Goal: Task Accomplishment & Management: Complete application form

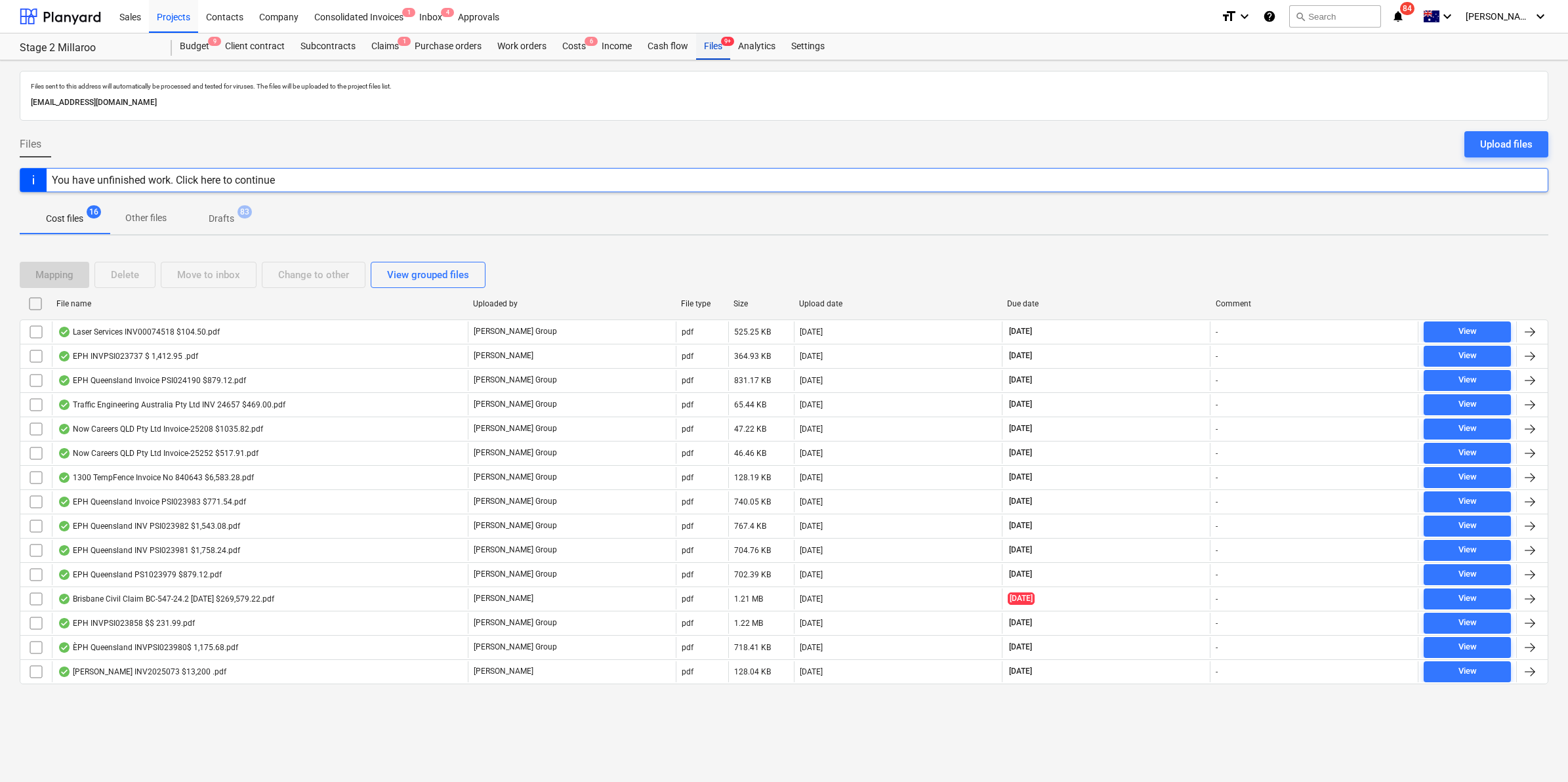
click at [722, 43] on span "9+" at bounding box center [727, 40] width 13 height 9
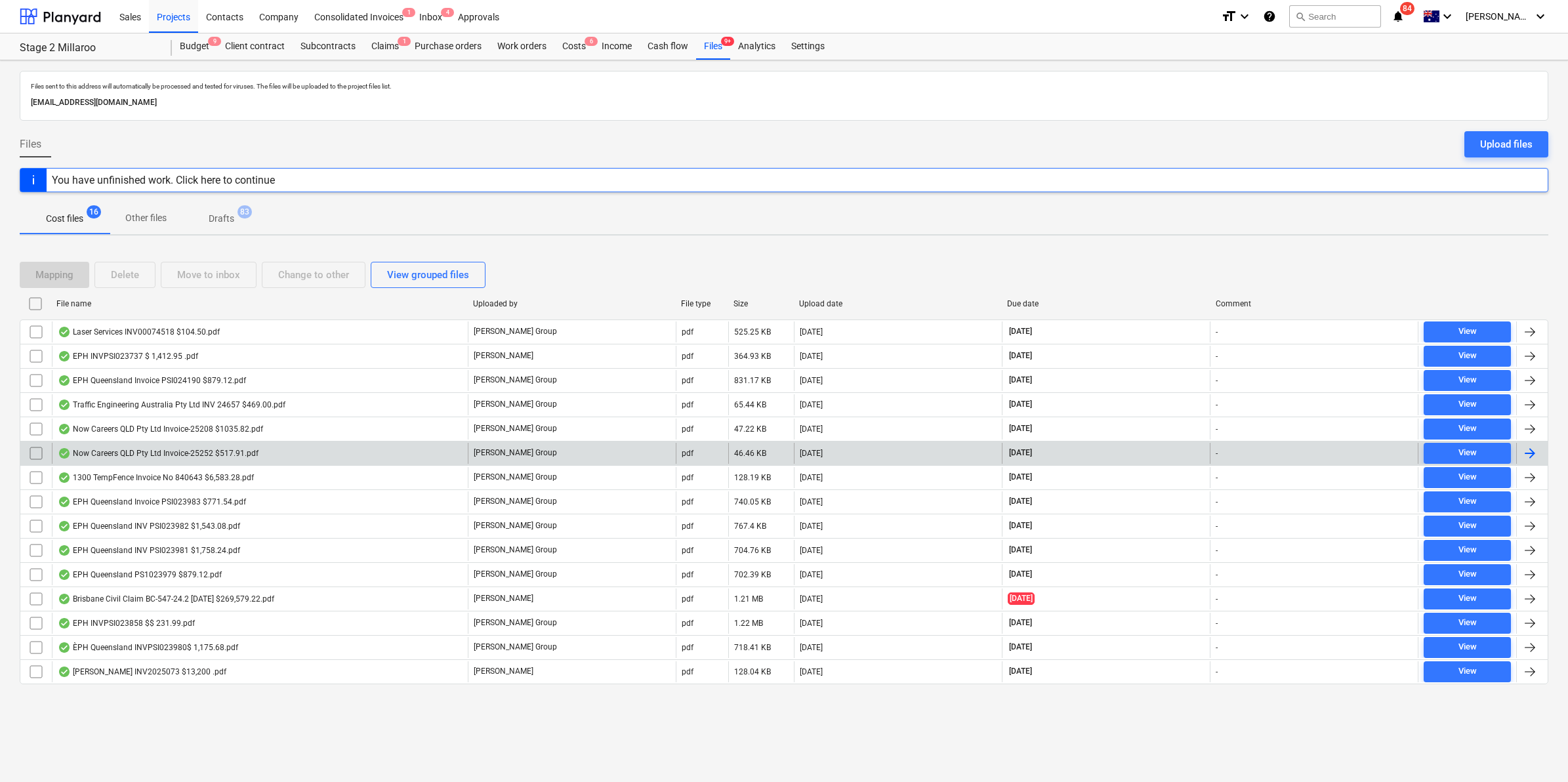
click at [232, 450] on div "Now Careers QLD Pty Ltd Invoice-25252 $517.91.pdf" at bounding box center [159, 453] width 201 height 11
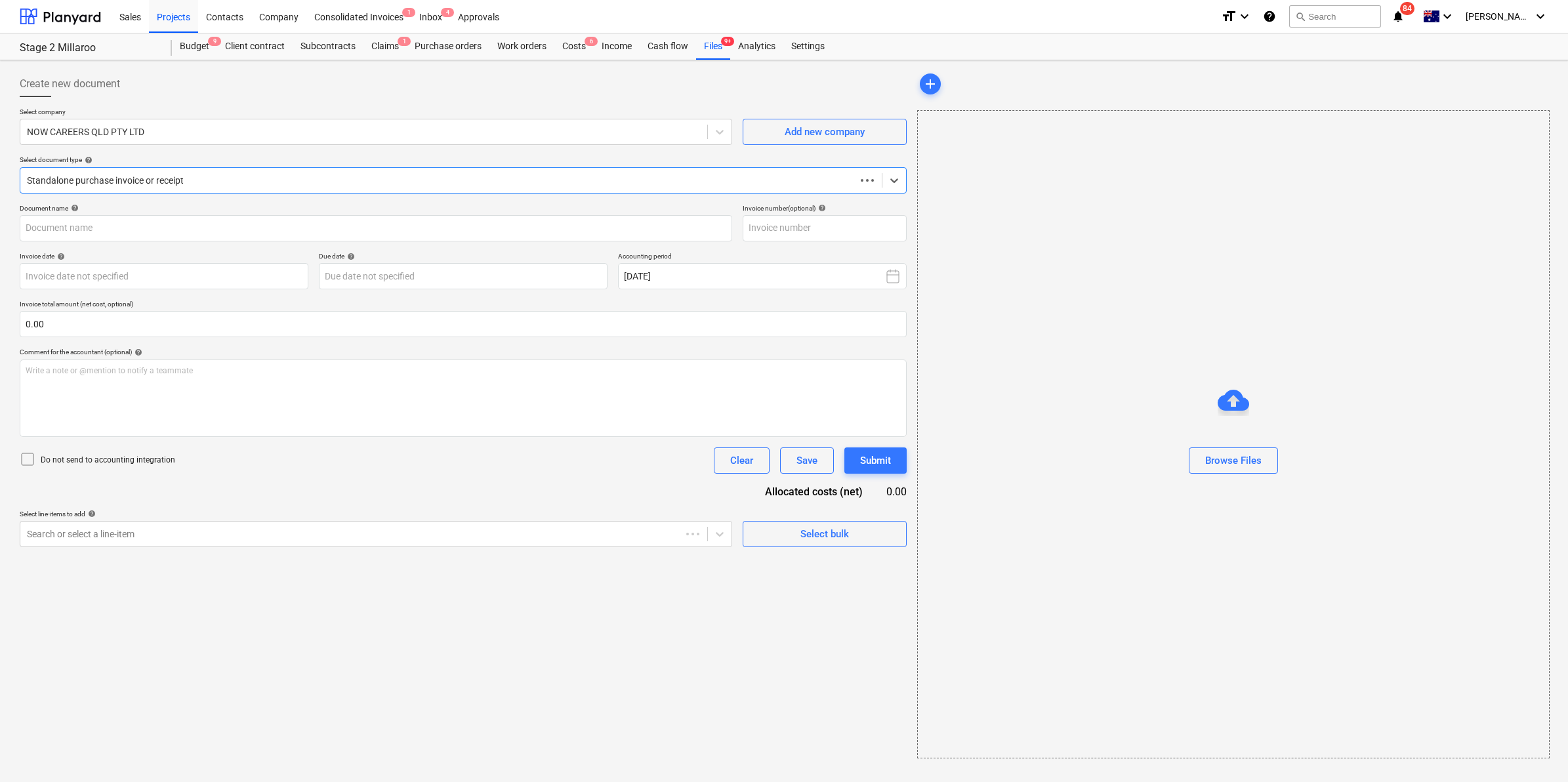
type input "25252"
type input "[DATE]"
click at [707, 50] on div "Files 9+" at bounding box center [713, 46] width 35 height 27
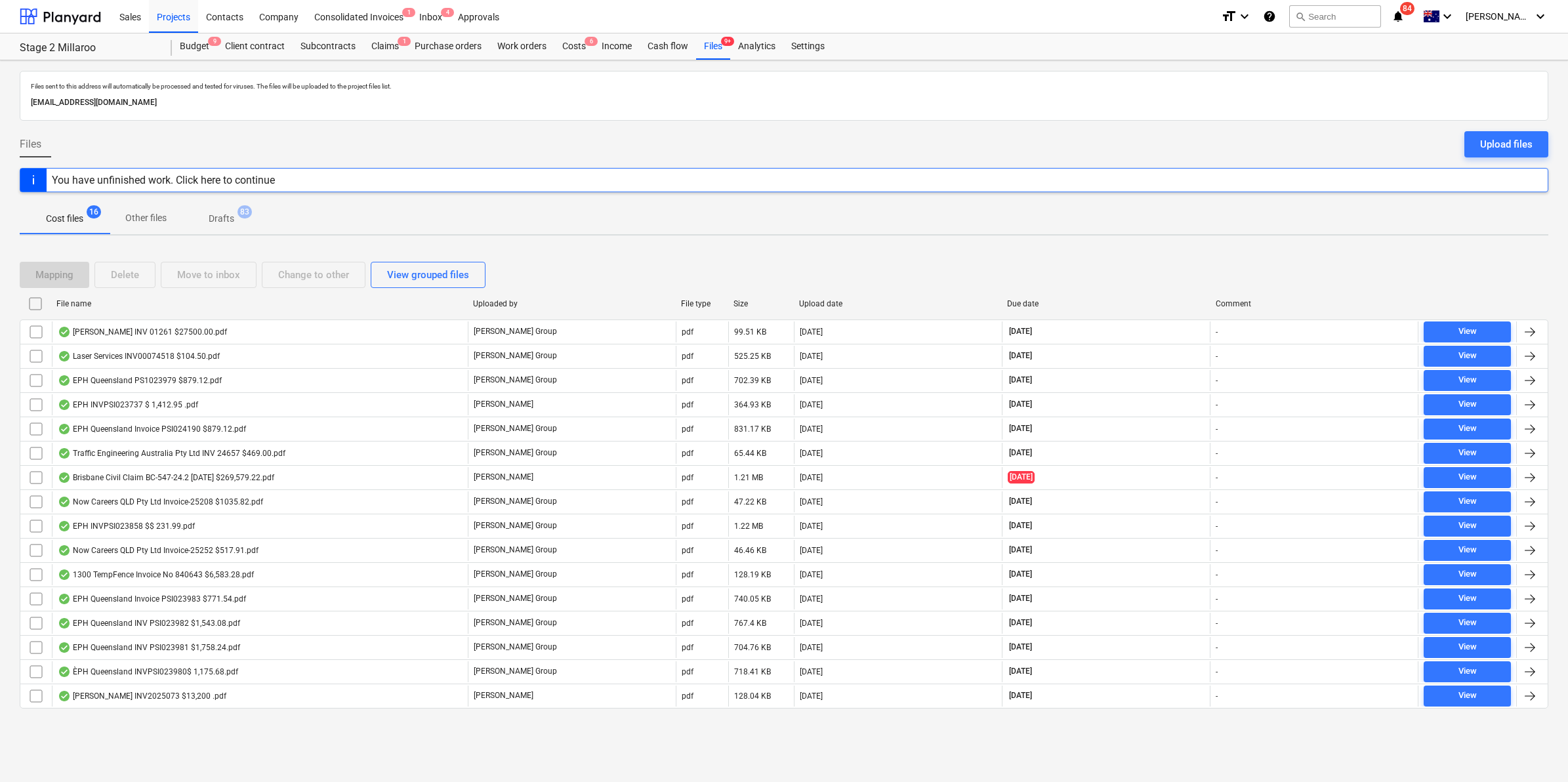
click at [225, 307] on div "File name" at bounding box center [259, 303] width 406 height 9
checkbox input "false"
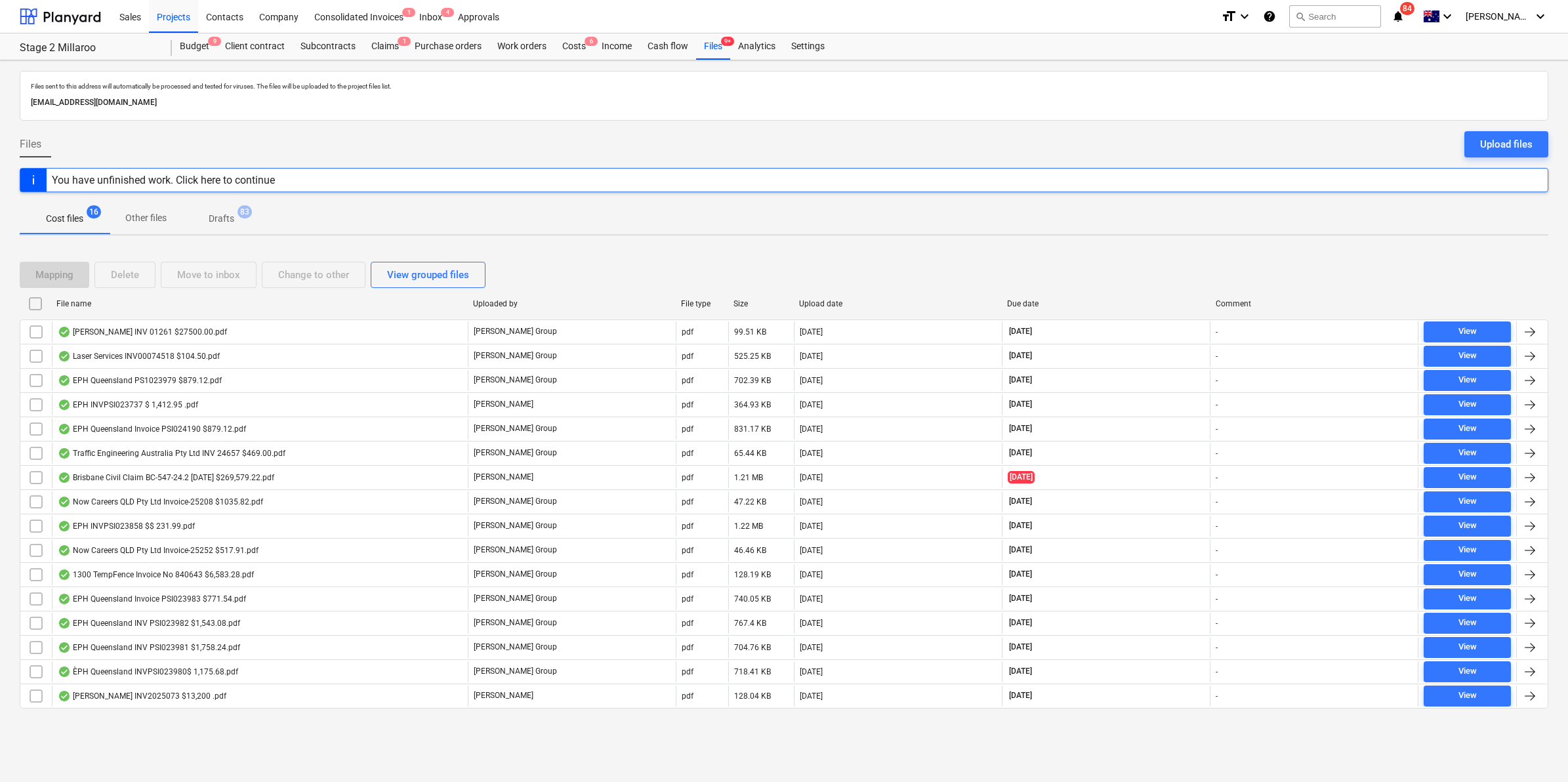
checkbox input "false"
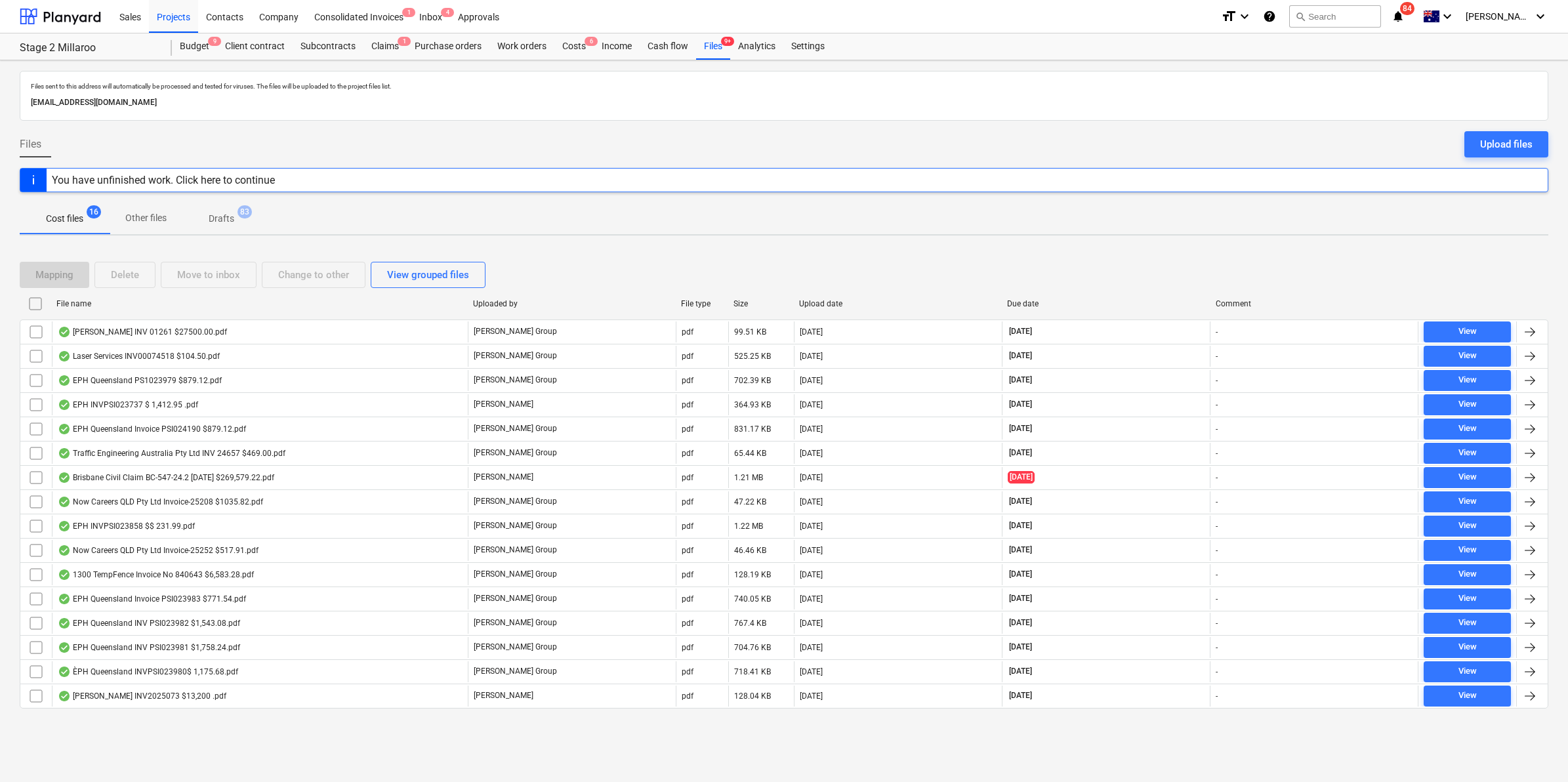
checkbox input "false"
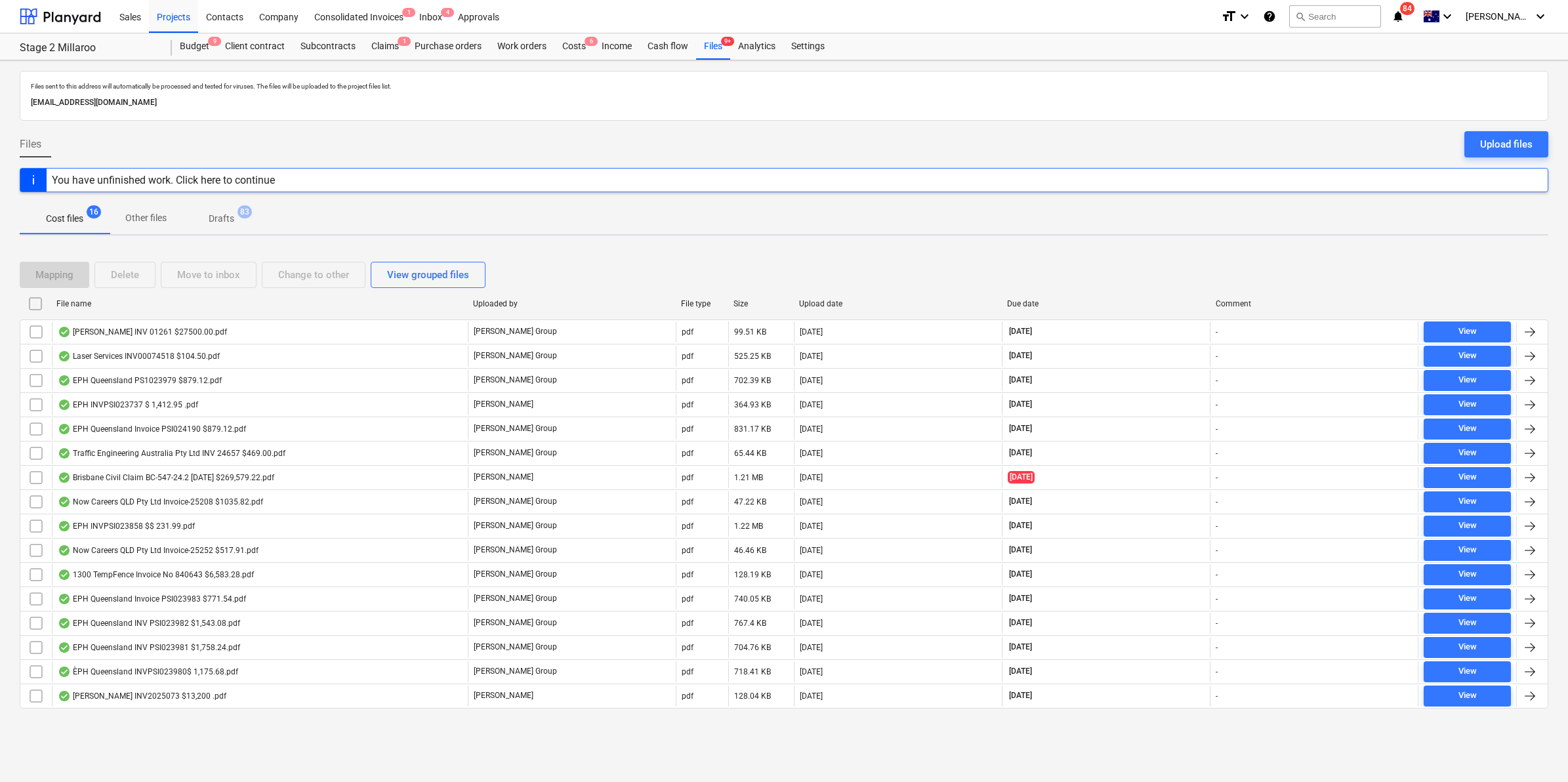
checkbox input "false"
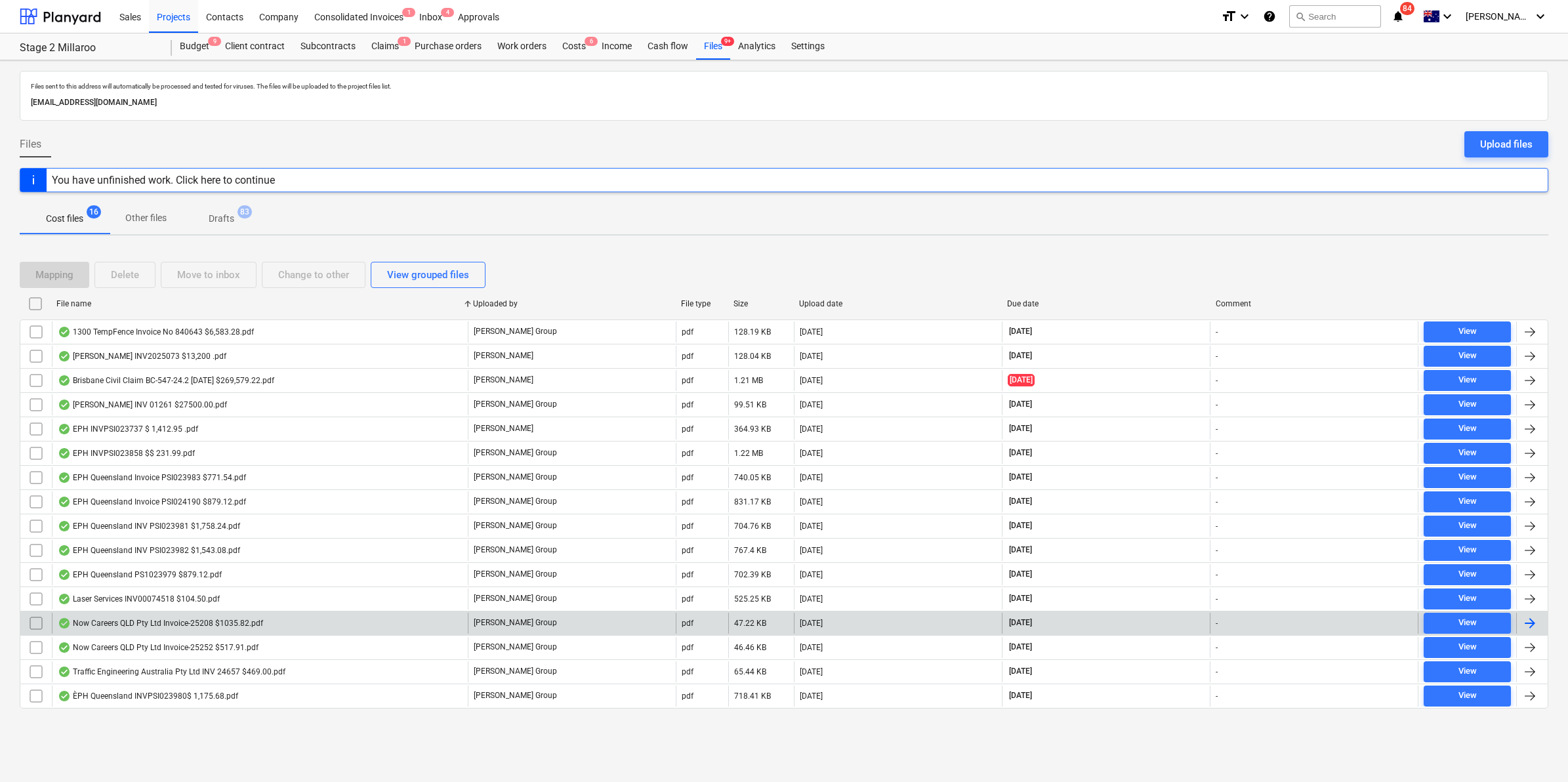
click at [198, 627] on div "Now Careers QLD Pty Ltd Invoice-25208 $1035.82.pdf" at bounding box center [161, 623] width 205 height 11
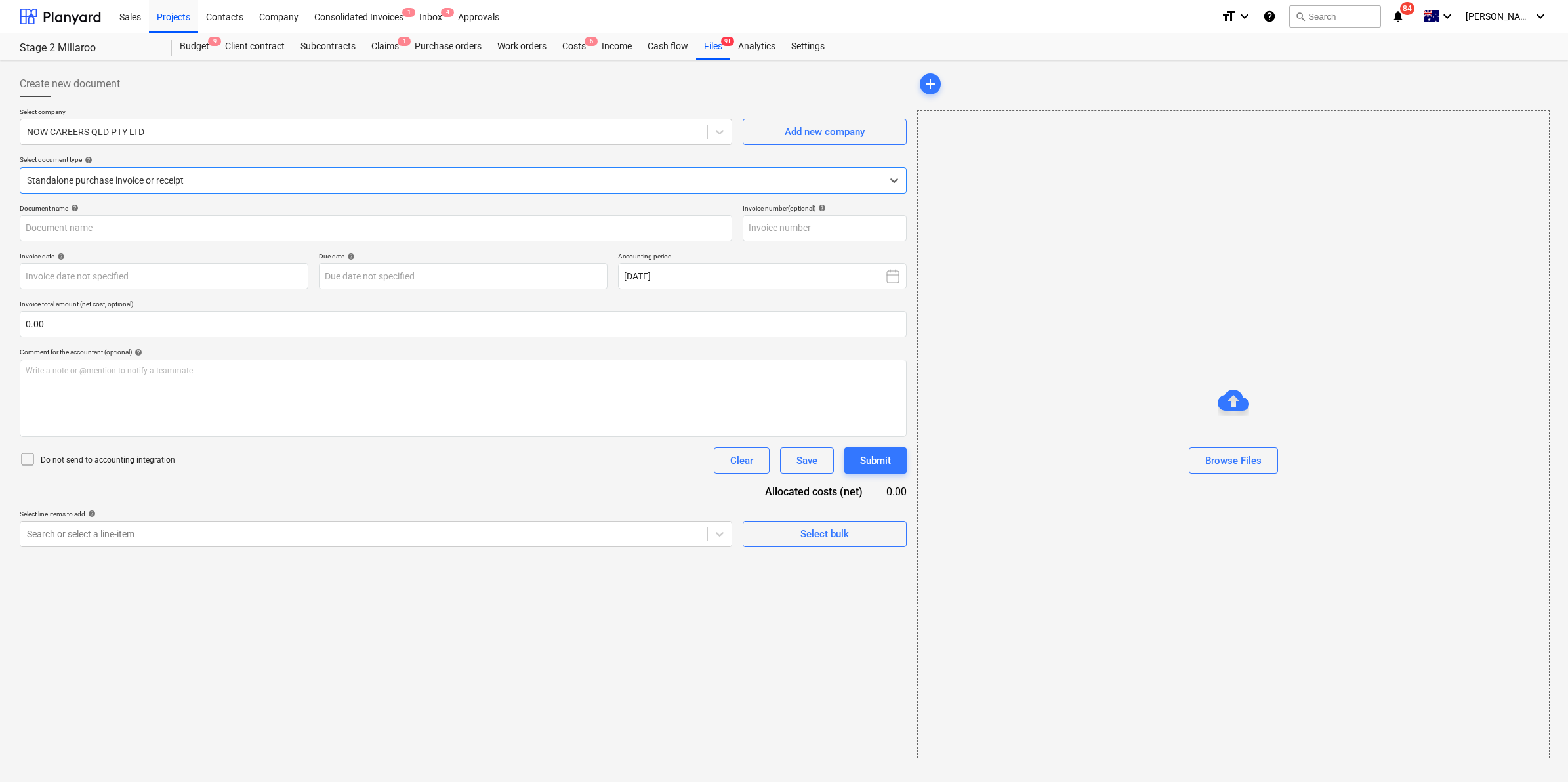
type input "25208"
type input "[DATE]"
click at [132, 386] on div "Write a note or @mention to notify a teammate [PERSON_NAME]" at bounding box center [462, 398] width 885 height 78
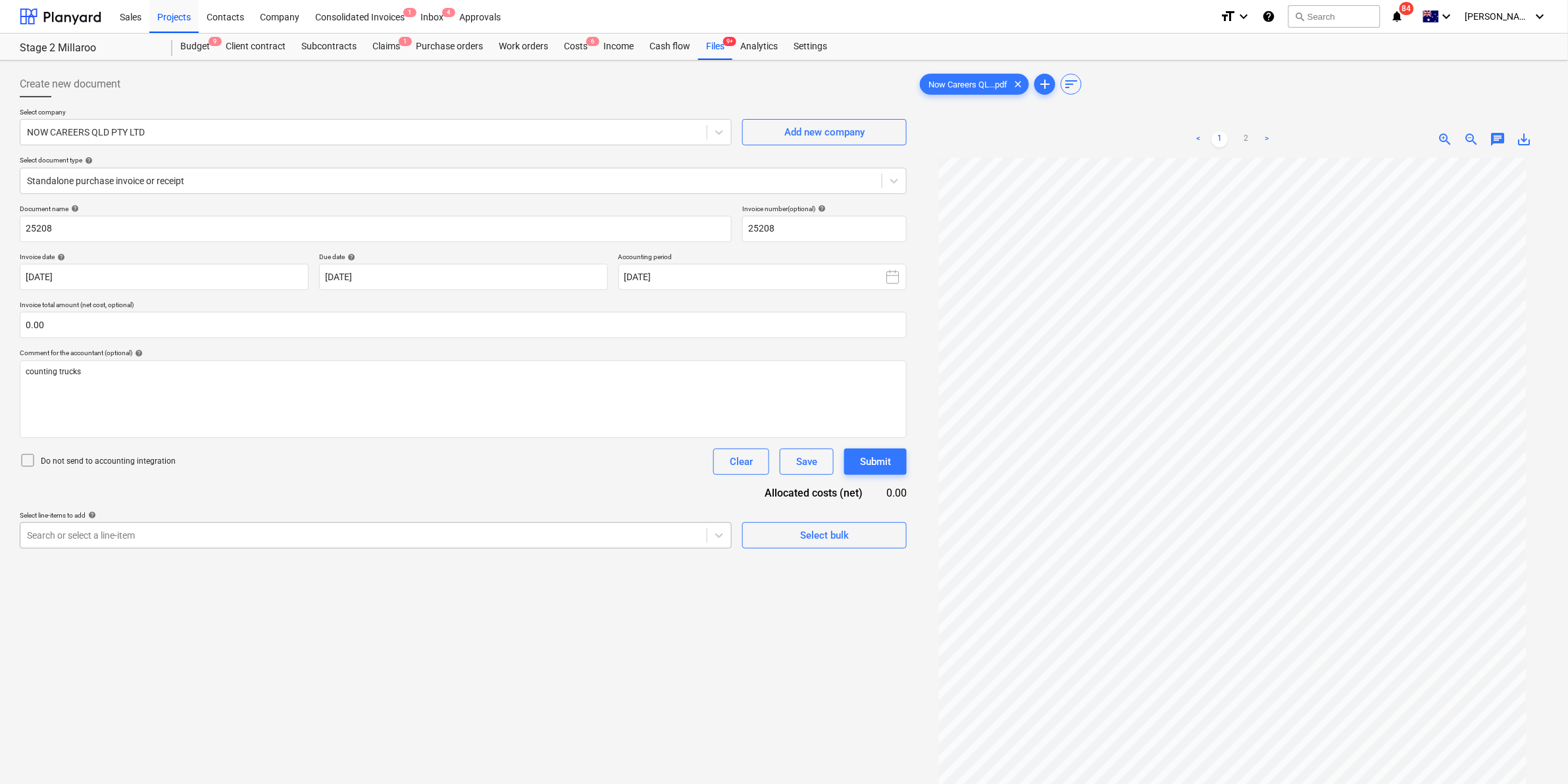
click at [165, 534] on div at bounding box center [363, 535] width 674 height 13
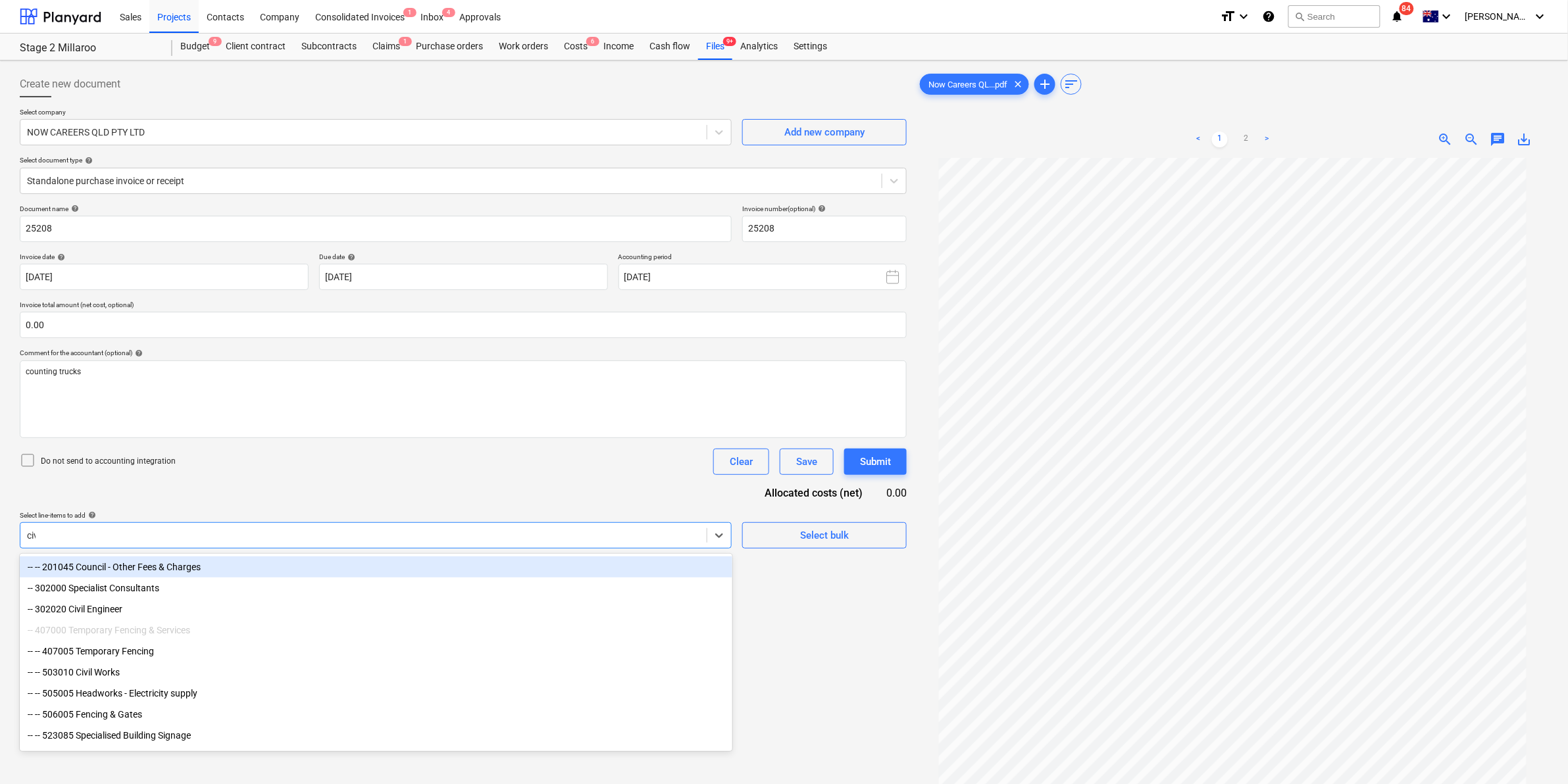
type input "civi"
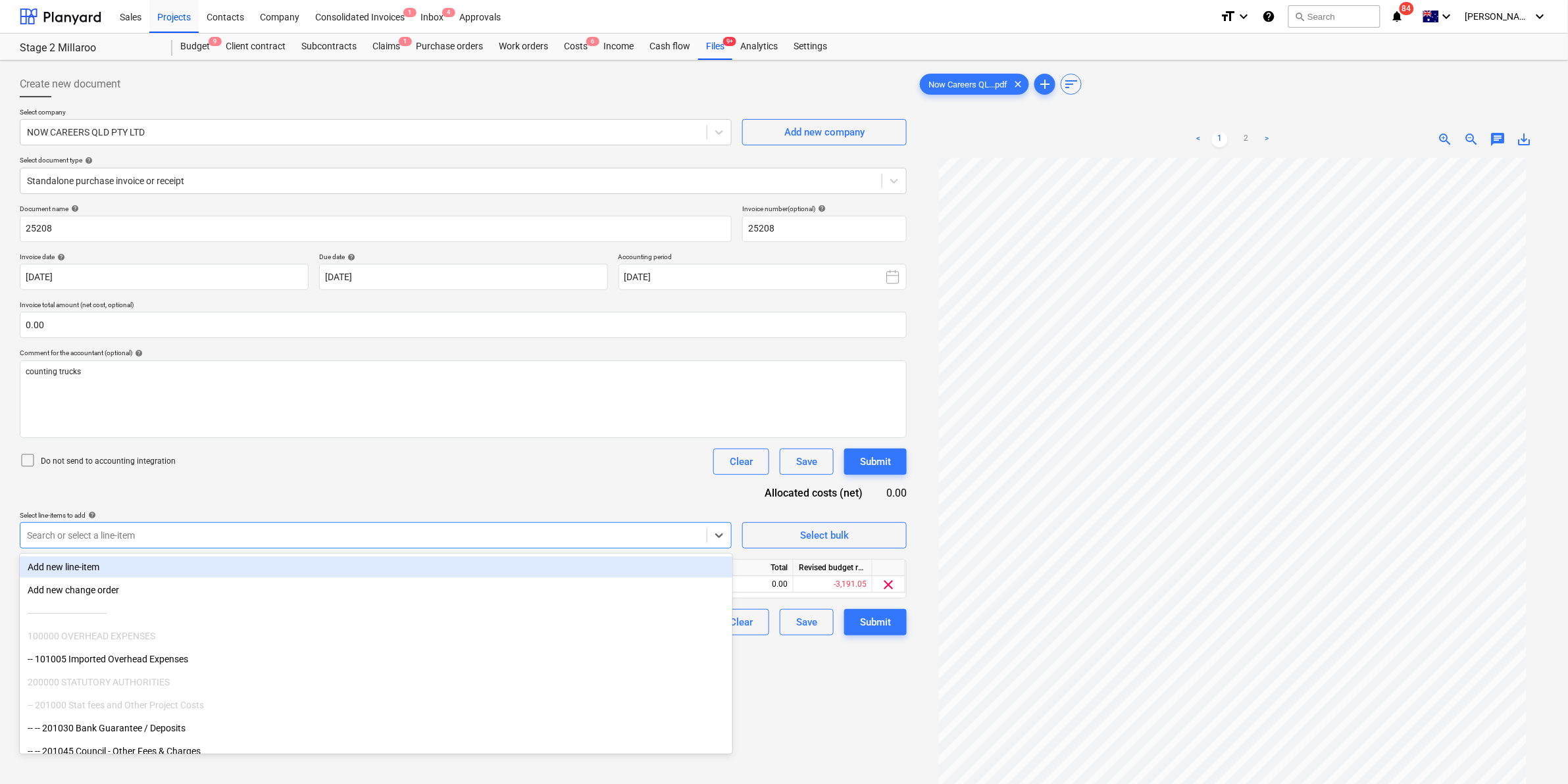
click at [407, 496] on div "Document name help 25208 Invoice number (optional) help 25208 Invoice date help…" at bounding box center [463, 420] width 887 height 431
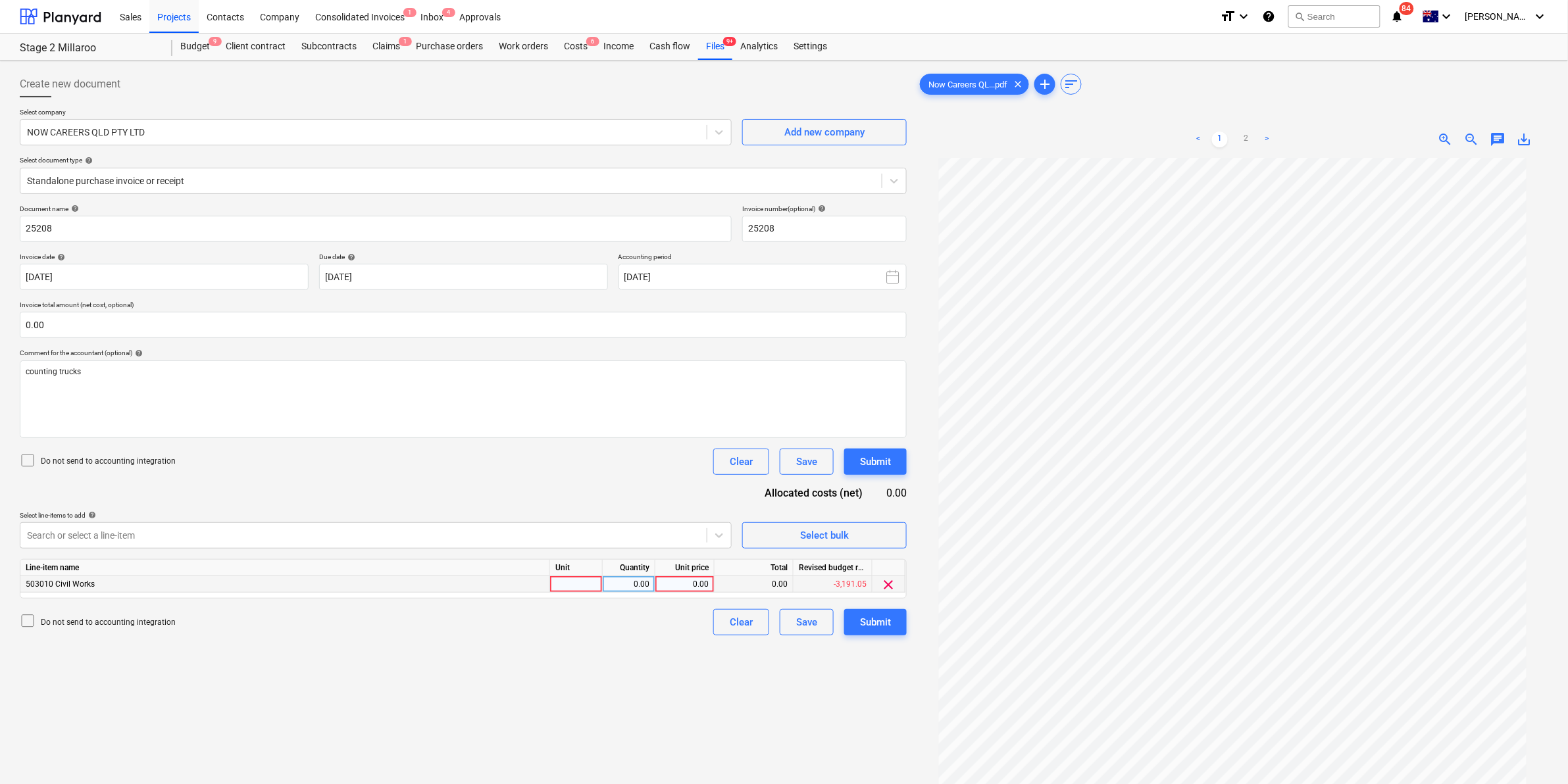
click at [577, 582] on div at bounding box center [576, 584] width 52 height 17
type input "1"
type input "941.65"
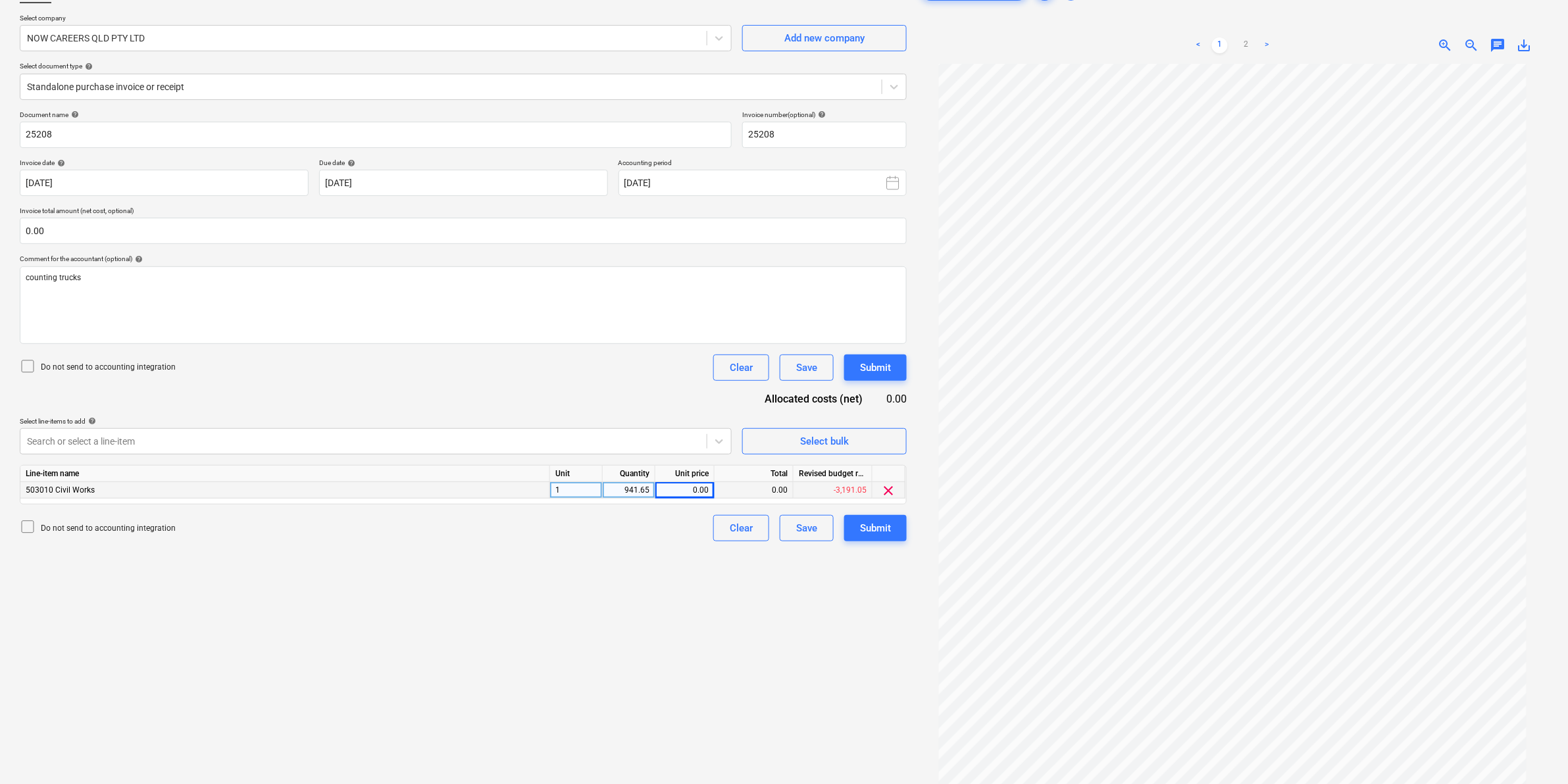
scroll to position [131, 0]
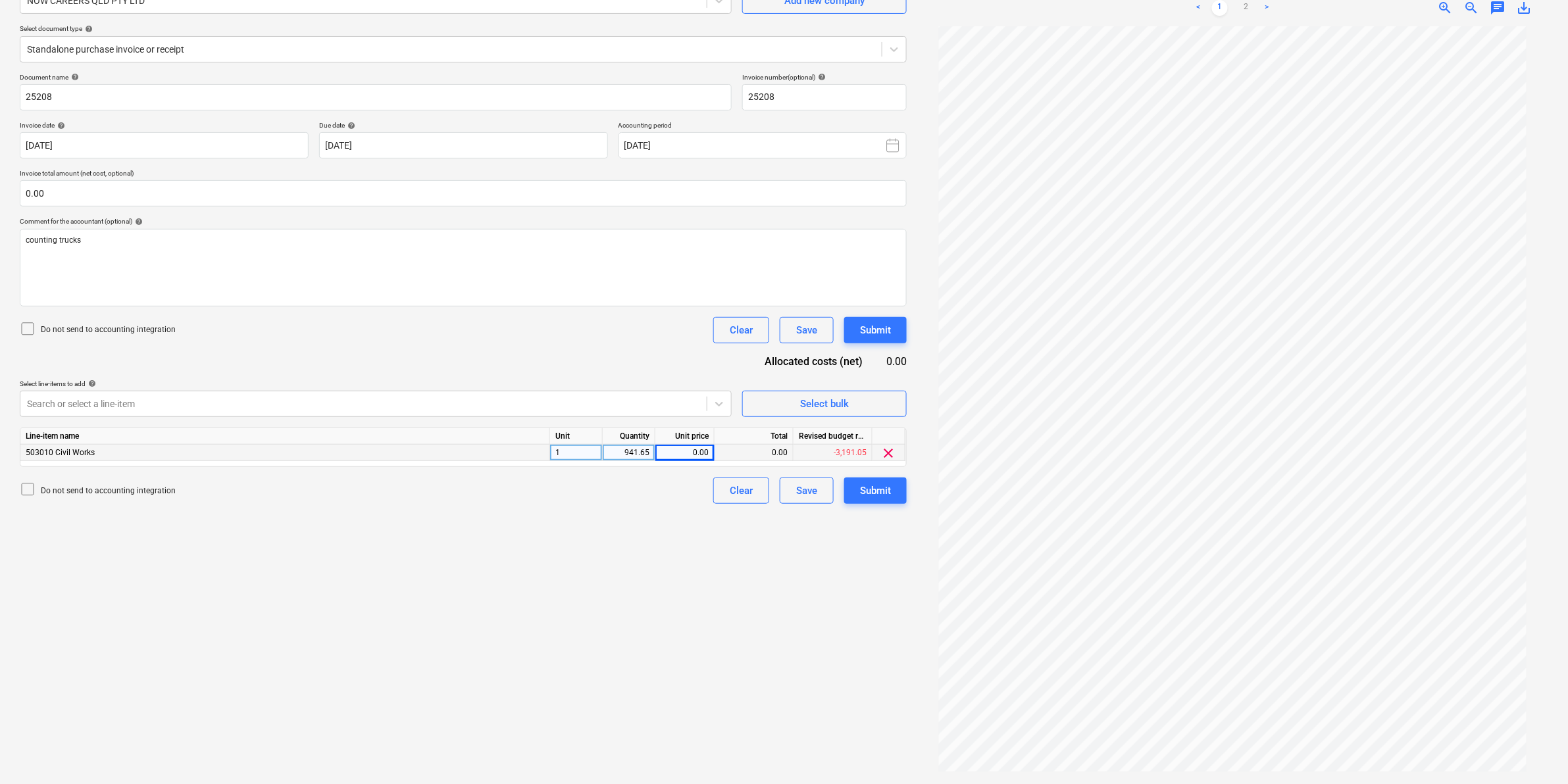
click at [640, 449] on div "941.65" at bounding box center [629, 453] width 42 height 17
click at [692, 448] on div "0.00" at bounding box center [685, 453] width 48 height 17
type input "941.65"
click at [622, 449] on div "941.65" at bounding box center [629, 453] width 42 height 17
type input "1"
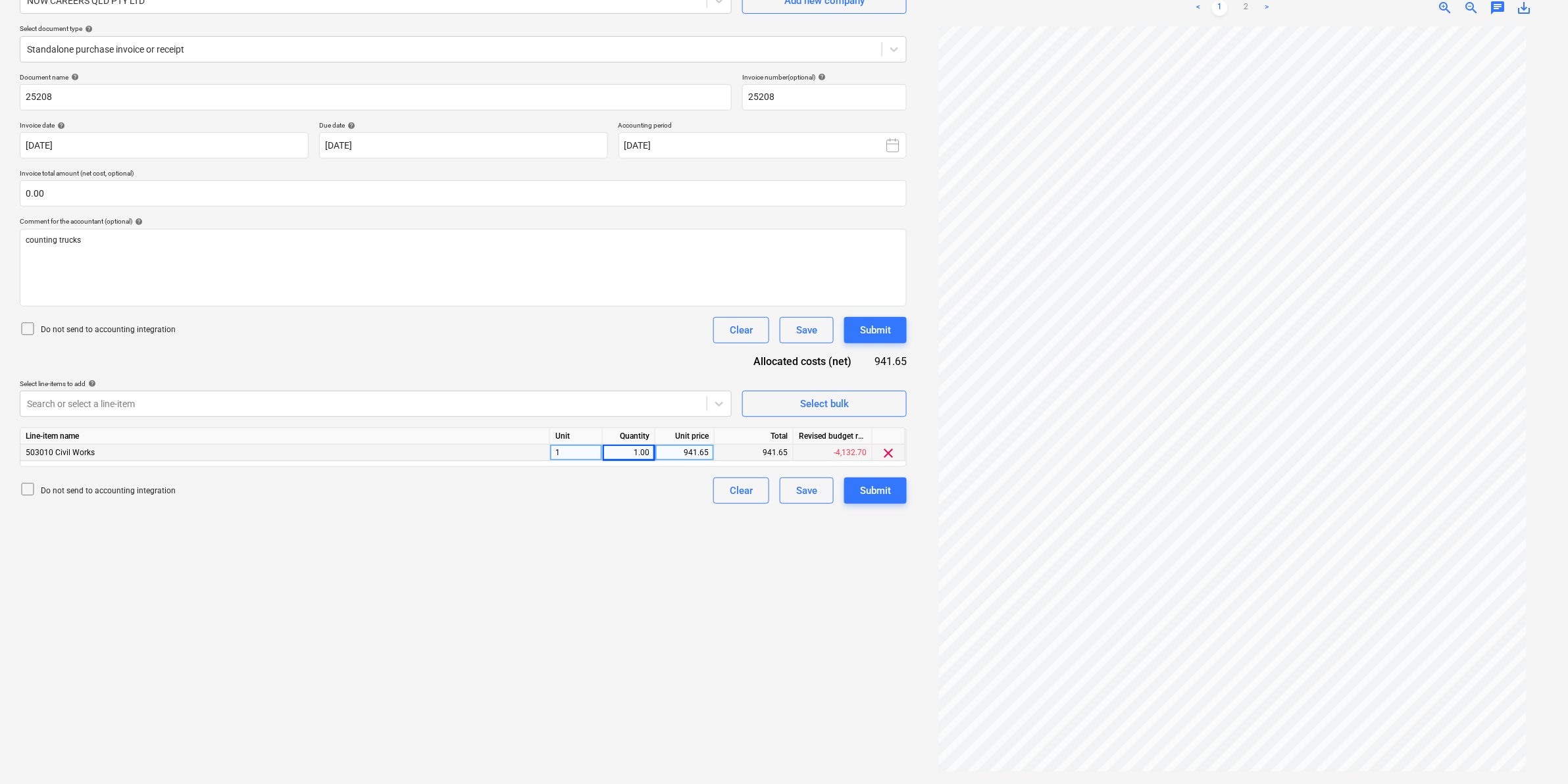
click at [578, 455] on div "1" at bounding box center [576, 453] width 52 height 17
type input "item"
click at [515, 590] on div "Create new document Select company NOW CAREERS QLD PTY LTD Add new company Sele…" at bounding box center [463, 356] width 897 height 844
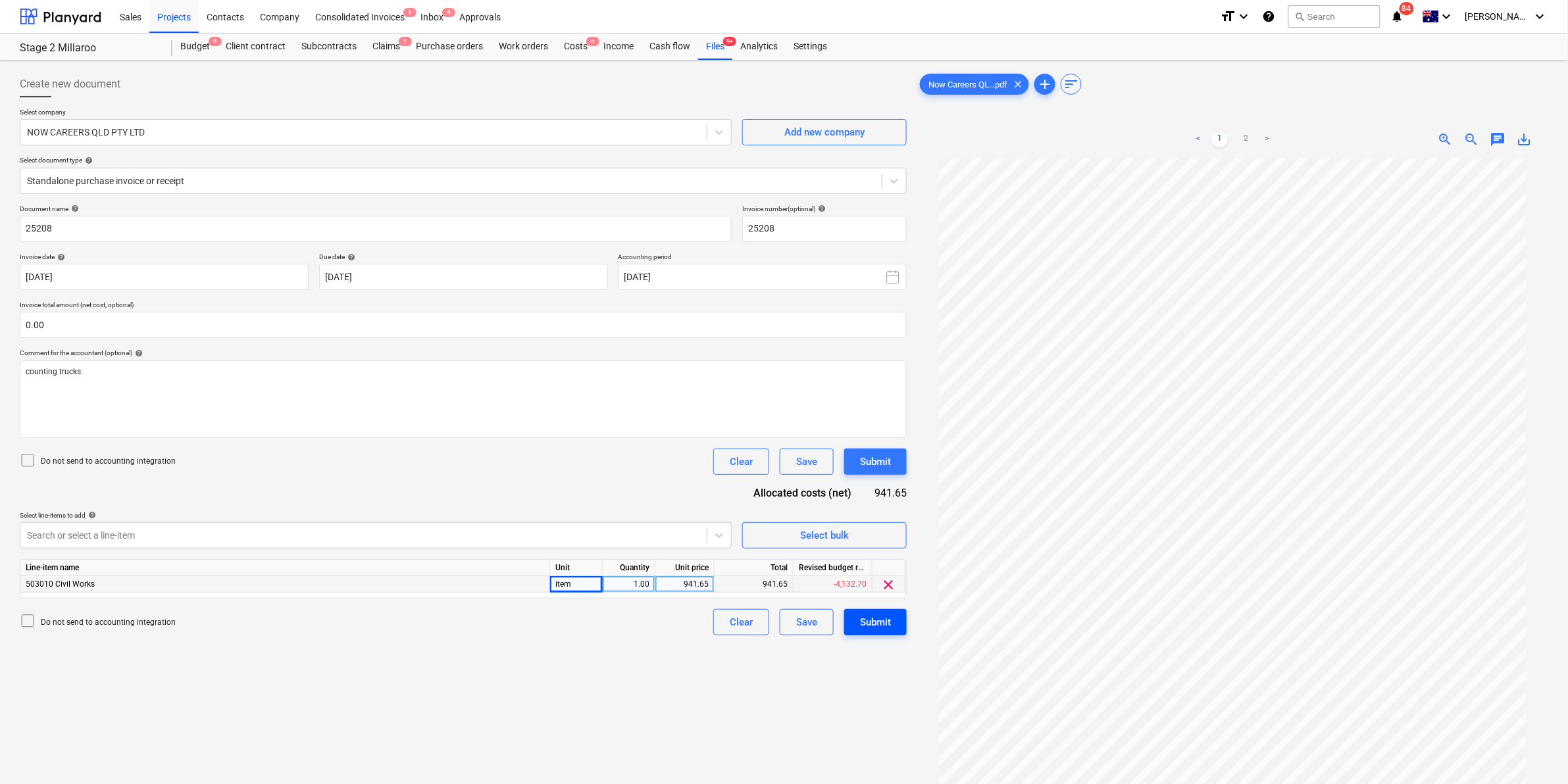
click at [870, 615] on div "Submit" at bounding box center [876, 622] width 31 height 17
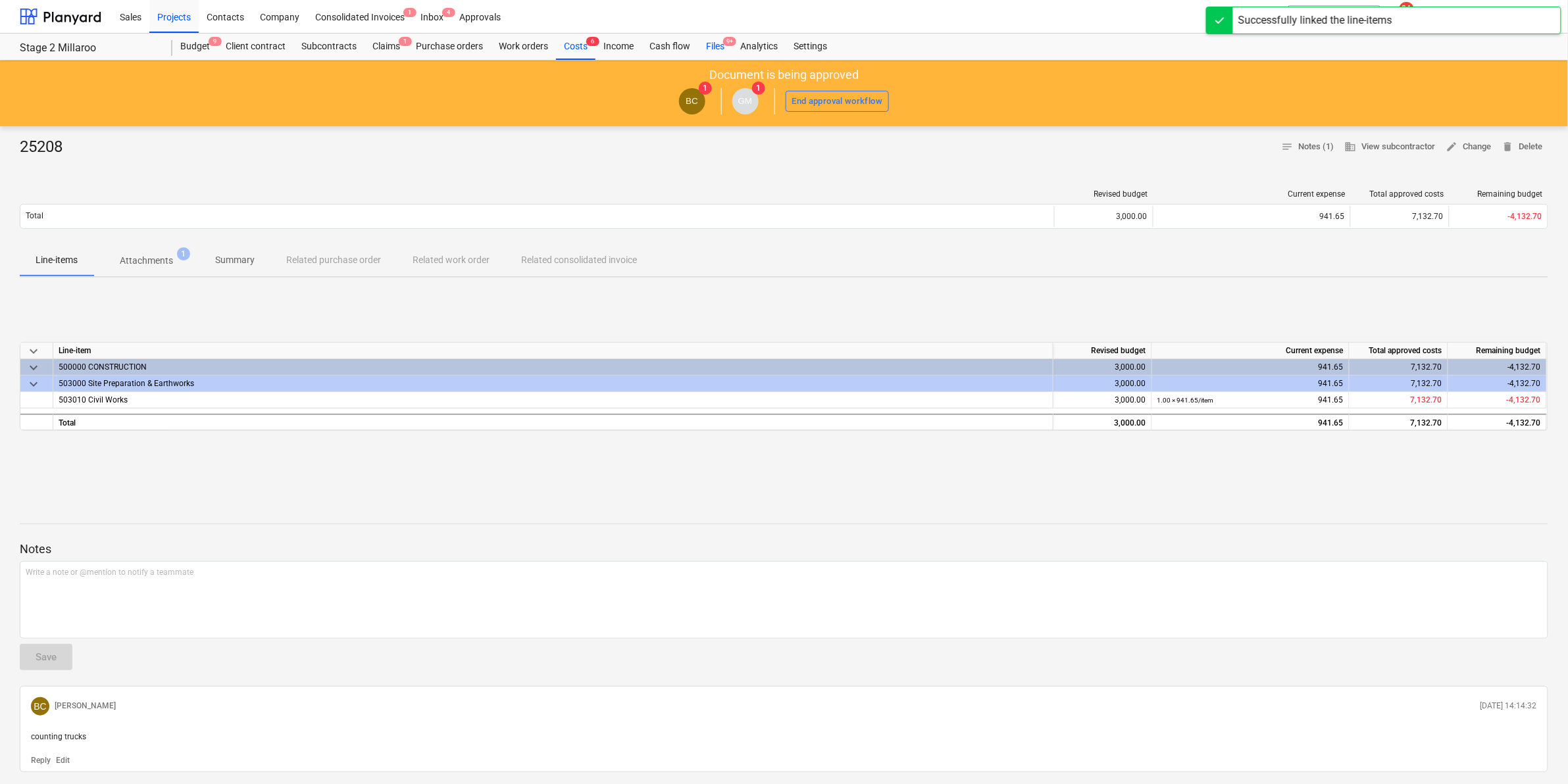
click at [711, 48] on div "Files 9+" at bounding box center [715, 46] width 35 height 27
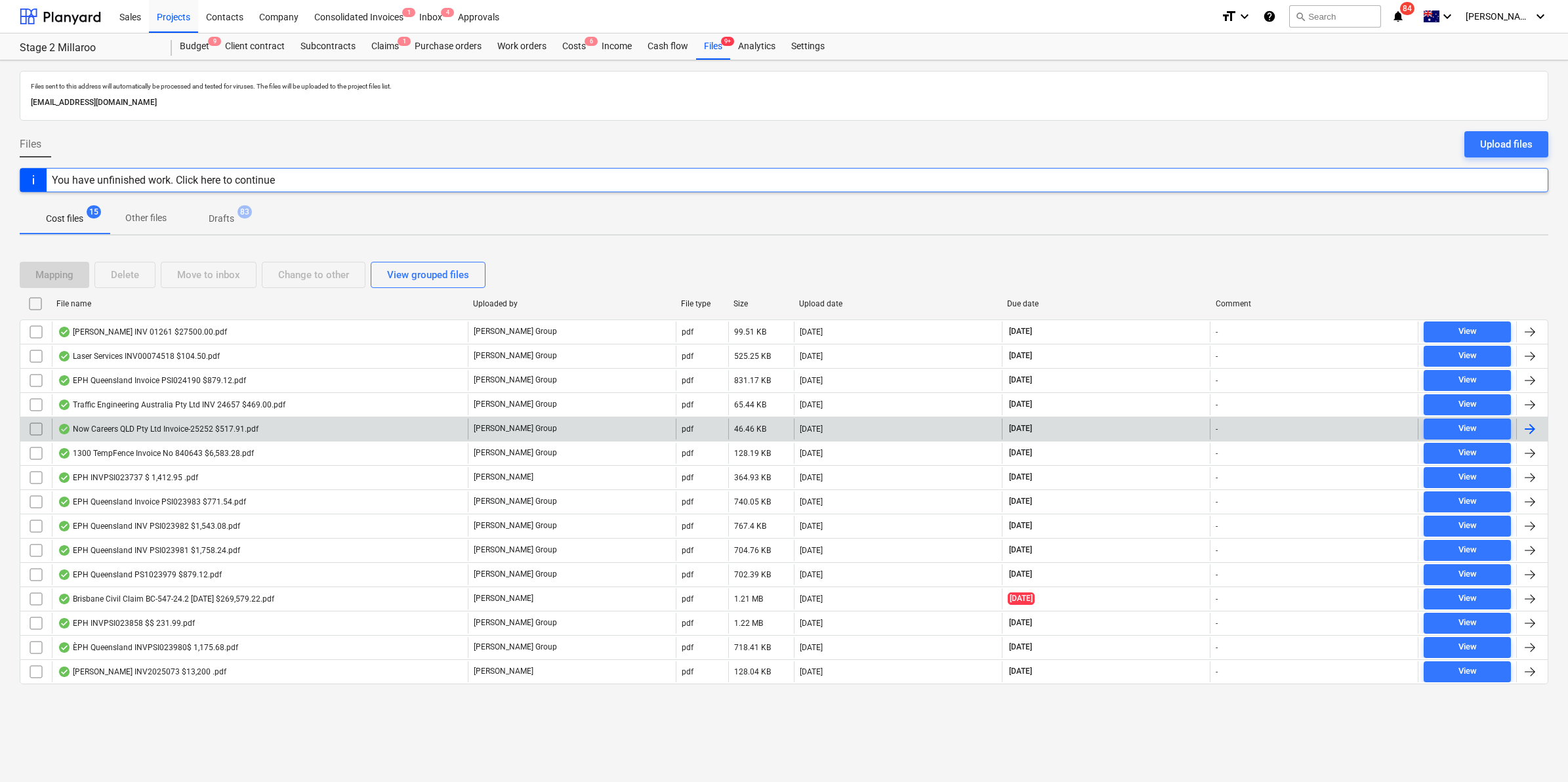
click at [162, 434] on div "Now Careers QLD Pty Ltd Invoice-25252 $517.91.pdf" at bounding box center [159, 429] width 201 height 11
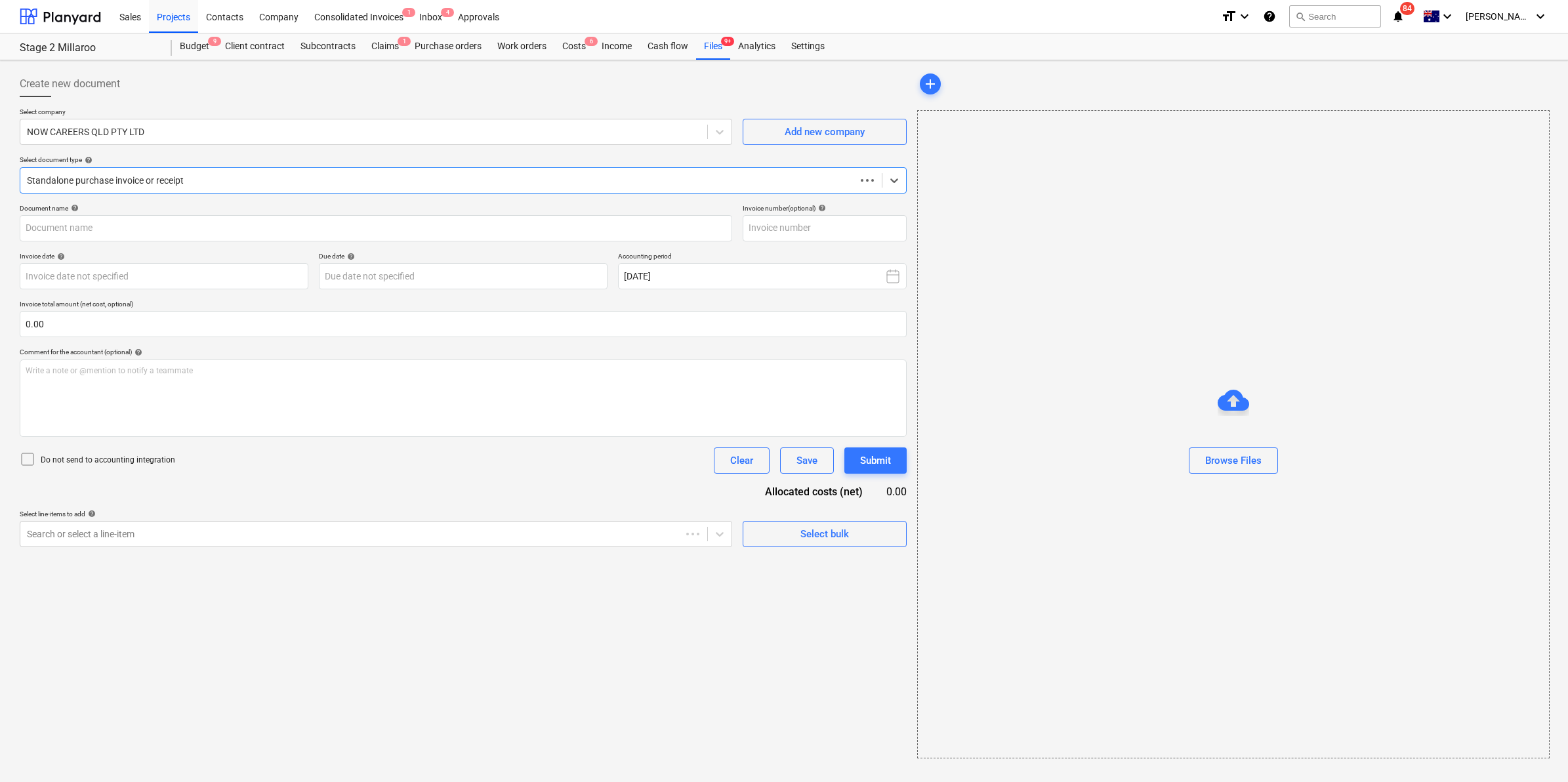
type input "25252"
type input "[DATE]"
click at [269, 389] on div "Write a note or @mention to notify a teammate [PERSON_NAME]" at bounding box center [462, 398] width 885 height 78
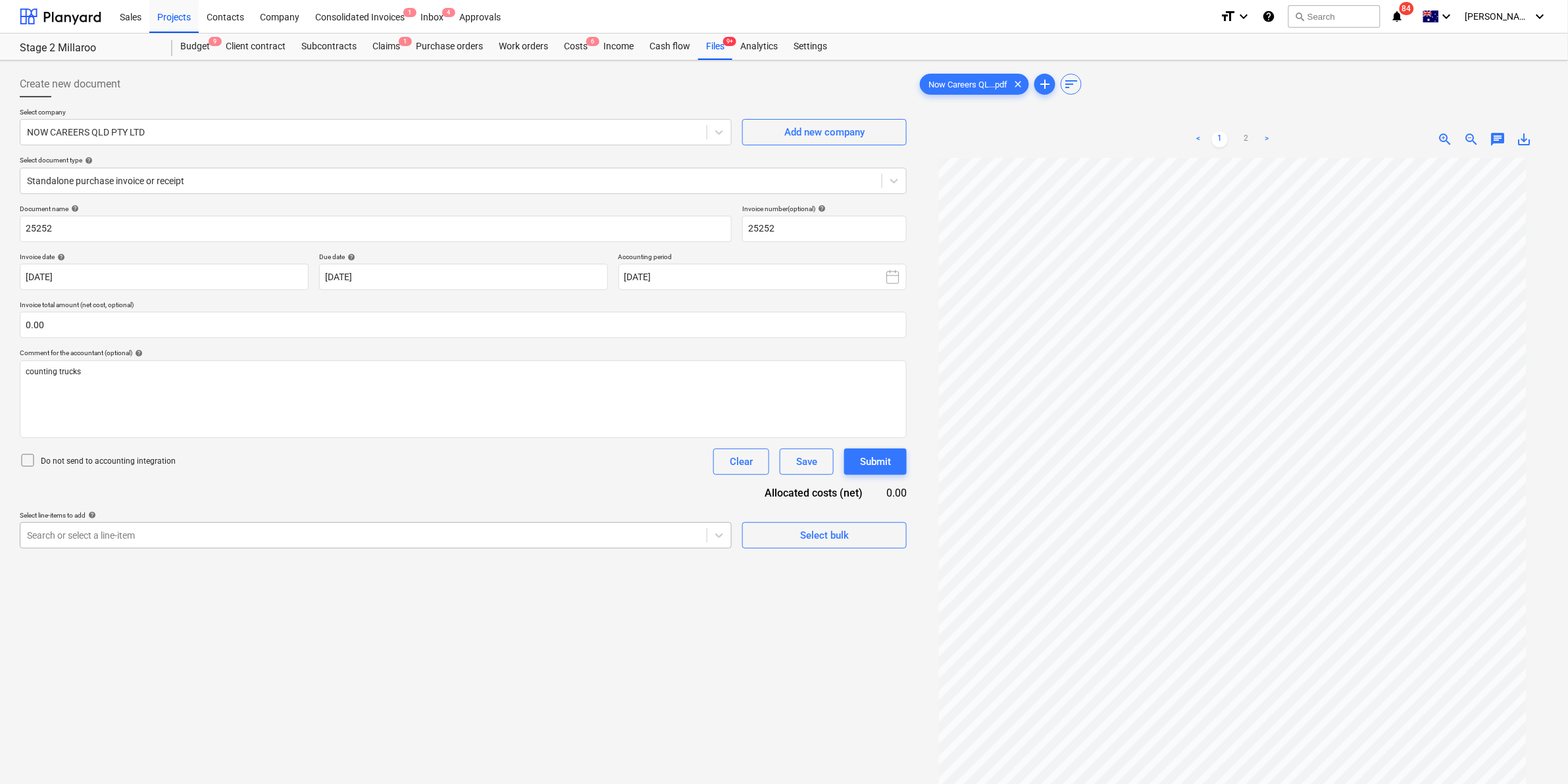
click at [129, 526] on div "Search or select a line-item" at bounding box center [364, 535] width 687 height 19
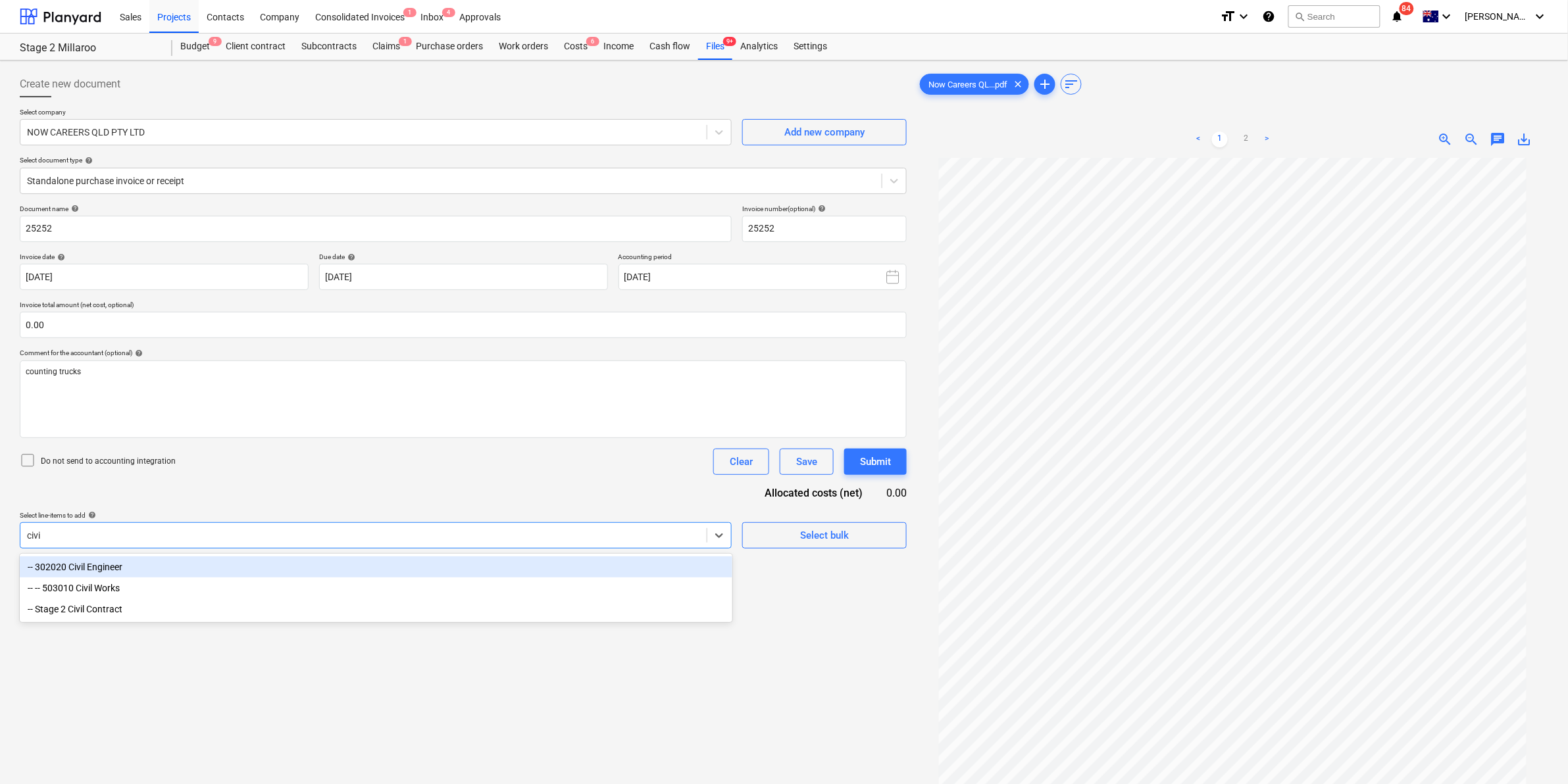
type input "civil"
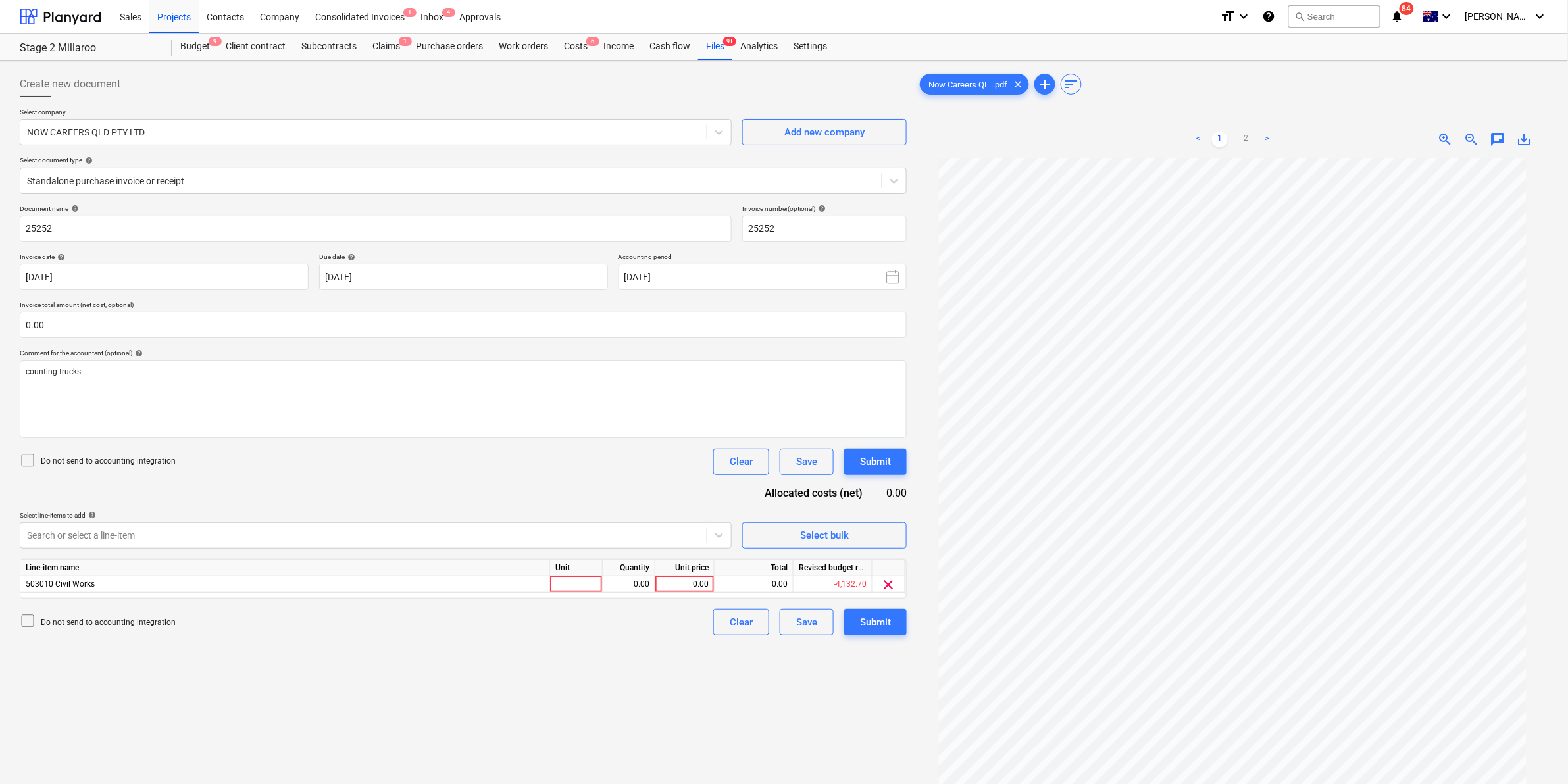
click at [438, 465] on div "Do not send to accounting integration Clear Save Submit" at bounding box center [463, 462] width 887 height 27
click at [591, 580] on div at bounding box center [576, 584] width 52 height 17
type input "item"
type input "470.83"
click at [469, 474] on div "Do not send to accounting integration Clear Save Submit" at bounding box center [463, 462] width 887 height 27
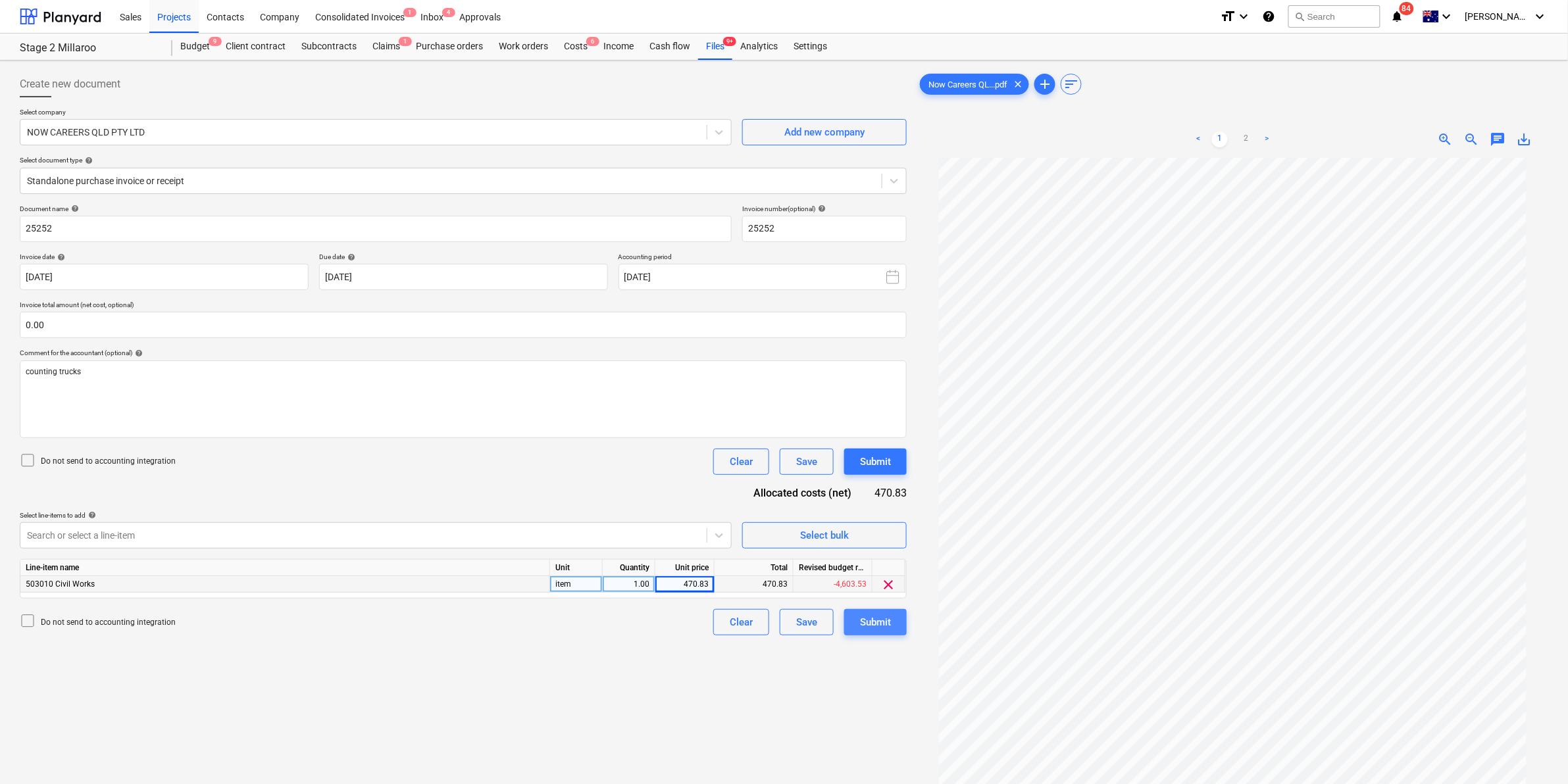
click at [863, 622] on div "Submit" at bounding box center [876, 622] width 31 height 17
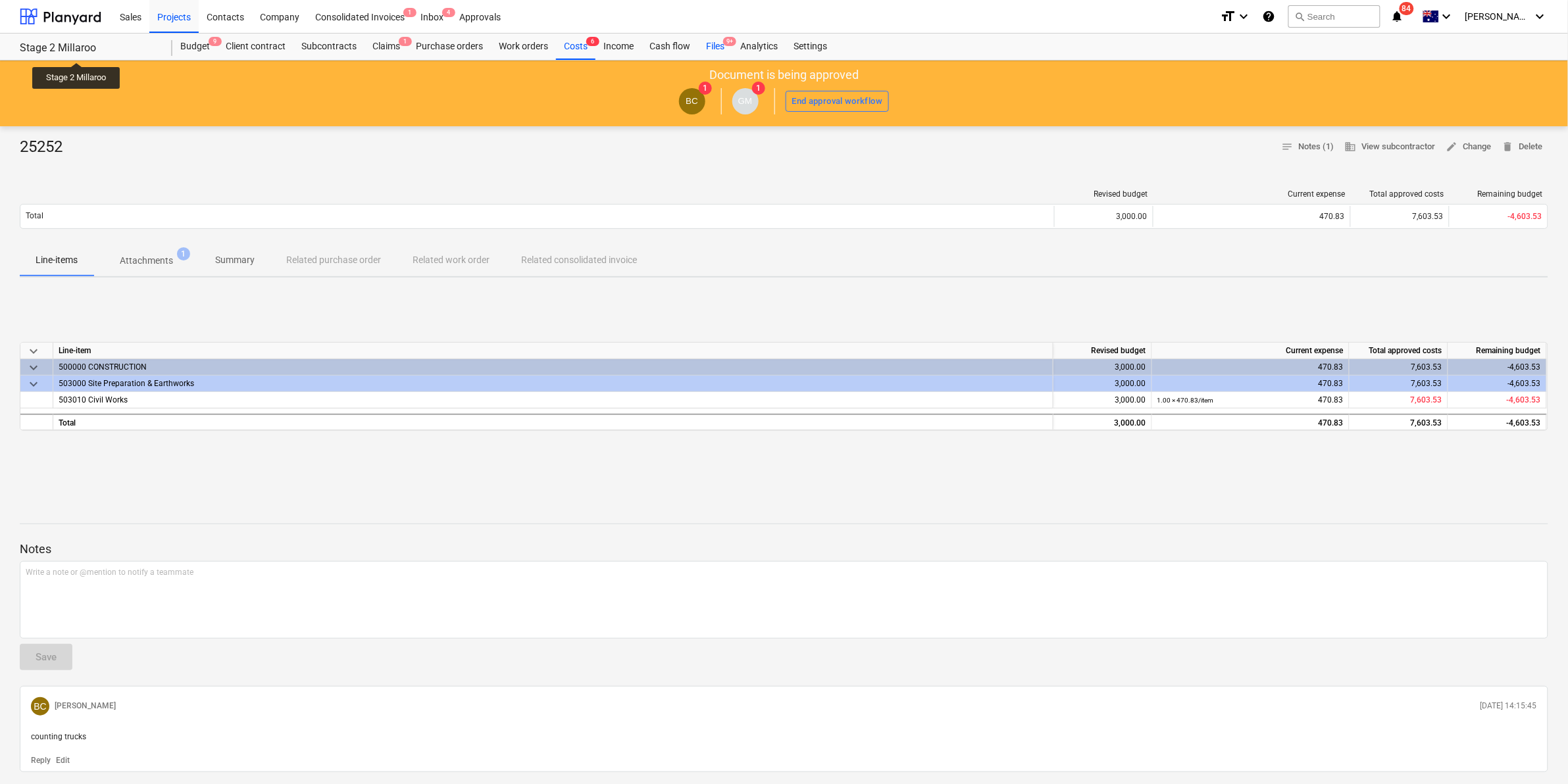
click at [705, 44] on div "Files 9+" at bounding box center [715, 46] width 35 height 27
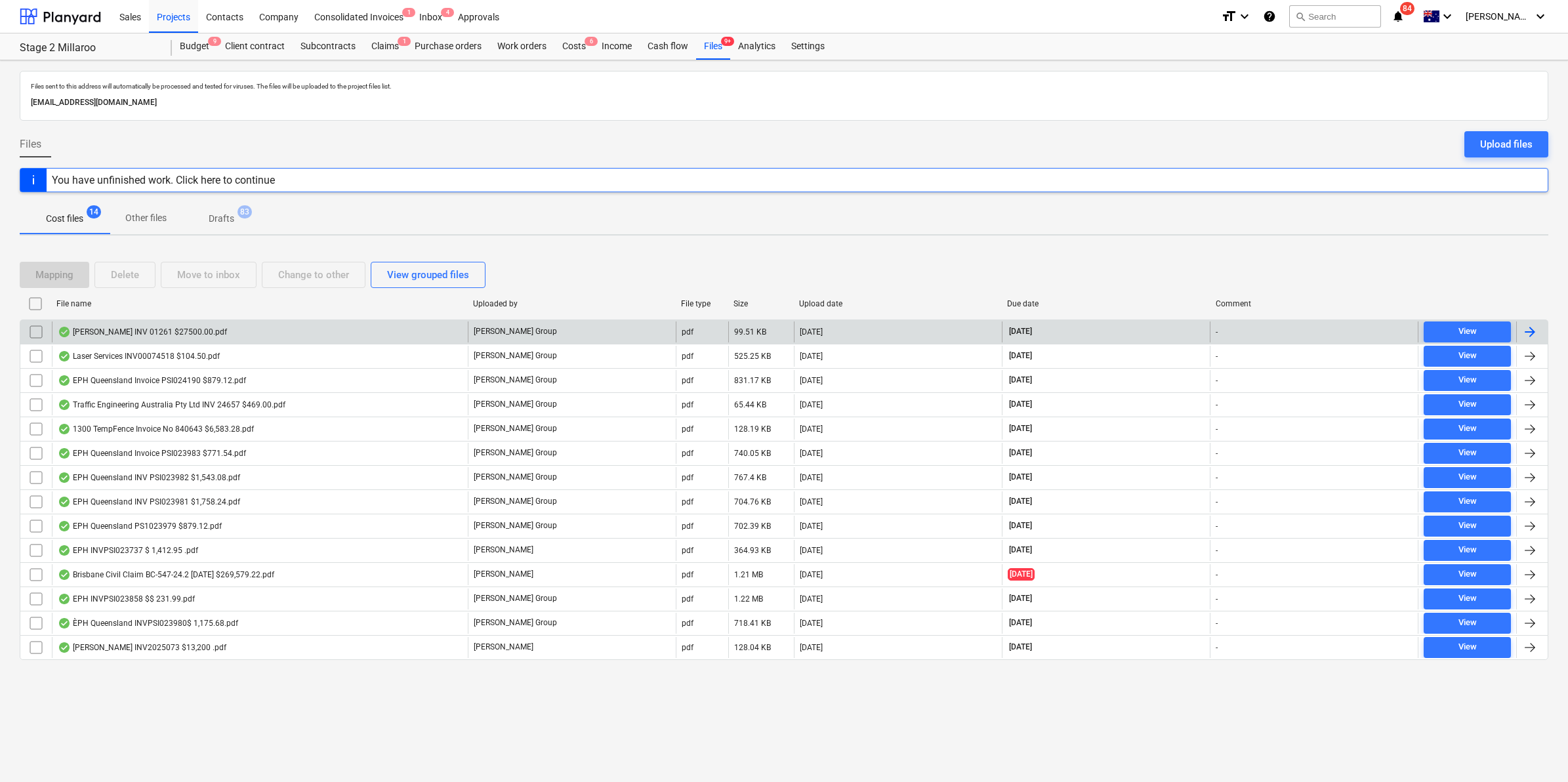
click at [110, 333] on div "[PERSON_NAME] INV 01261 $27500.00.pdf" at bounding box center [143, 331] width 170 height 11
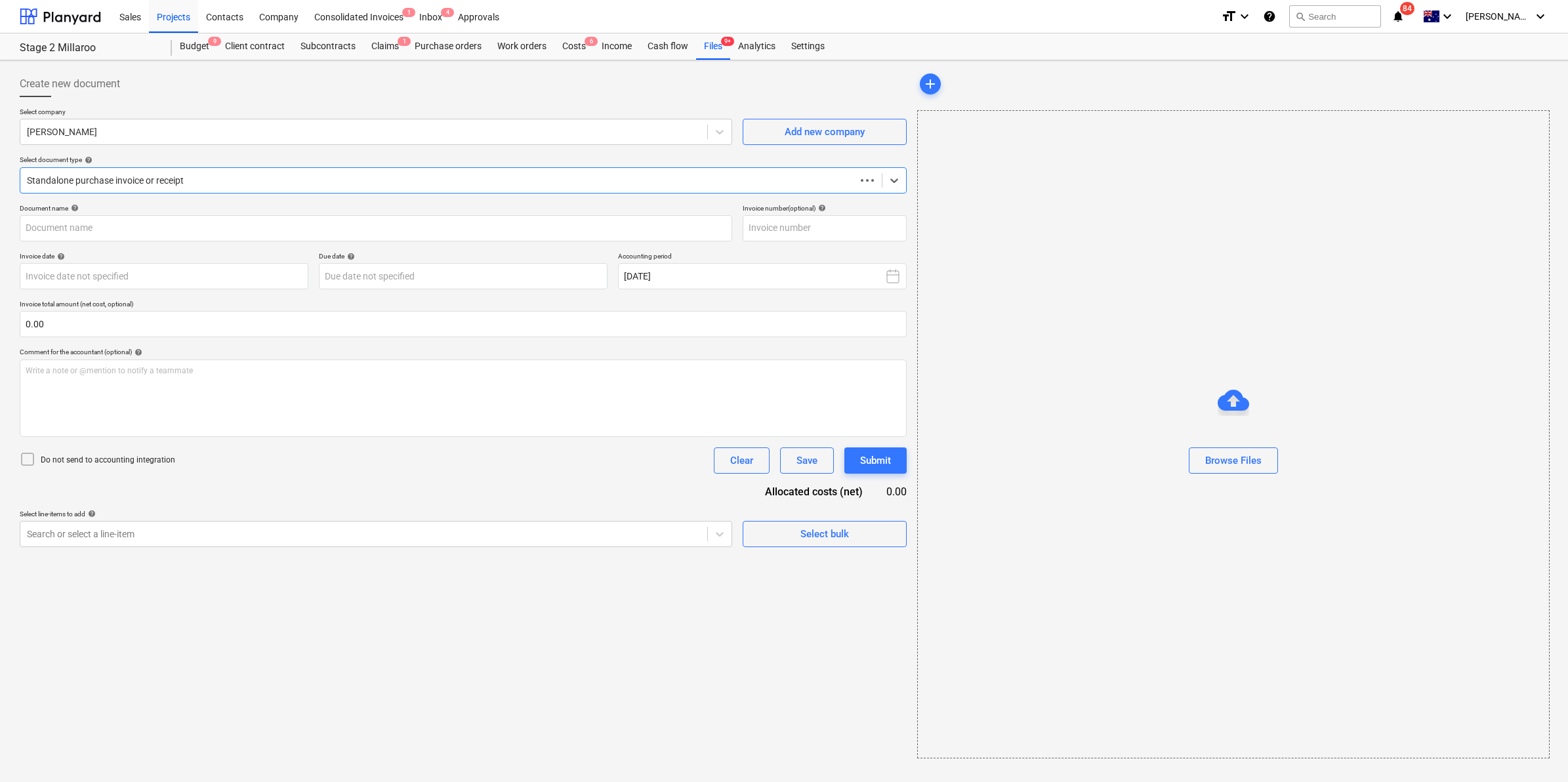
type input "1261"
type input "[DATE]"
click at [716, 40] on div "Files 9+" at bounding box center [713, 46] width 35 height 27
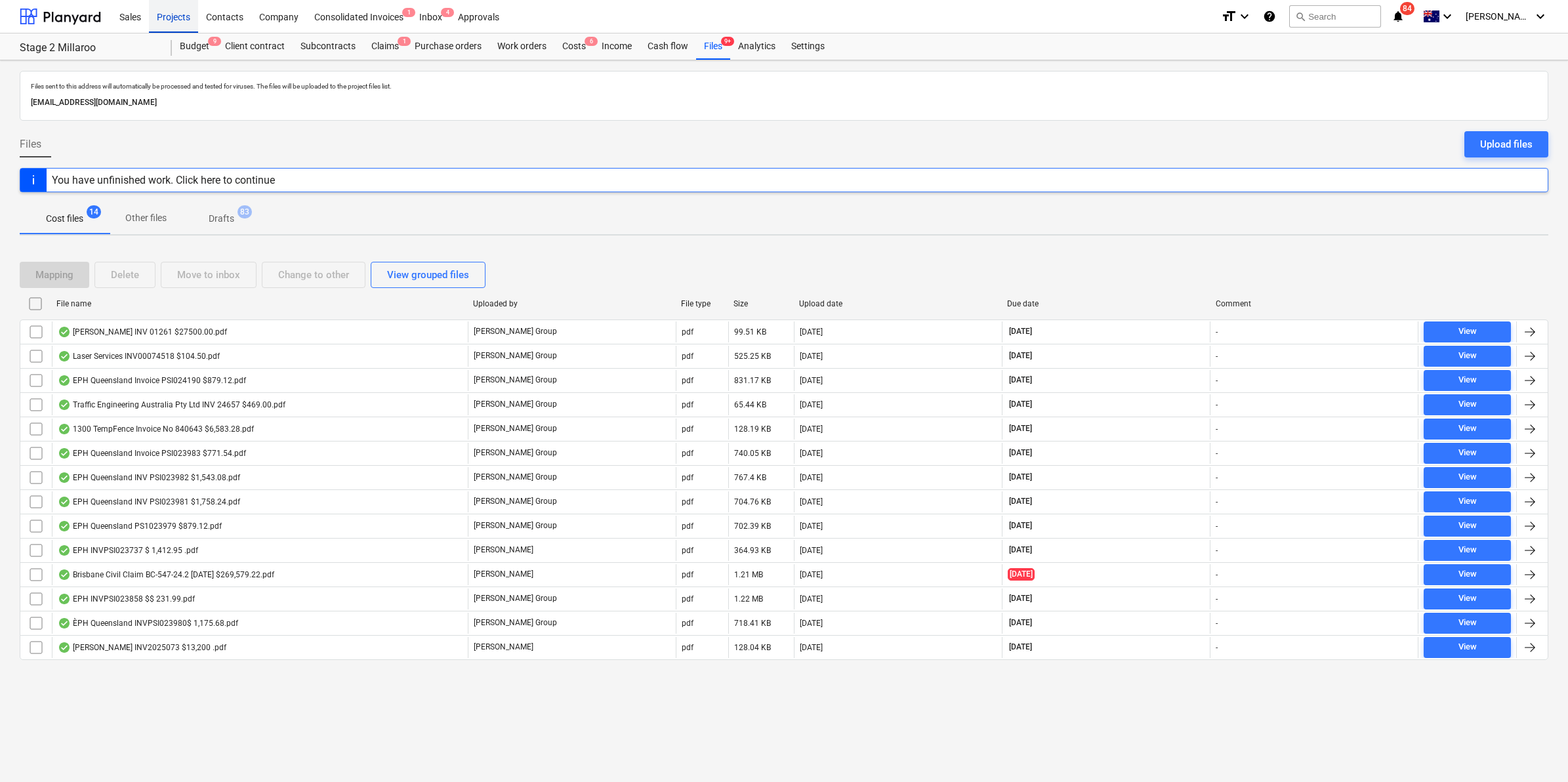
click at [160, 17] on div "Projects" at bounding box center [174, 16] width 49 height 34
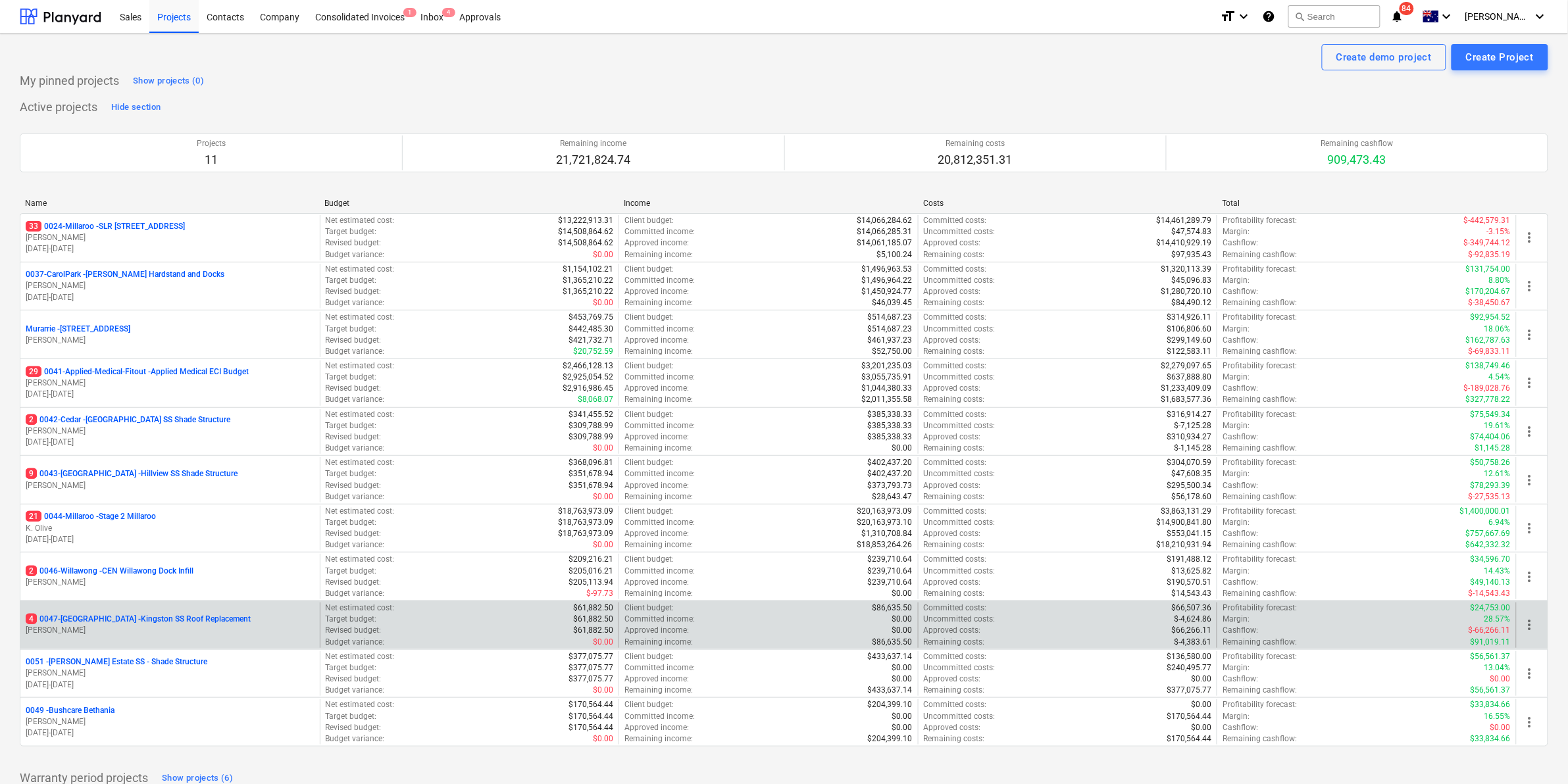
click at [66, 616] on p "4 0047-[GEOGRAPHIC_DATA] - [GEOGRAPHIC_DATA] SS Roof Replacement" at bounding box center [138, 619] width 226 height 11
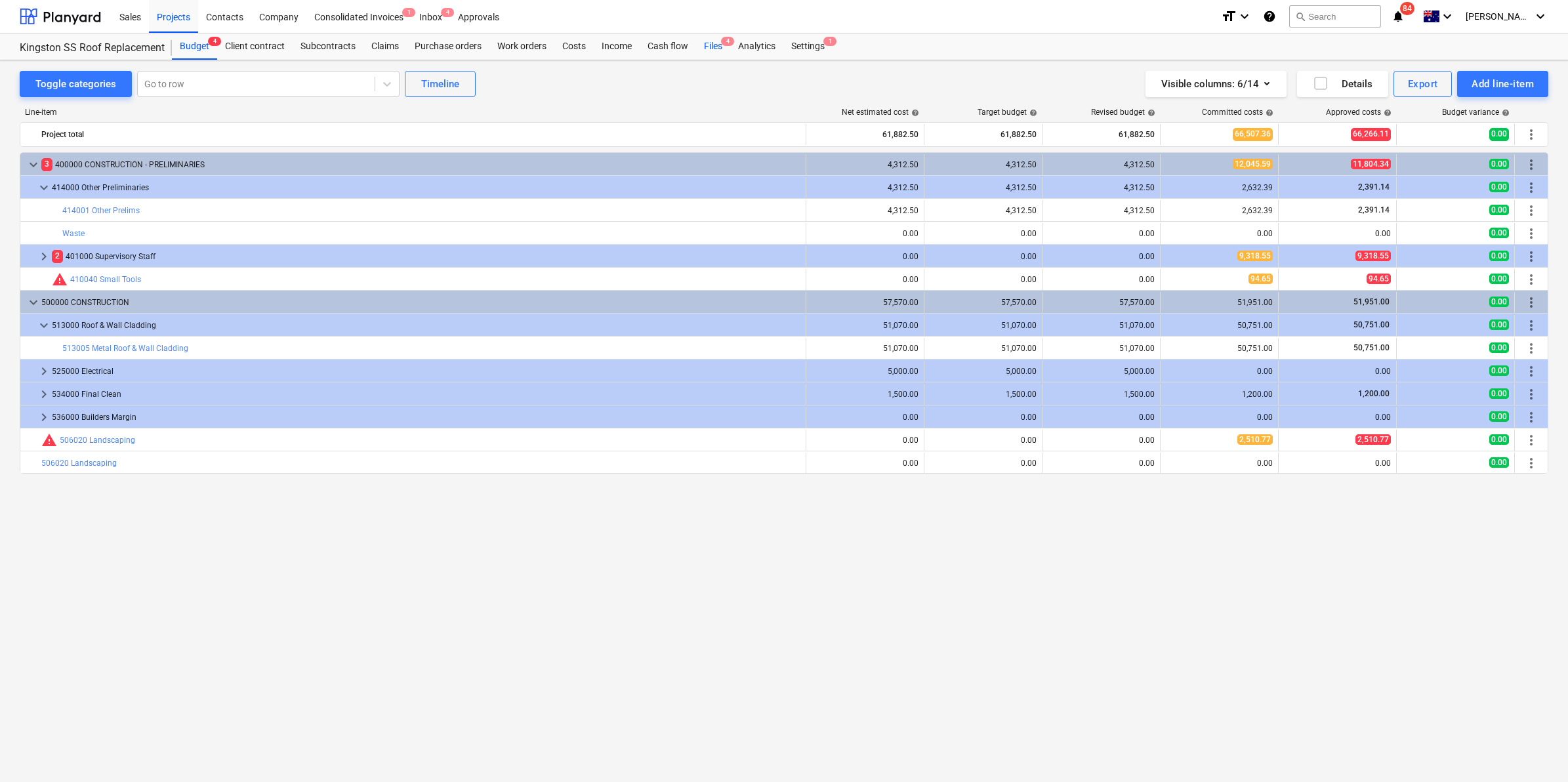
click at [716, 40] on div "Files 4" at bounding box center [713, 46] width 35 height 27
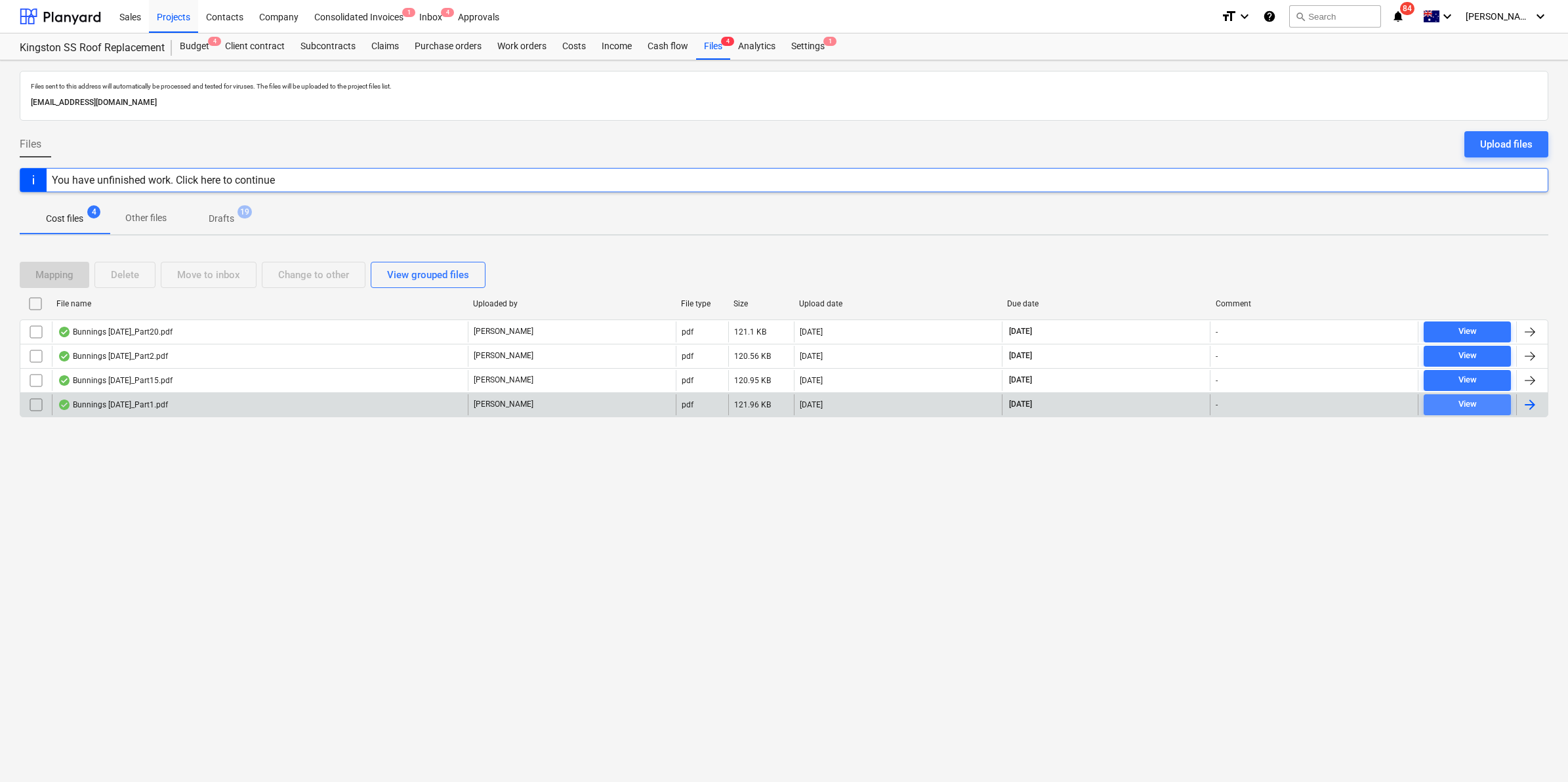
click at [1452, 401] on span "View" at bounding box center [1467, 403] width 77 height 15
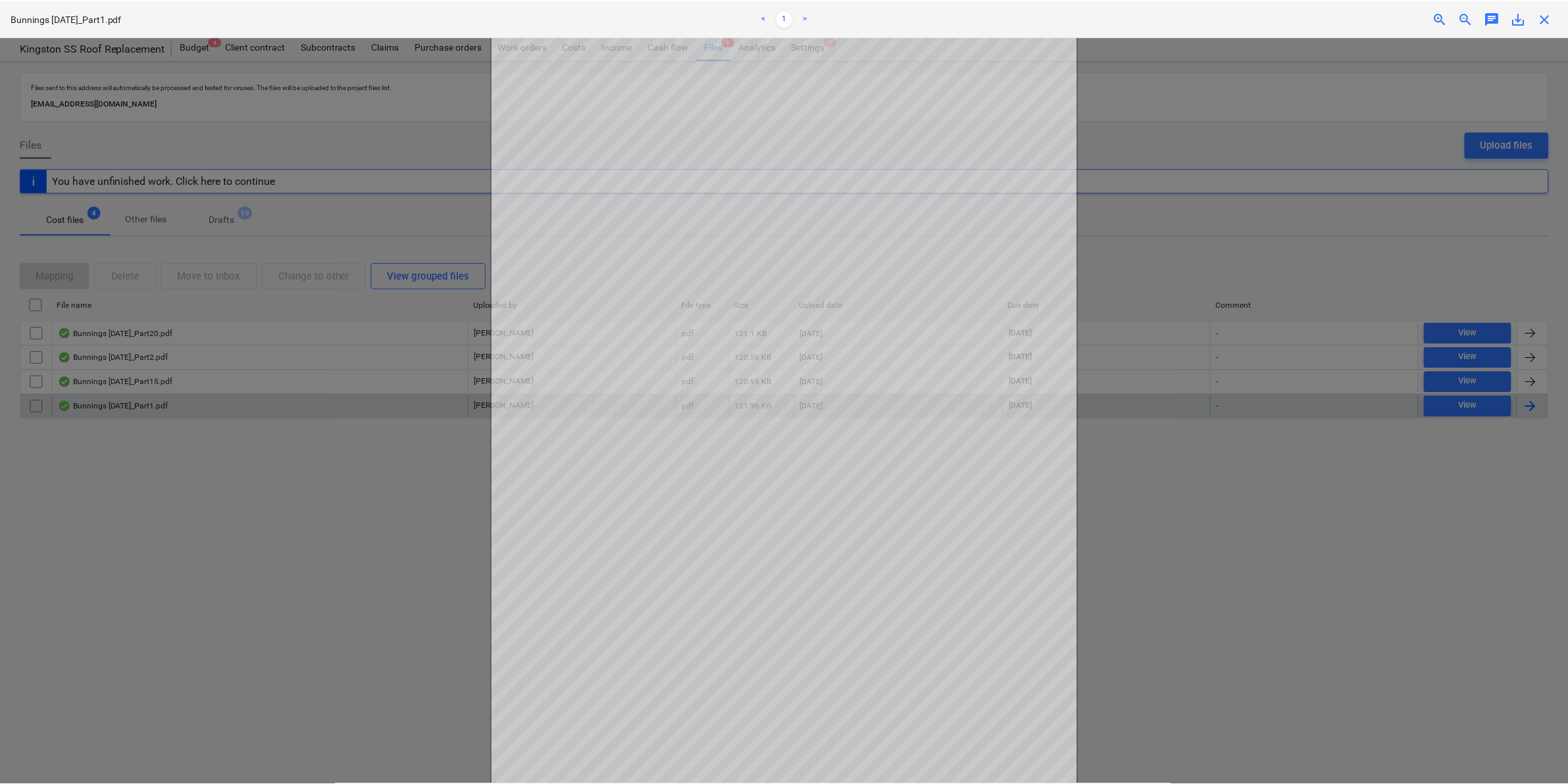
scroll to position [85, 0]
click at [1547, 13] on span "close" at bounding box center [1549, 19] width 16 height 16
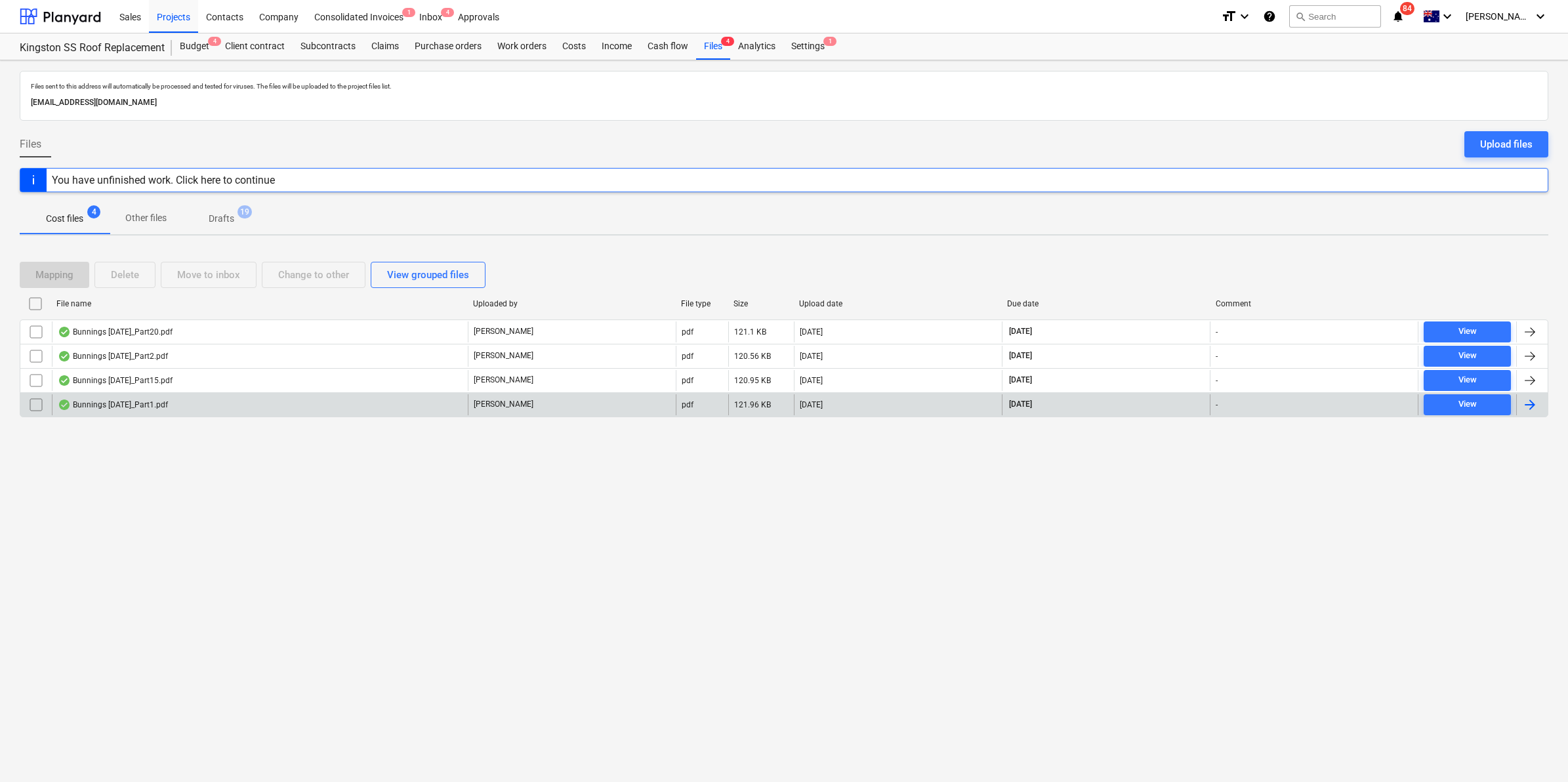
click at [110, 398] on div "Bunnings [DATE]_Part1.pdf" at bounding box center [260, 404] width 416 height 21
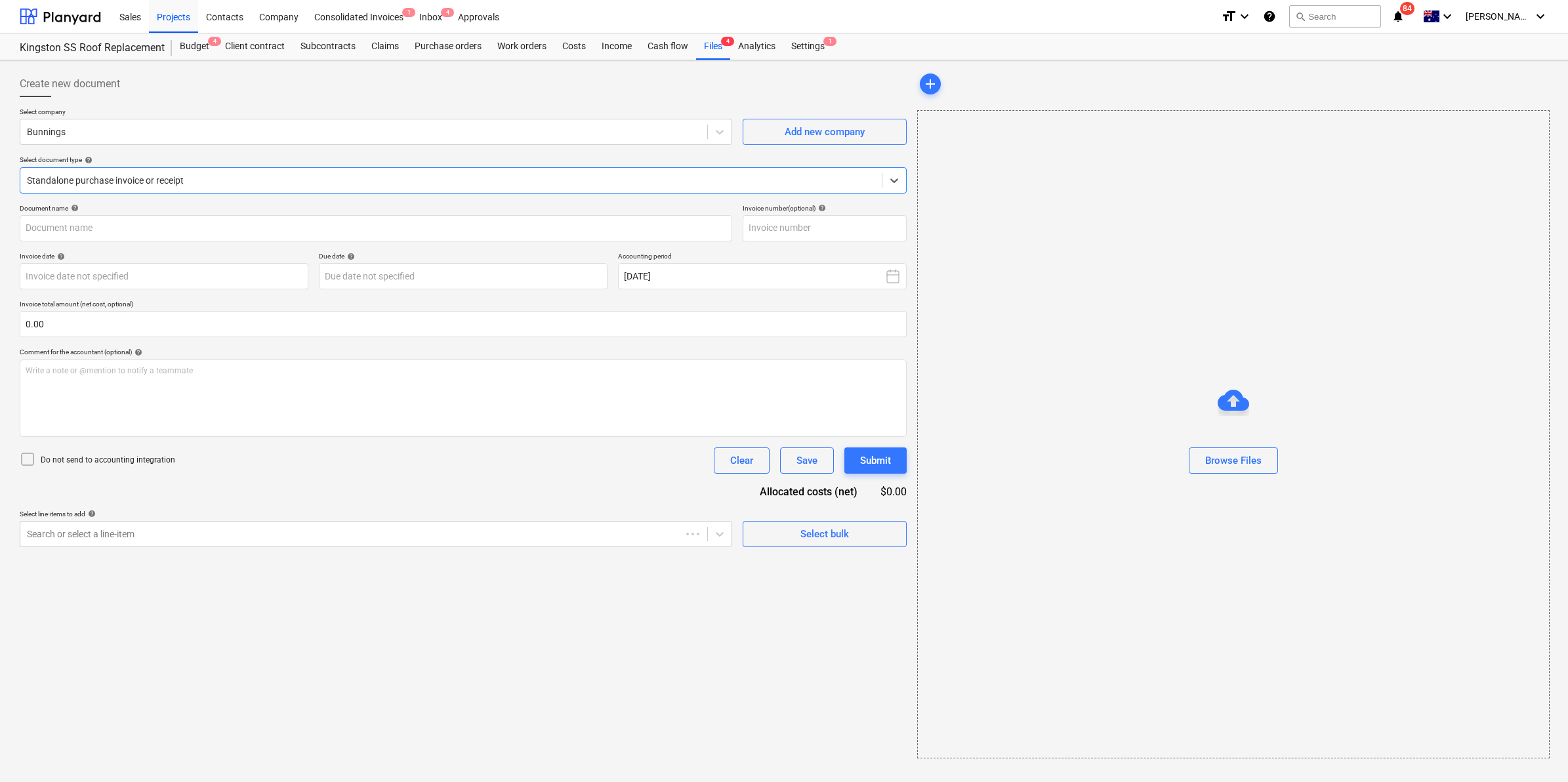
type input "8201/00550858"
type input "[DATE]"
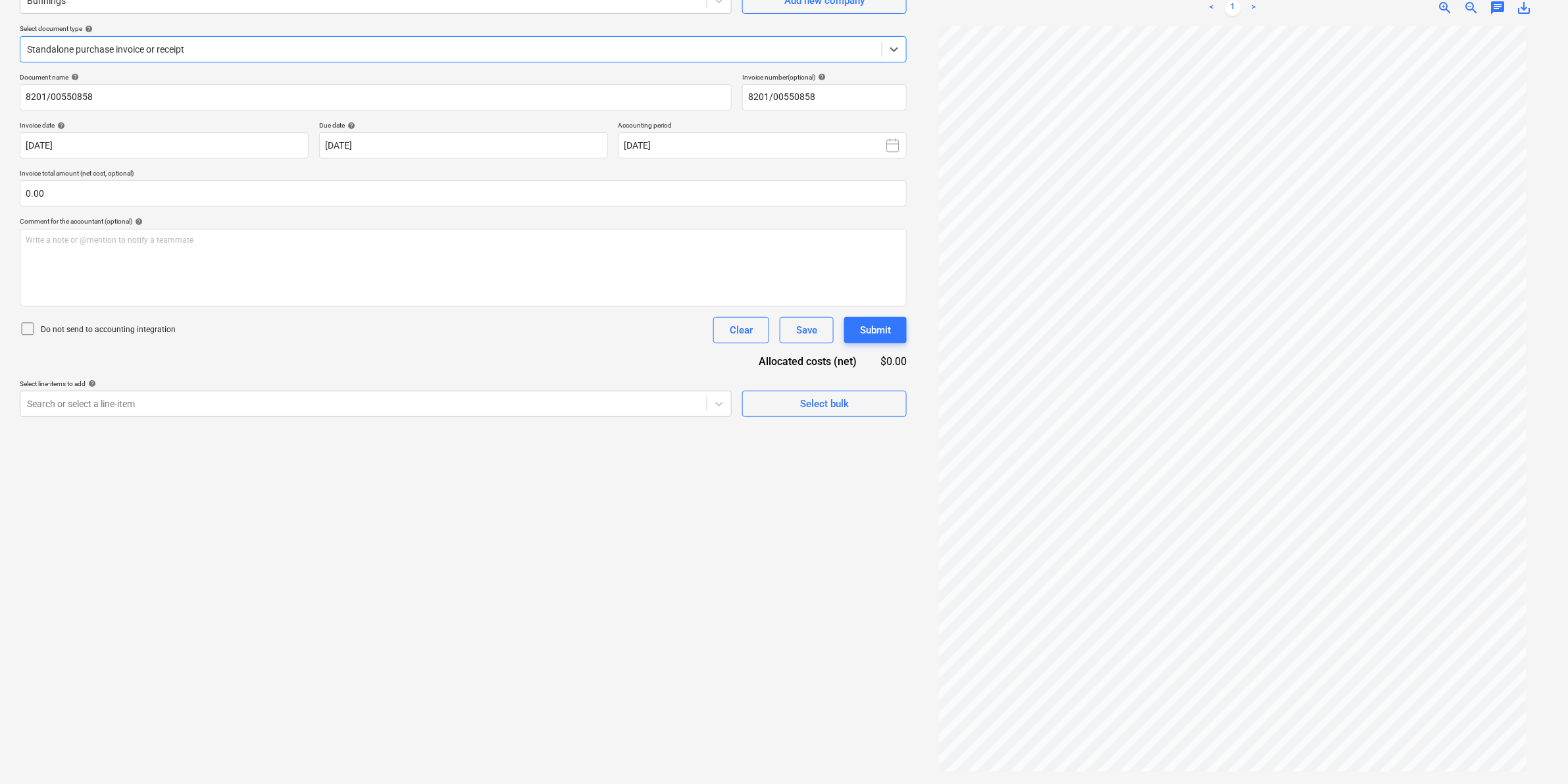
click at [419, 46] on div at bounding box center [451, 48] width 849 height 13
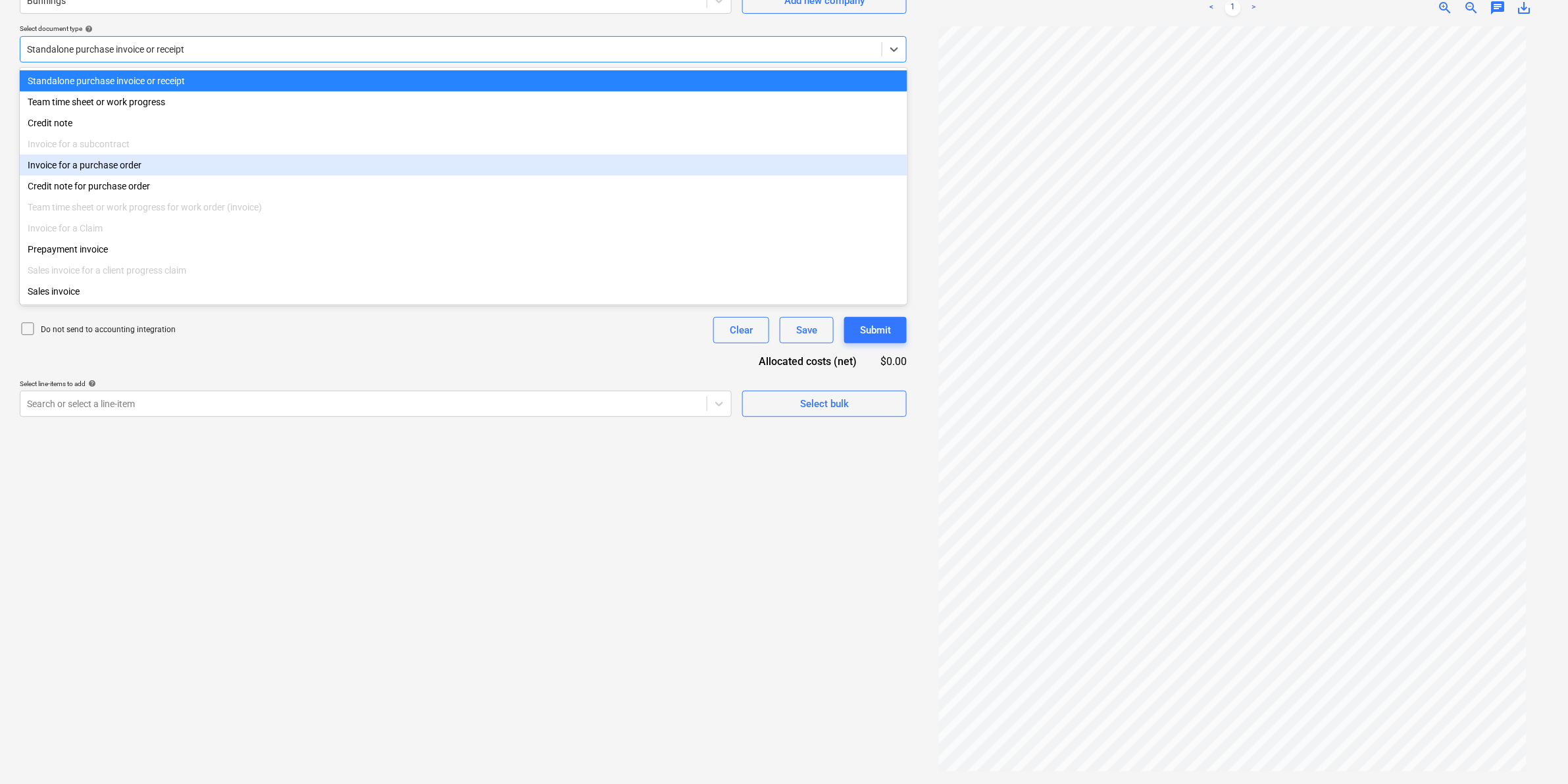
click at [130, 172] on div "Invoice for a purchase order" at bounding box center [463, 164] width 887 height 21
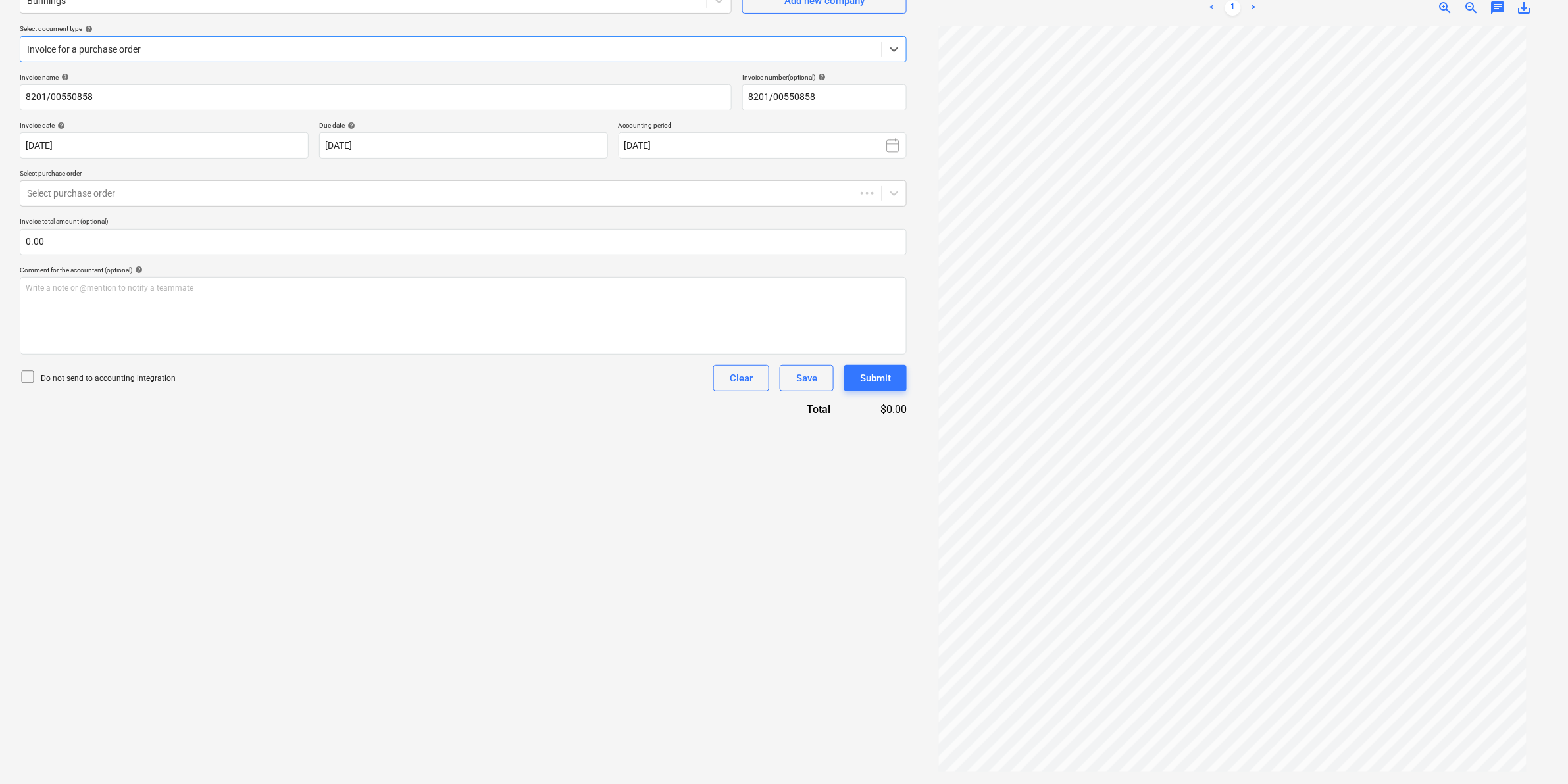
click at [153, 208] on div "Invoice name help 8201/00550858 Invoice number (optional) help 8201/00550858 In…" at bounding box center [463, 245] width 887 height 344
click at [158, 195] on div at bounding box center [437, 193] width 822 height 13
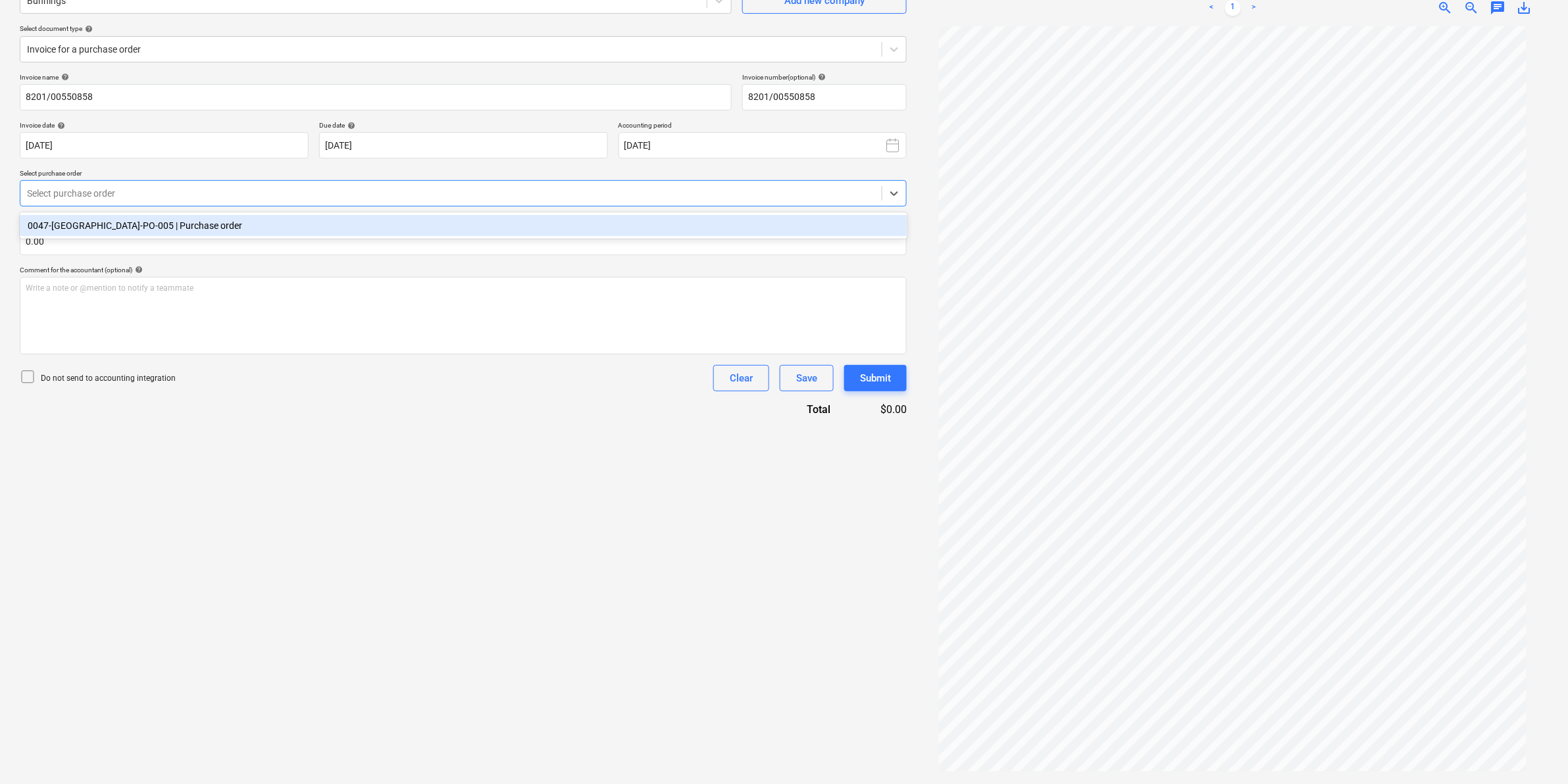
click at [161, 221] on div "0047-[GEOGRAPHIC_DATA]-PO-005 | Purchase order" at bounding box center [463, 225] width 887 height 21
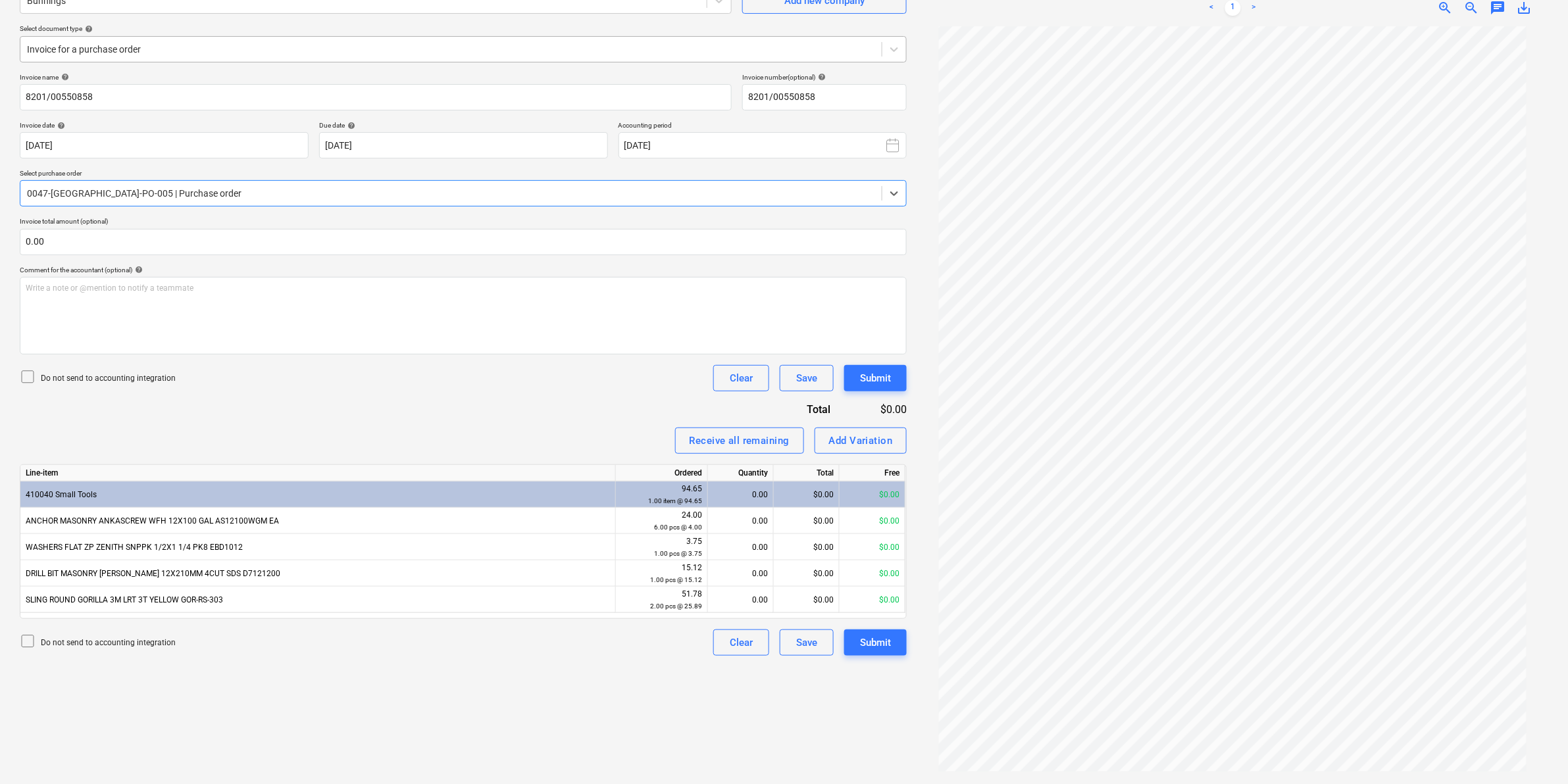
click at [170, 41] on div "Invoice for a purchase order" at bounding box center [451, 49] width 862 height 19
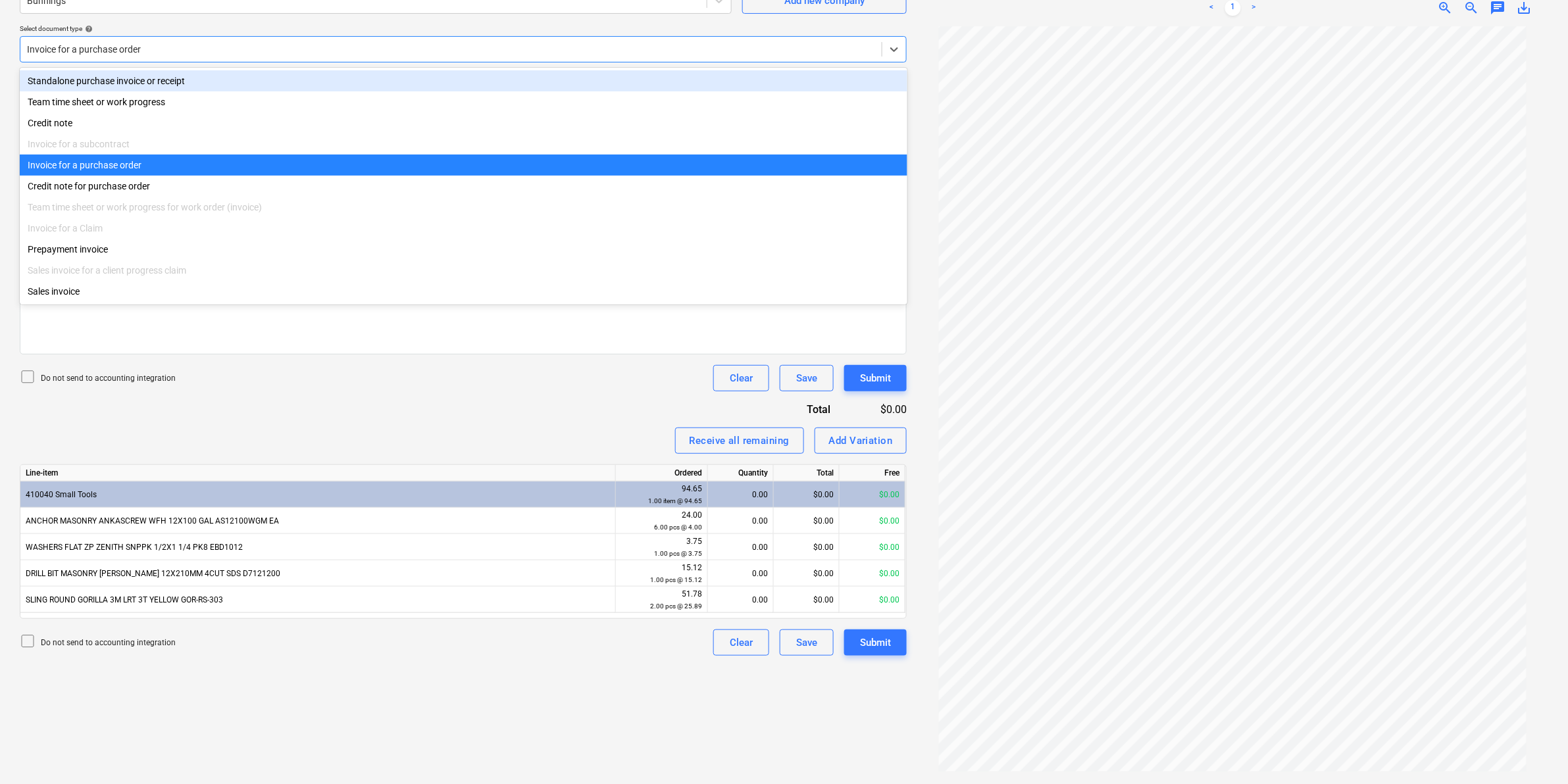
click at [144, 87] on div "Standalone purchase invoice or receipt" at bounding box center [463, 80] width 887 height 21
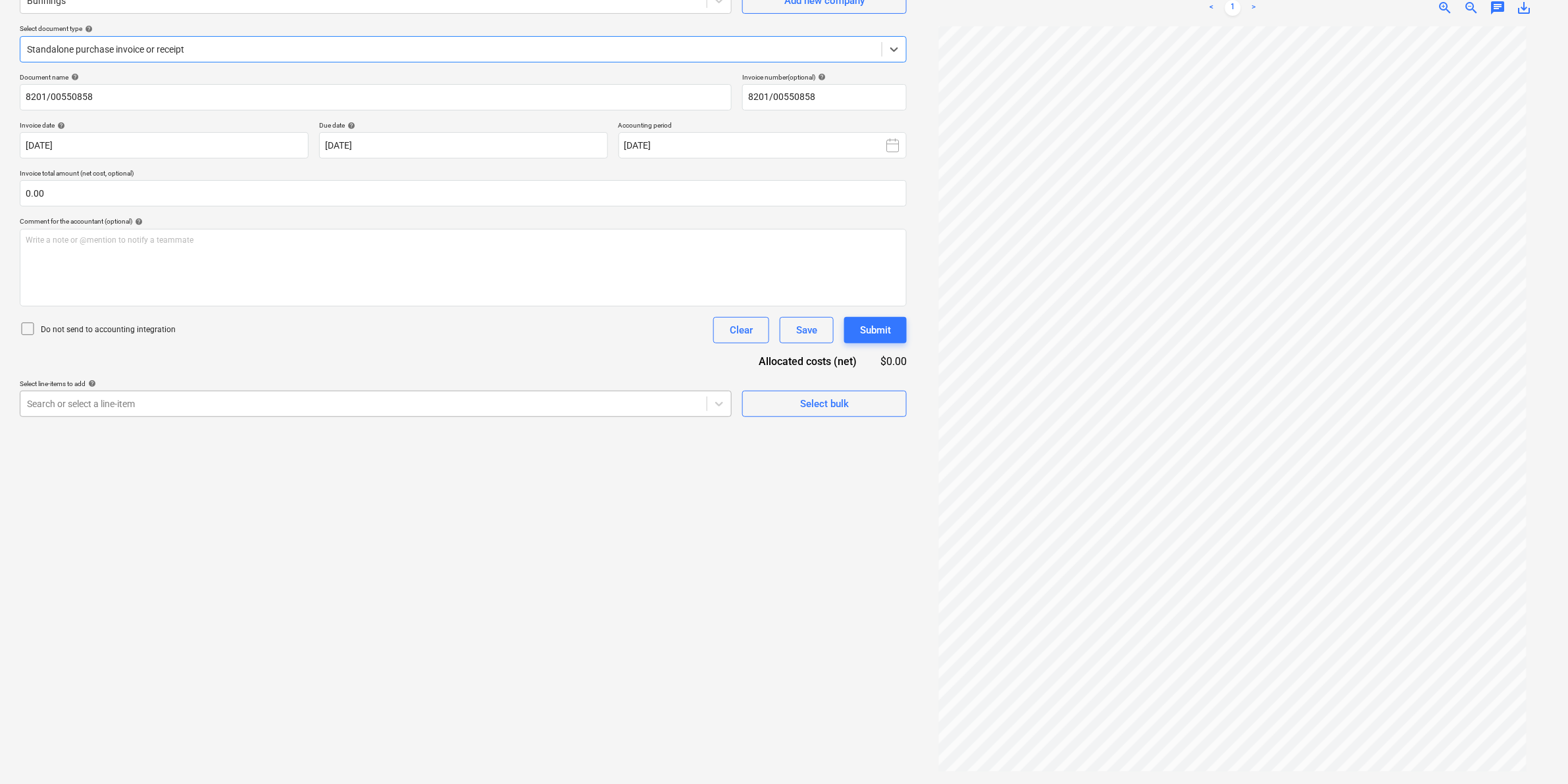
click at [186, 399] on div at bounding box center [363, 403] width 674 height 13
type input "s"
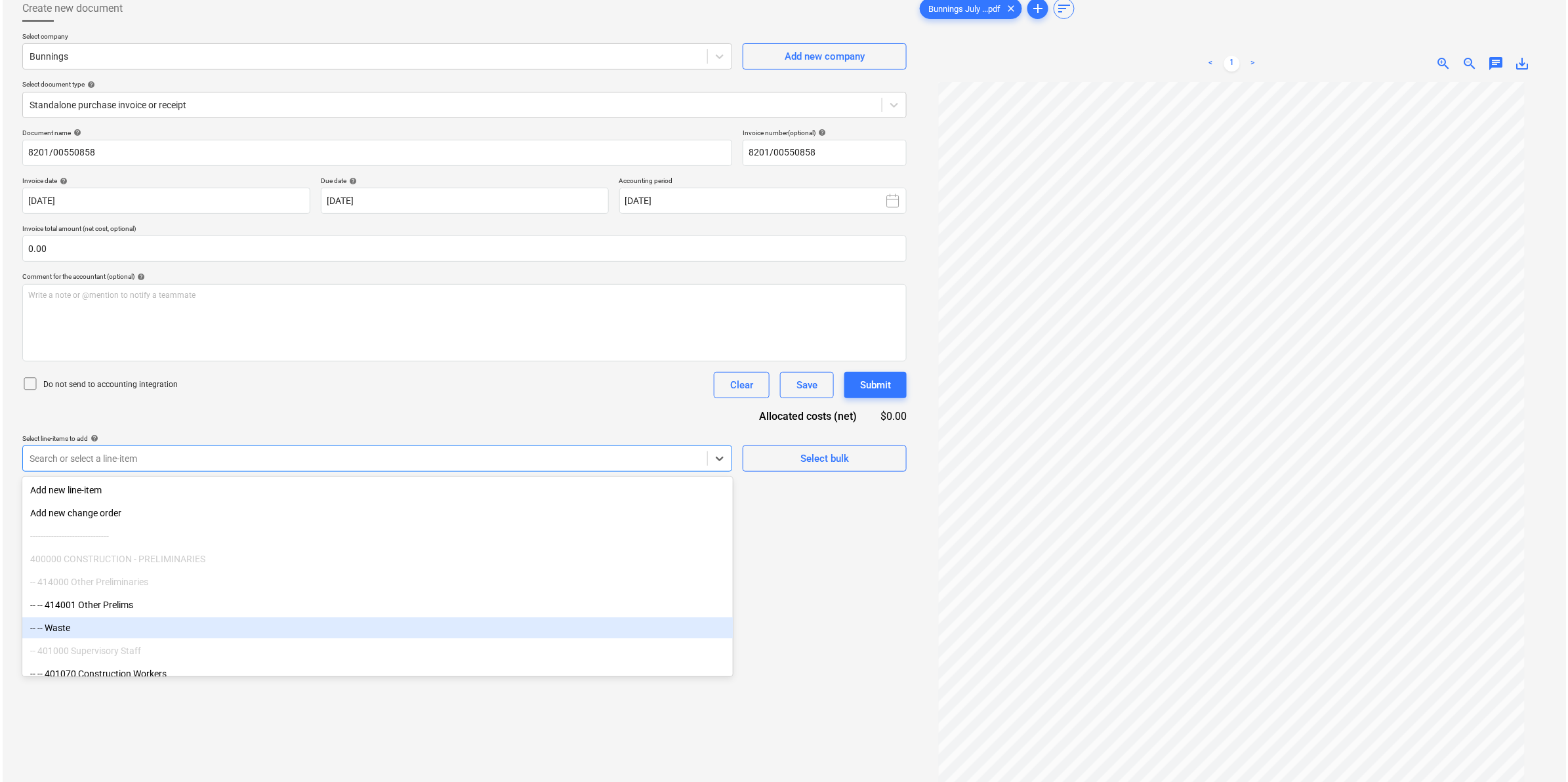
scroll to position [49, 0]
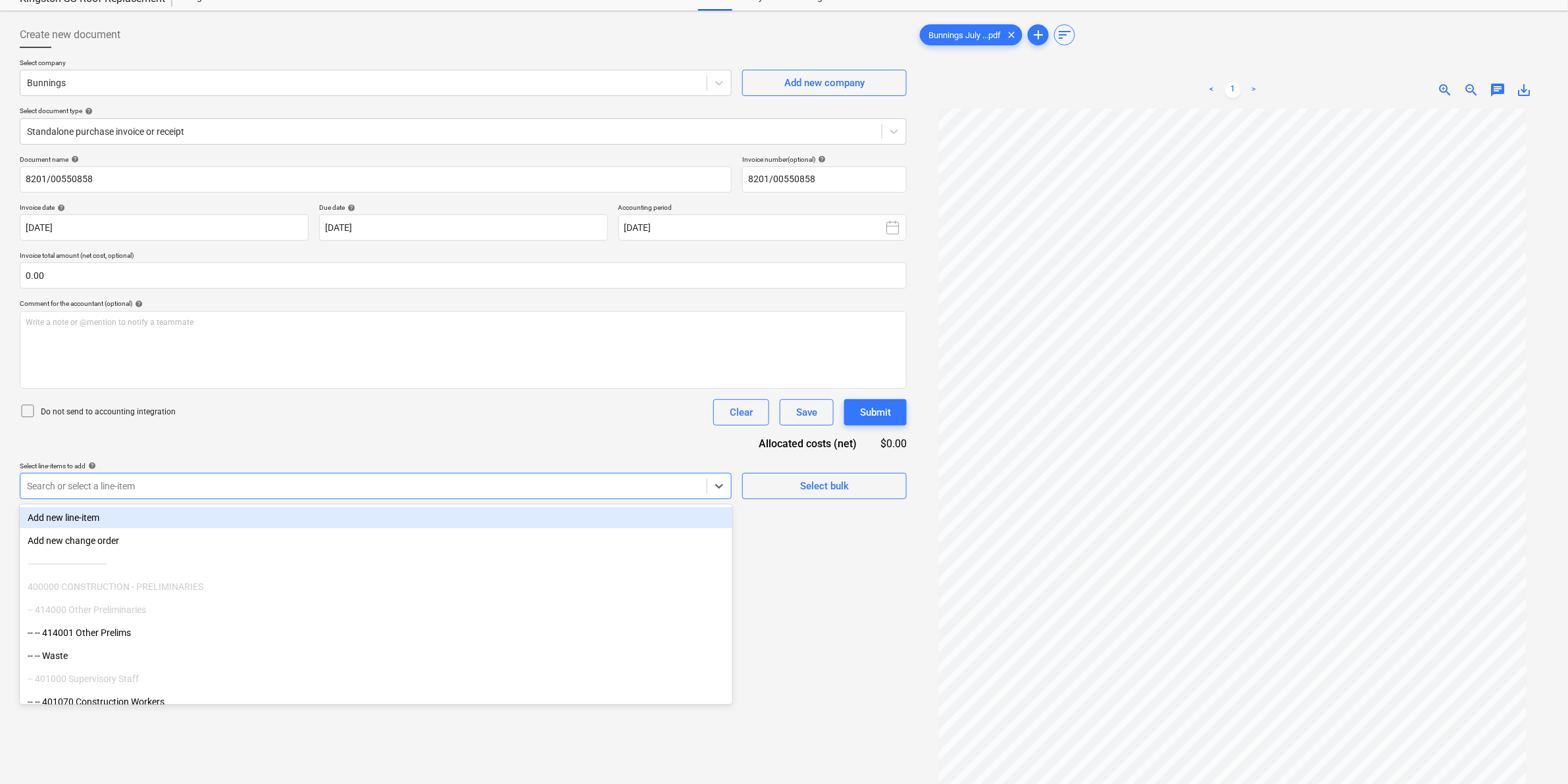
click at [113, 515] on div "Add new line-item" at bounding box center [376, 517] width 712 height 21
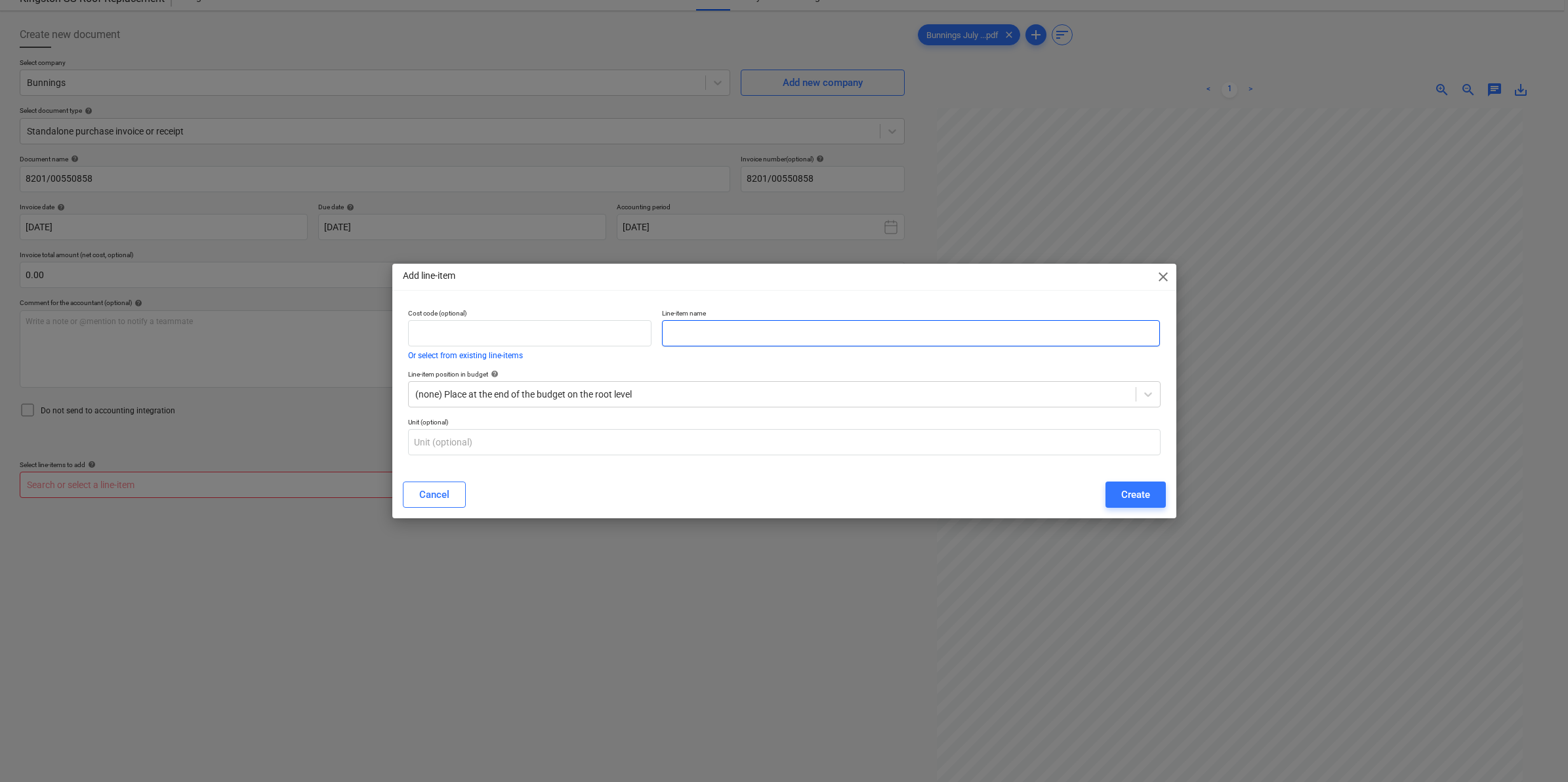
click at [677, 336] on input "text" at bounding box center [910, 333] width 498 height 27
click at [546, 336] on input "text" at bounding box center [530, 333] width 244 height 27
click at [539, 395] on div at bounding box center [772, 393] width 714 height 13
click at [350, 382] on div "Add line-item close Cost code (optional) Or select from existing line-items Lin…" at bounding box center [784, 391] width 1568 height 782
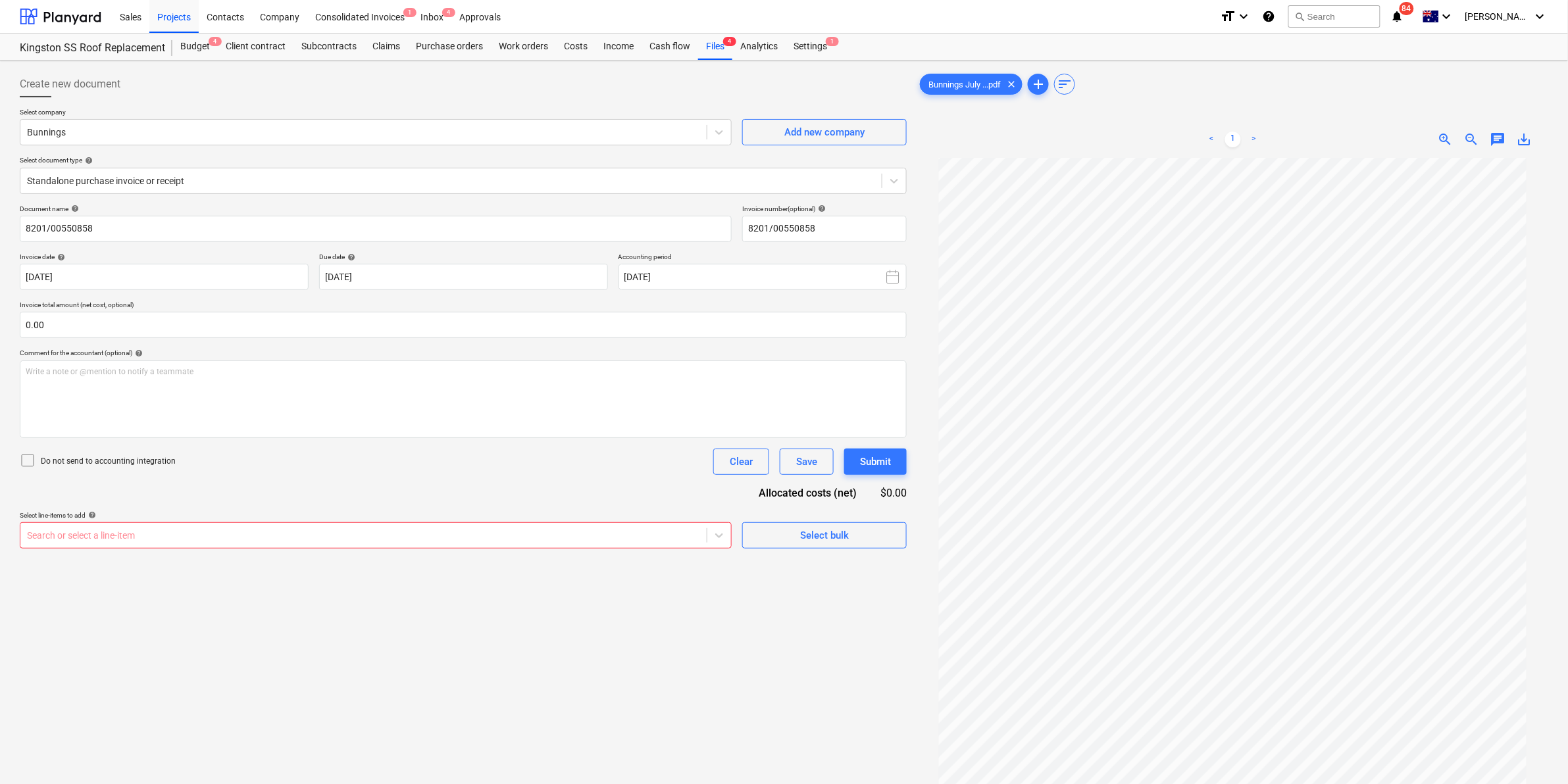
click at [139, 536] on div at bounding box center [363, 535] width 674 height 13
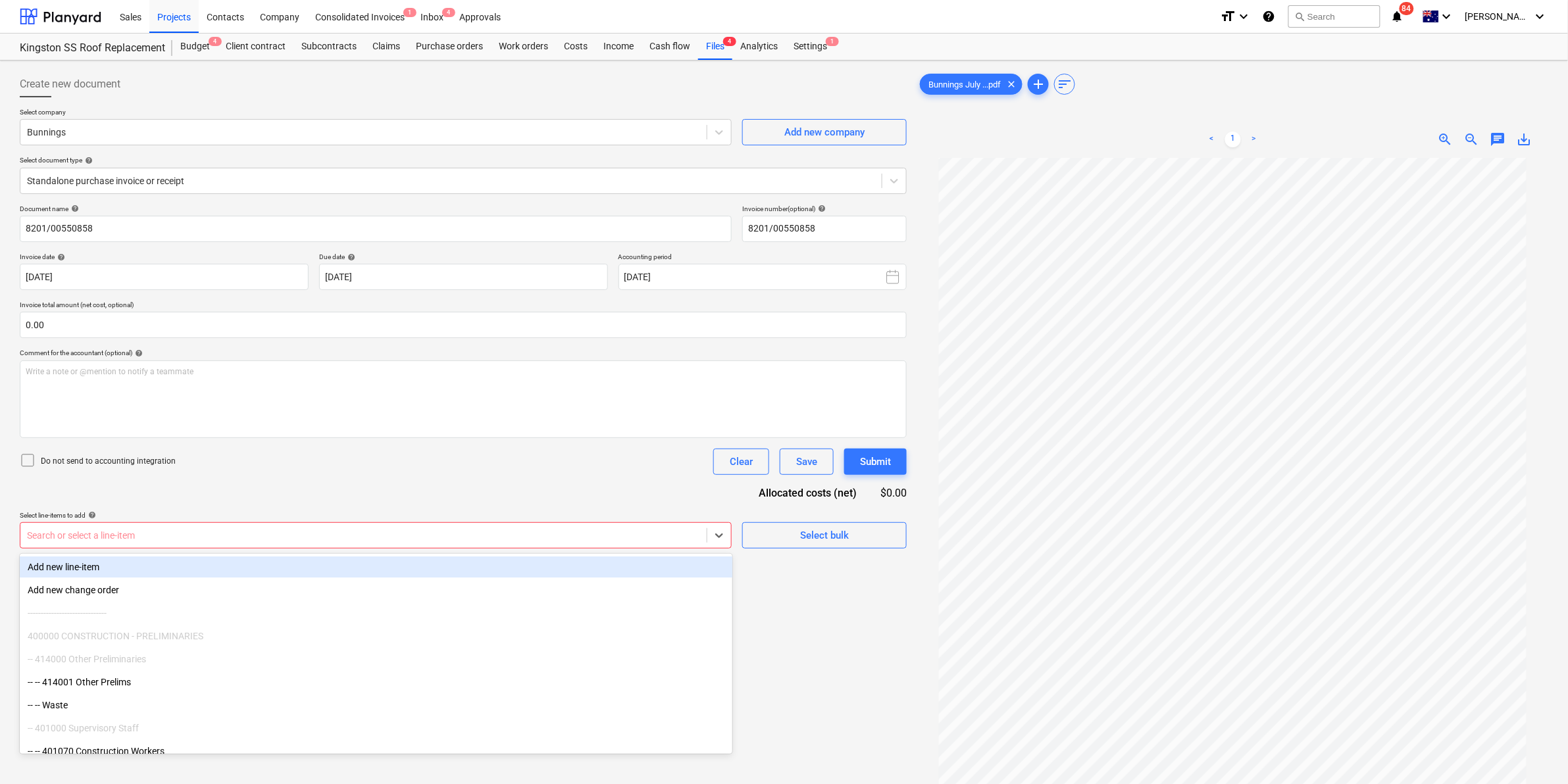
click at [104, 568] on div "Add new line-item" at bounding box center [376, 566] width 712 height 21
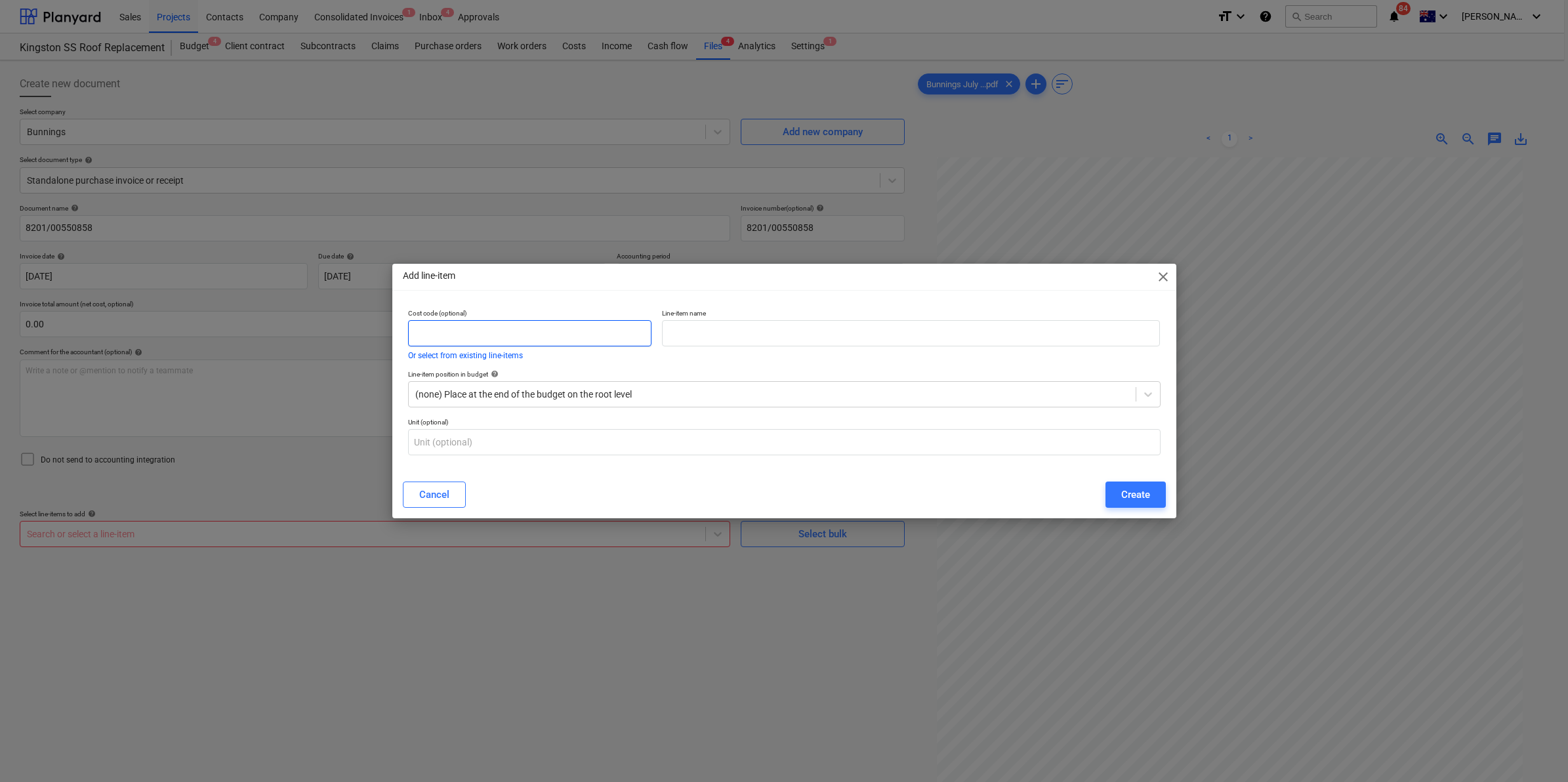
click at [496, 331] on input "text" at bounding box center [530, 333] width 244 height 27
type input "405020"
click at [701, 328] on input "text" at bounding box center [910, 333] width 498 height 27
type input "Safety supplies"
click at [1133, 494] on div "Create" at bounding box center [1135, 494] width 29 height 17
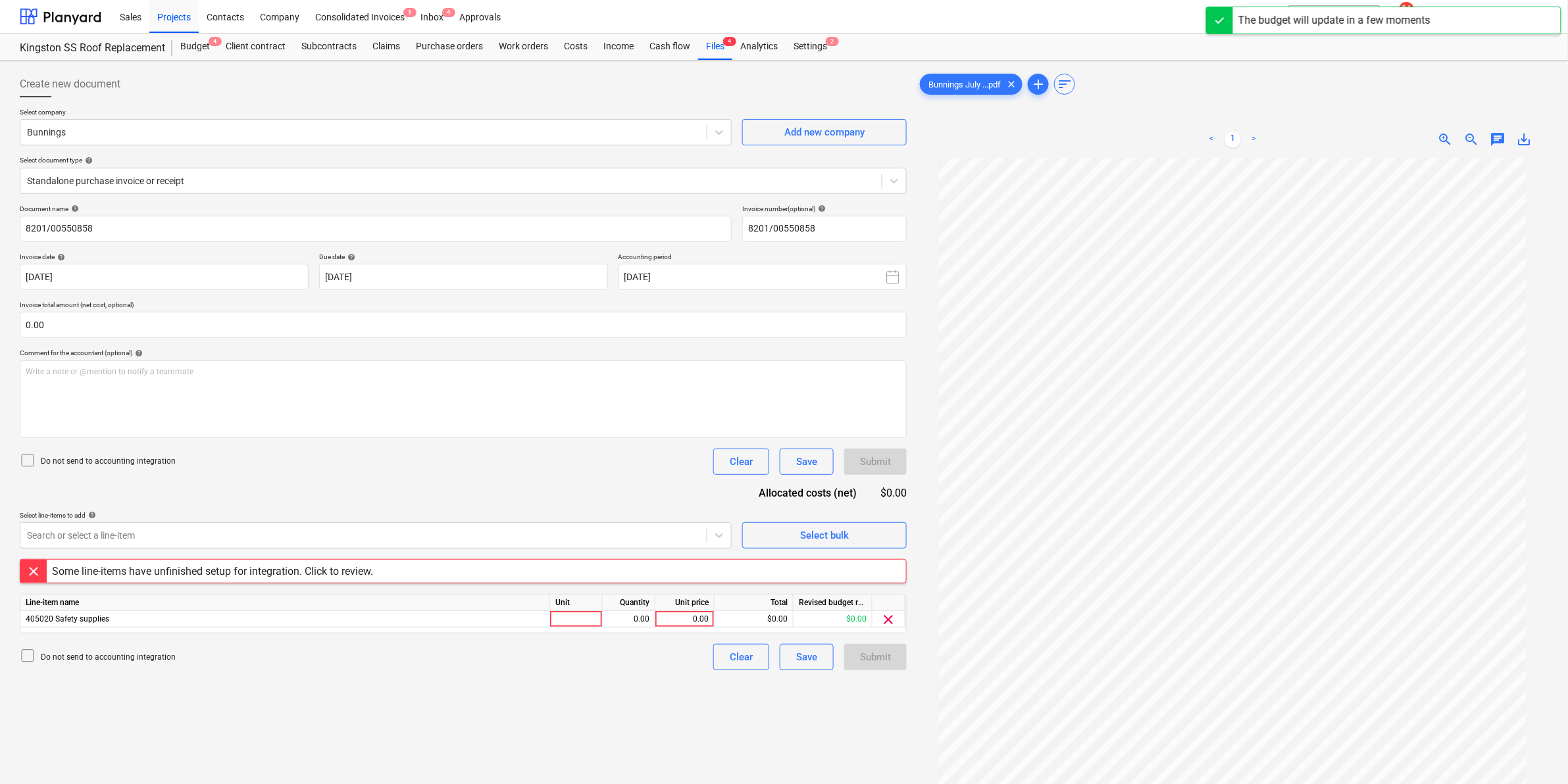
click at [382, 566] on div "Some line-items have unfinished setup for integration. Click to review." at bounding box center [463, 570] width 887 height 25
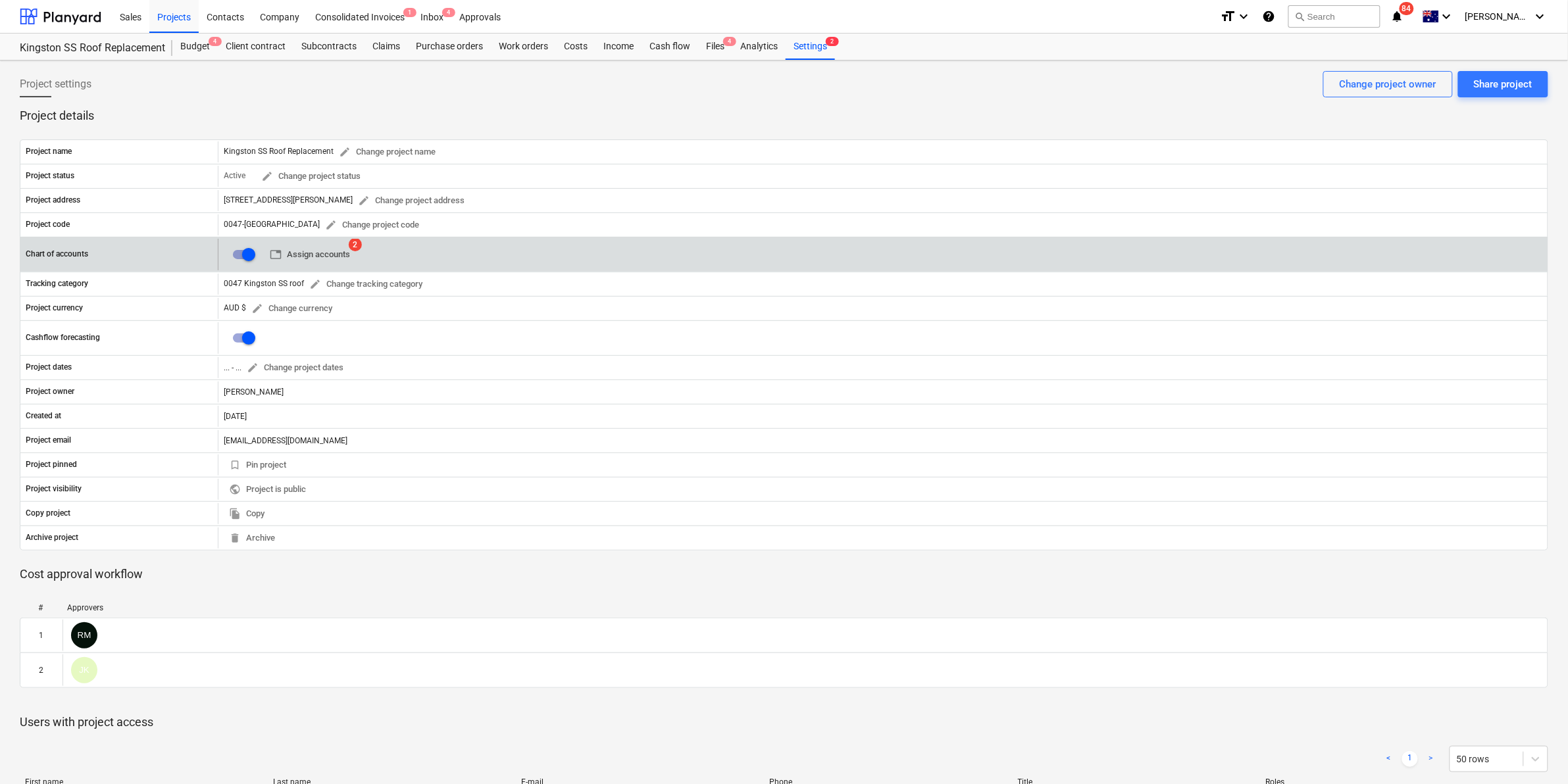
click at [325, 256] on span "table Assign accounts" at bounding box center [310, 254] width 80 height 15
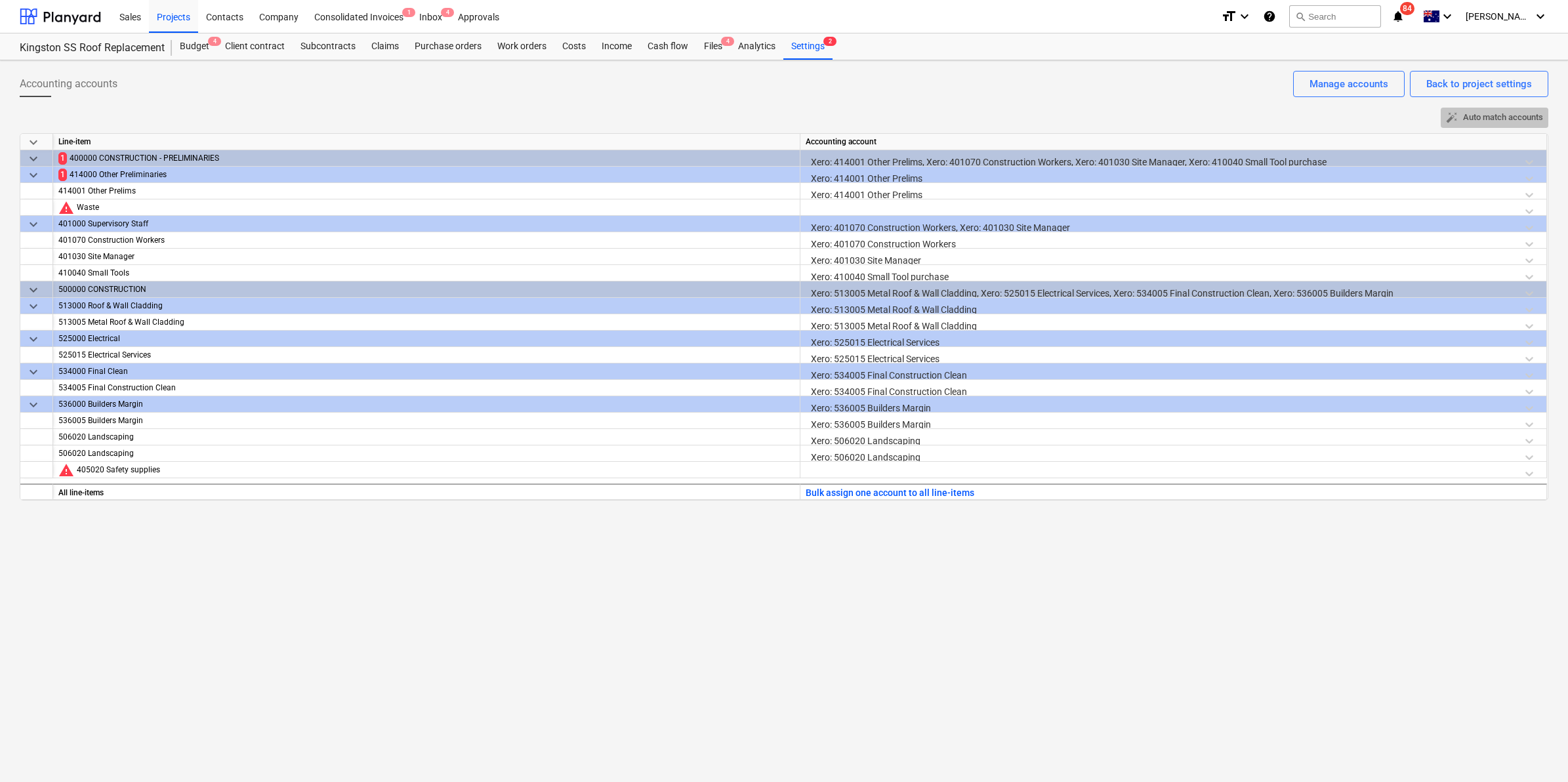
click at [1489, 119] on span "auto_fix_high Auto match accounts" at bounding box center [1494, 117] width 97 height 15
click at [701, 46] on div "Files 4" at bounding box center [713, 46] width 35 height 27
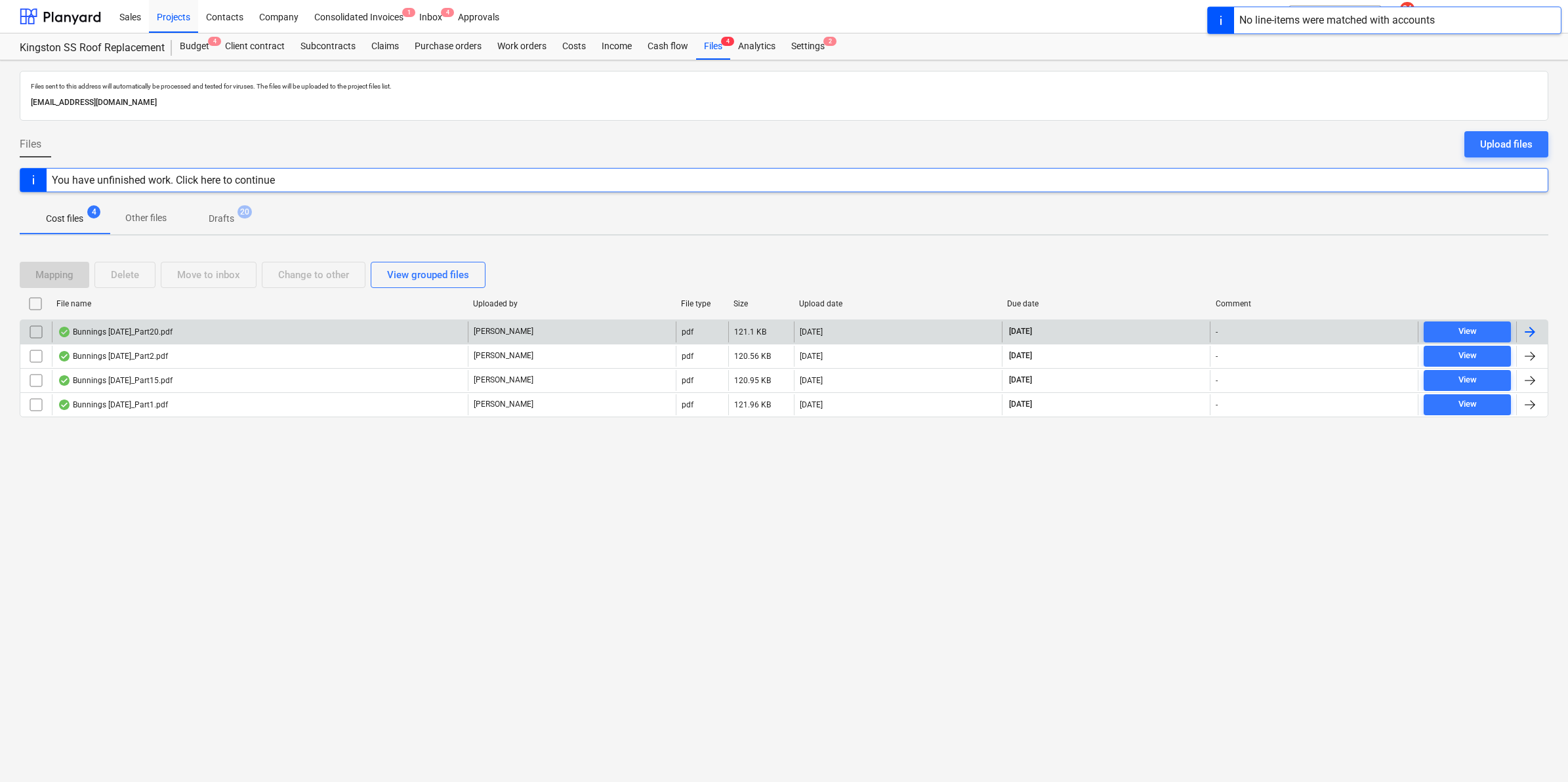
click at [176, 336] on div "Bunnings [DATE]_Part20.pdf" at bounding box center [260, 331] width 416 height 21
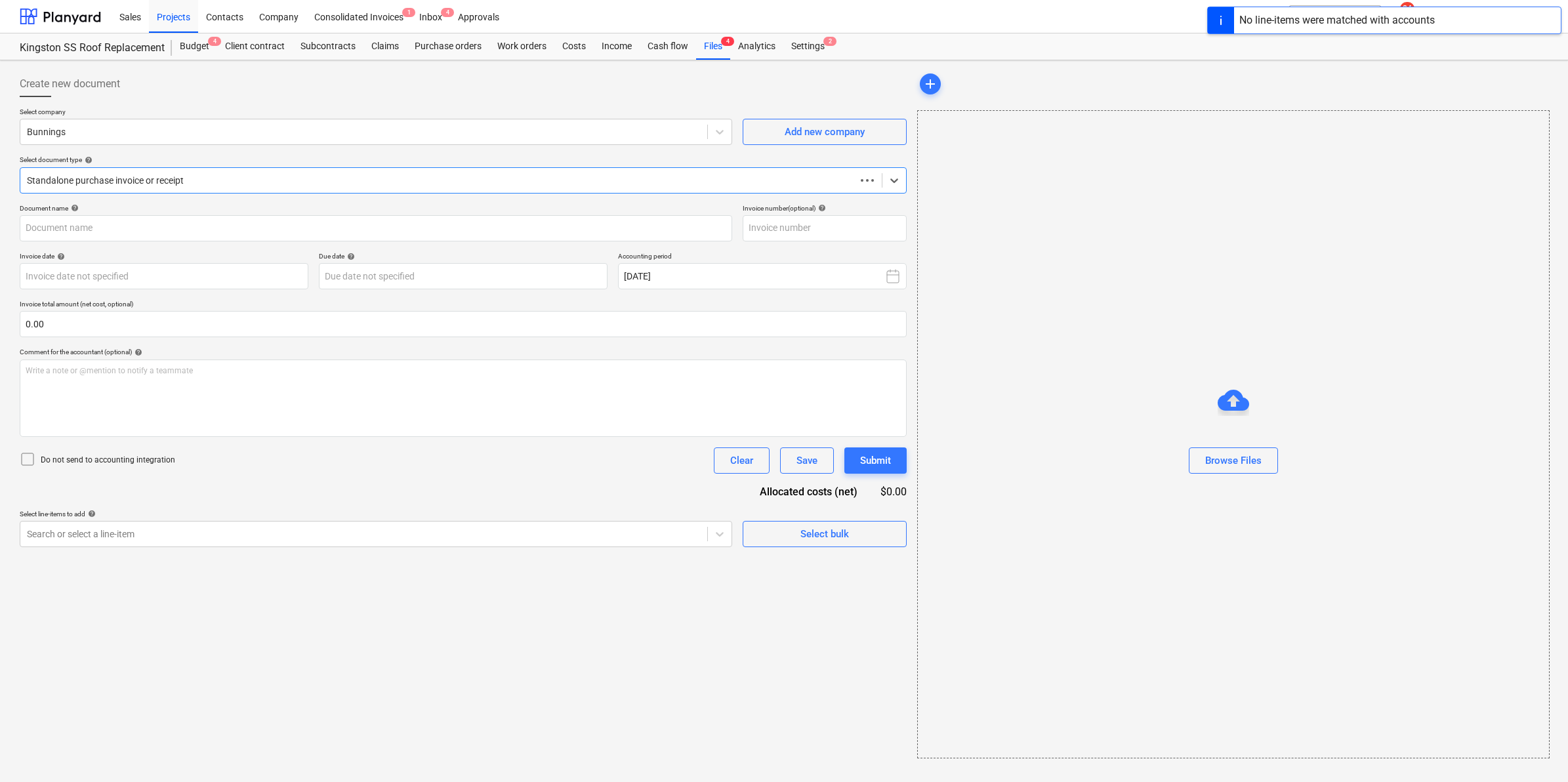
type input "8210/01358955"
type input "[DATE]"
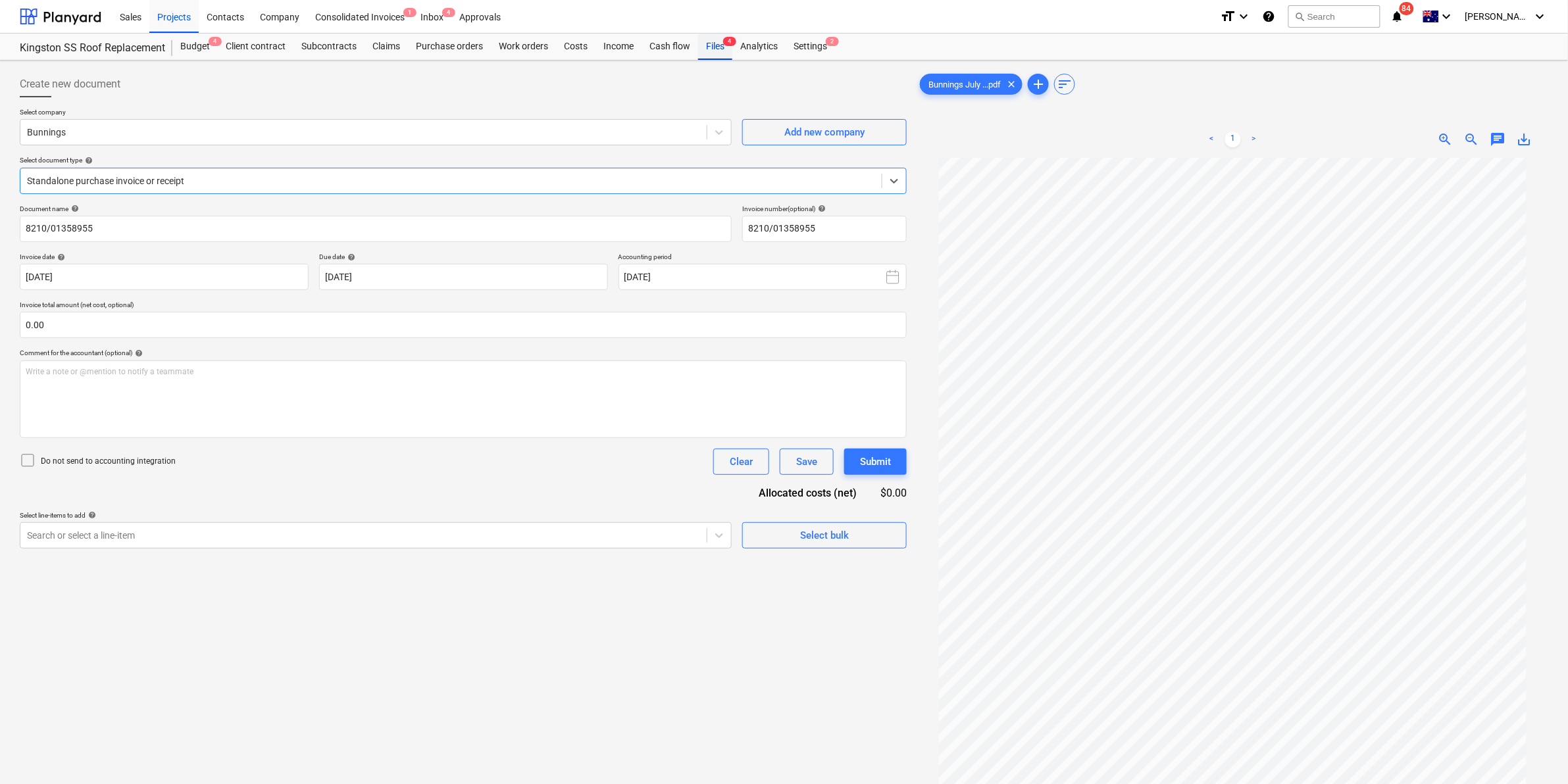
click at [718, 44] on div "Files 4" at bounding box center [715, 46] width 35 height 27
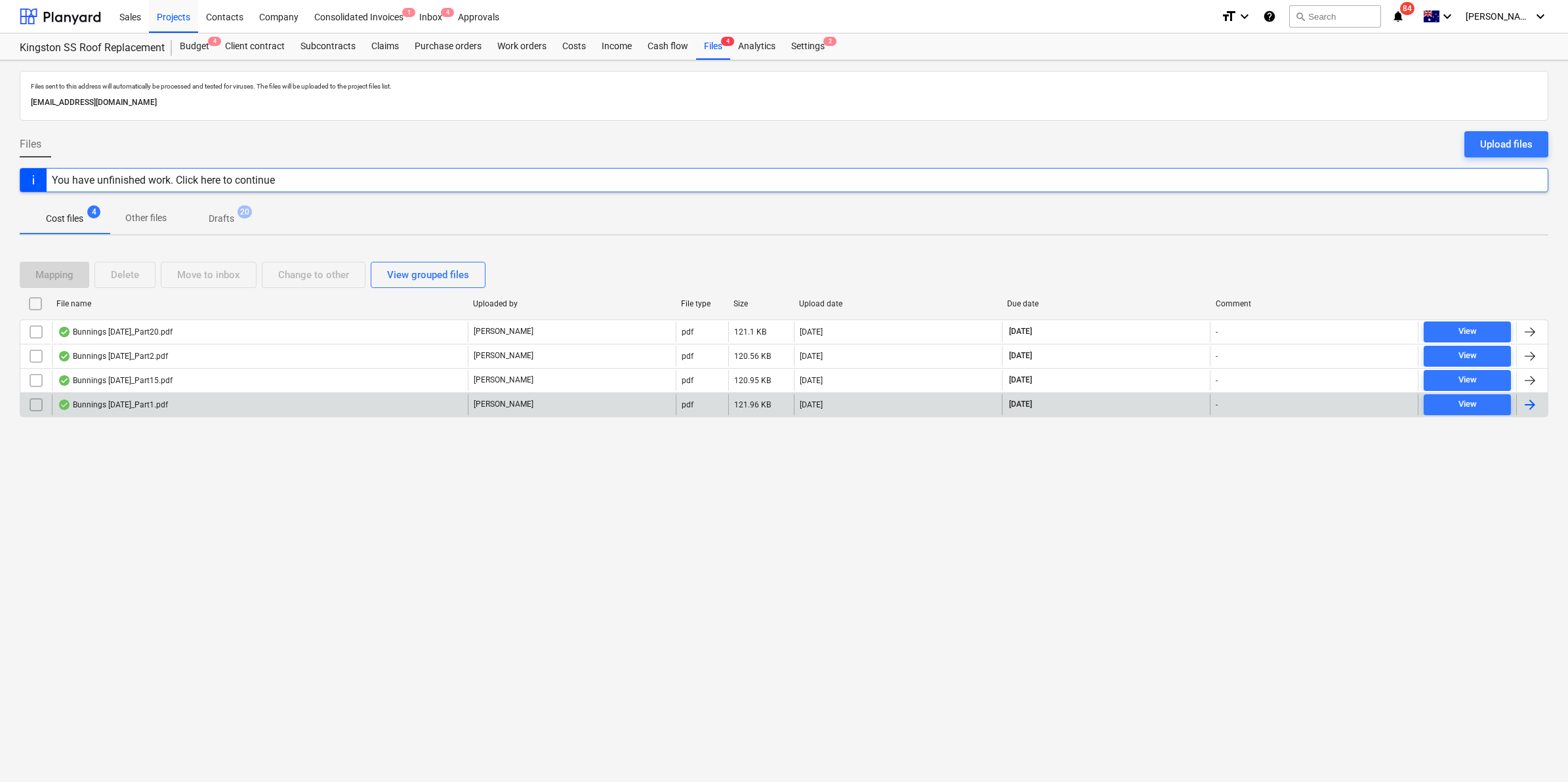
click at [180, 410] on div "Bunnings [DATE]_Part1.pdf" at bounding box center [260, 404] width 416 height 21
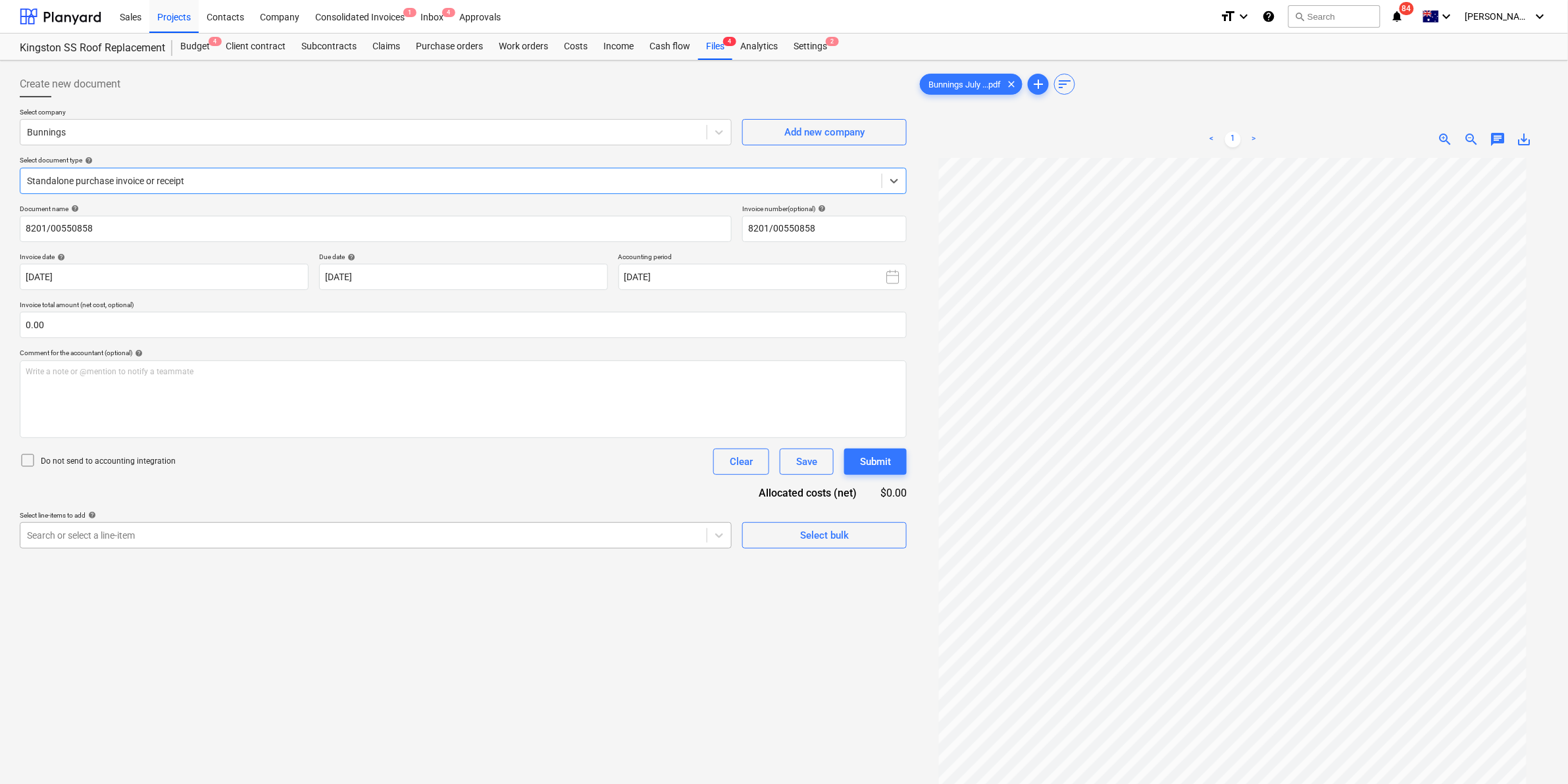
click at [284, 529] on div at bounding box center [363, 535] width 674 height 13
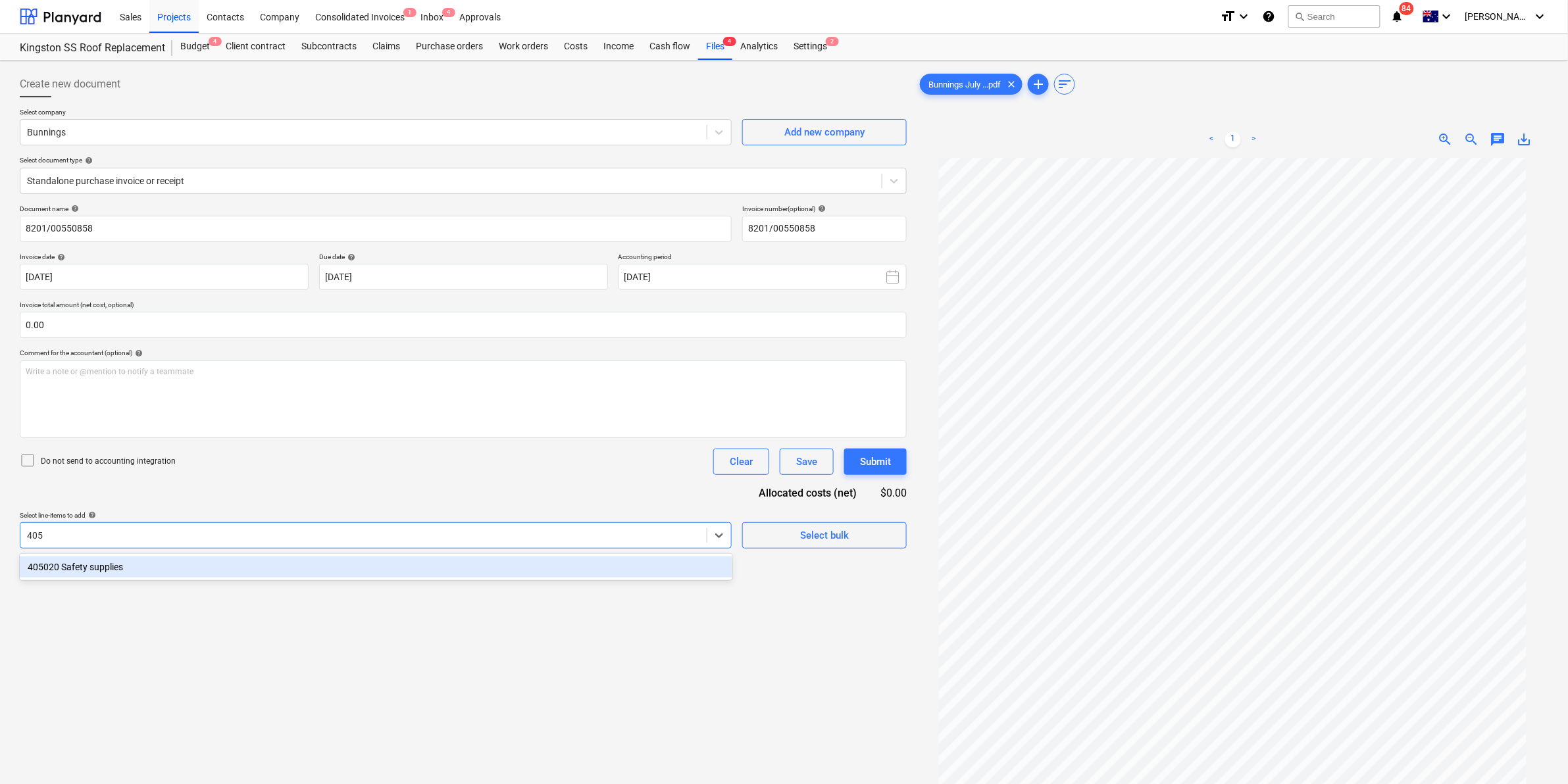
type input "4050"
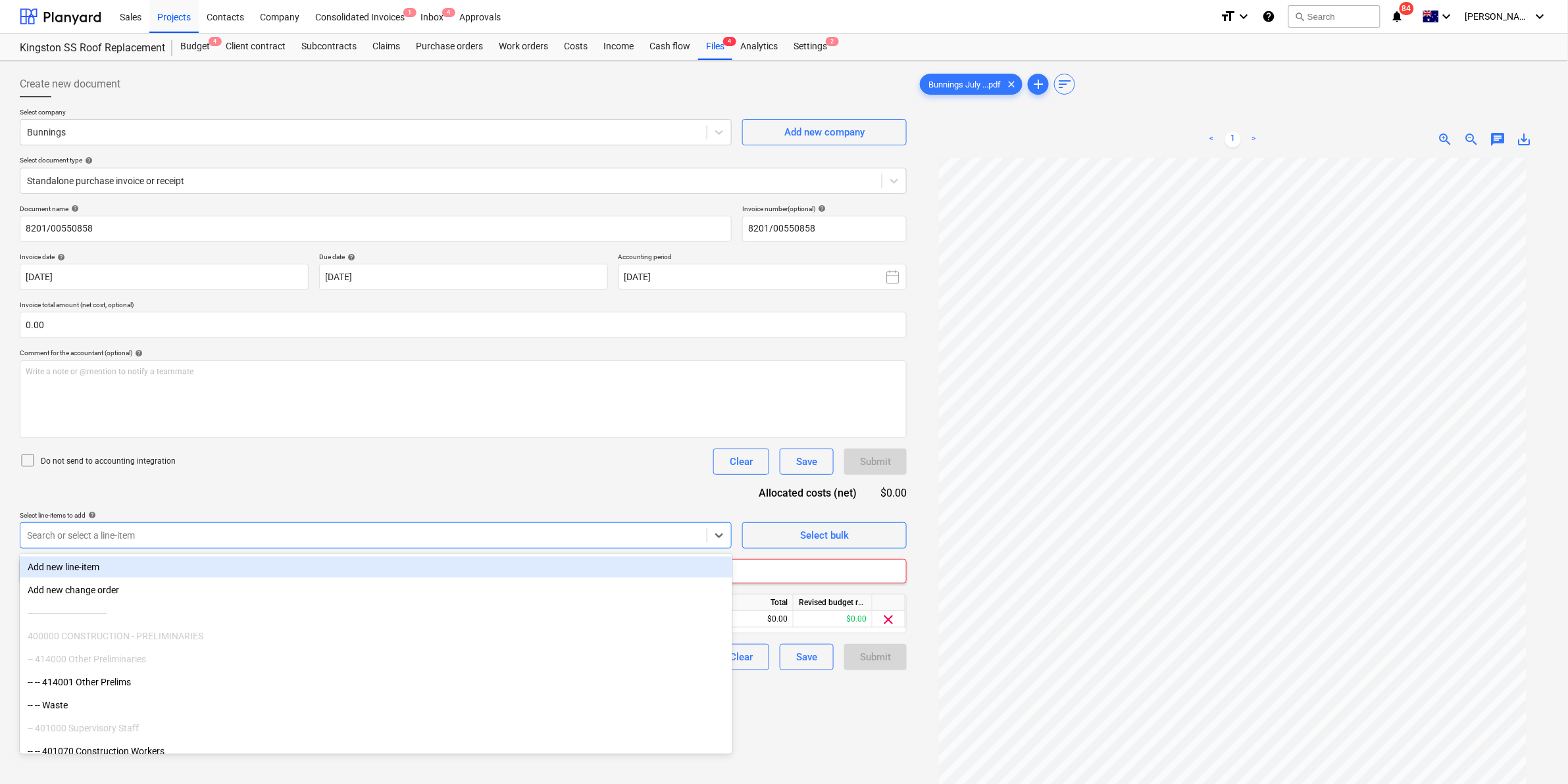
click at [444, 454] on div "Do not send to accounting integration Clear Save Submit" at bounding box center [463, 462] width 887 height 27
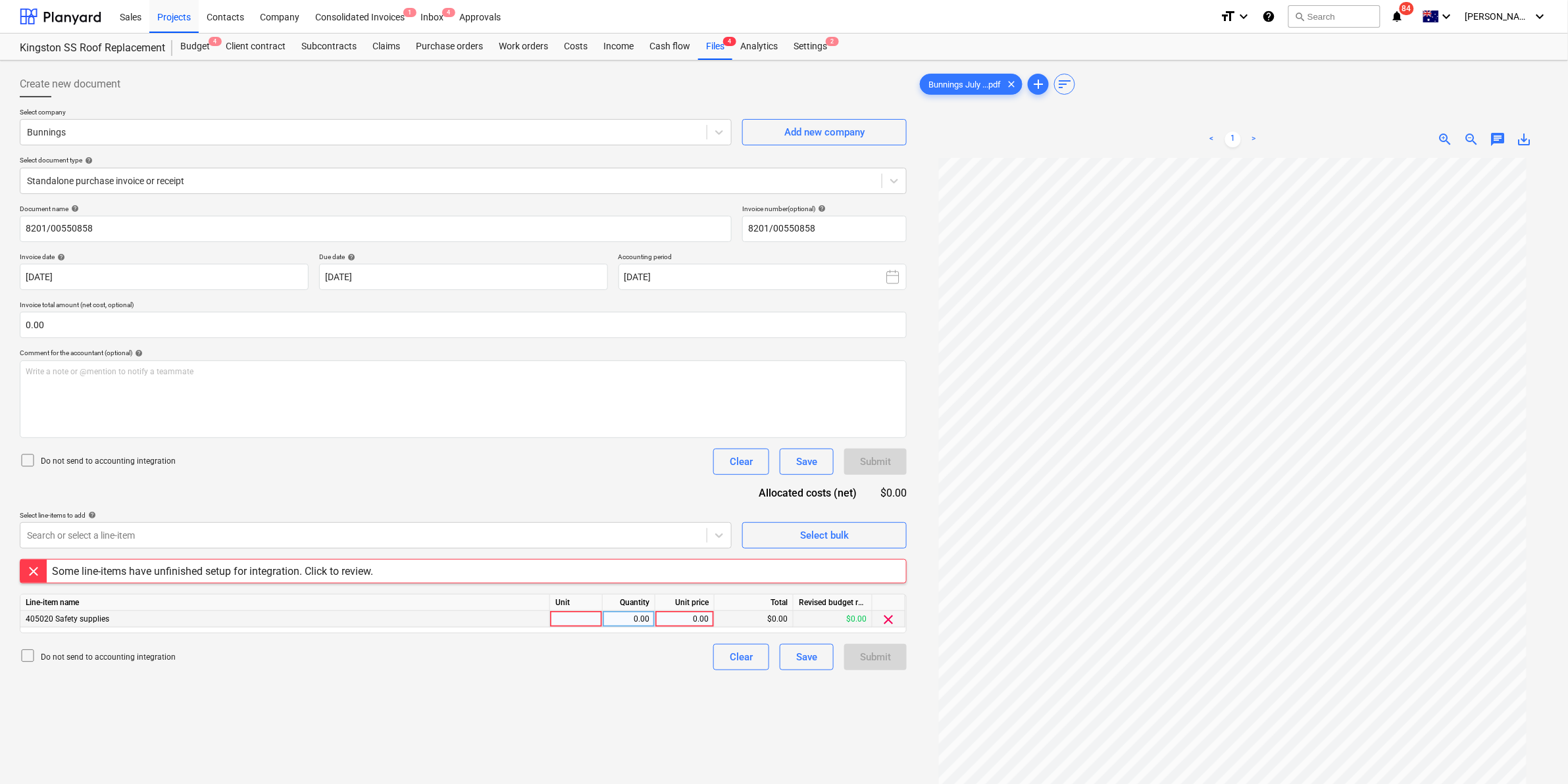
click at [553, 615] on div at bounding box center [576, 619] width 52 height 17
type input "item"
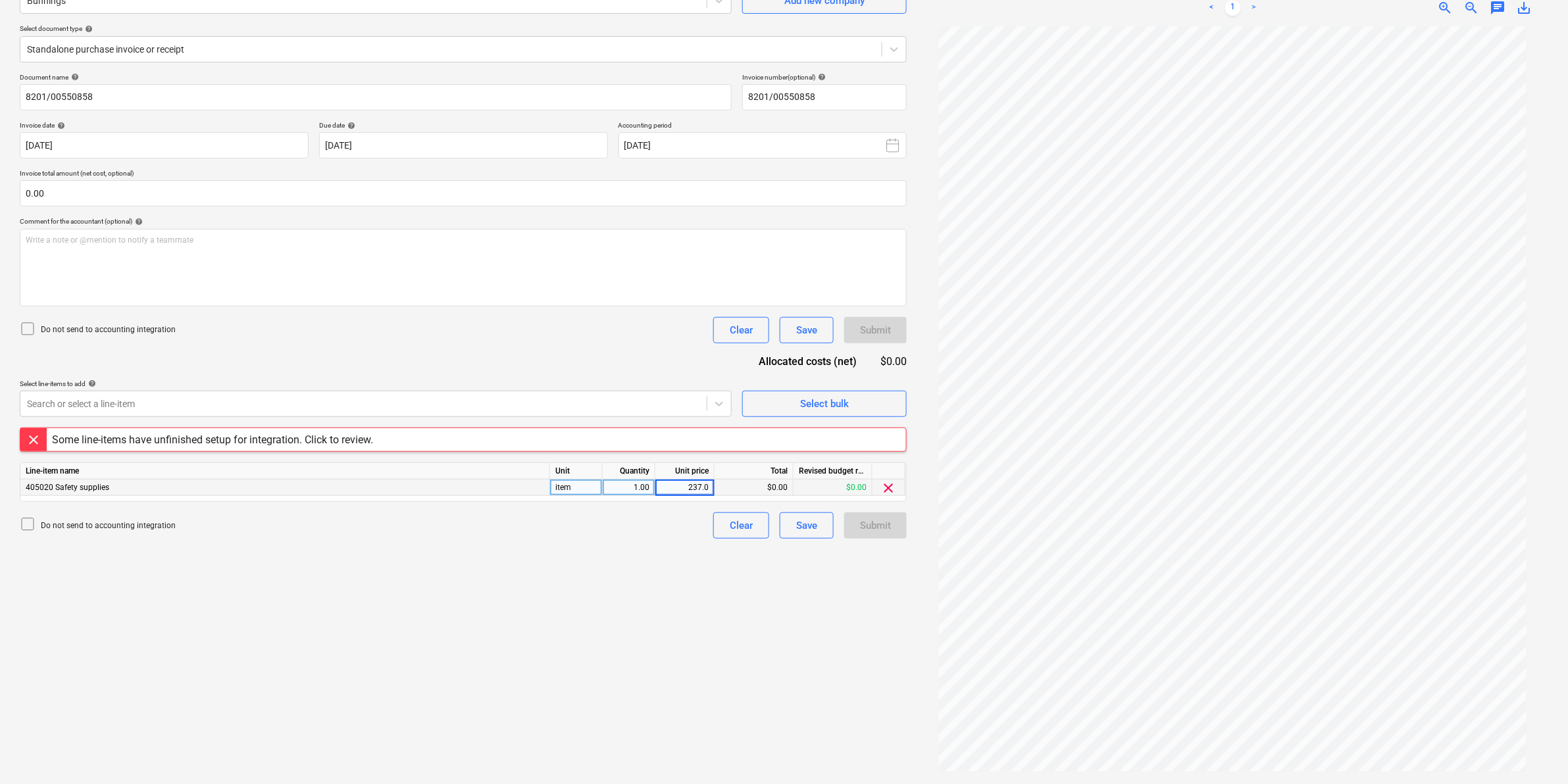
type input "237.01"
click at [240, 399] on div at bounding box center [363, 403] width 674 height 13
click at [329, 425] on div "Document name help 8201/00550858 Invoice number (optional) help 8201/00550858 I…" at bounding box center [463, 305] width 887 height 466
click at [324, 395] on div "Search or select a line-item" at bounding box center [364, 403] width 687 height 19
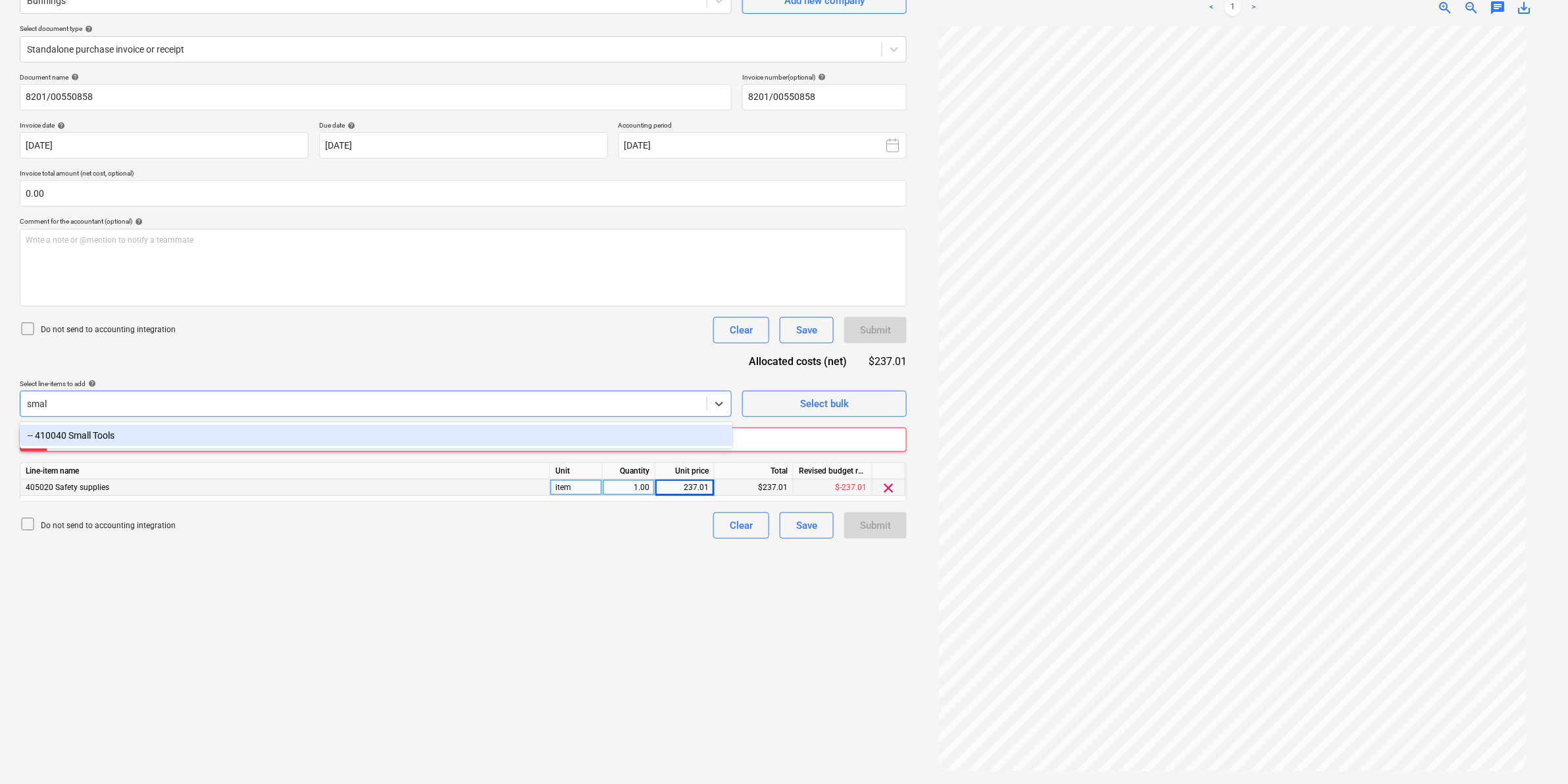
type input "small"
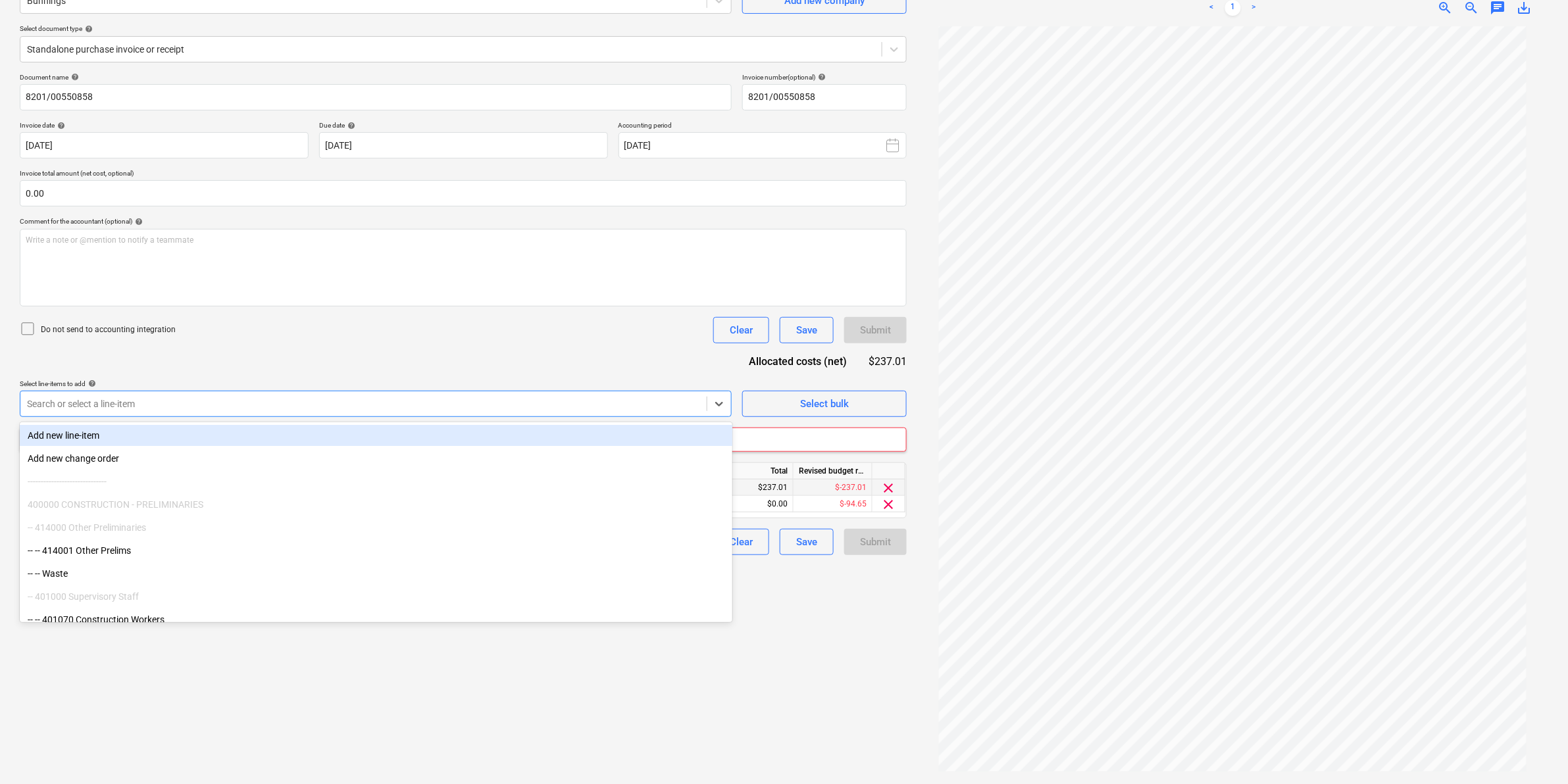
click at [381, 337] on div "Do not send to accounting integration Clear Save Submit" at bounding box center [463, 330] width 887 height 27
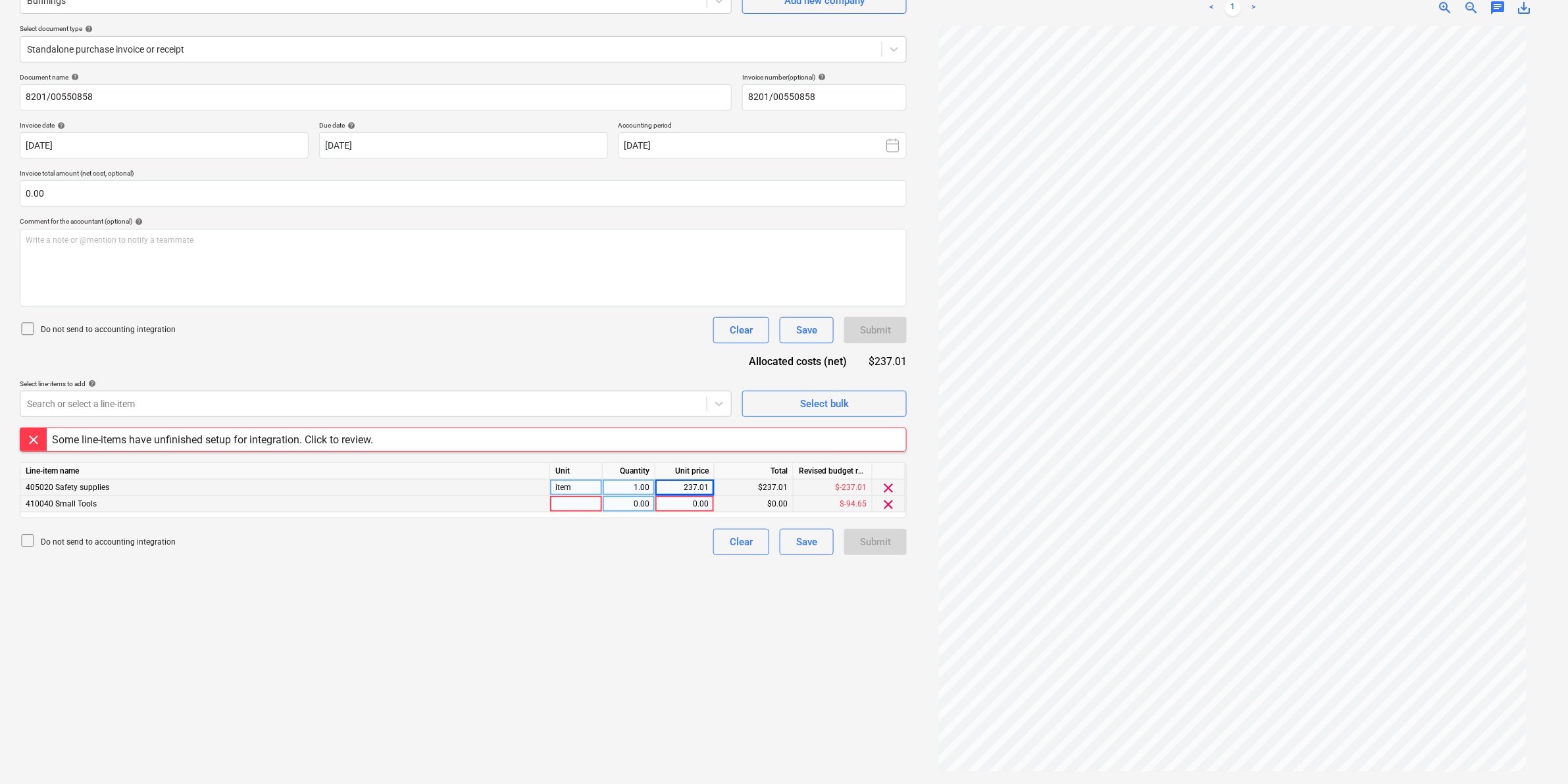
click at [571, 501] on div at bounding box center [576, 504] width 52 height 17
type input "item"
type input "9.07"
drag, startPoint x: 479, startPoint y: 530, endPoint x: 445, endPoint y: 560, distance: 45.3
click at [445, 560] on div "Create new document Select company Bunnings Add new company Select document typ…" at bounding box center [463, 356] width 897 height 844
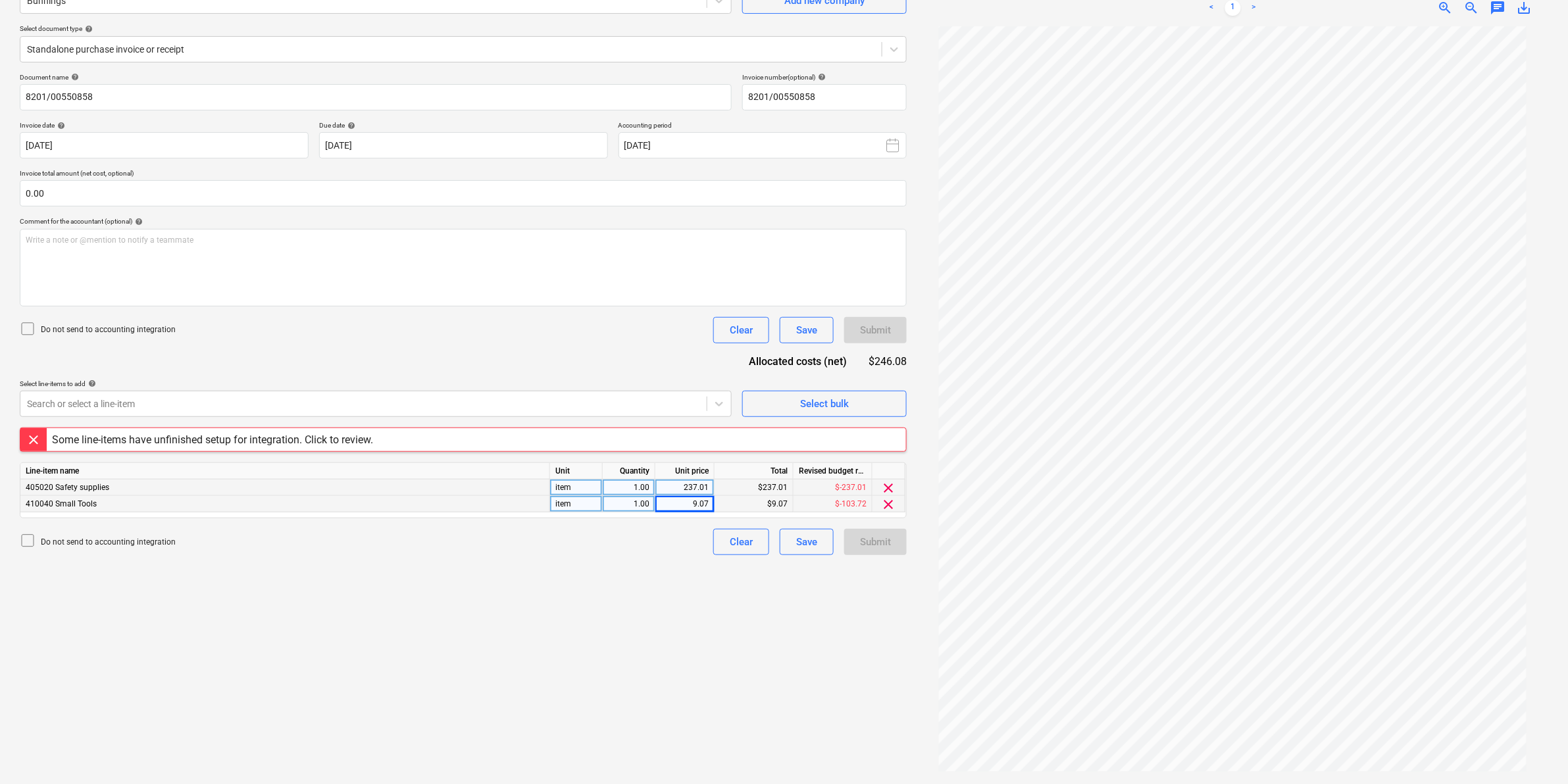
click at [349, 434] on div "Some line-items have unfinished setup for integration. Click to review." at bounding box center [213, 439] width 322 height 13
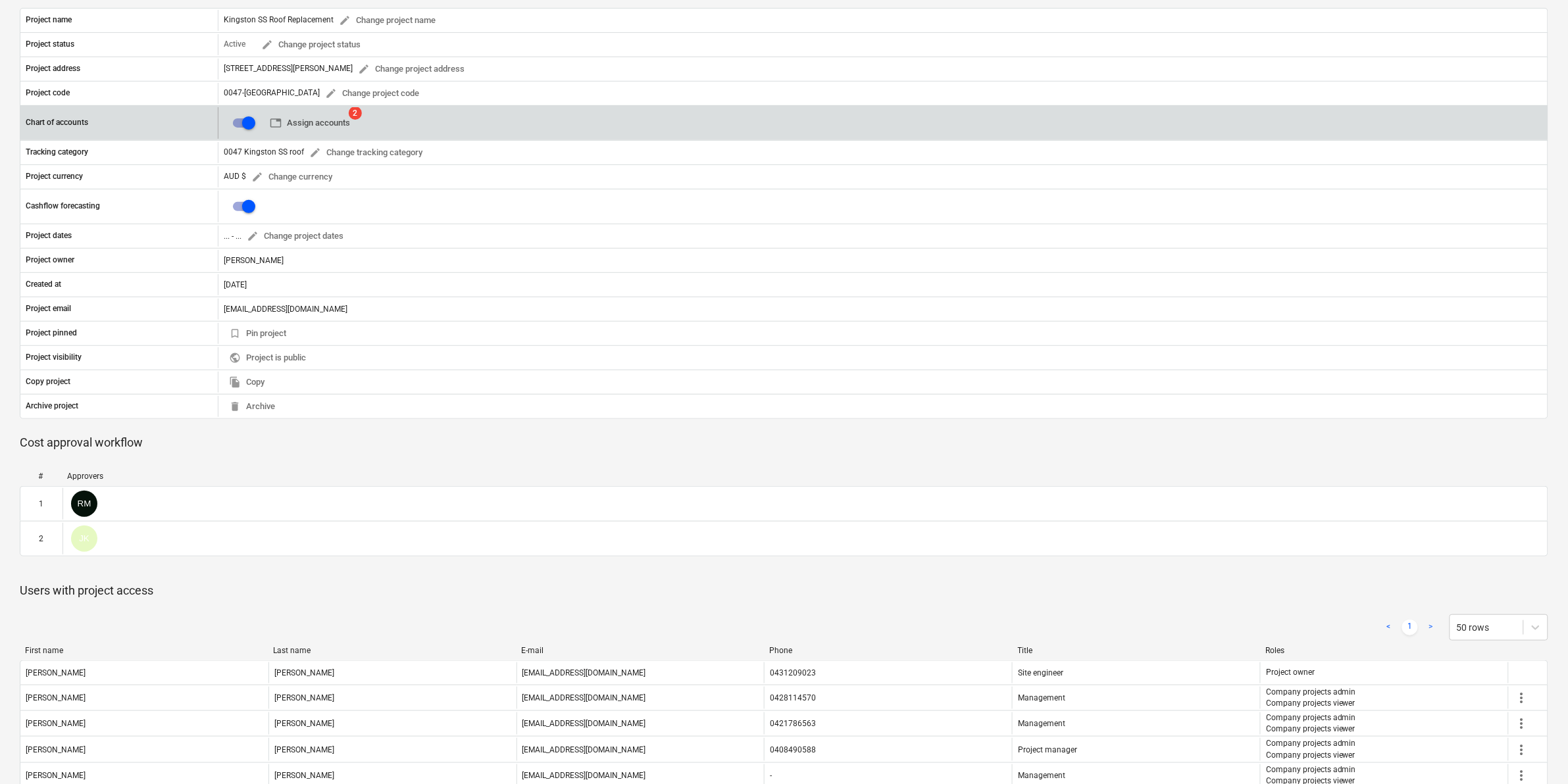
click at [329, 119] on span "table Assign accounts" at bounding box center [310, 123] width 80 height 15
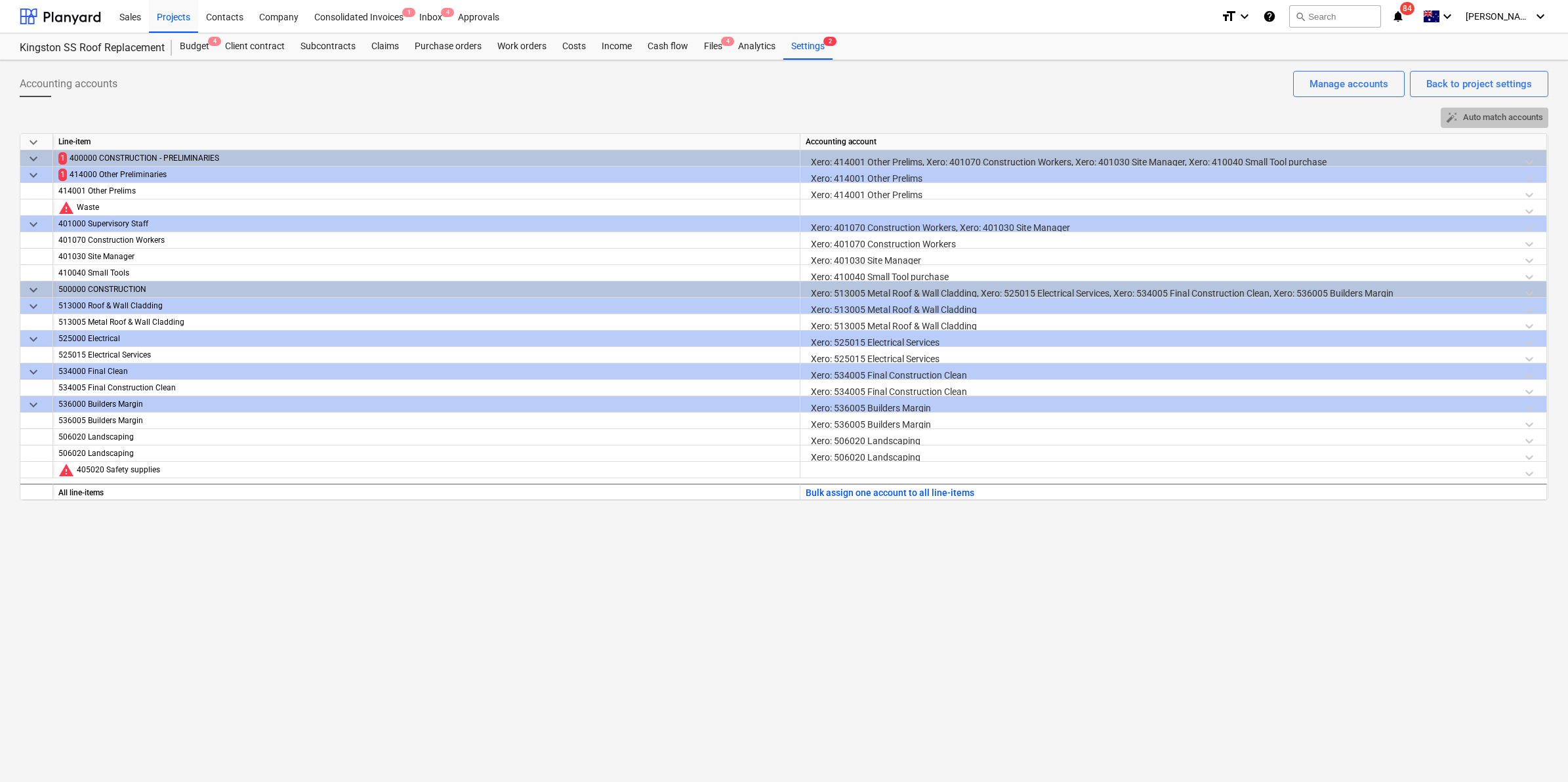
click at [1455, 116] on span "auto_fix_high" at bounding box center [1452, 117] width 12 height 12
click at [700, 43] on div "Files 4" at bounding box center [713, 46] width 35 height 27
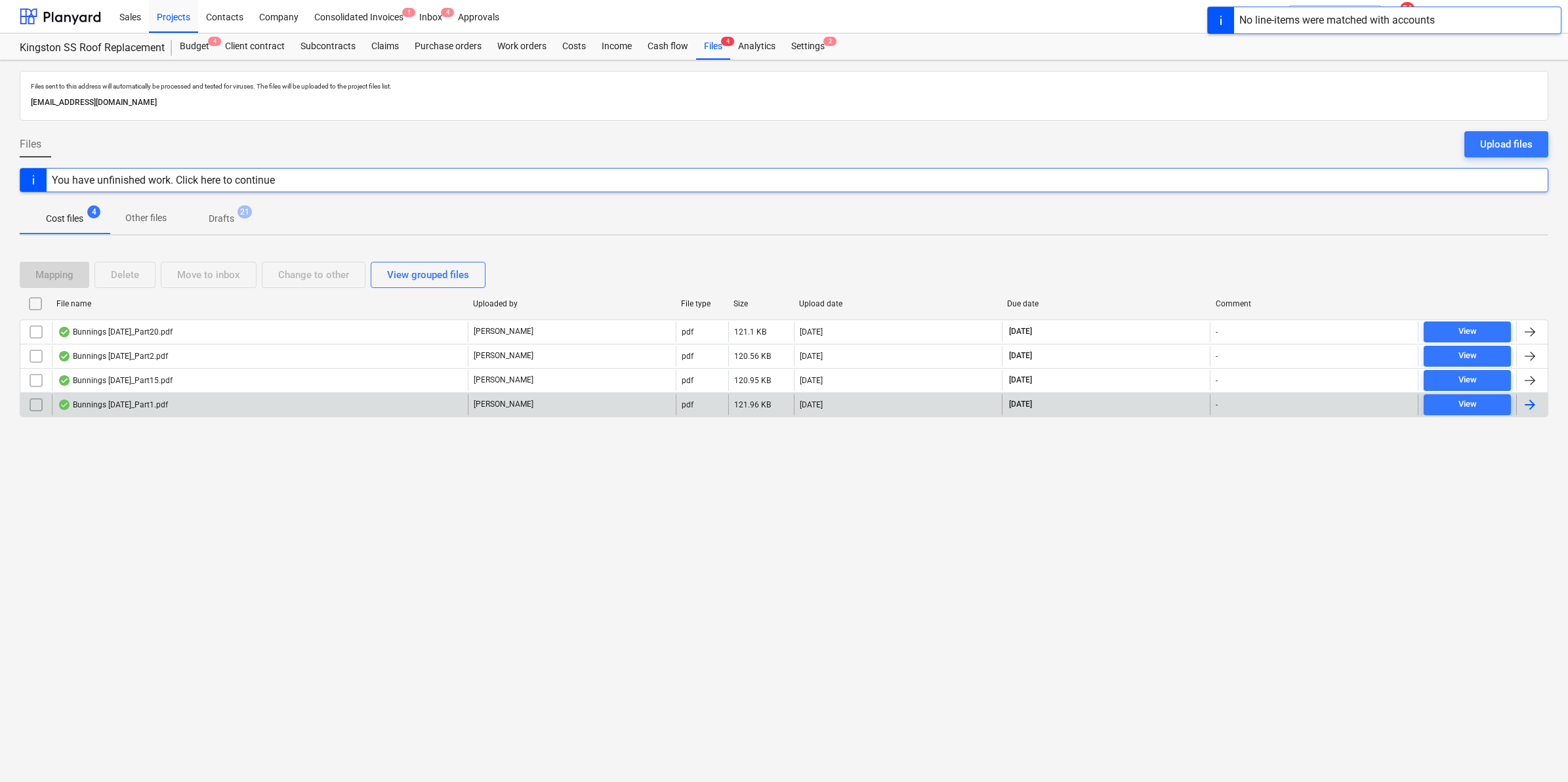
click at [99, 397] on div "Bunnings [DATE]_Part1.pdf" at bounding box center [260, 404] width 416 height 21
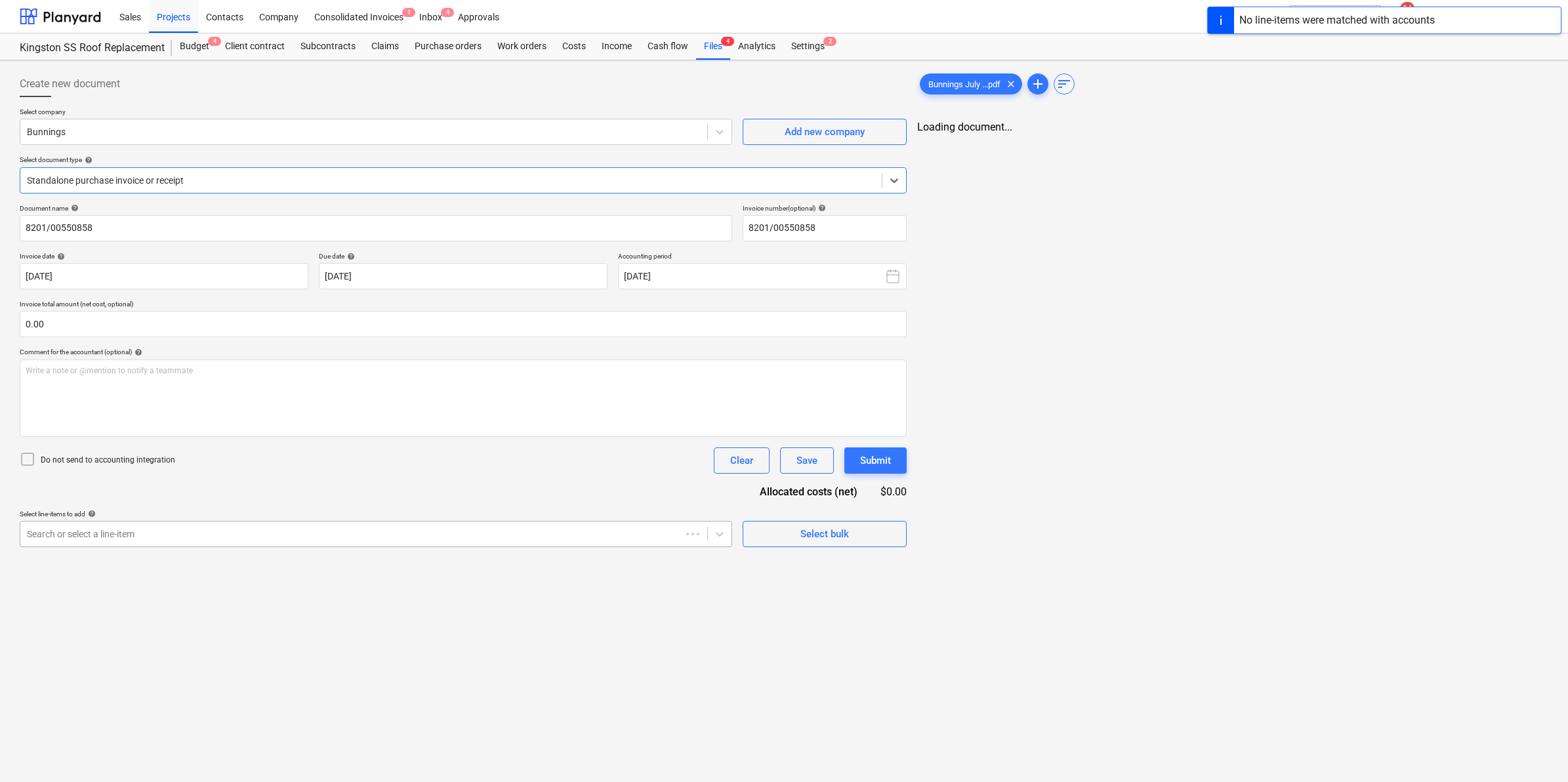
click at [115, 538] on div at bounding box center [350, 533] width 648 height 13
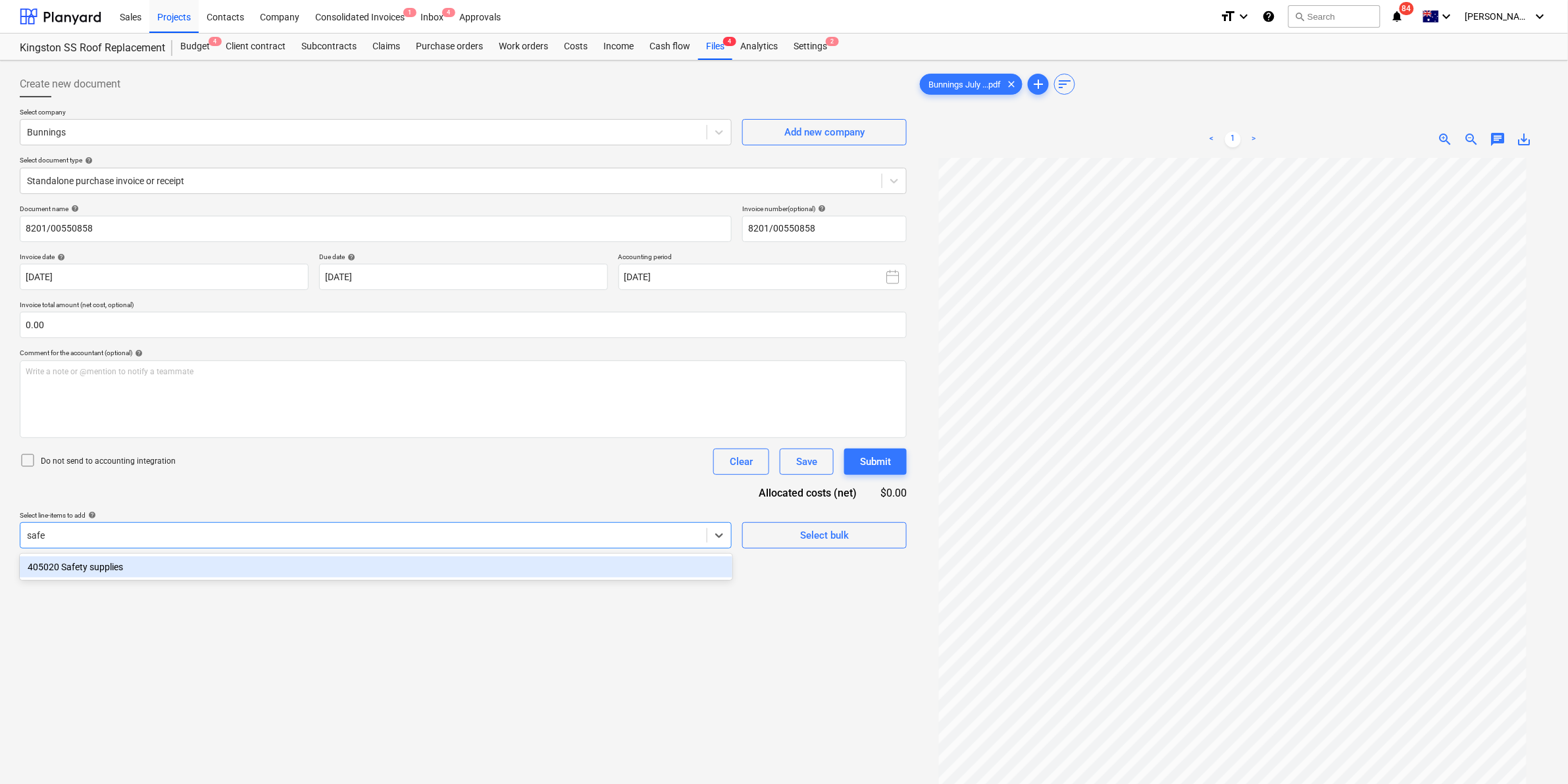
type input "[PERSON_NAME]"
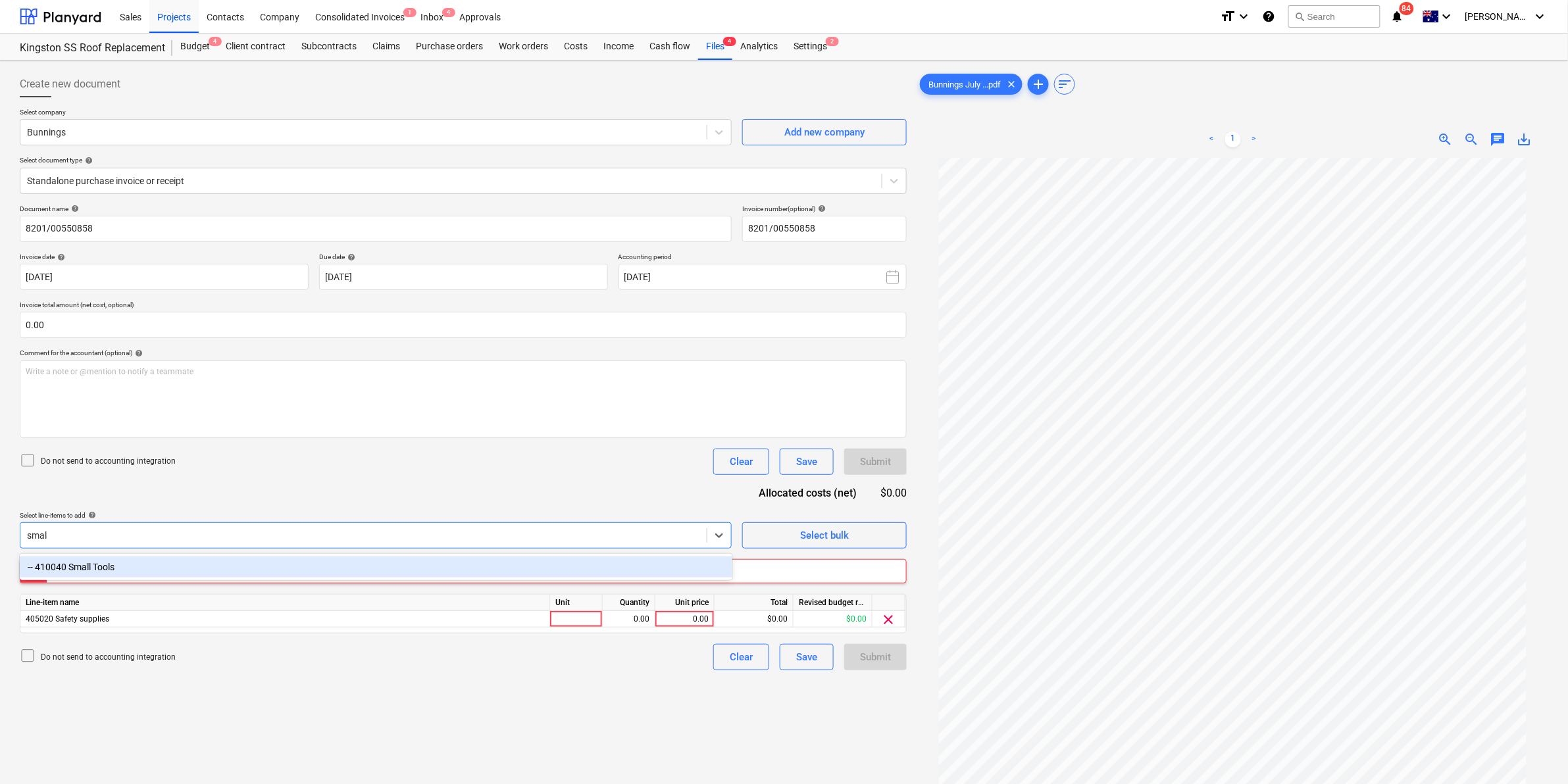
type input "small"
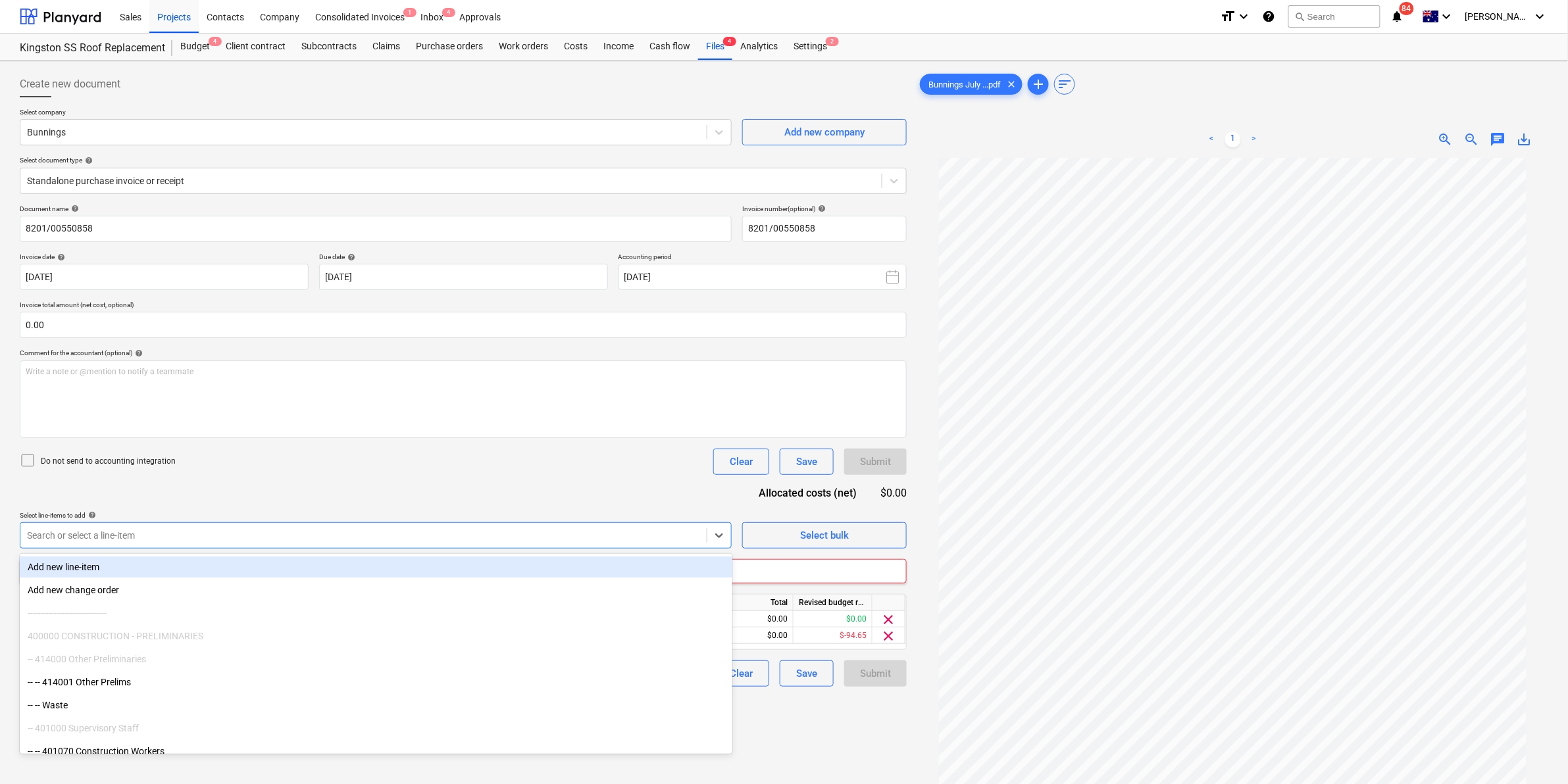
click at [283, 445] on div "Document name help 8201/00550858 Invoice number (optional) help 8201/00550858 I…" at bounding box center [463, 446] width 887 height 482
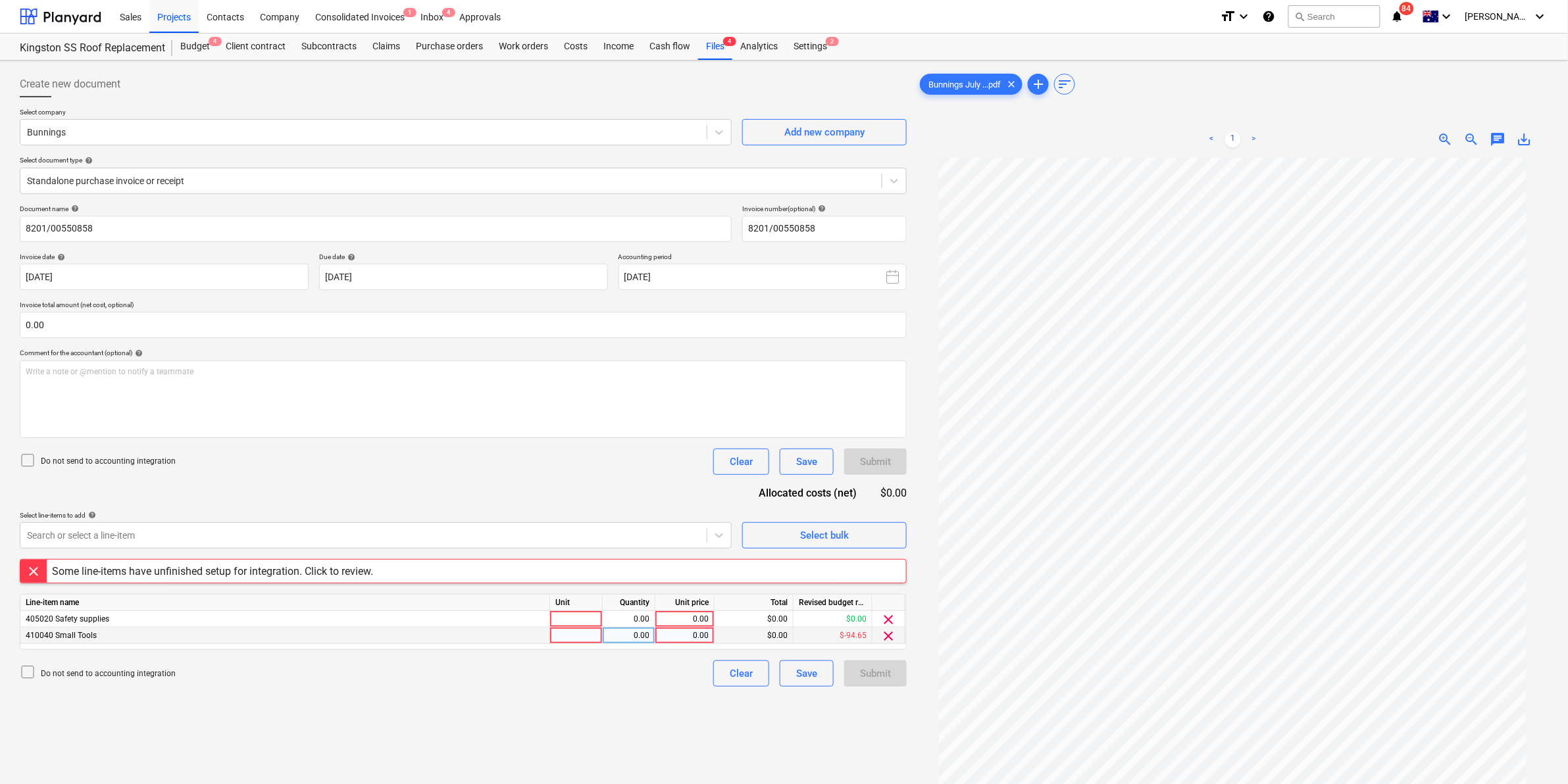
click at [578, 636] on div at bounding box center [576, 636] width 52 height 17
type input "9"
type input "item"
type input "9.07"
type input "item"
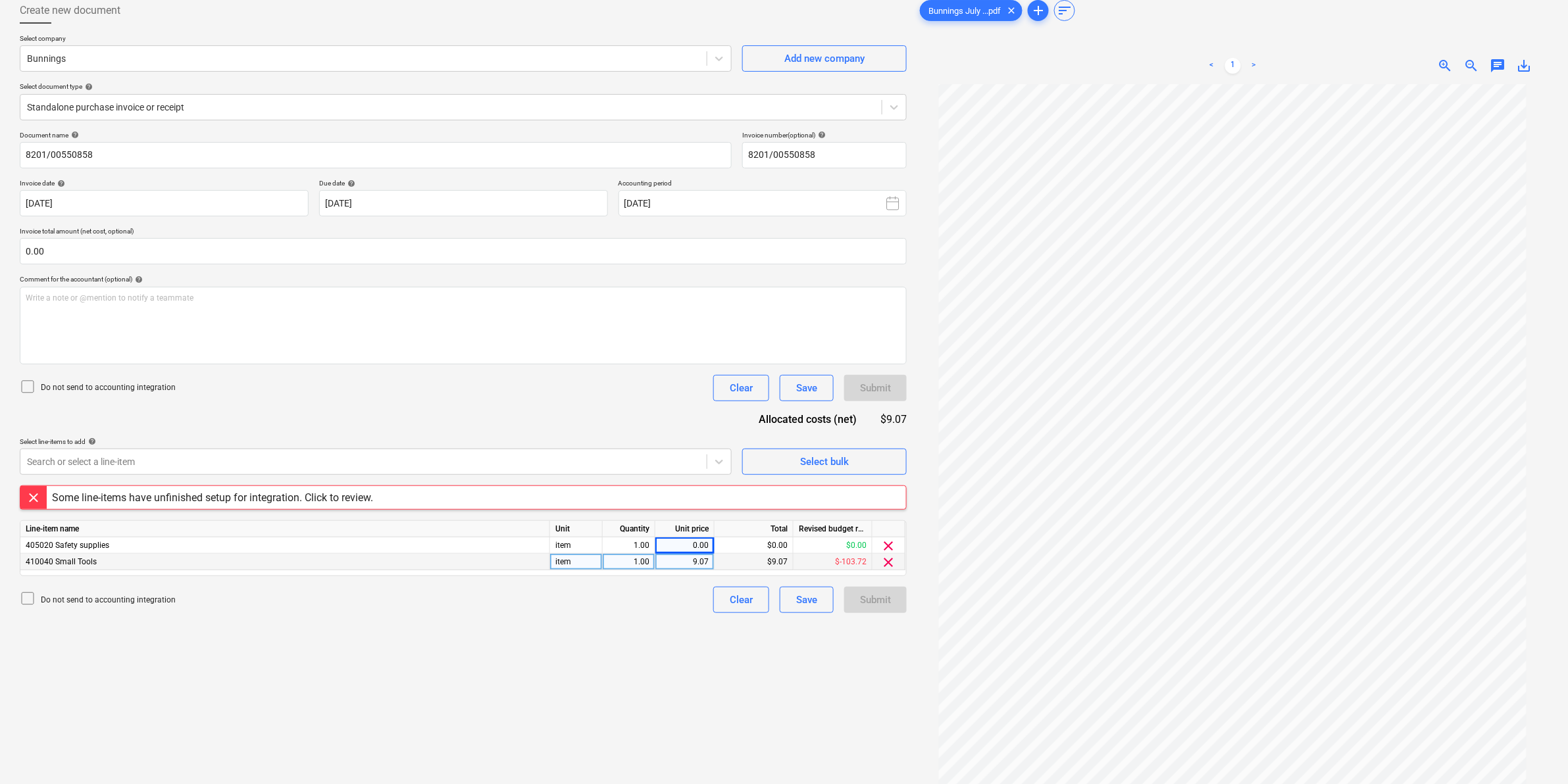
scroll to position [131, 0]
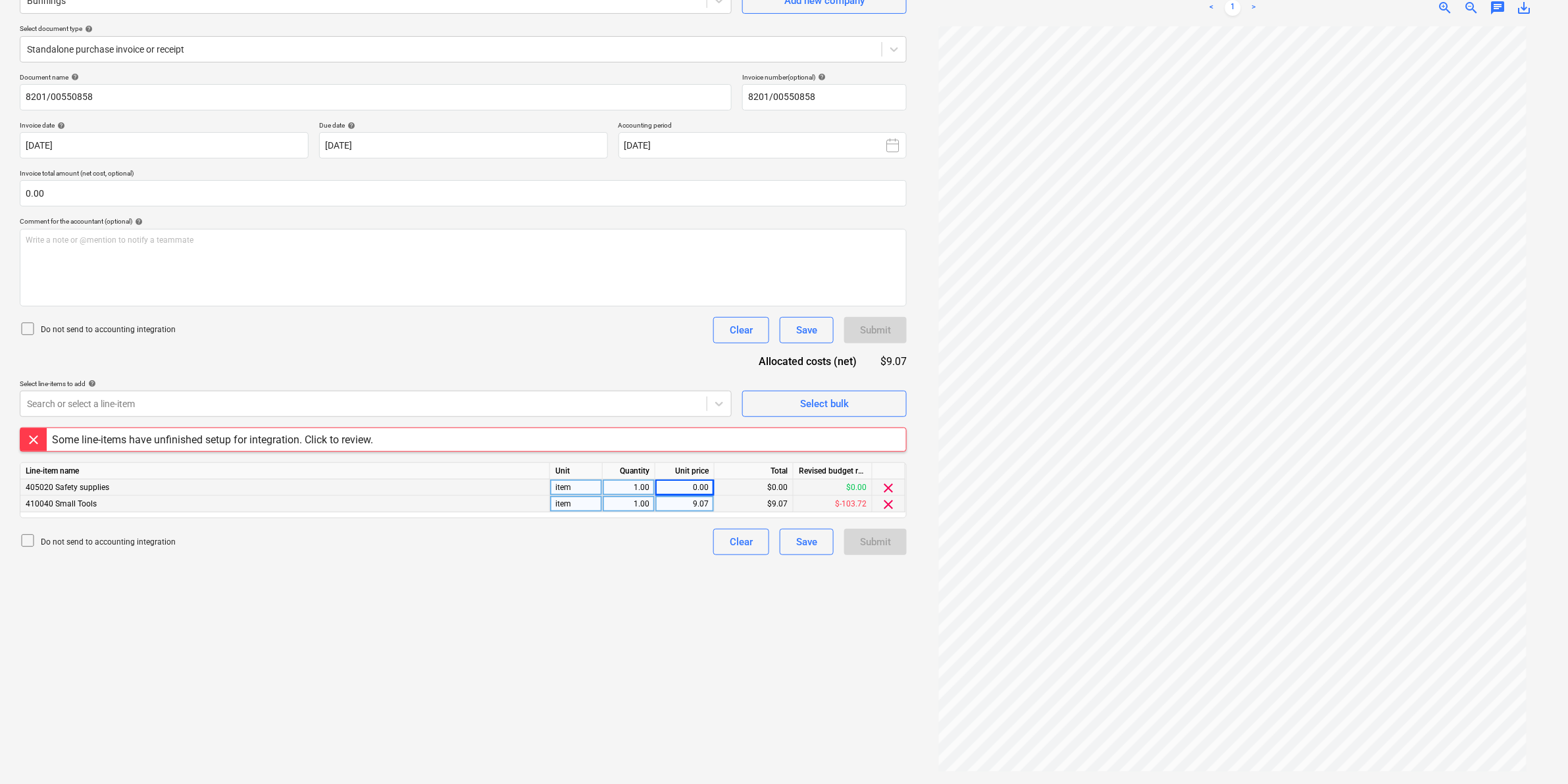
click at [692, 485] on div "0.00" at bounding box center [685, 487] width 48 height 17
type input "237.01"
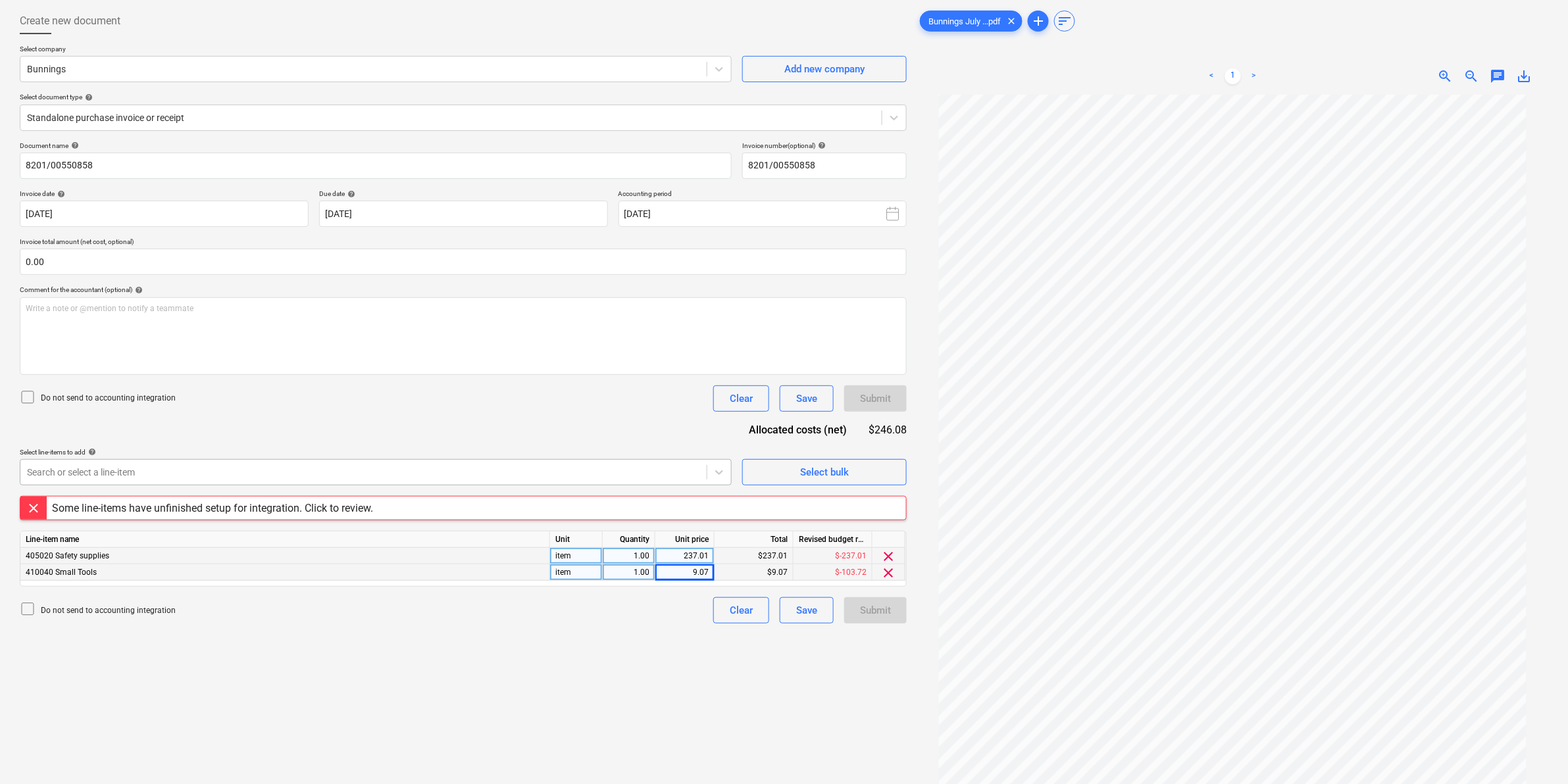
scroll to position [0, 0]
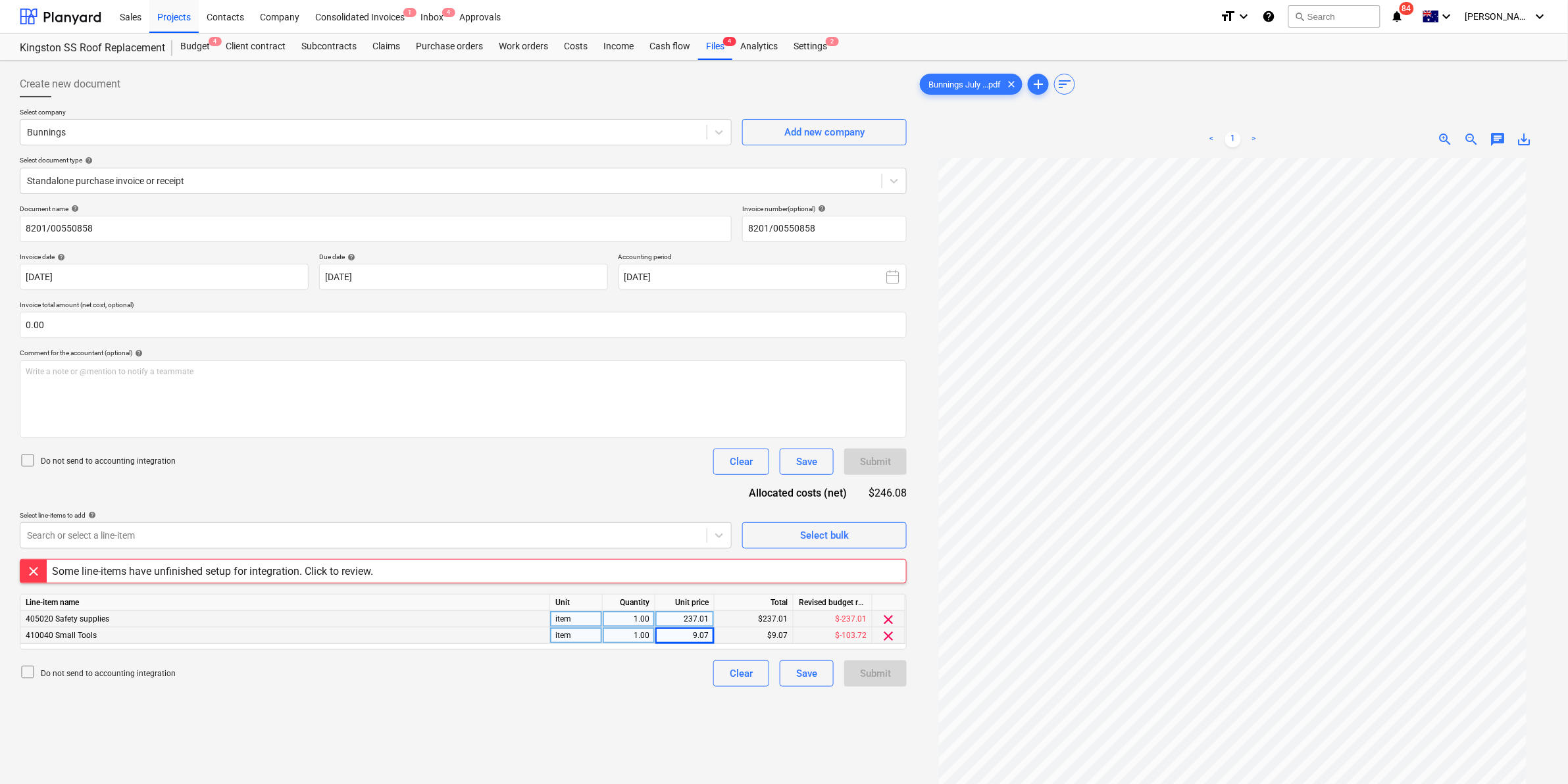
click at [159, 570] on div "Some line-items have unfinished setup for integration. Click to review." at bounding box center [213, 570] width 322 height 13
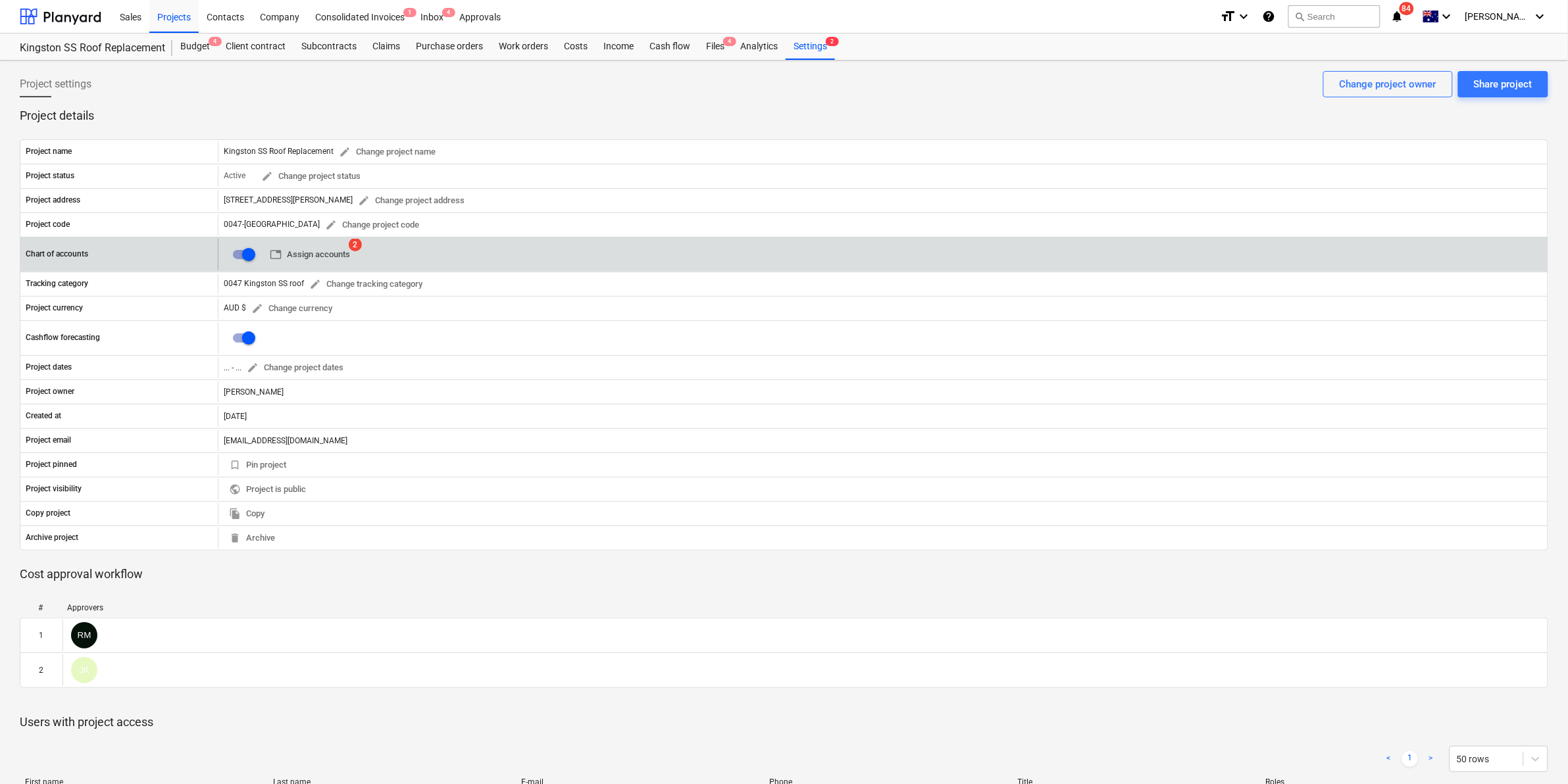
click at [322, 254] on span "table Assign accounts" at bounding box center [310, 254] width 80 height 15
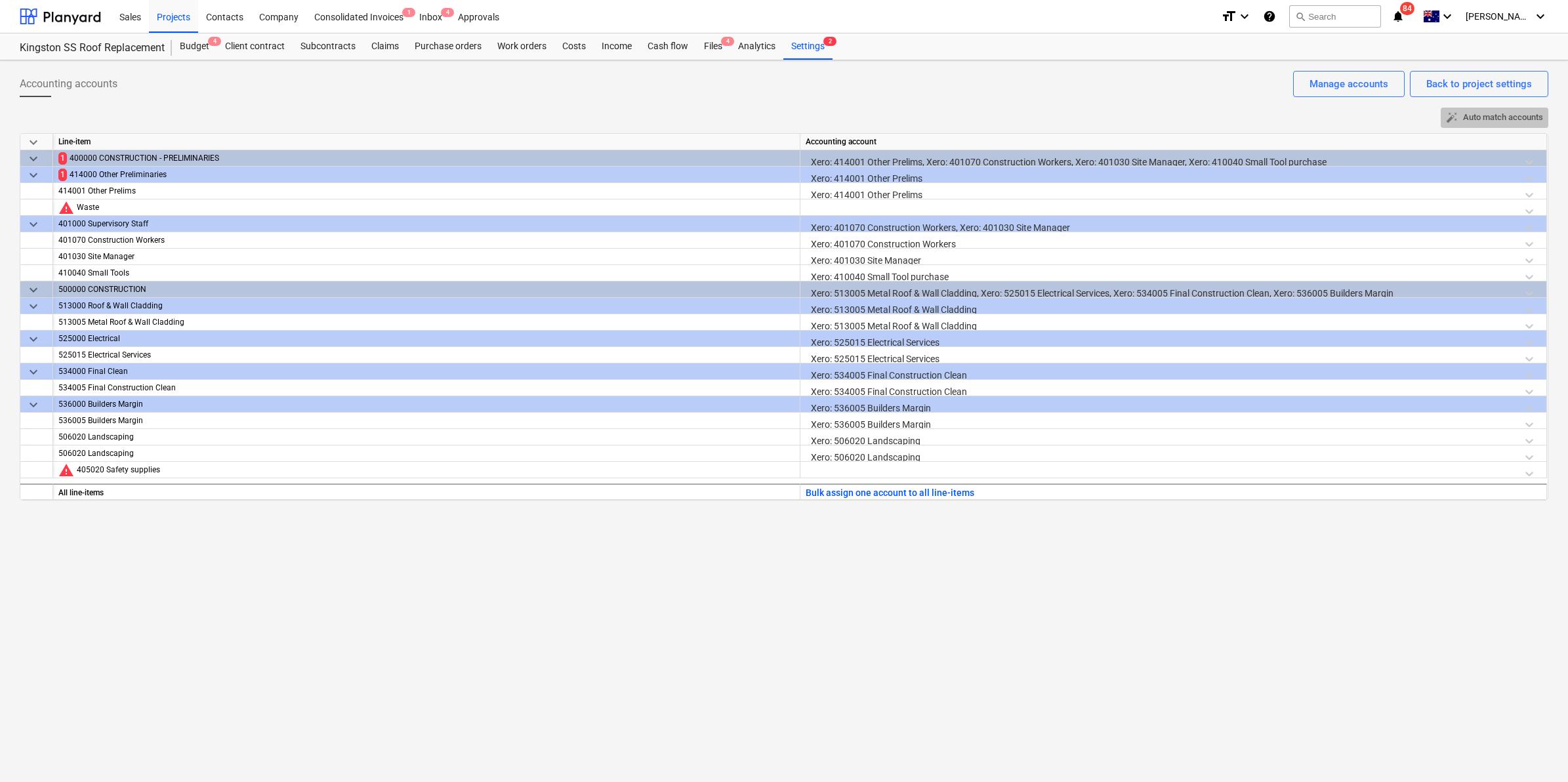
click at [1481, 121] on span "auto_fix_high Auto match accounts" at bounding box center [1494, 117] width 97 height 15
click at [66, 469] on span "warning" at bounding box center [66, 469] width 16 height 16
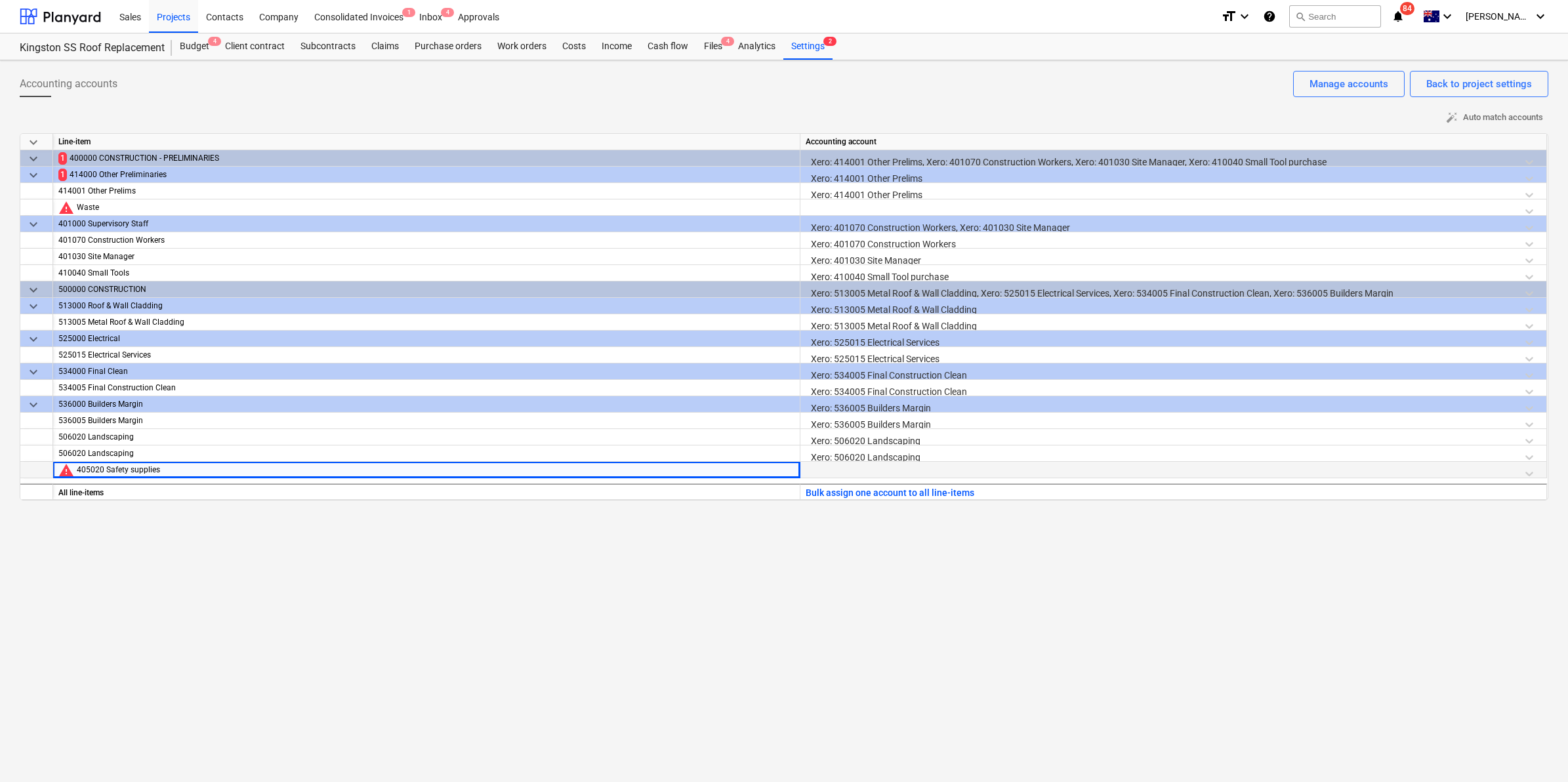
click at [822, 465] on div at bounding box center [1174, 472] width 736 height 23
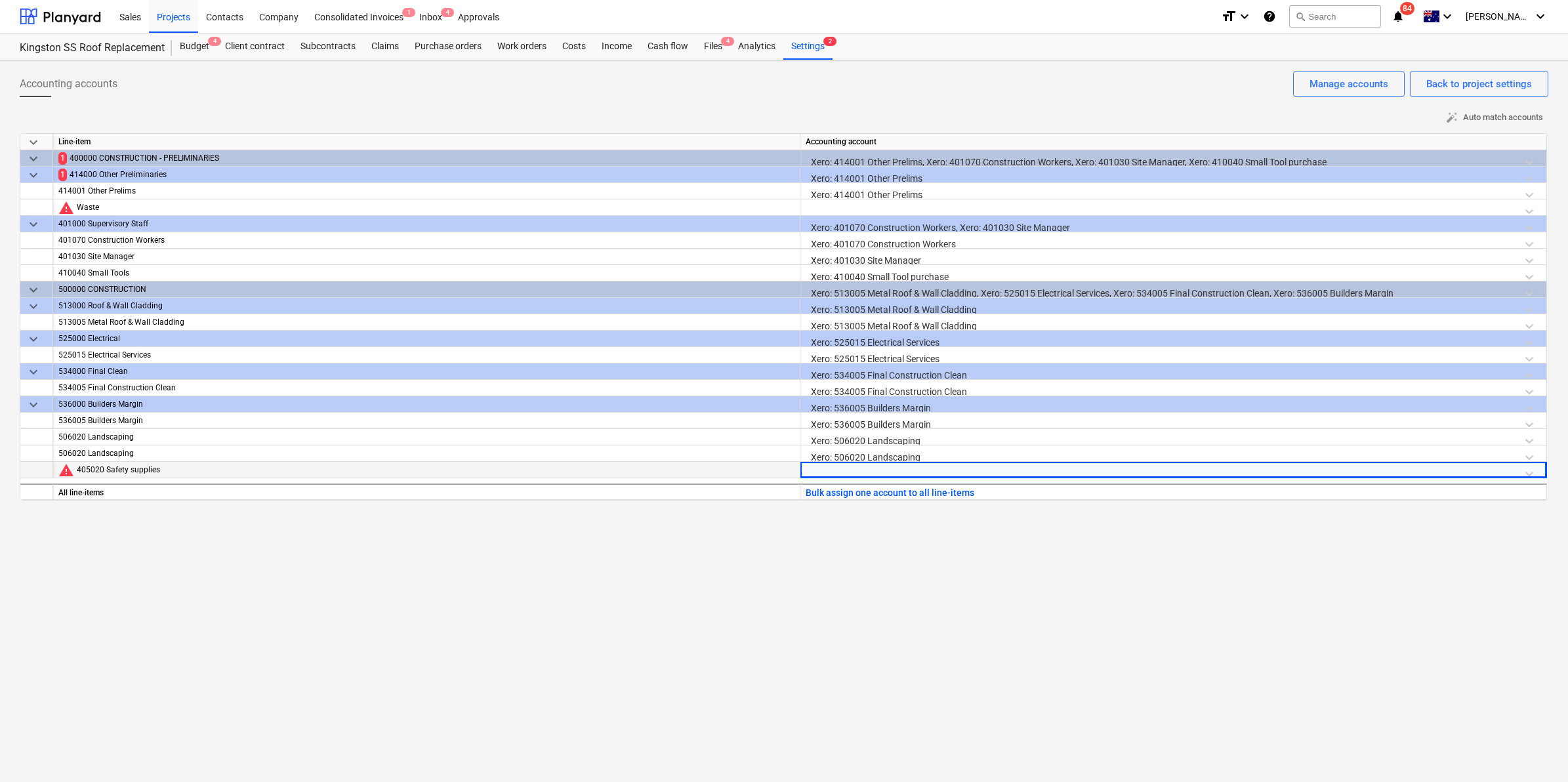
click at [823, 466] on div at bounding box center [1174, 472] width 736 height 23
click at [823, 470] on div at bounding box center [1174, 472] width 736 height 23
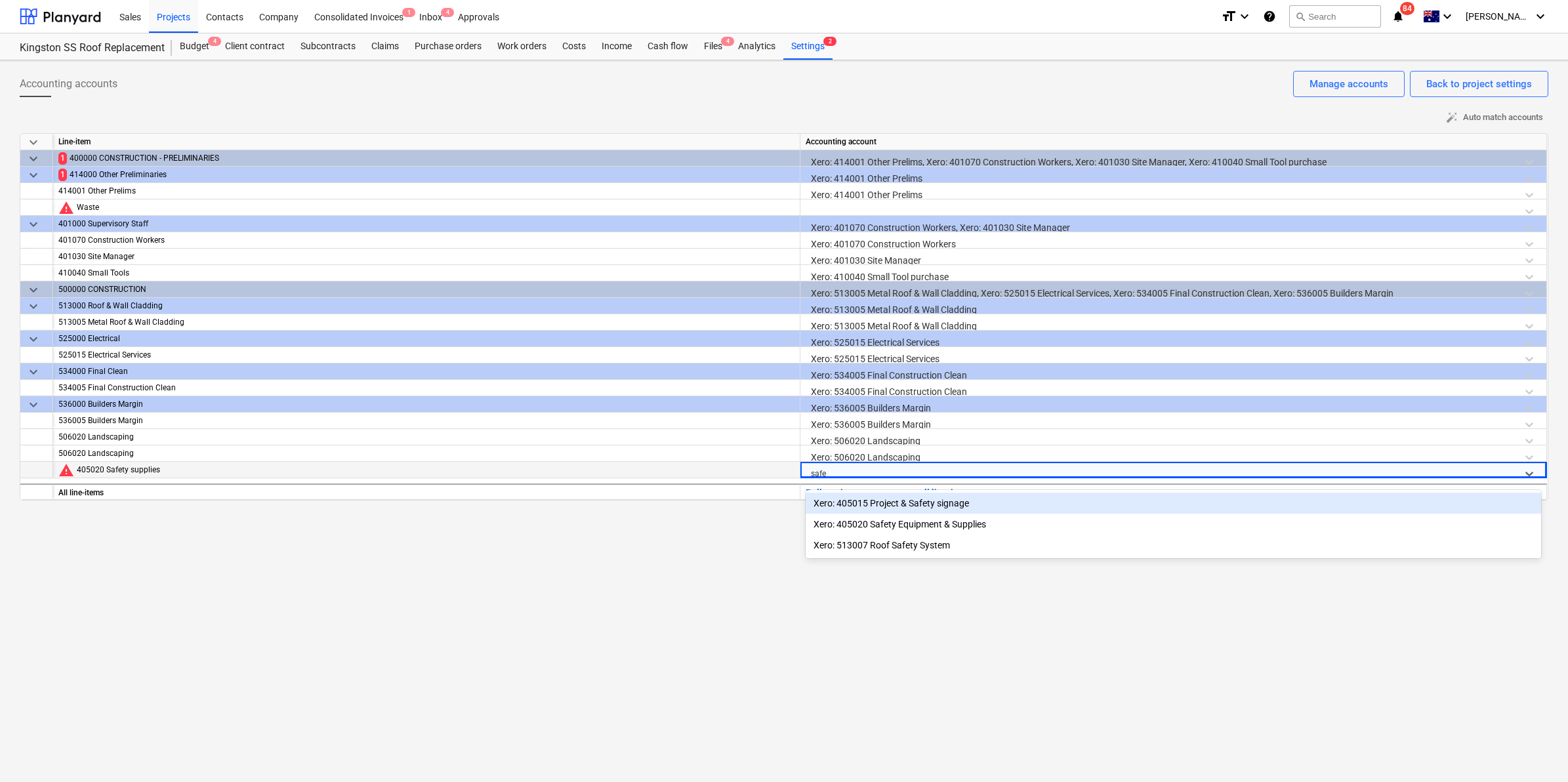
type input "[PERSON_NAME]"
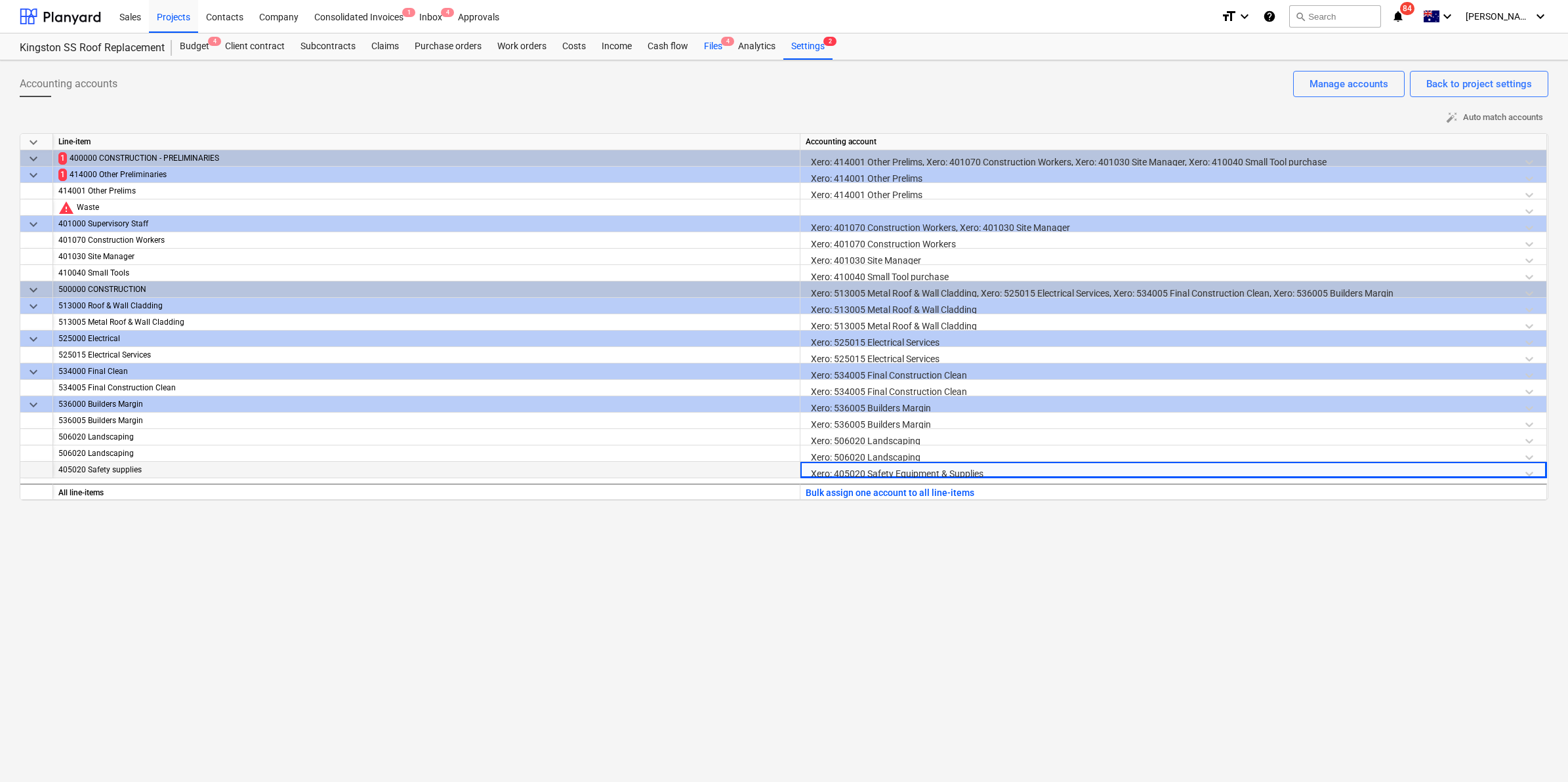
click at [710, 44] on div "Files 4" at bounding box center [713, 46] width 35 height 27
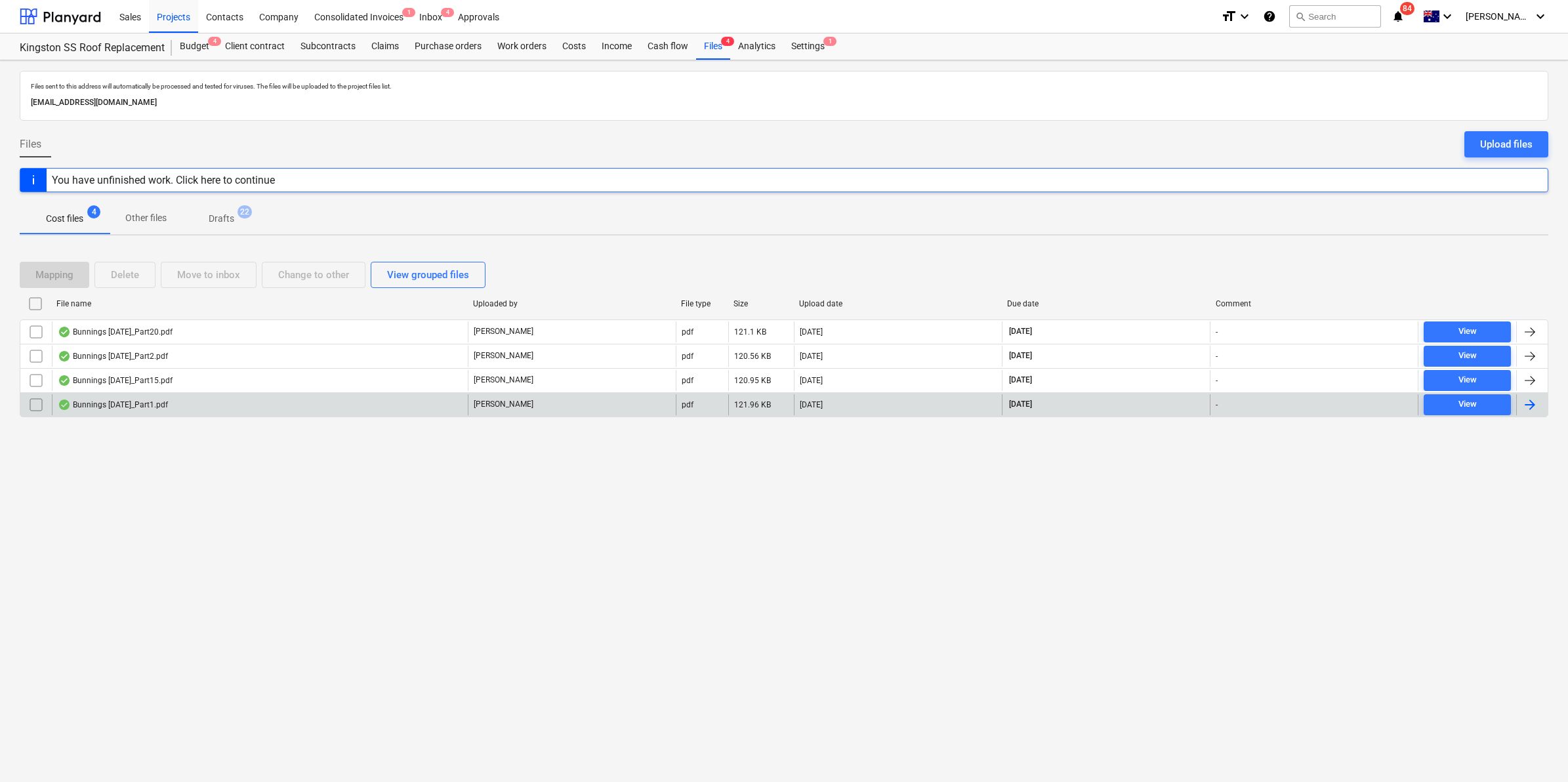
click at [142, 398] on div "Bunnings [DATE]_Part1.pdf" at bounding box center [260, 404] width 416 height 21
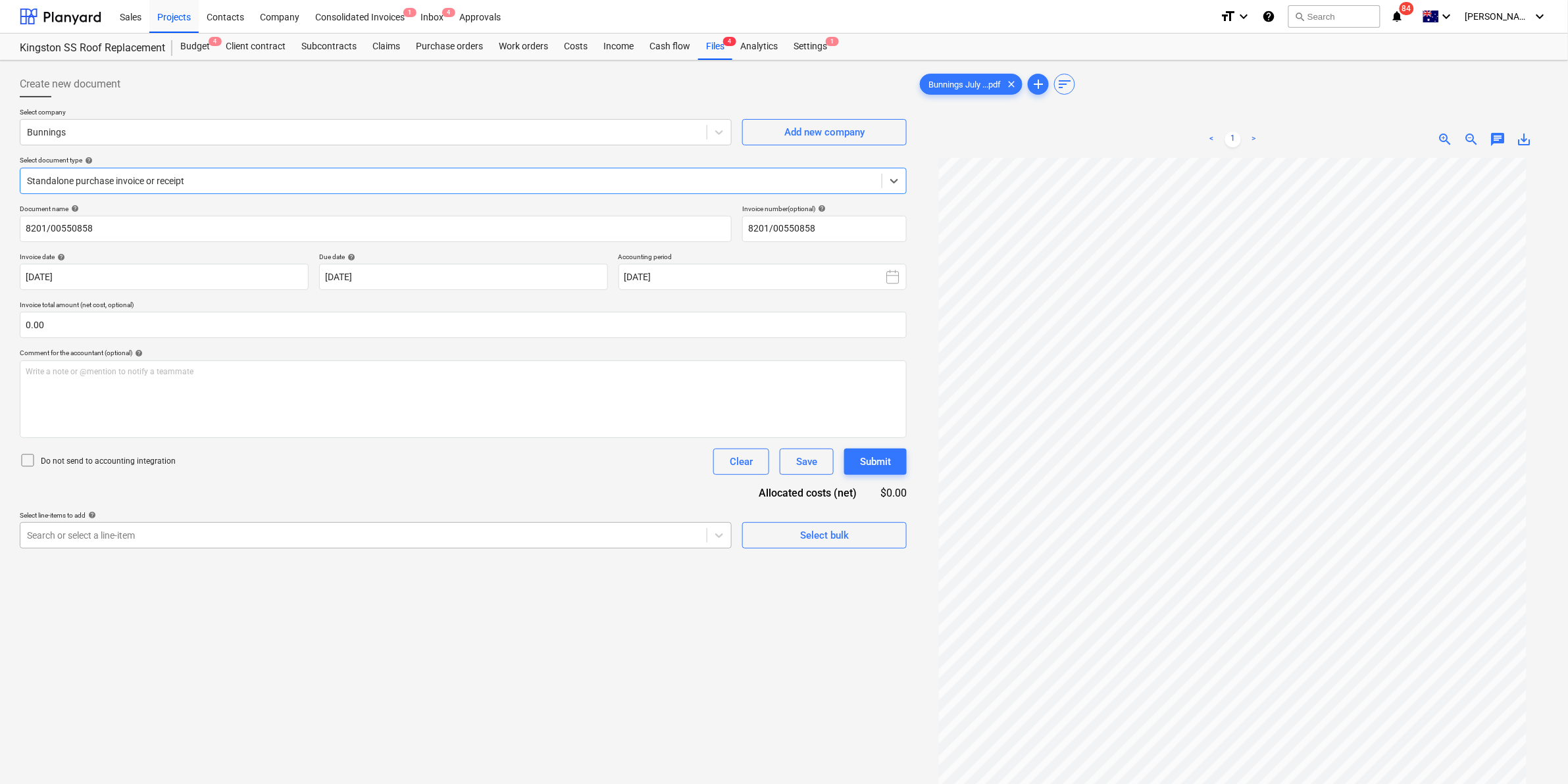
click at [175, 546] on div "Search or select a line-item" at bounding box center [376, 535] width 712 height 27
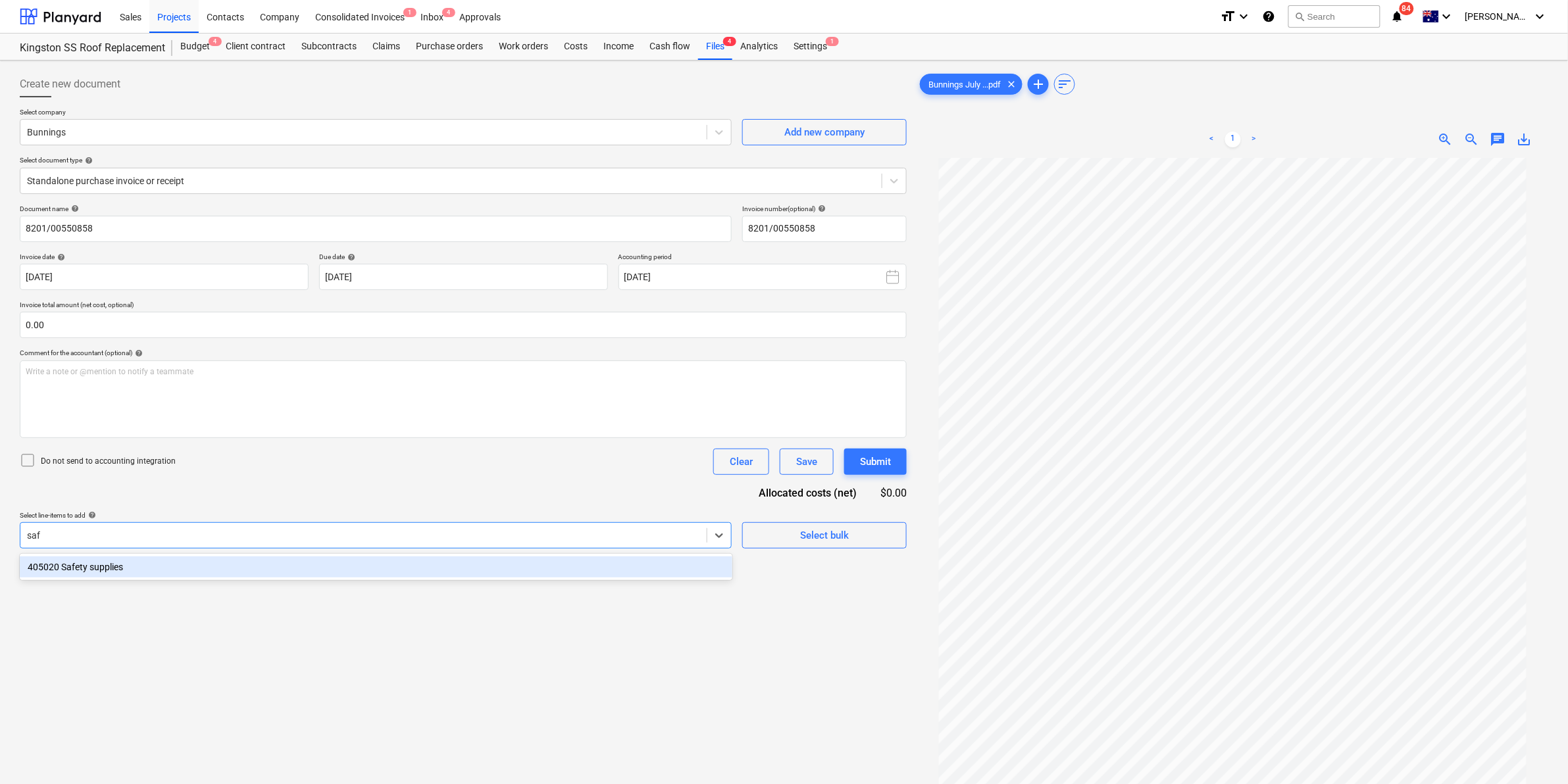
type input "safe"
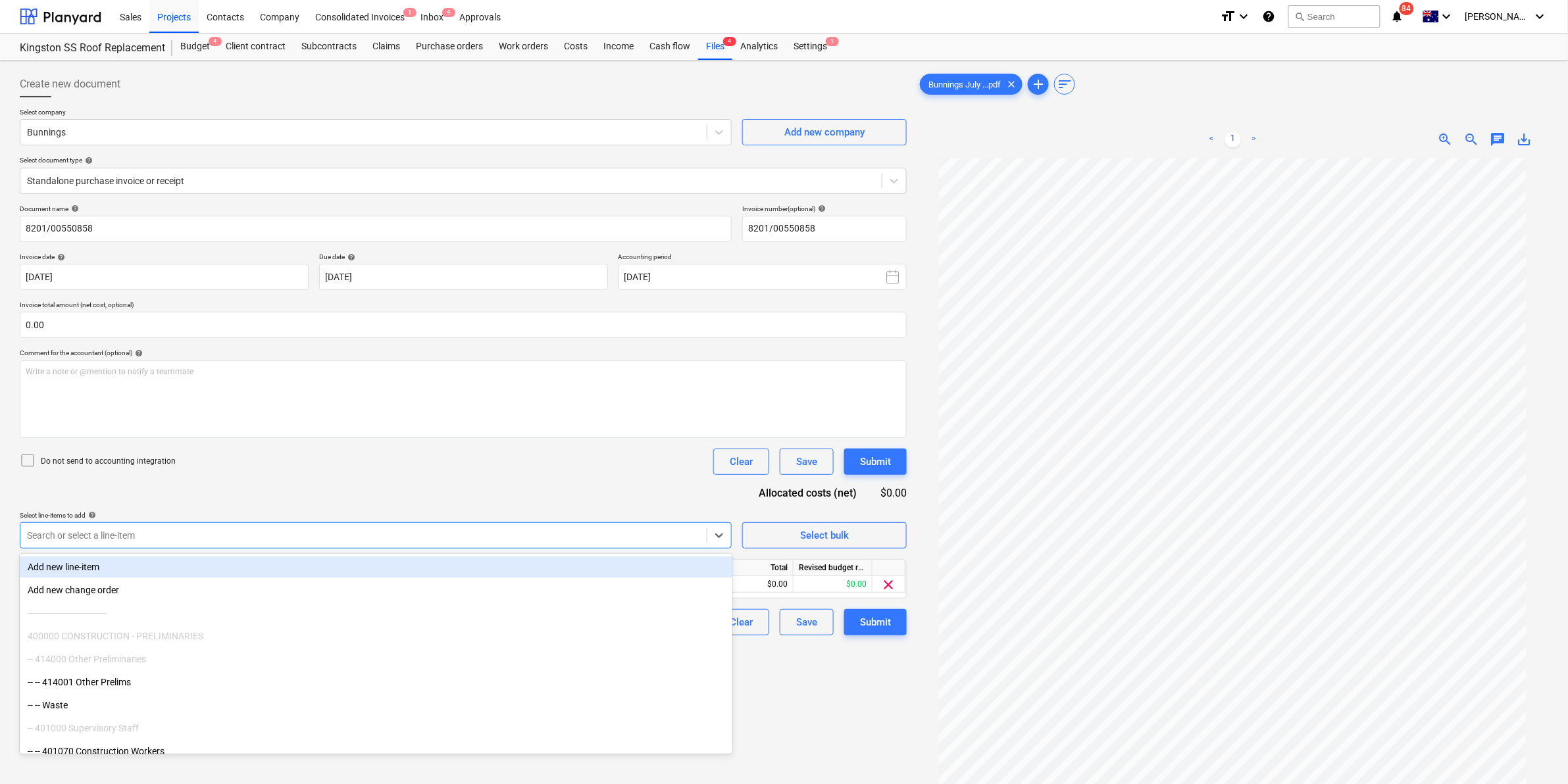
click at [308, 449] on div "Do not send to accounting integration Clear Save Submit" at bounding box center [463, 462] width 887 height 27
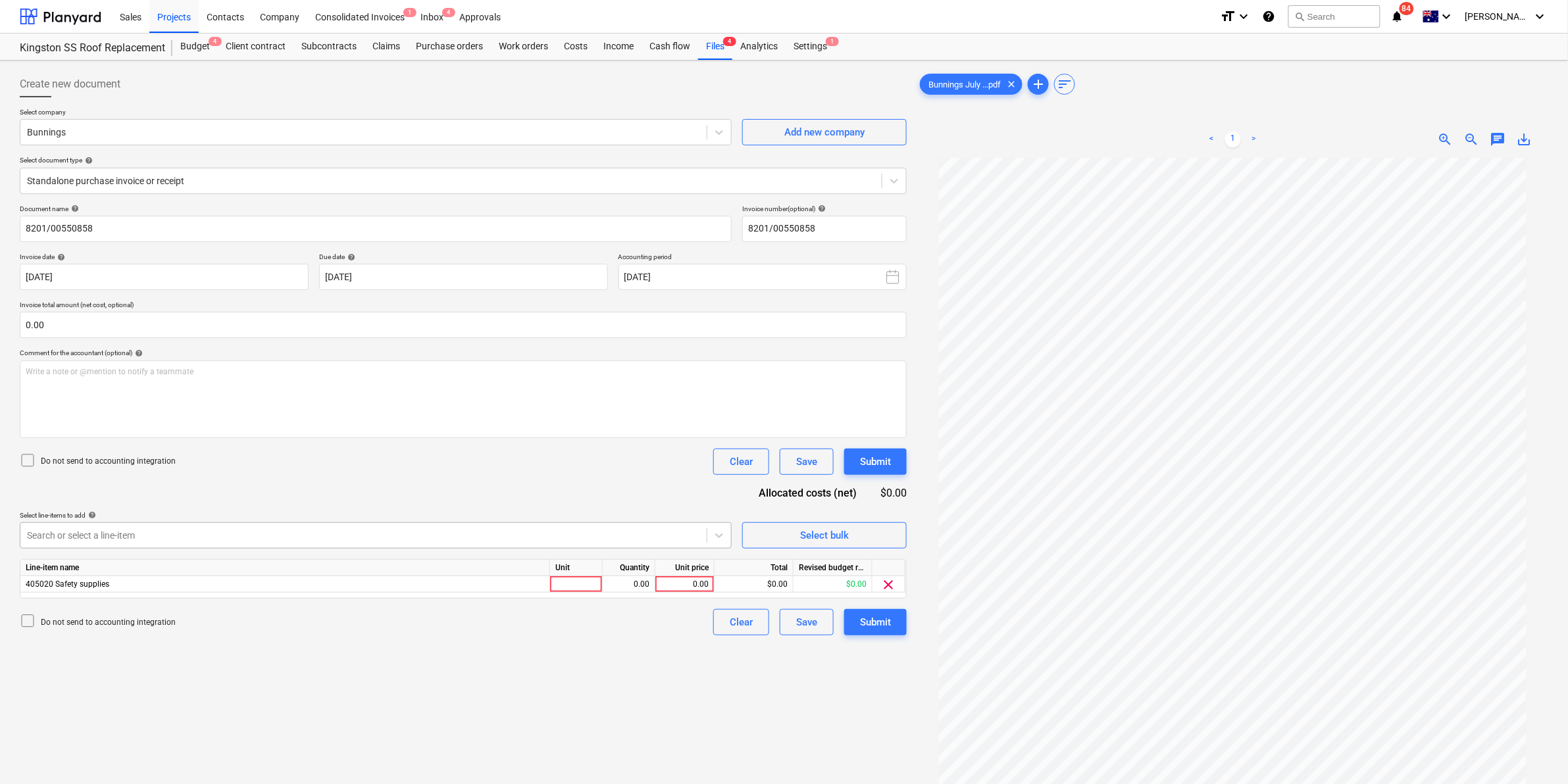
click at [399, 534] on div at bounding box center [363, 535] width 674 height 13
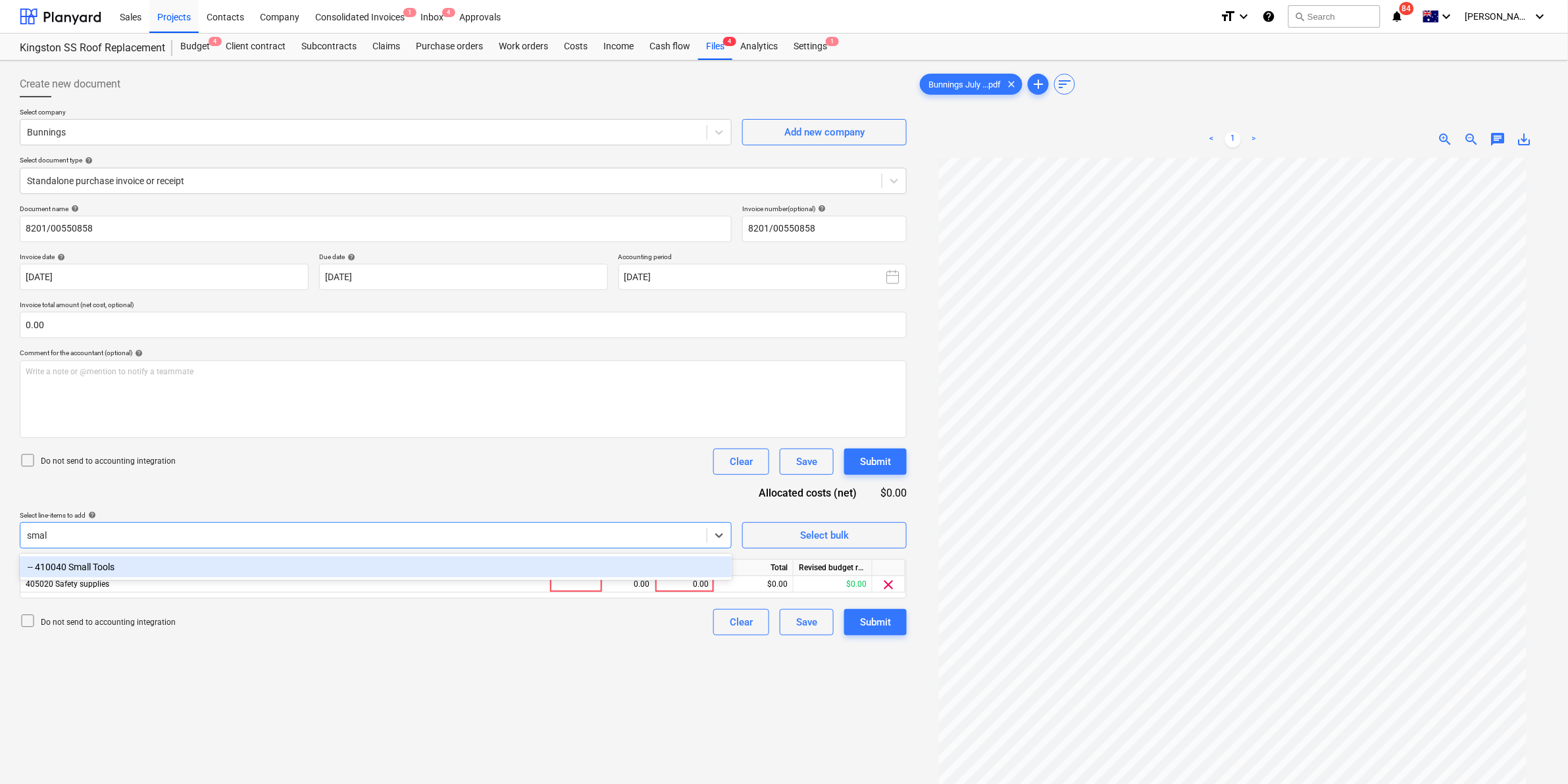
type input "small"
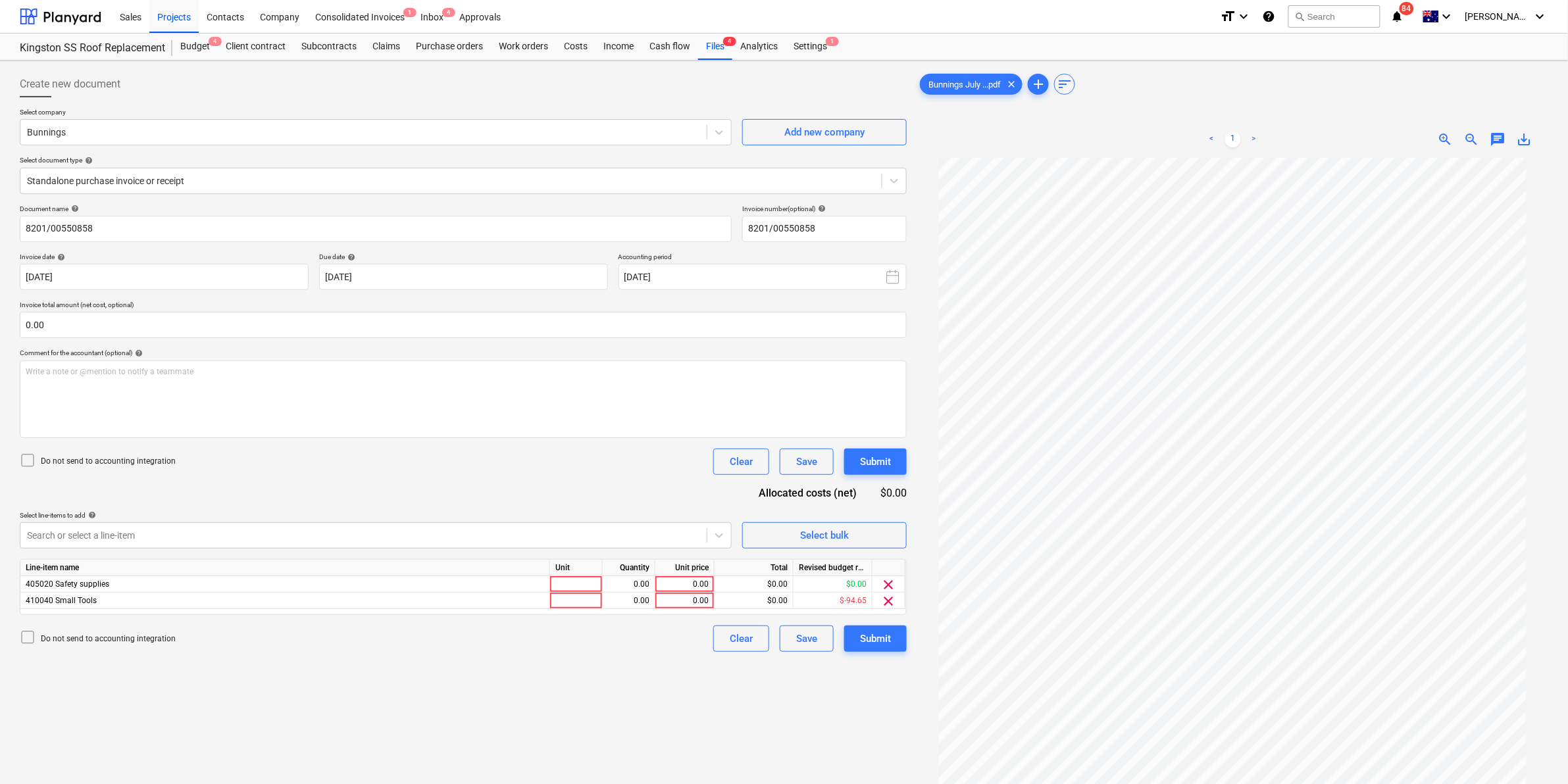
click at [474, 473] on div "Do not send to accounting integration Clear Save Submit" at bounding box center [463, 462] width 887 height 27
click at [583, 574] on div "Unit" at bounding box center [576, 567] width 52 height 17
click at [581, 597] on div at bounding box center [576, 600] width 52 height 17
click at [583, 589] on div at bounding box center [576, 584] width 52 height 17
type input "item"
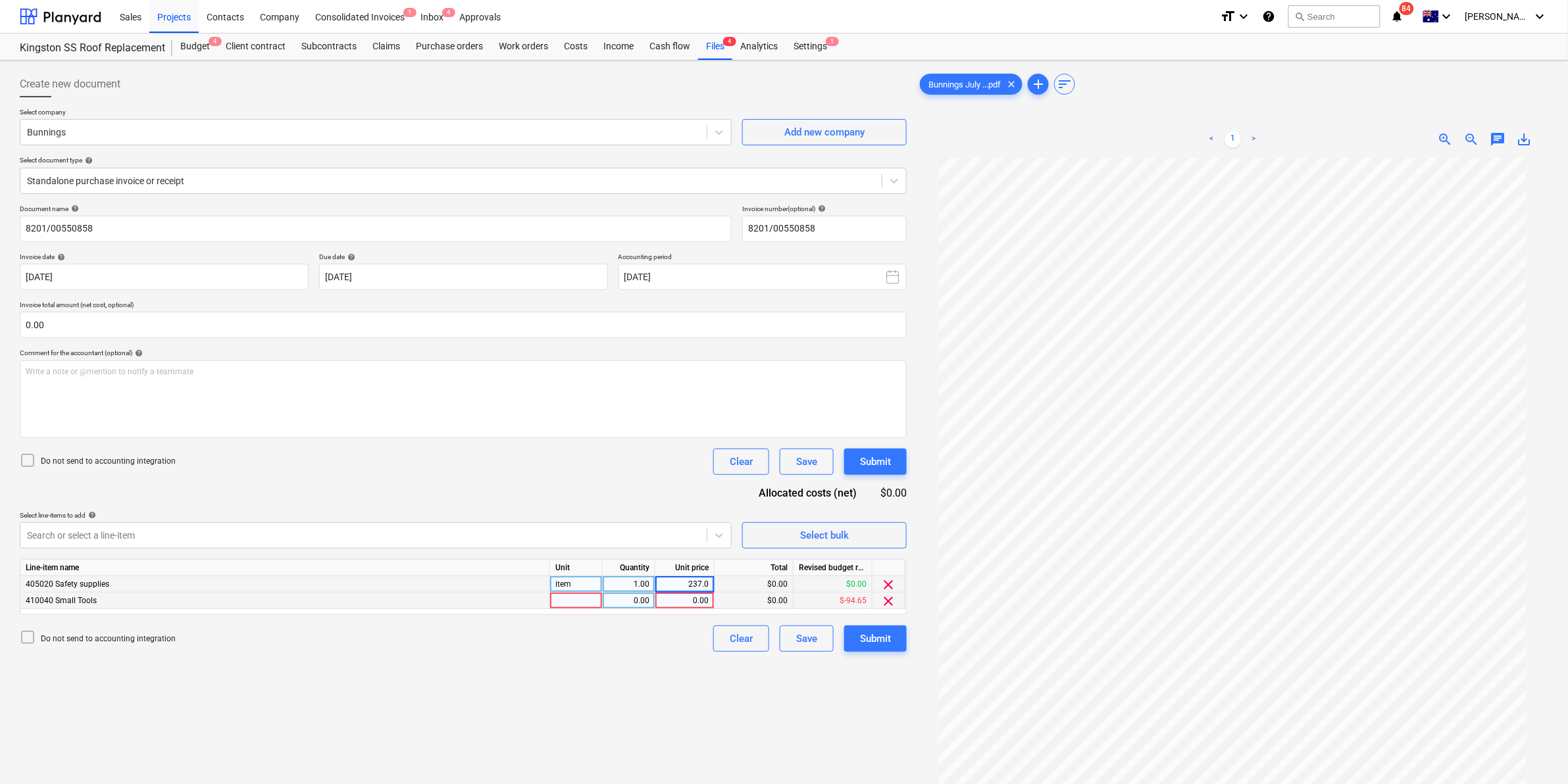
type input "237.01"
type input "9.07"
click at [583, 588] on div "item" at bounding box center [576, 584] width 52 height 17
click at [669, 630] on div "Do not send to accounting integration Clear Save Submit" at bounding box center [463, 639] width 887 height 27
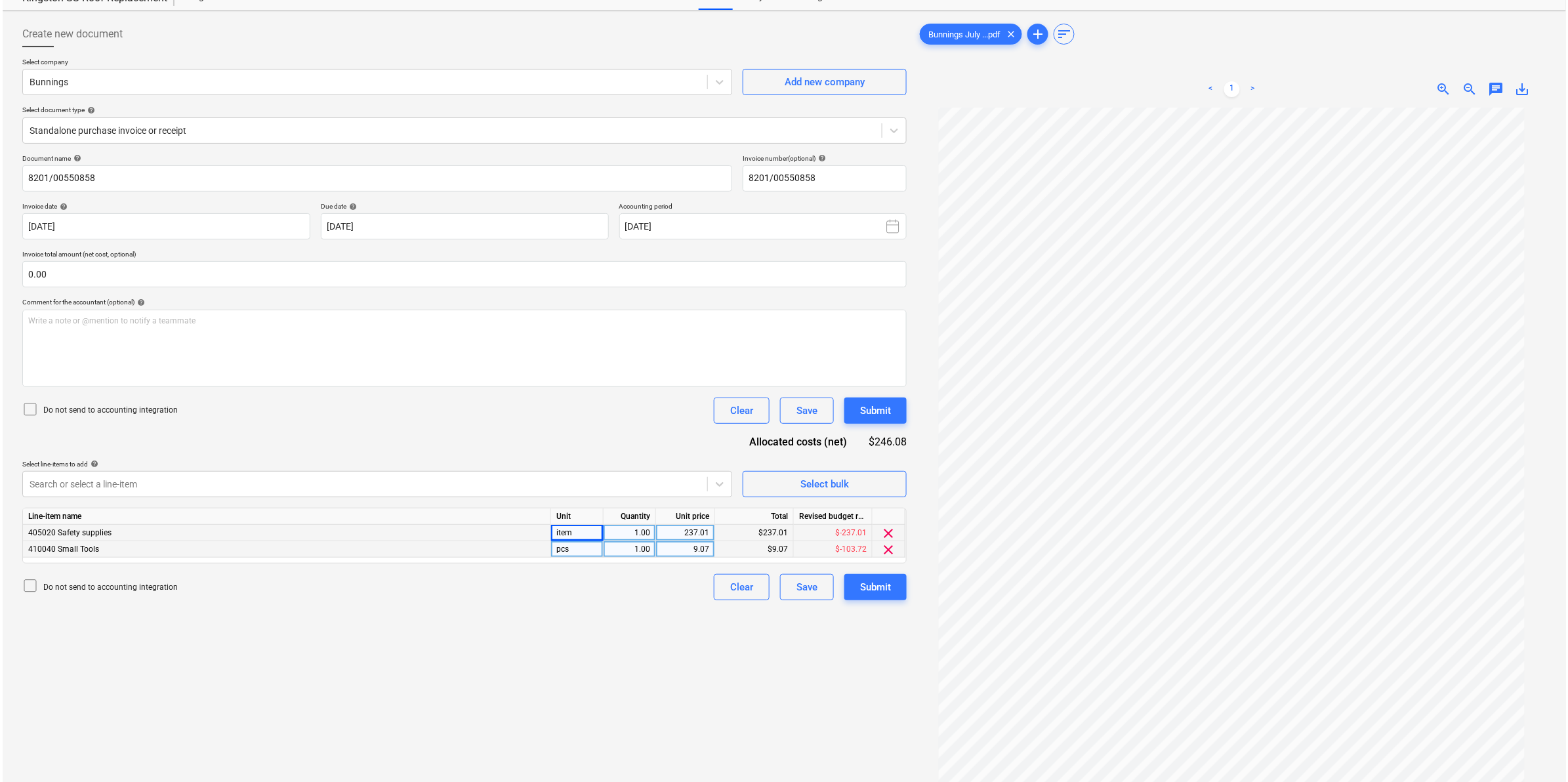
scroll to position [131, 0]
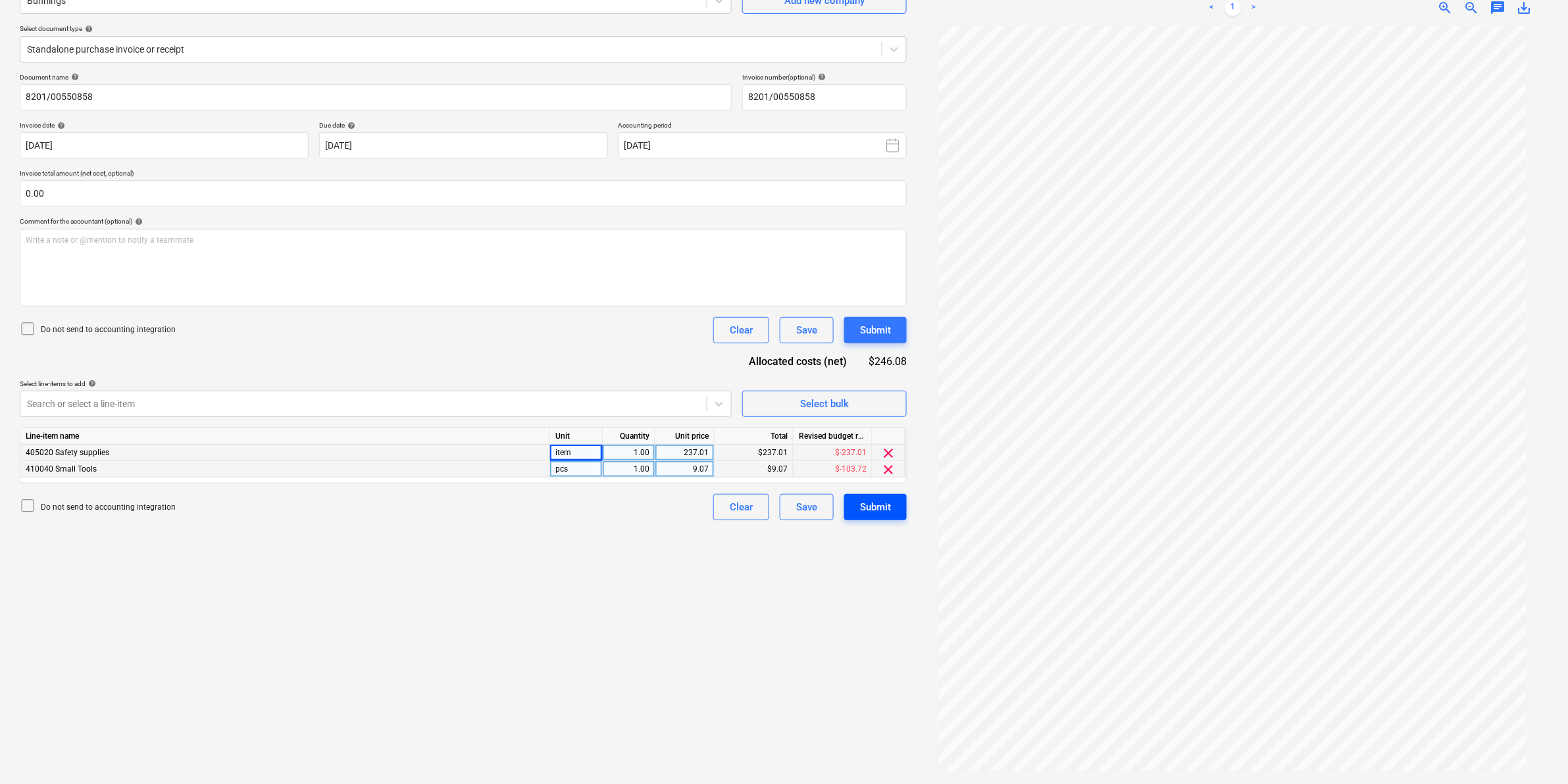
click at [874, 505] on div "Submit" at bounding box center [876, 506] width 31 height 17
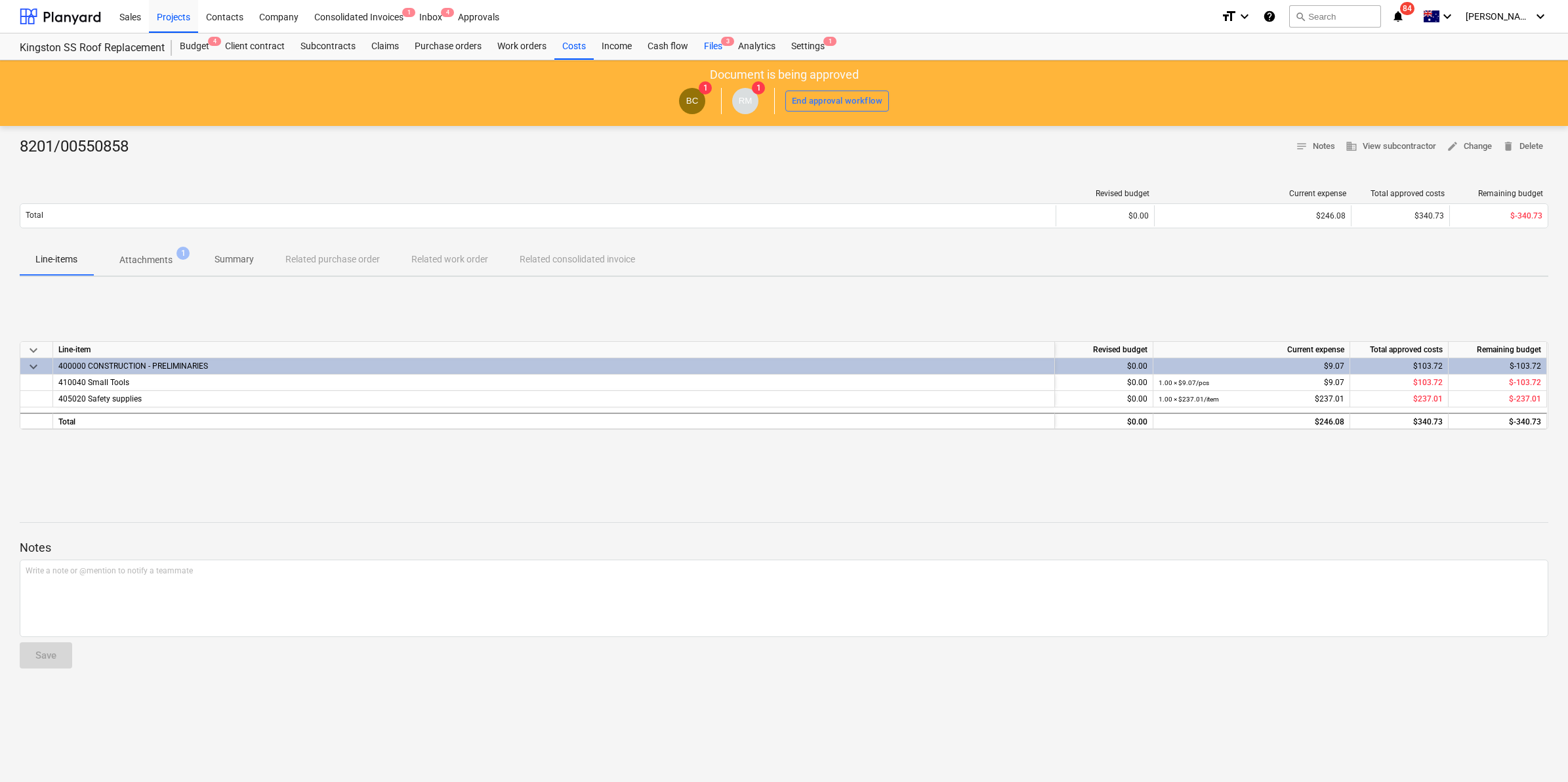
click at [706, 48] on div "Files 3" at bounding box center [713, 46] width 35 height 27
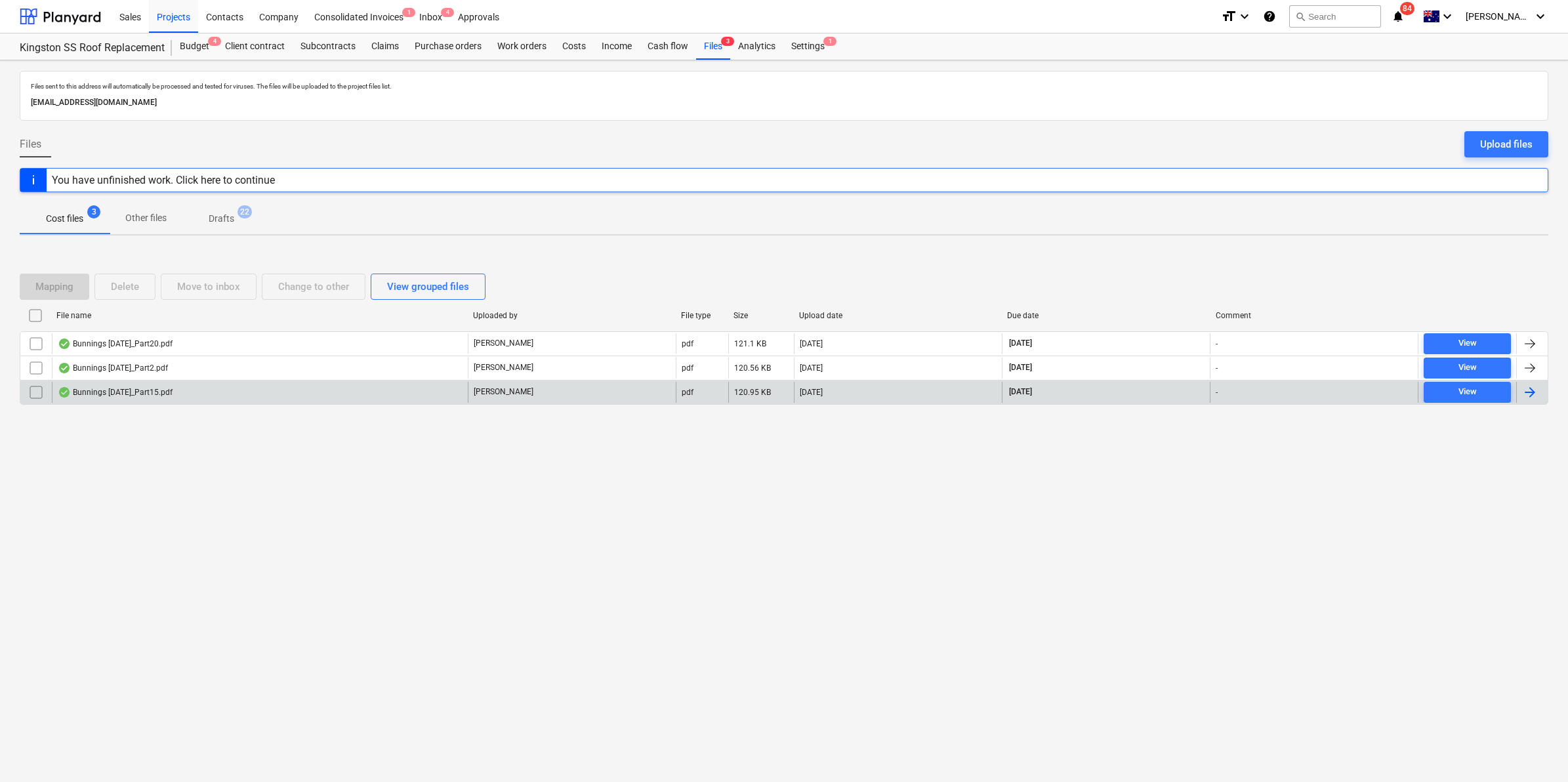
click at [180, 392] on div "Bunnings [DATE]_Part15.pdf" at bounding box center [260, 391] width 416 height 21
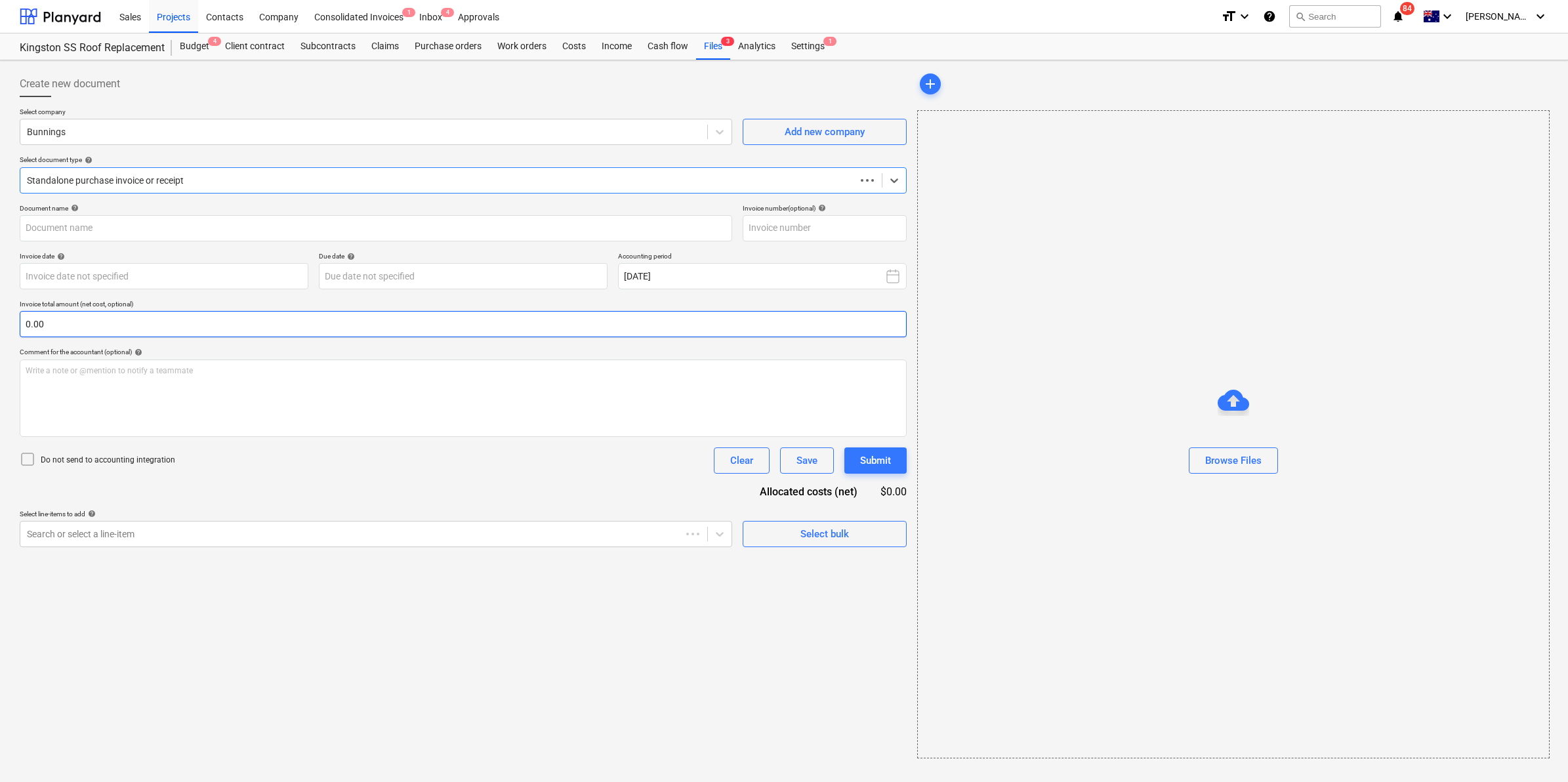
type input "8210/01356387"
type input "[DATE]"
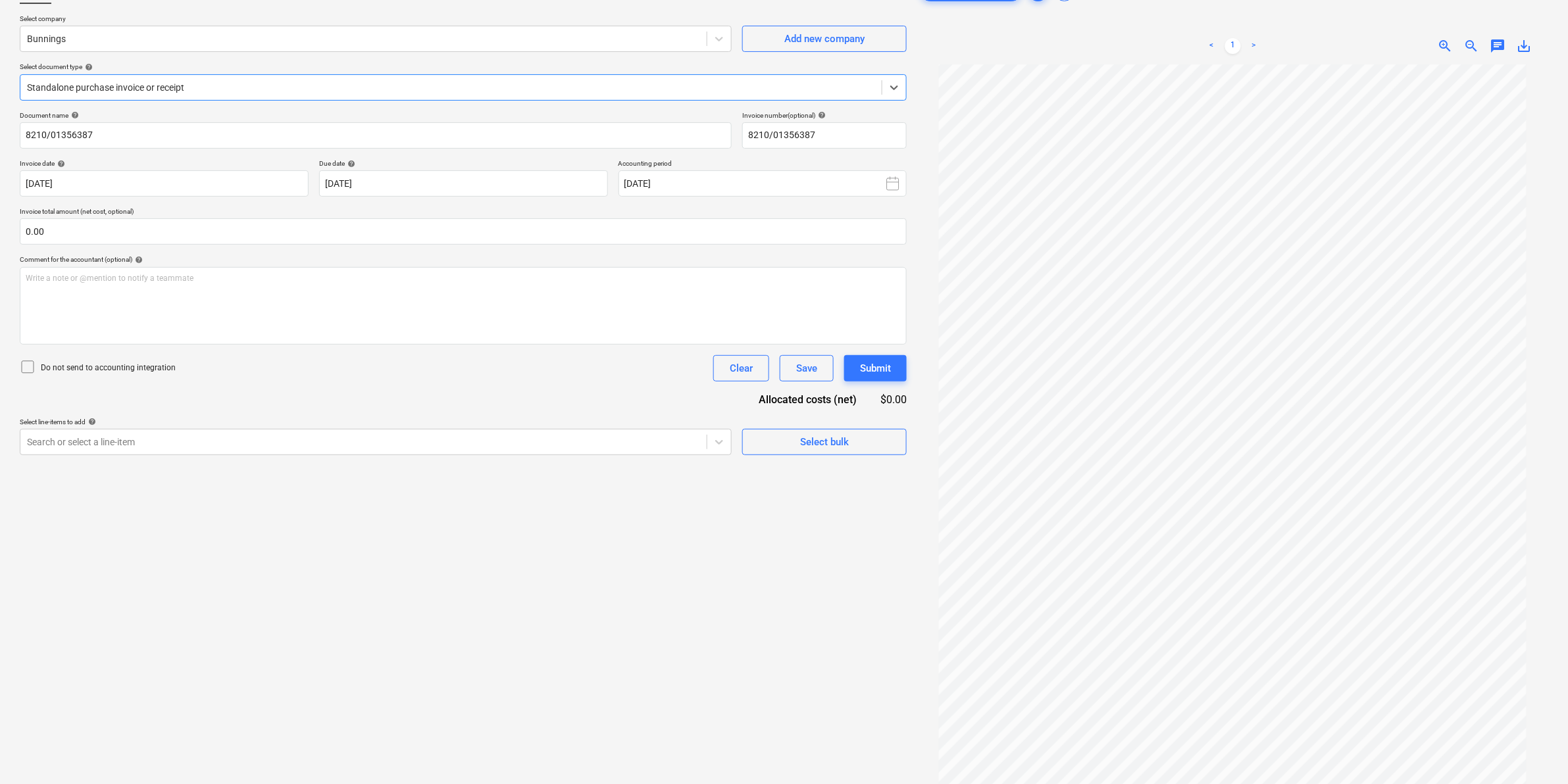
scroll to position [131, 0]
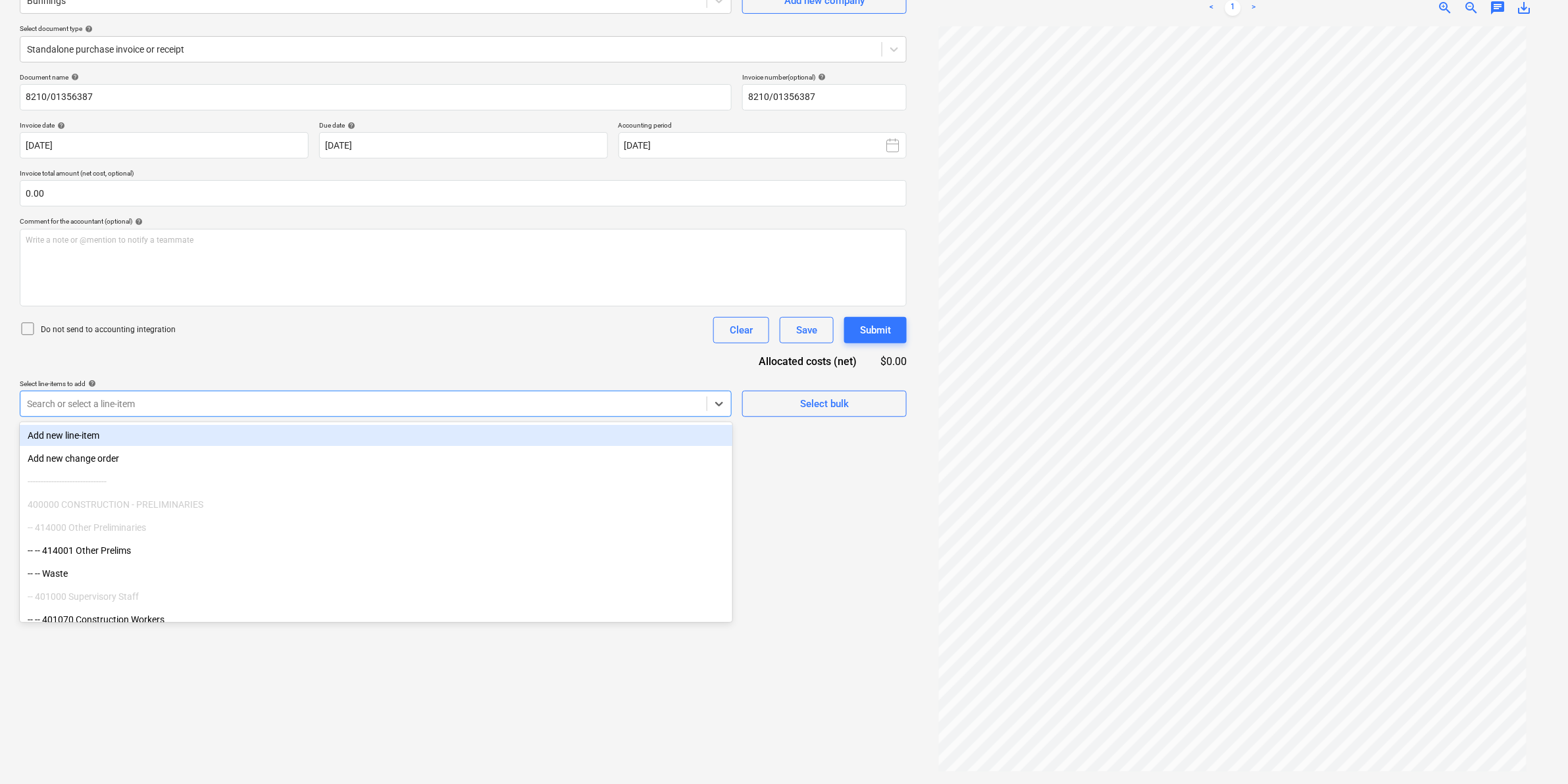
click at [133, 409] on div at bounding box center [363, 403] width 674 height 13
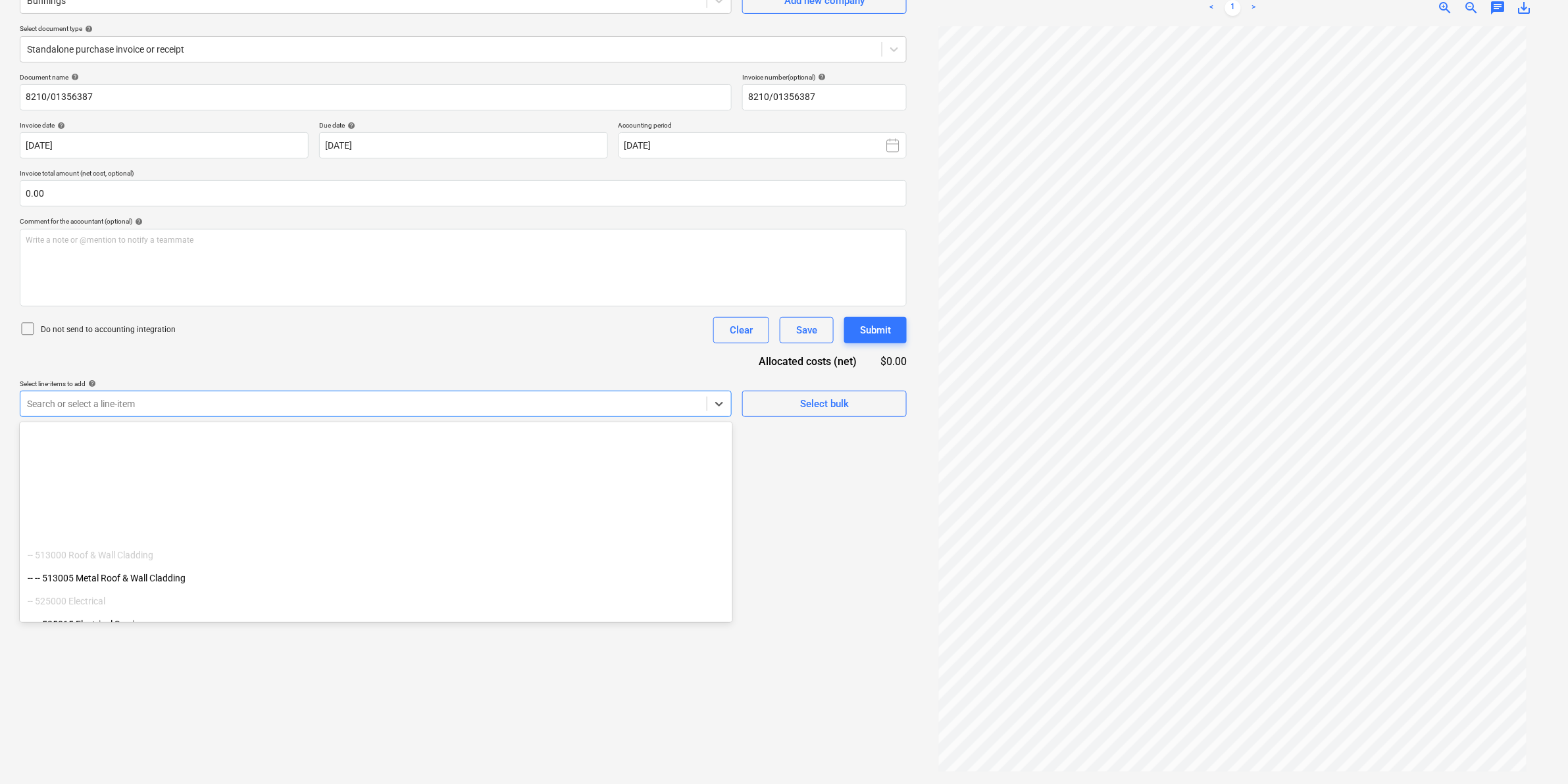
scroll to position [0, 0]
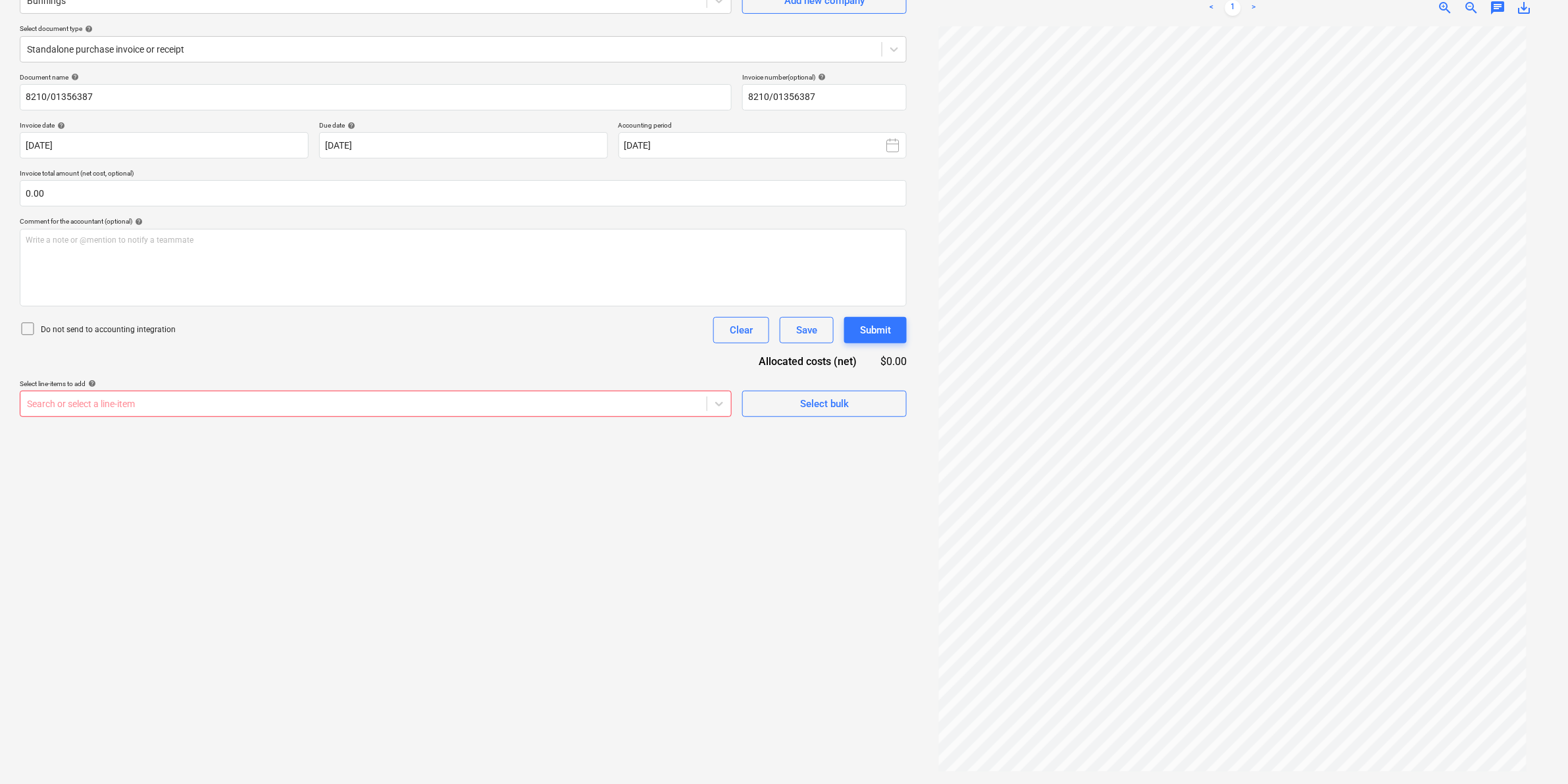
click at [162, 319] on div "Do not send to accounting integration Clear Save Submit" at bounding box center [463, 330] width 887 height 27
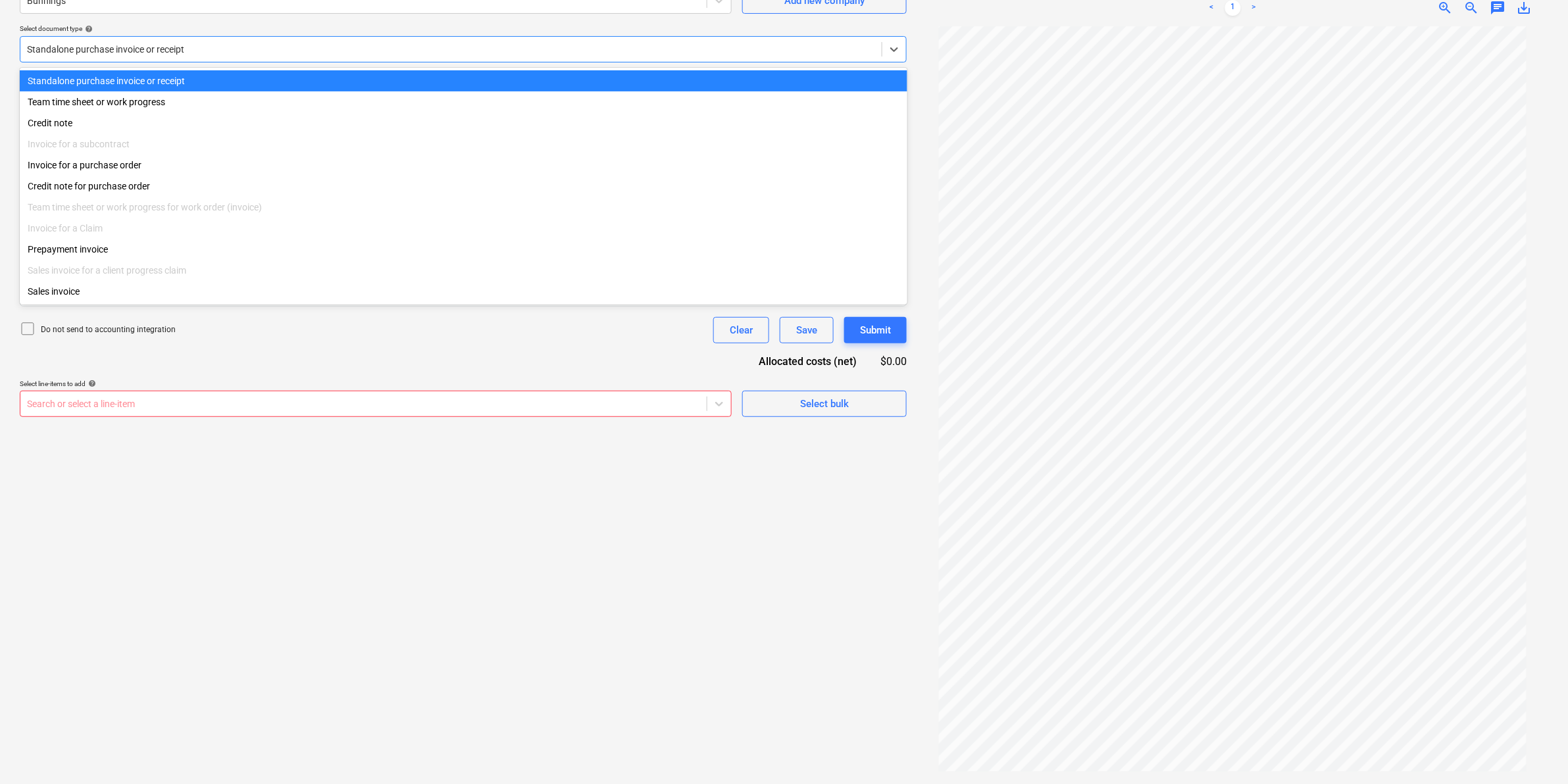
click at [206, 54] on div at bounding box center [451, 48] width 849 height 13
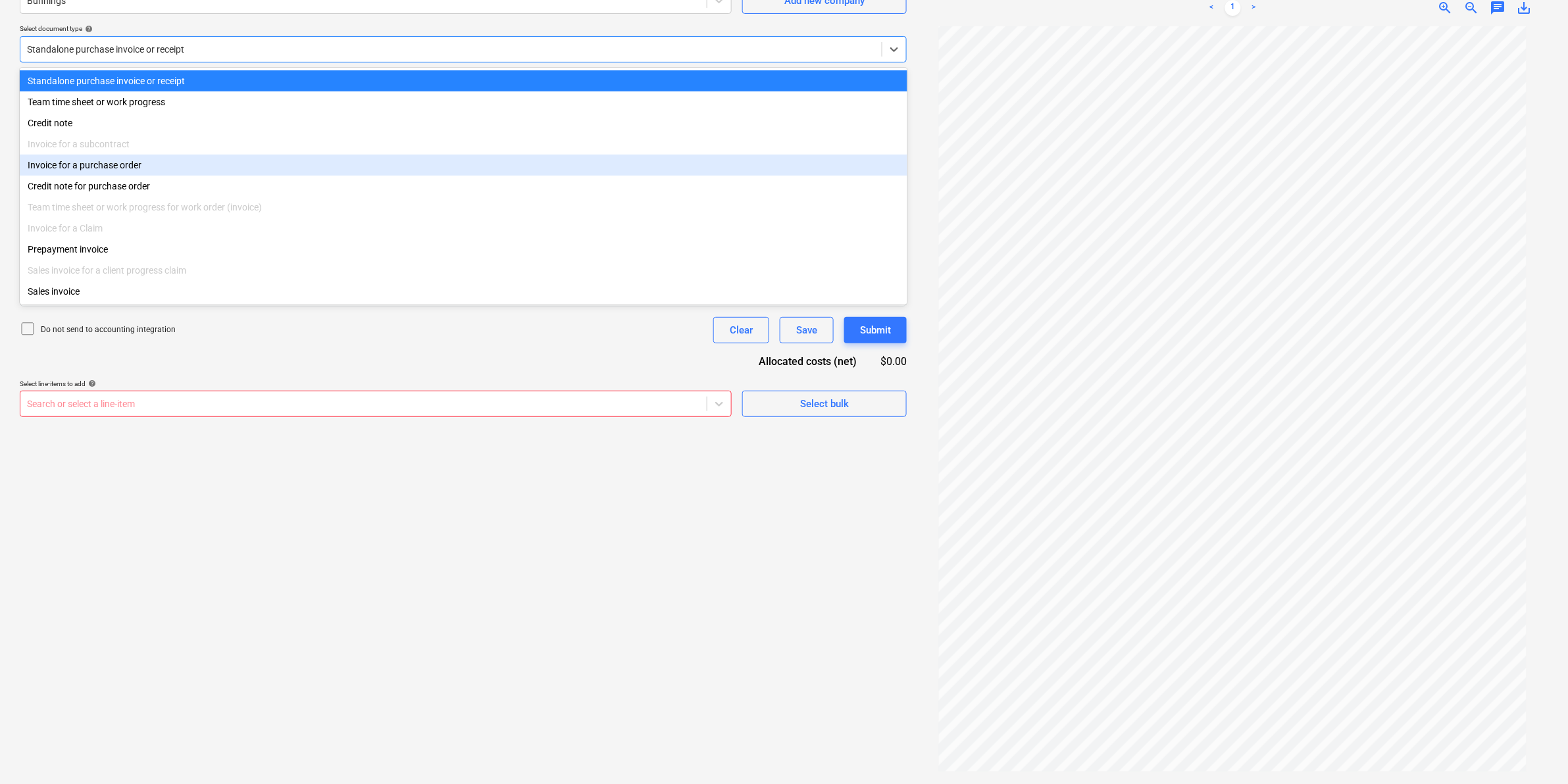
click at [148, 166] on div "Invoice for a purchase order" at bounding box center [463, 164] width 887 height 21
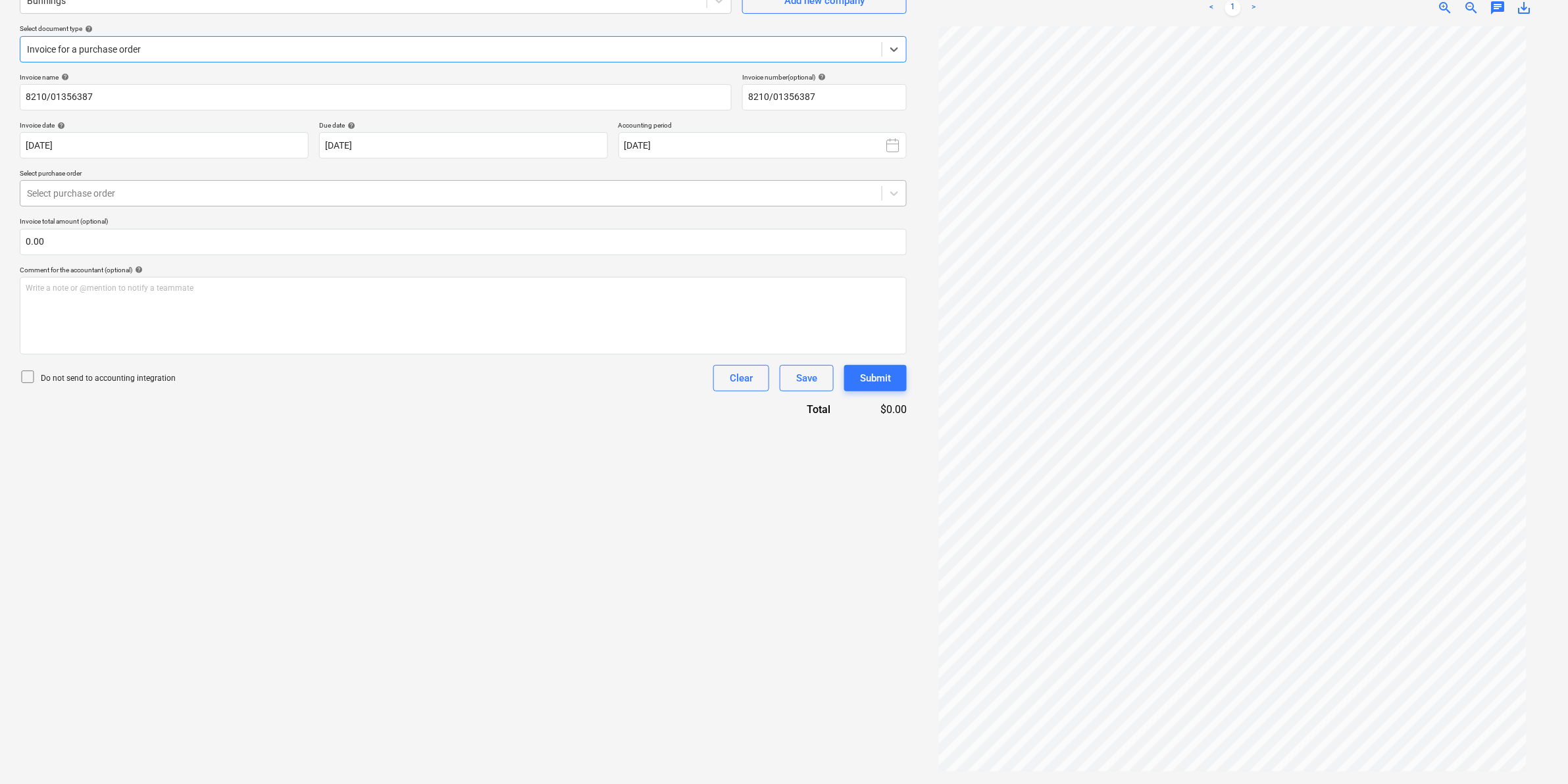
click at [123, 202] on div "Select purchase order" at bounding box center [451, 193] width 862 height 19
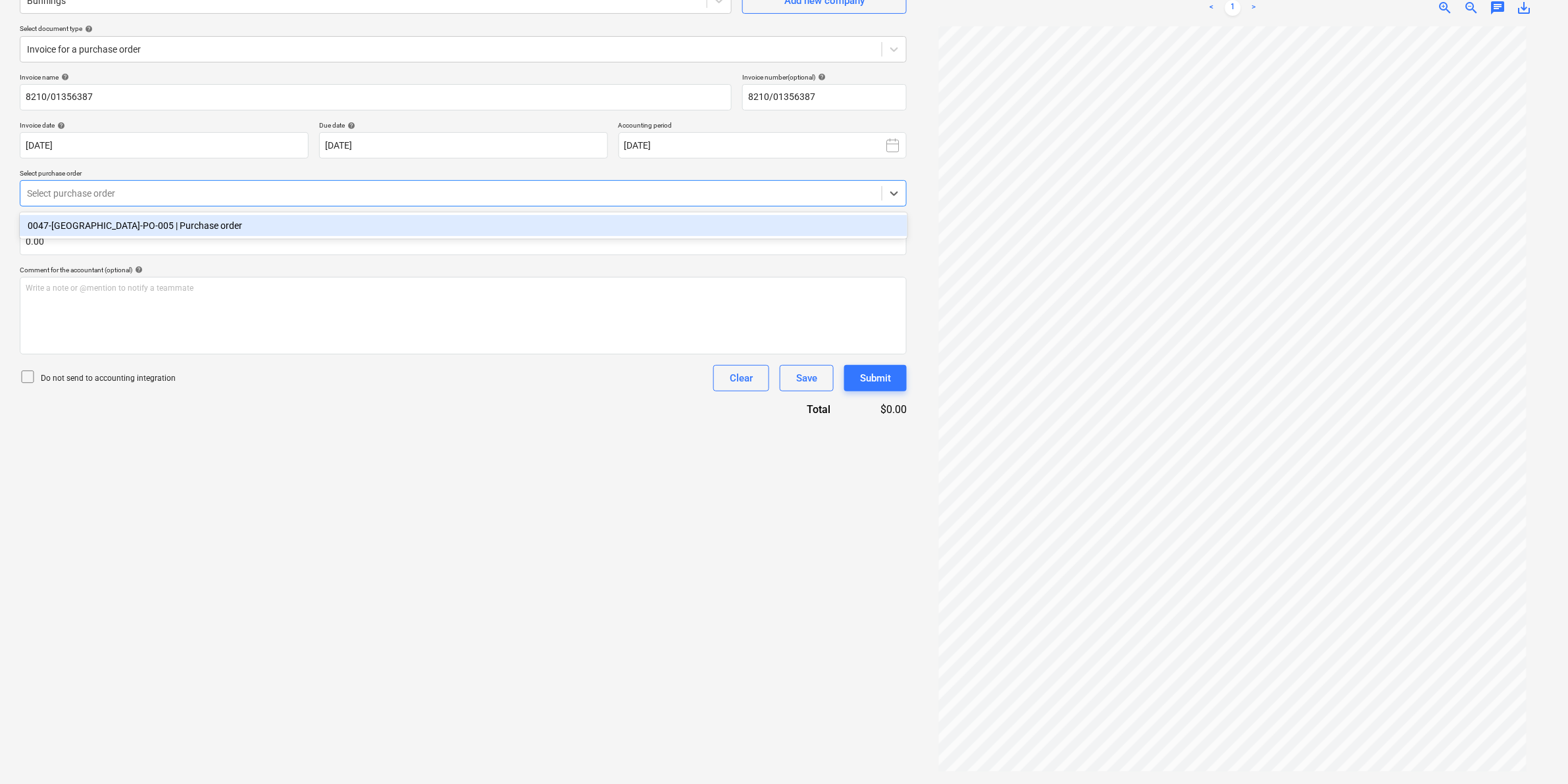
click at [113, 219] on div "0047-[GEOGRAPHIC_DATA]-PO-005 | Purchase order" at bounding box center [463, 225] width 887 height 21
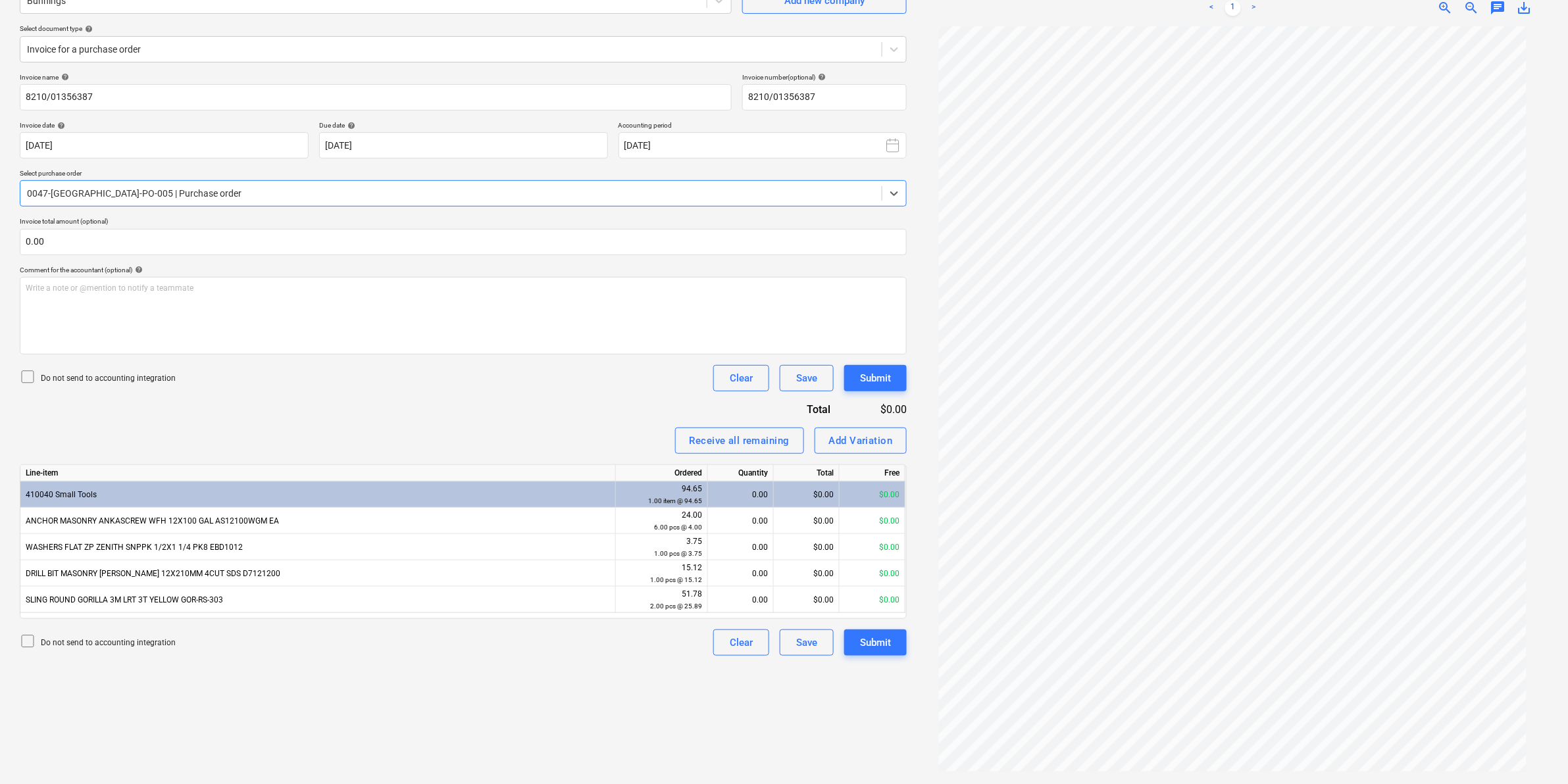
click at [260, 373] on div "Do not send to accounting integration Clear Save Submit" at bounding box center [463, 378] width 887 height 27
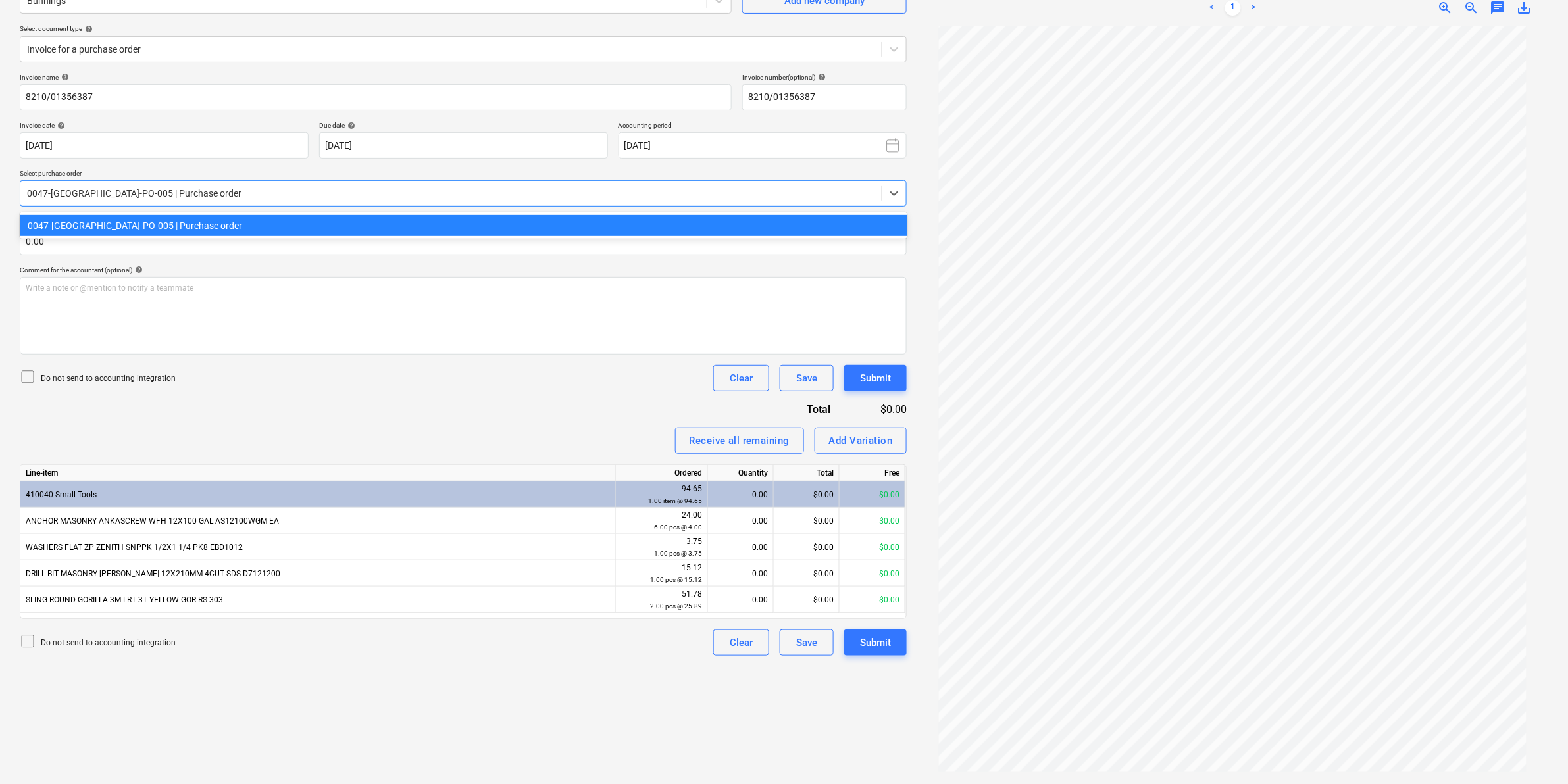
click at [109, 185] on div "0047-[GEOGRAPHIC_DATA]-PO-005 | Purchase order" at bounding box center [451, 193] width 862 height 19
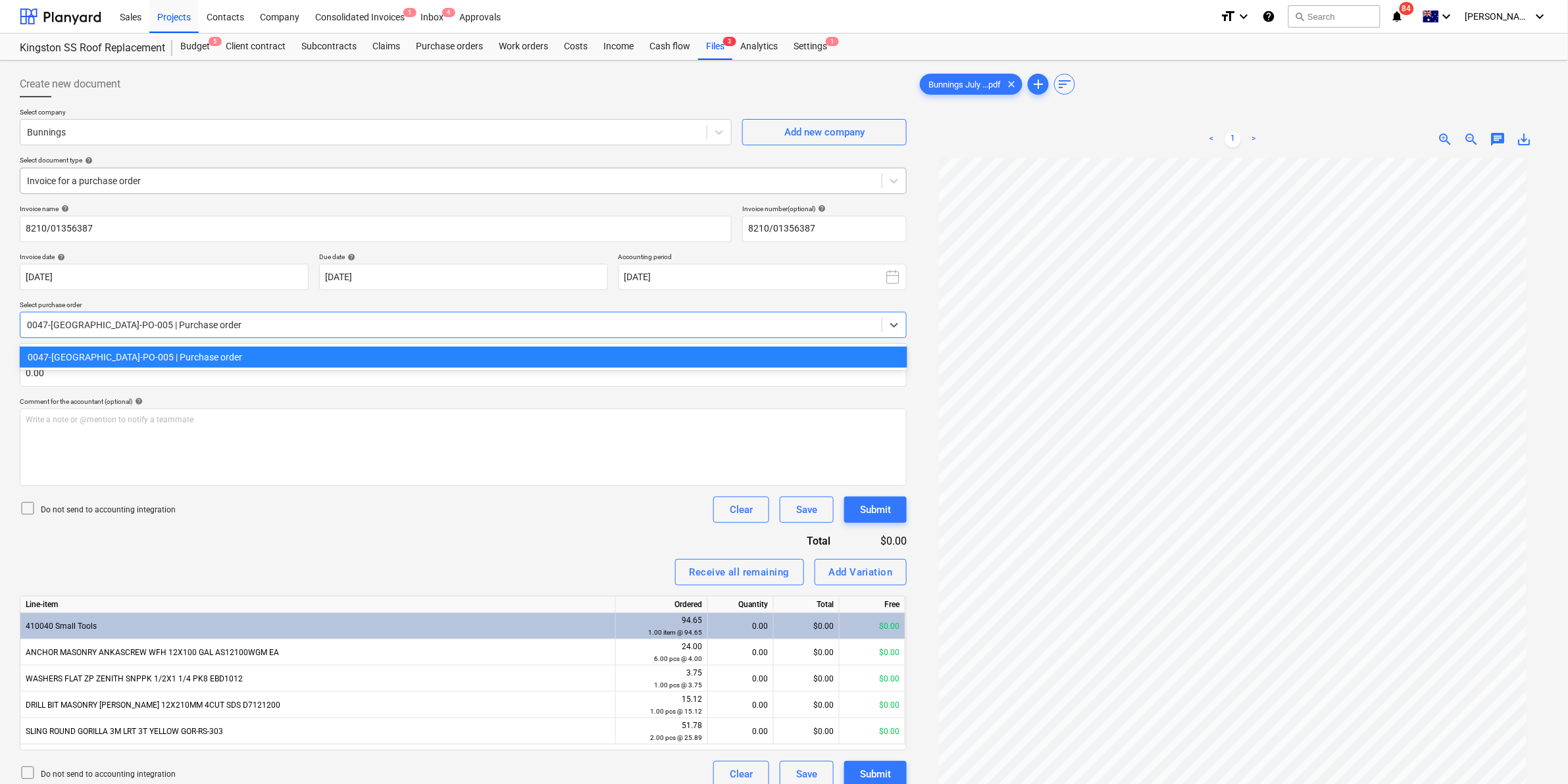
click at [117, 174] on div at bounding box center [451, 180] width 849 height 13
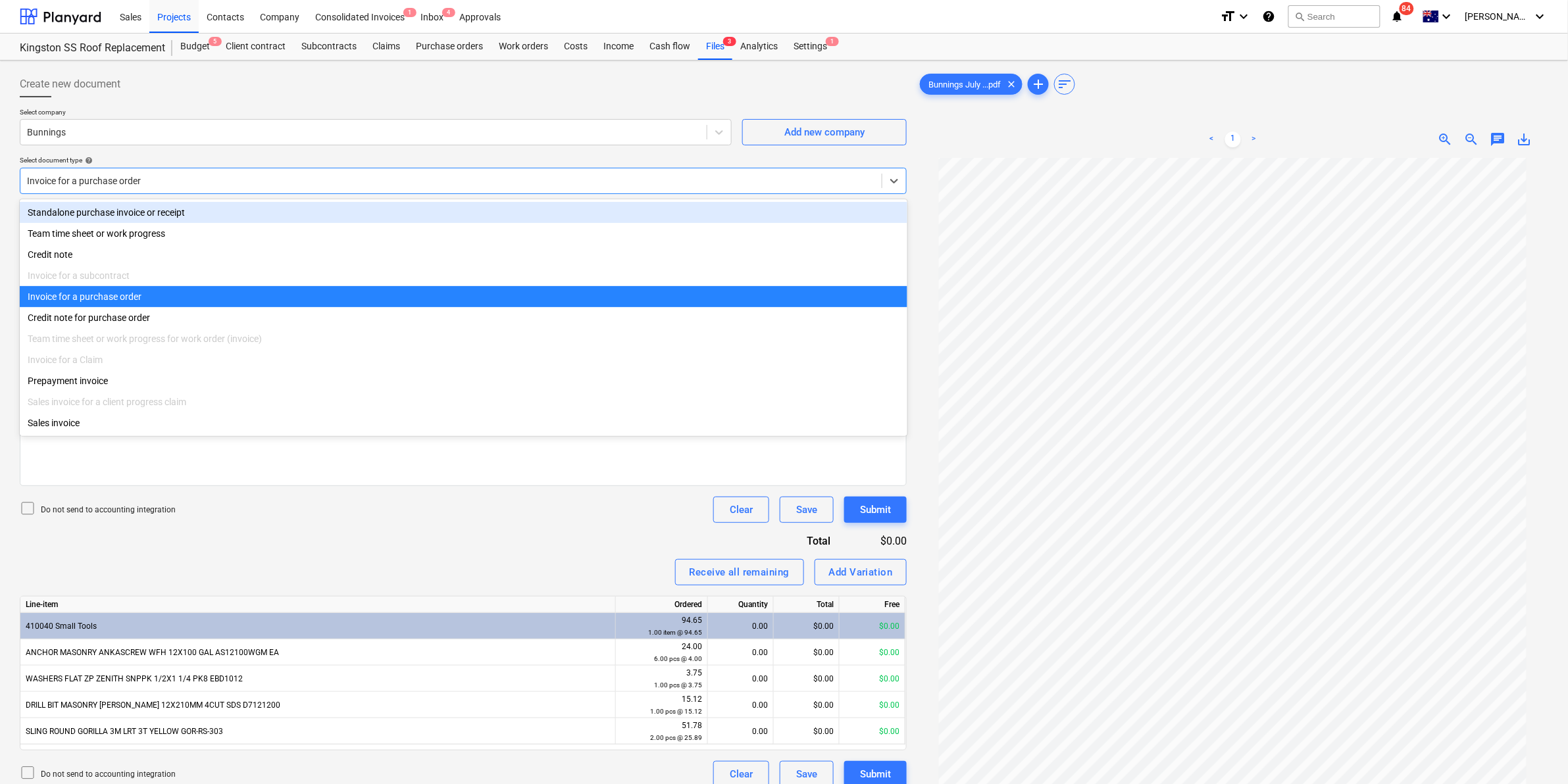
click at [121, 206] on div "Standalone purchase invoice or receipt" at bounding box center [463, 212] width 887 height 21
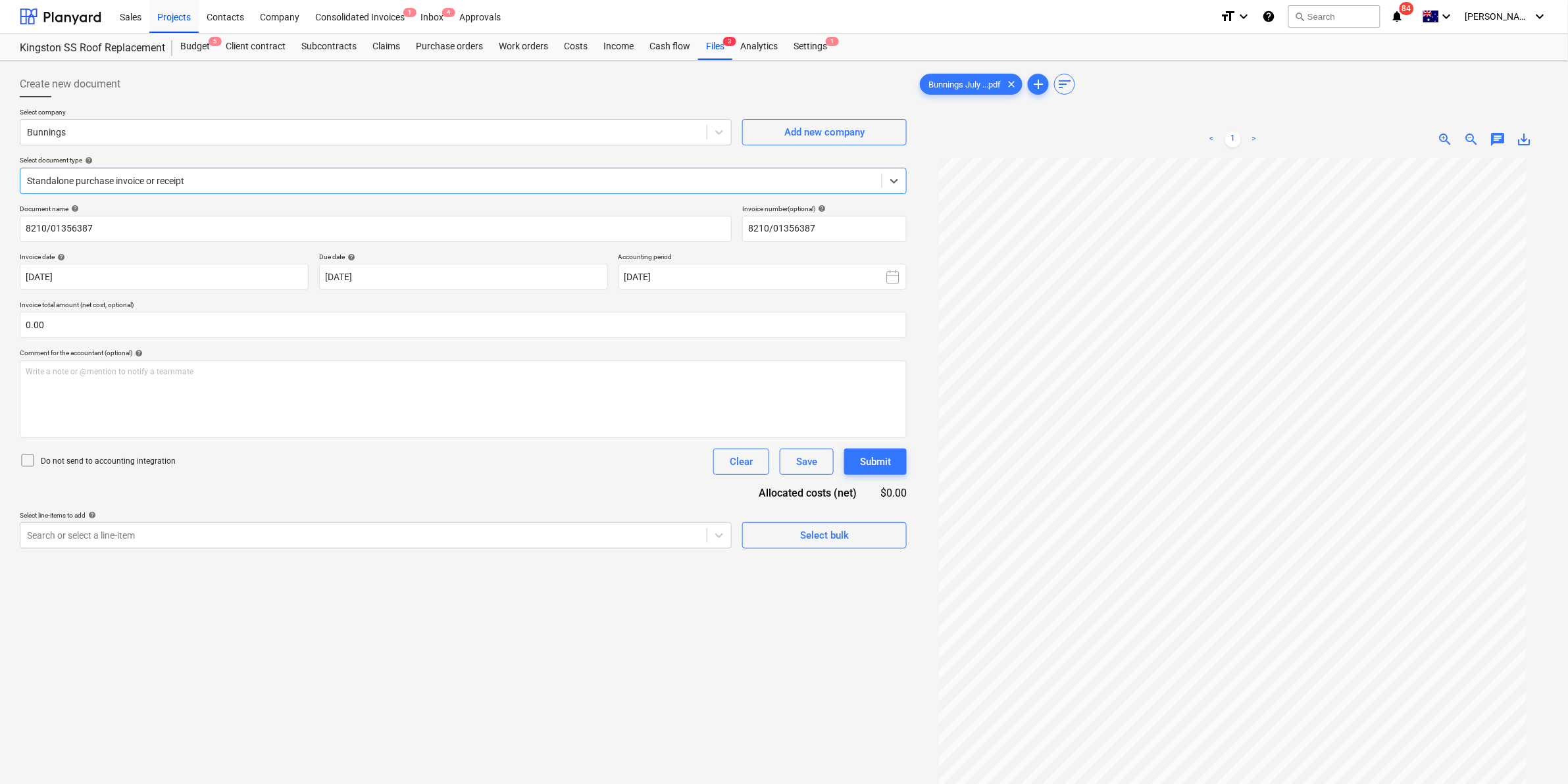
click at [220, 551] on div "Create new document Select company Bunnings Add new company Select document typ…" at bounding box center [463, 488] width 897 height 844
click at [218, 524] on div "Search or select a line-item" at bounding box center [376, 535] width 712 height 27
type input "w"
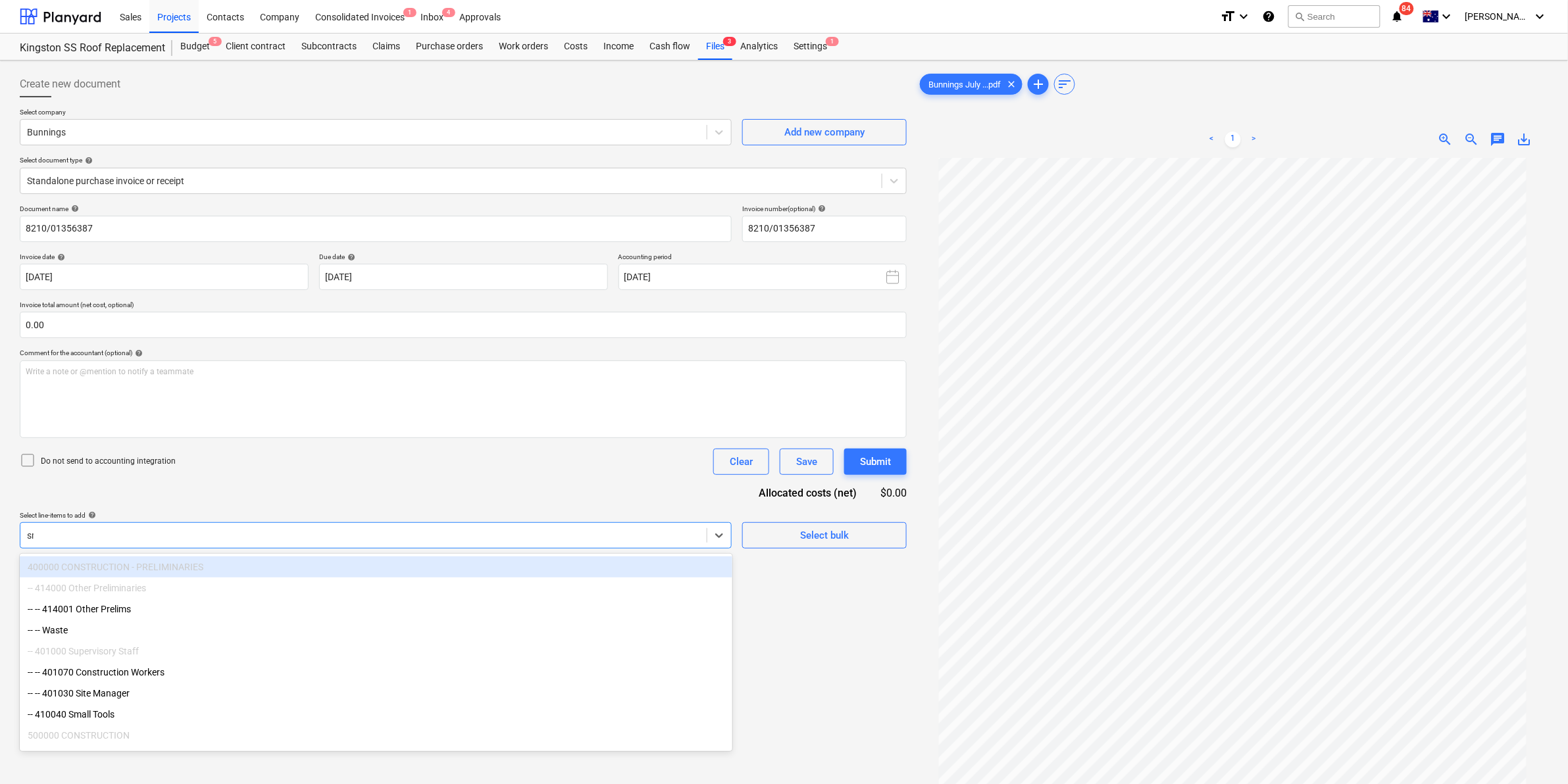
type input "sma"
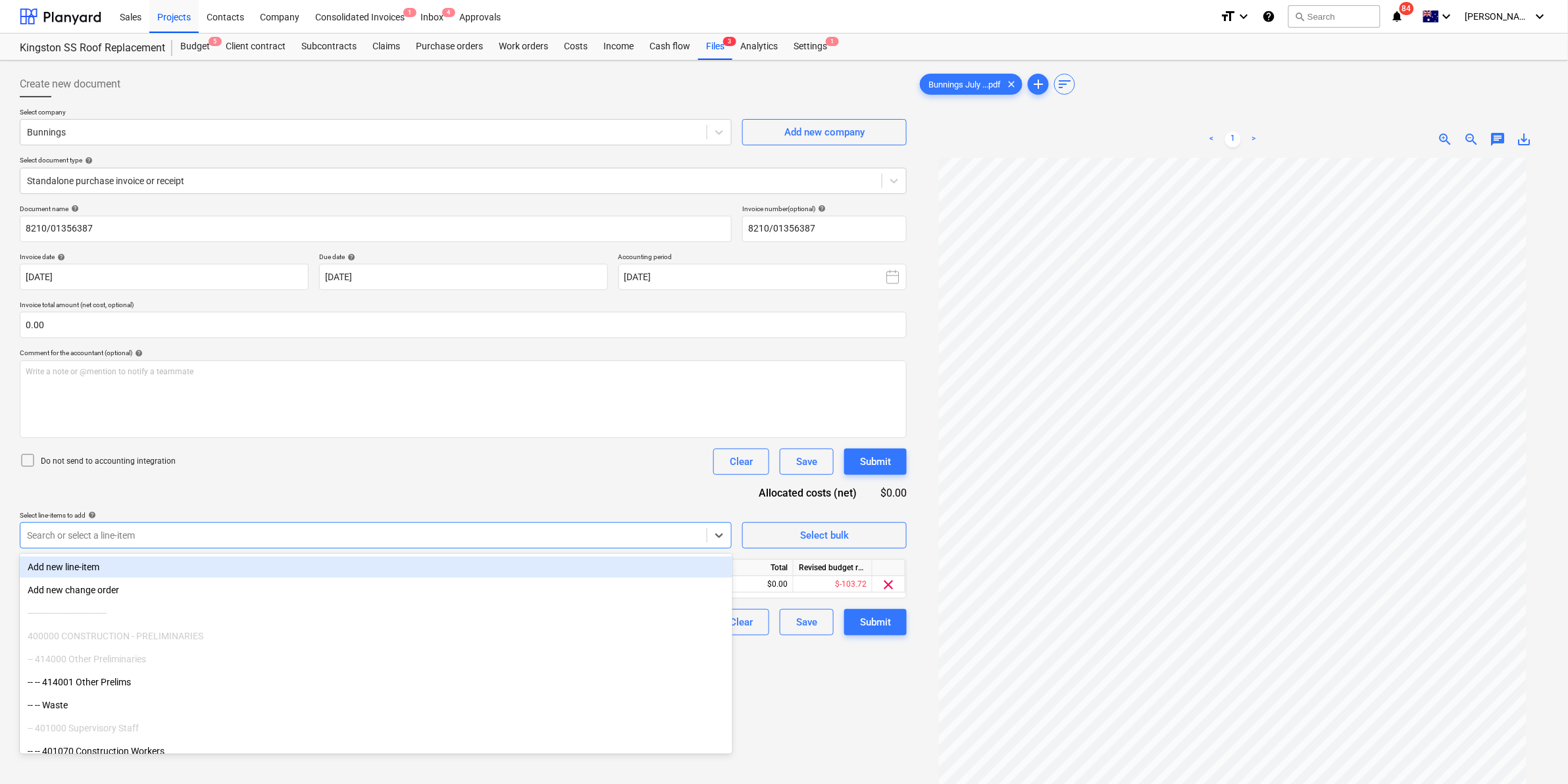
click at [320, 481] on div "Document name help 8210/01356387 Invoice number (optional) help 8210/01356387 I…" at bounding box center [463, 420] width 887 height 431
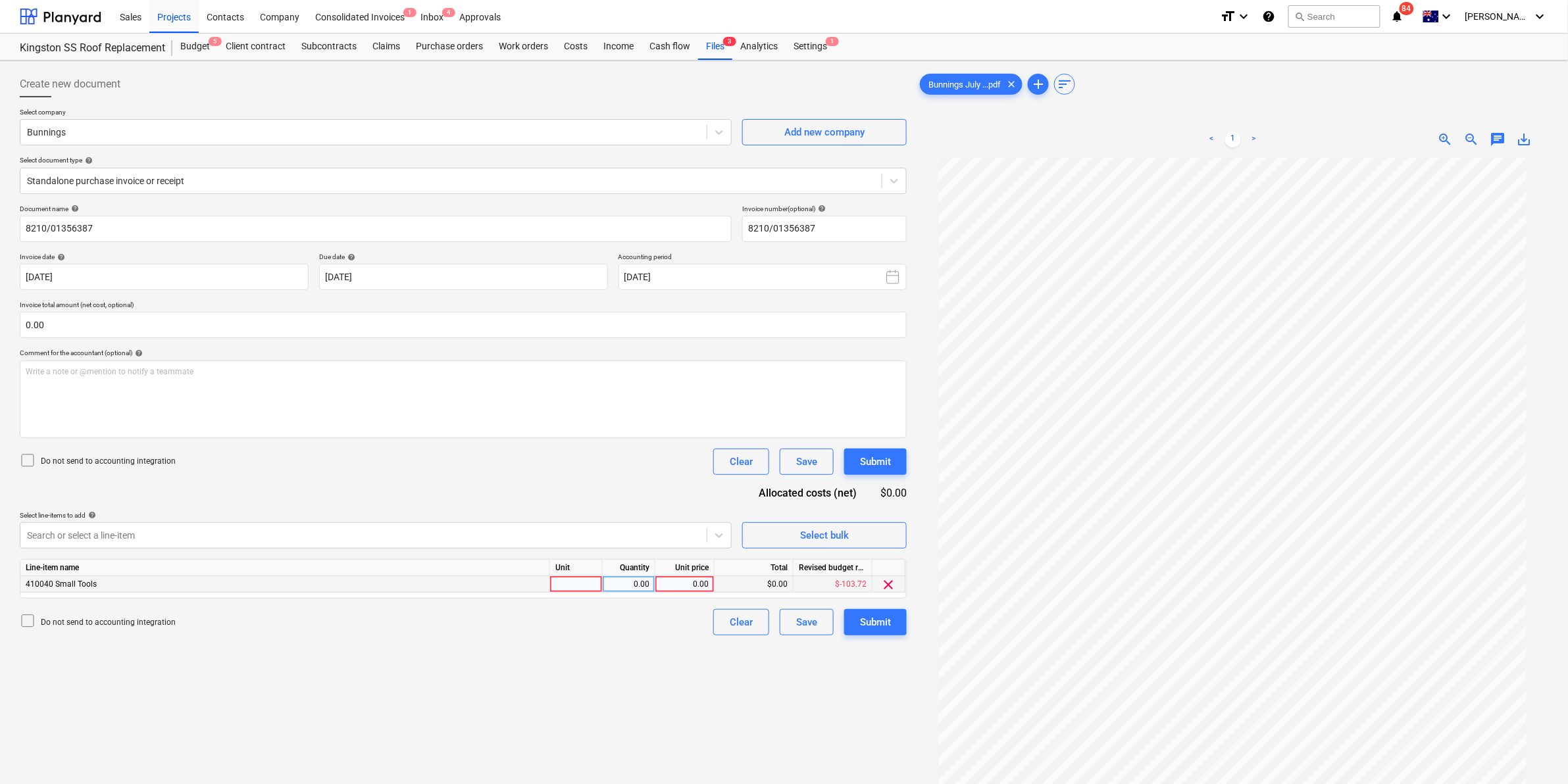
click at [581, 579] on div at bounding box center [576, 584] width 52 height 17
type input "item"
type input "14.45"
click at [485, 693] on div "Create new document Select company Bunnings Add new company Select document typ…" at bounding box center [463, 488] width 897 height 844
click at [867, 618] on div "Submit" at bounding box center [876, 622] width 31 height 17
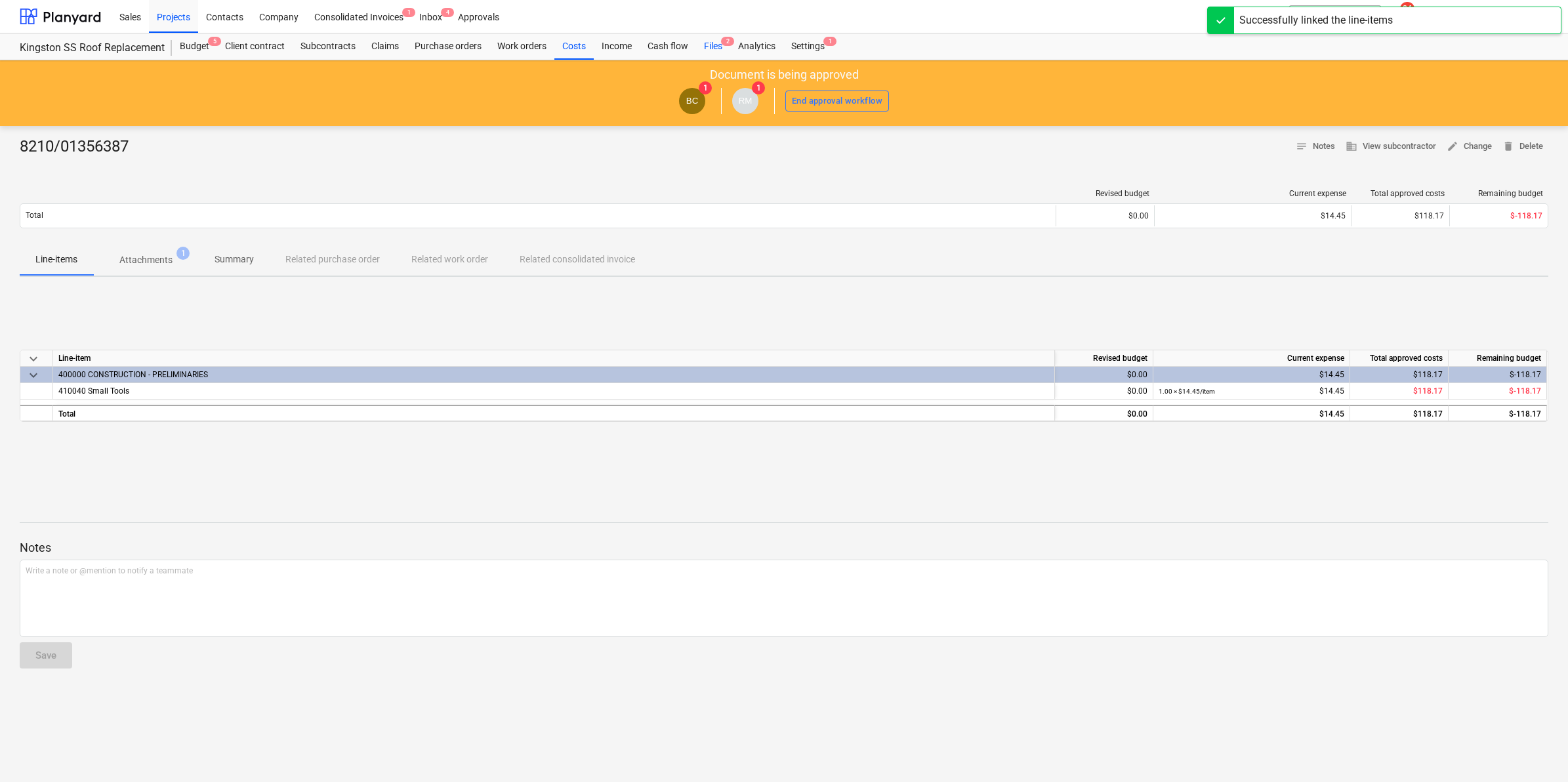
click at [712, 40] on div "Files 2" at bounding box center [713, 46] width 35 height 27
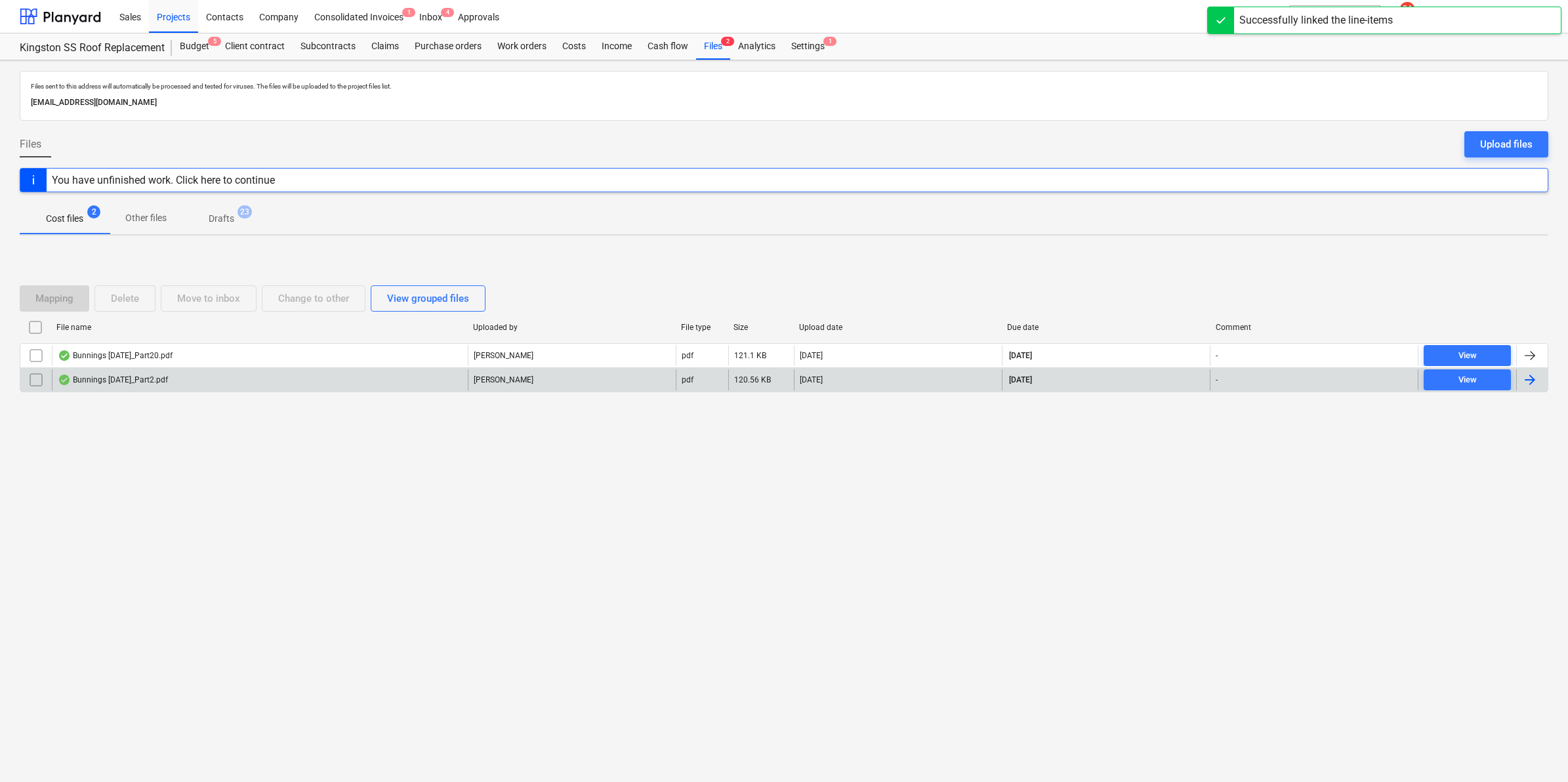
click at [160, 378] on div "Bunnings [DATE]_Part2.pdf" at bounding box center [113, 380] width 110 height 11
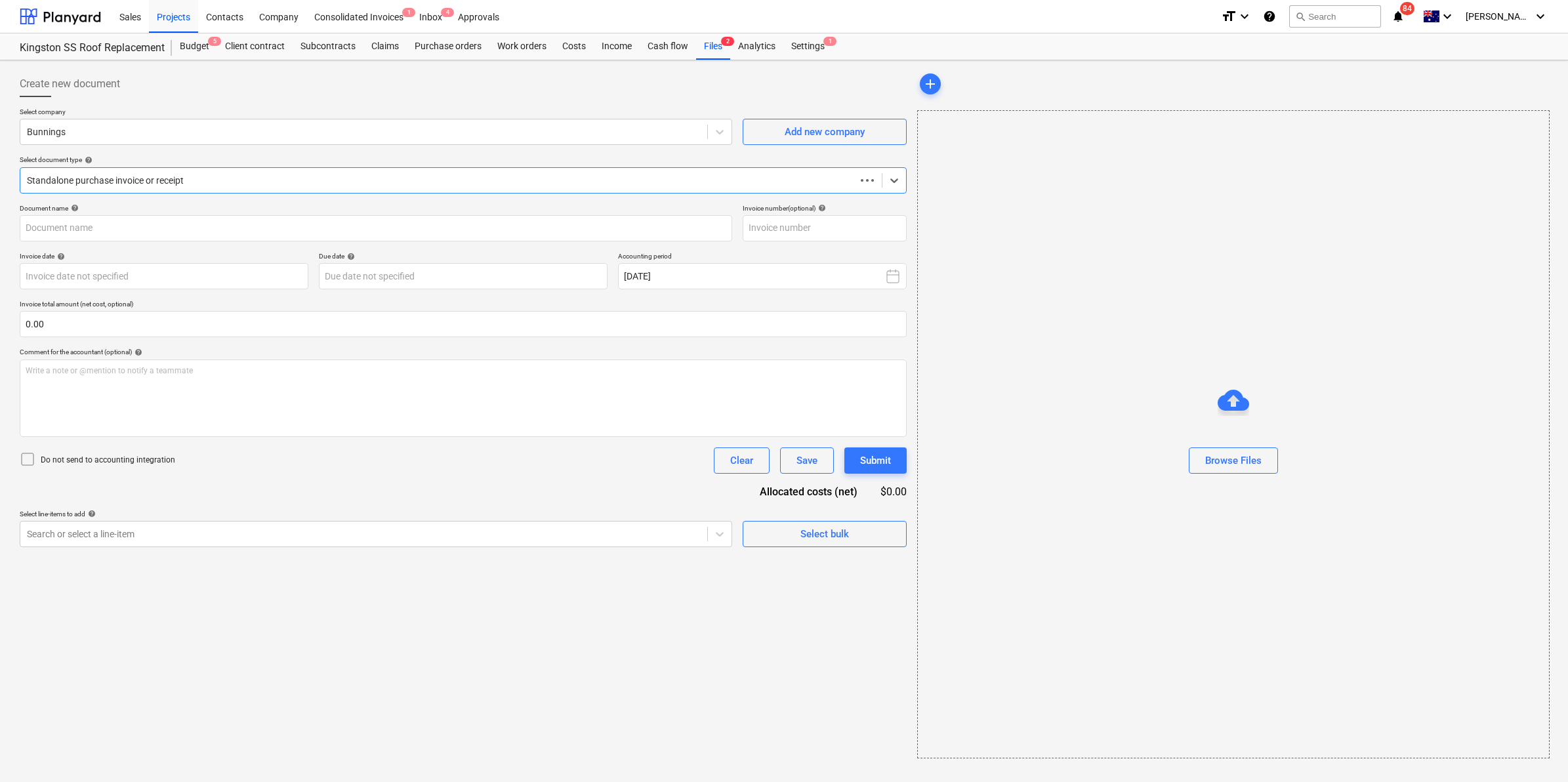
type input "8210/02048253"
type input "[DATE]"
click at [125, 529] on div at bounding box center [362, 533] width 672 height 13
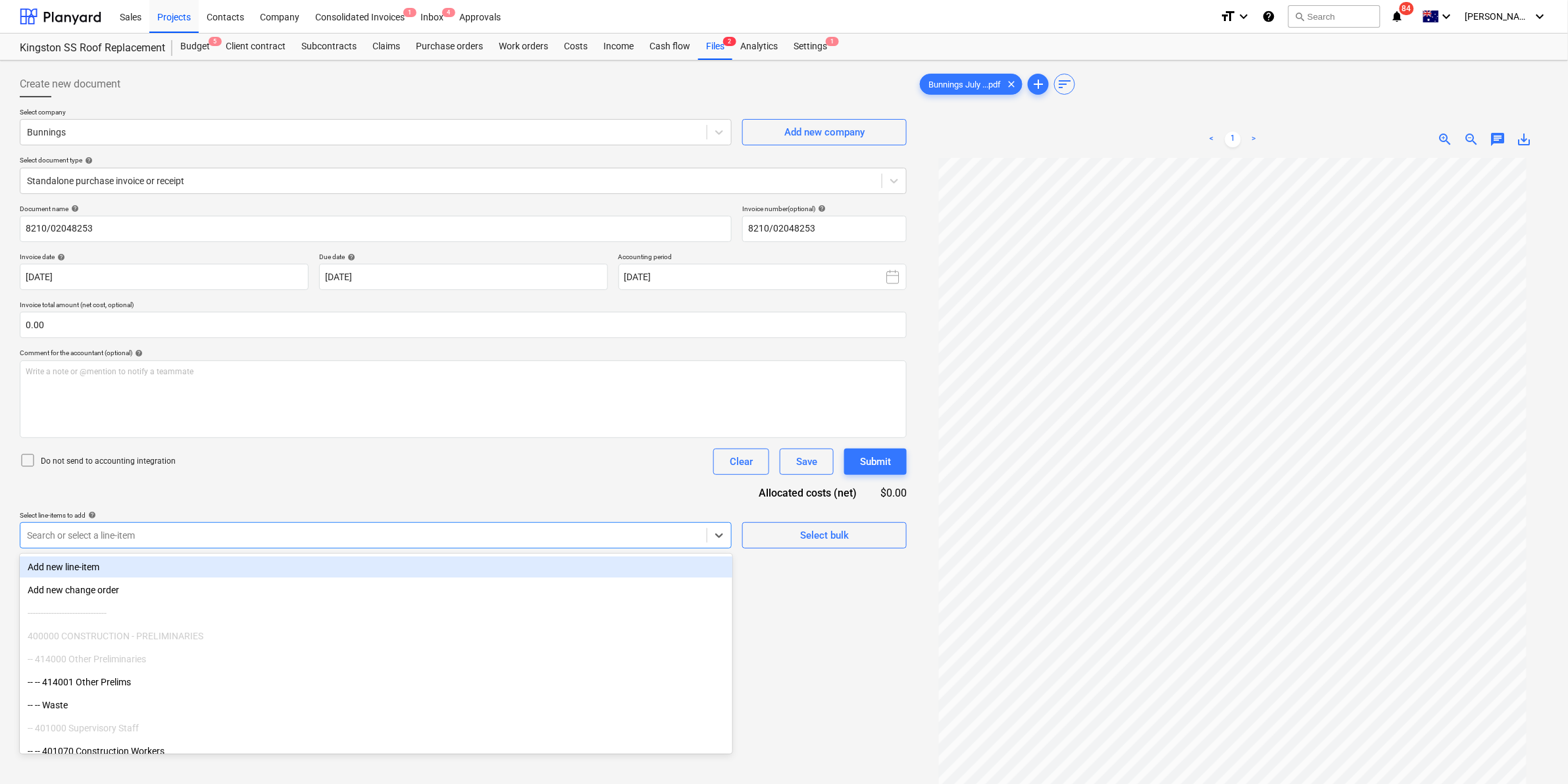
click at [475, 484] on div "Document name help 8210/02048253 Invoice number (optional) help 8210/02048253 I…" at bounding box center [463, 377] width 887 height 344
click at [374, 542] on div at bounding box center [363, 535] width 674 height 13
click at [429, 494] on div "Document name help 8210/02048253 Invoice number (optional) help 8210/02048253 I…" at bounding box center [463, 377] width 887 height 344
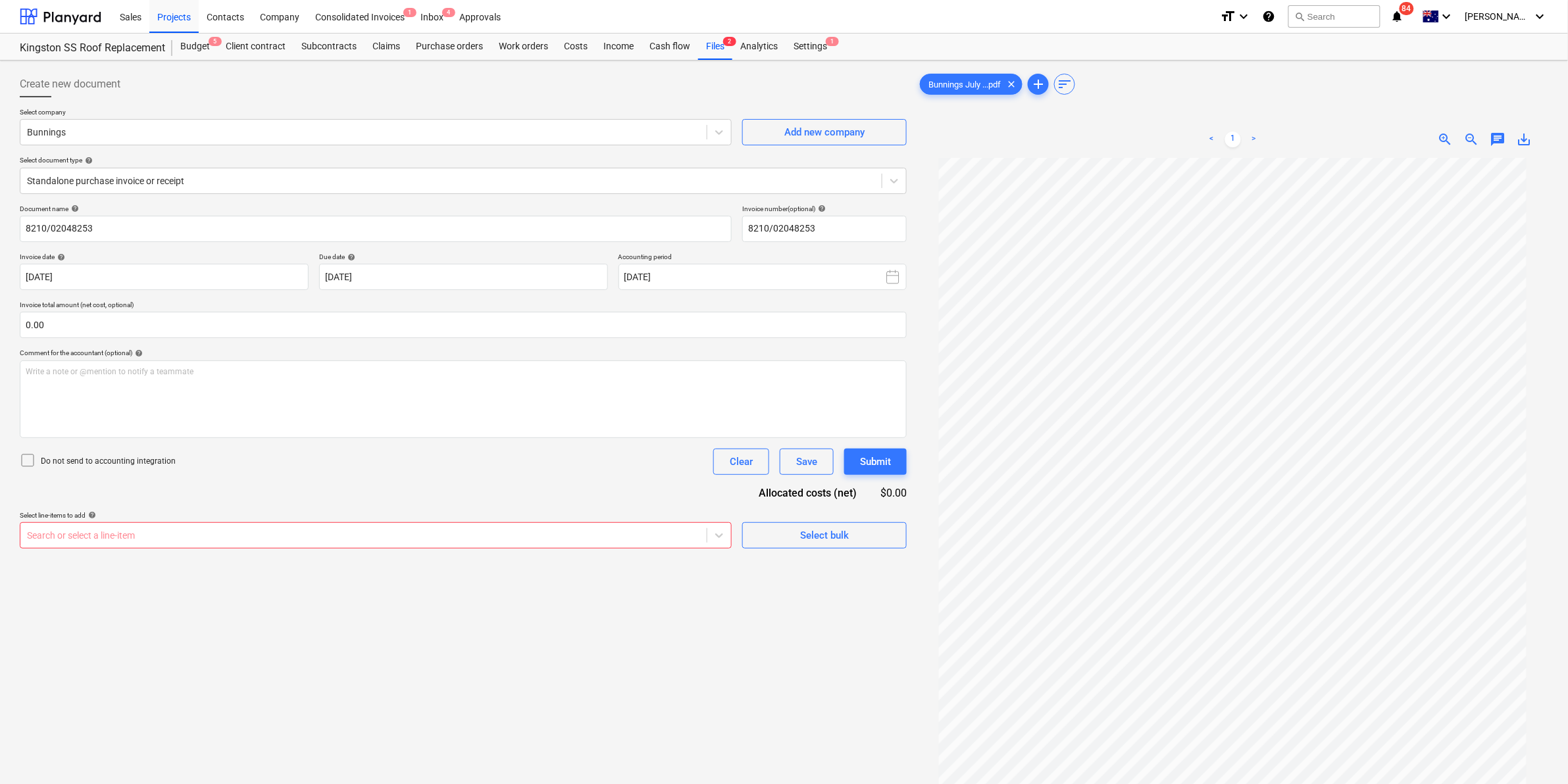
click at [602, 538] on div at bounding box center [363, 535] width 674 height 13
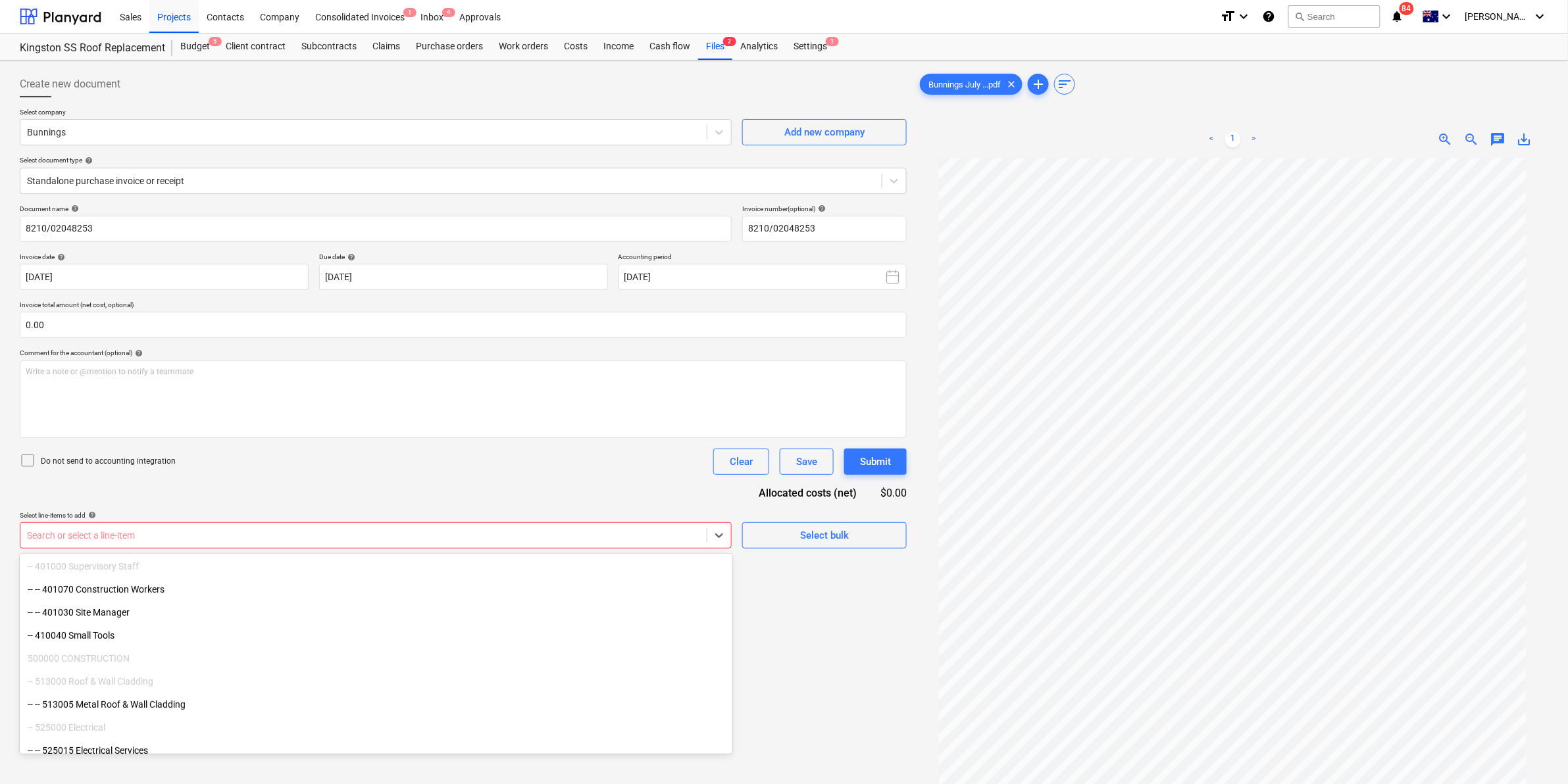
scroll to position [168, 0]
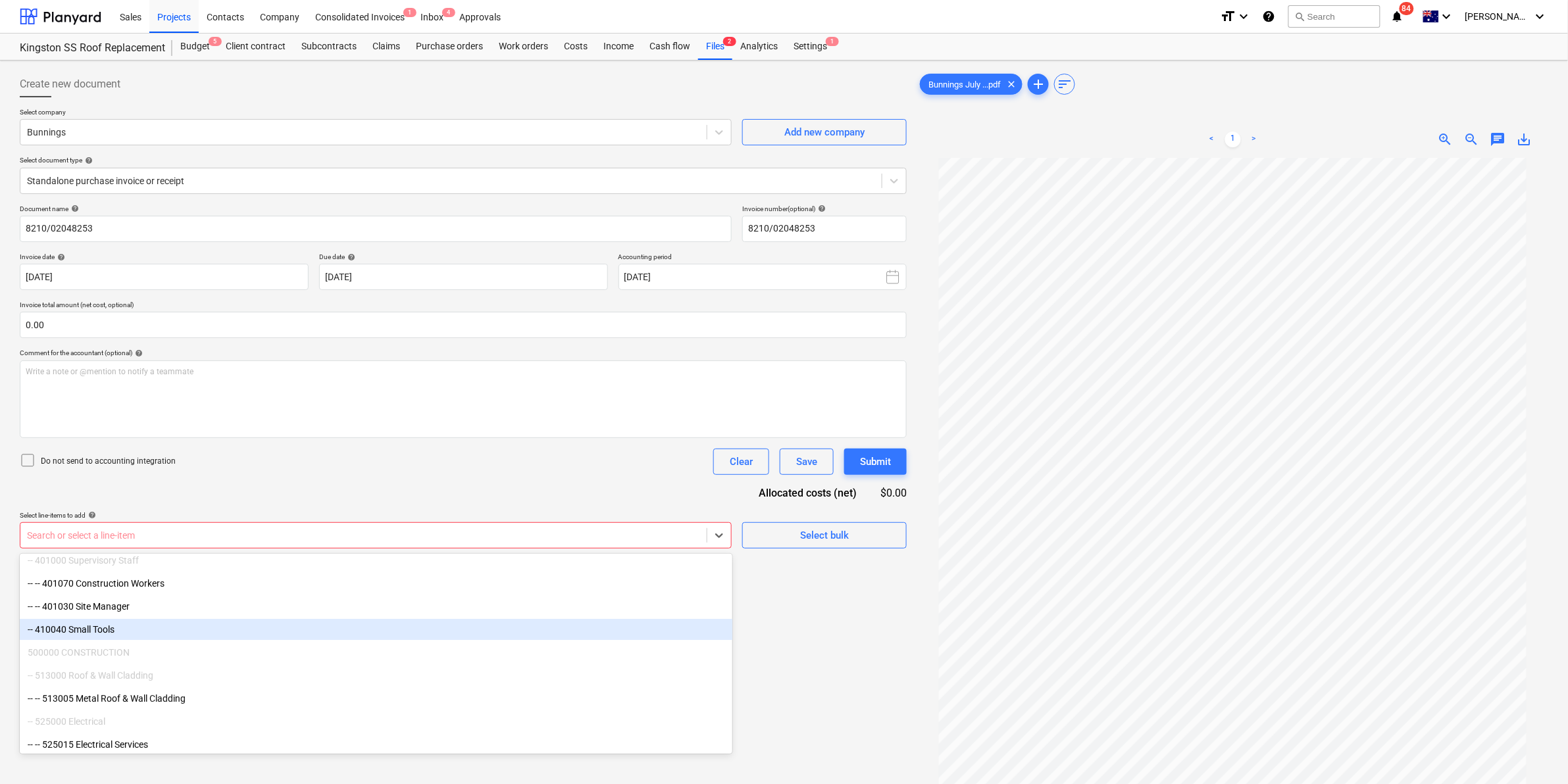
click at [106, 619] on div "-- 410040 Small Tools" at bounding box center [376, 629] width 712 height 21
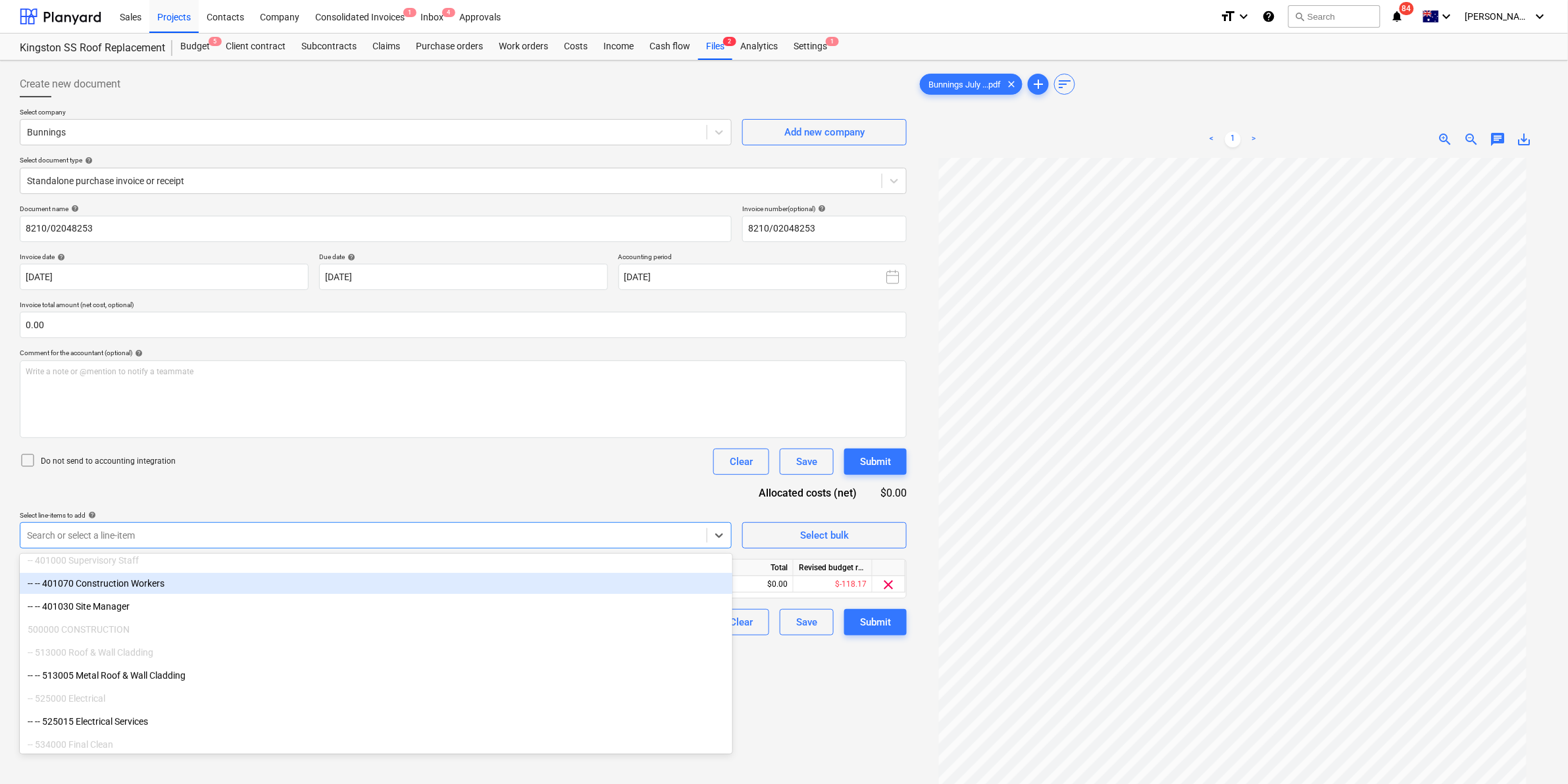
click at [417, 459] on div "Do not send to accounting integration Clear Save Submit" at bounding box center [463, 462] width 887 height 27
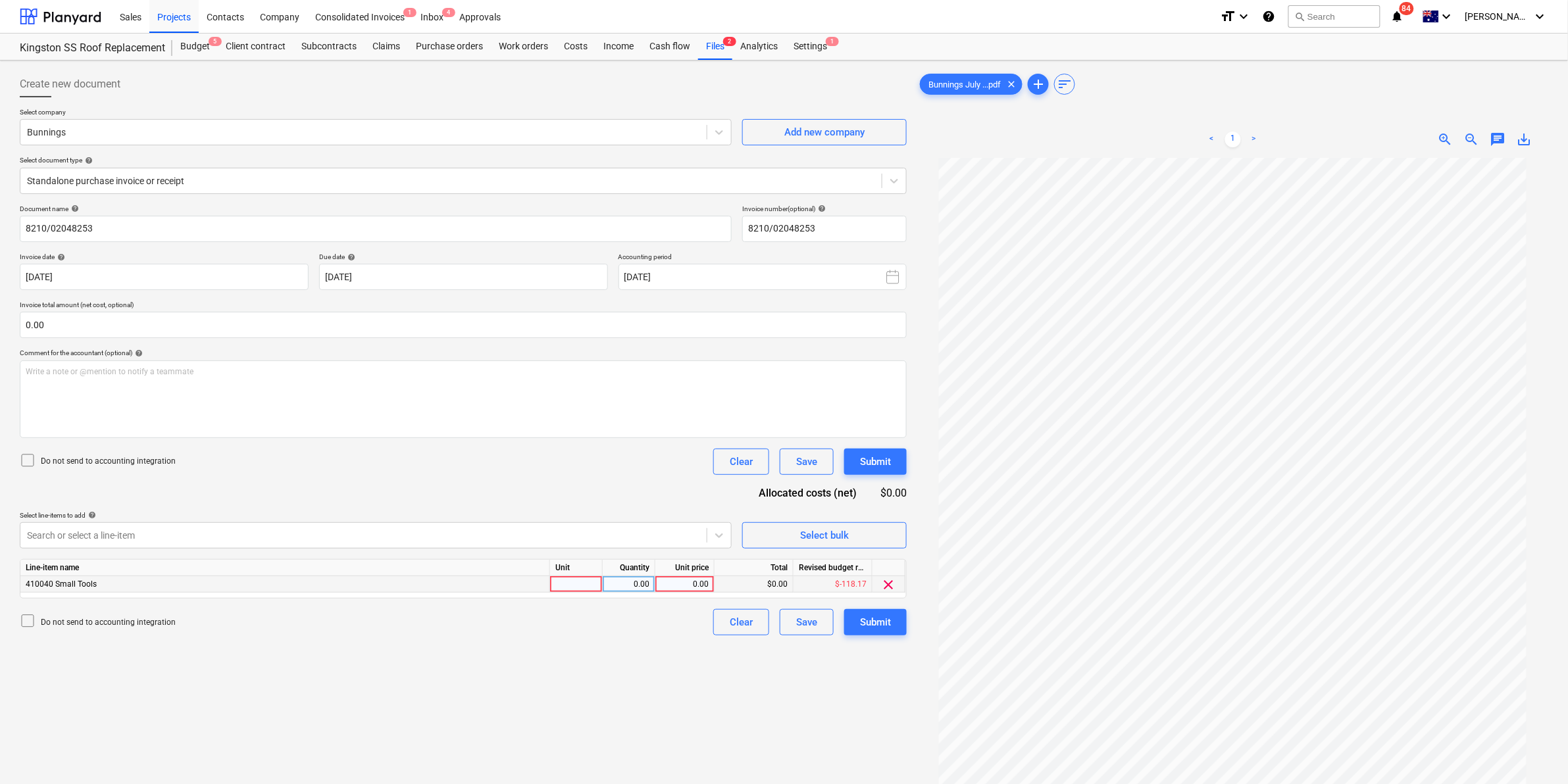
click at [578, 582] on div at bounding box center [576, 584] width 52 height 17
type input "item"
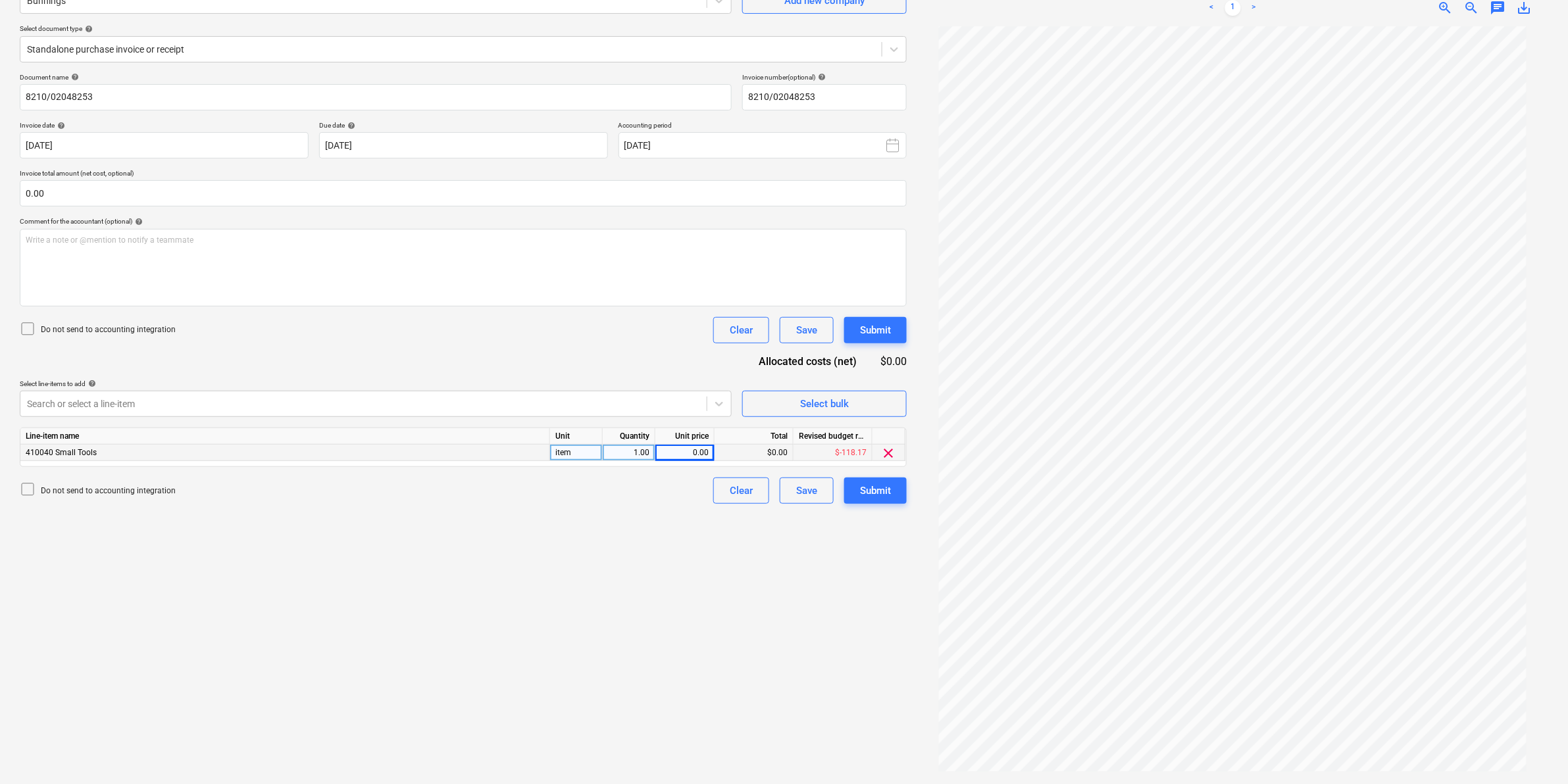
click at [695, 449] on div "0.00" at bounding box center [685, 453] width 48 height 17
type input "178.18"
click at [612, 672] on div "Create new document Select company Bunnings Add new company Select document typ…" at bounding box center [463, 356] width 897 height 844
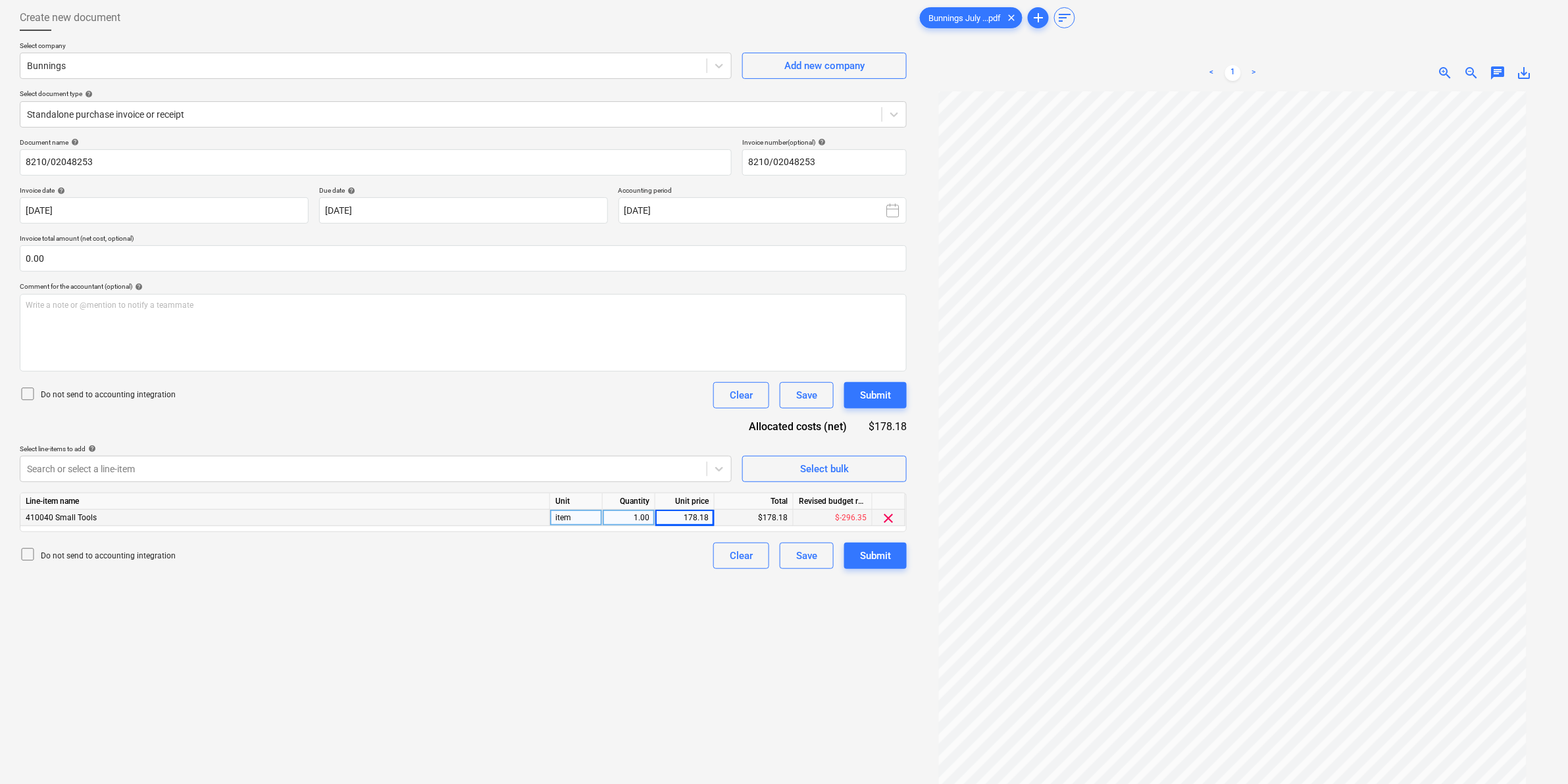
scroll to position [0, 0]
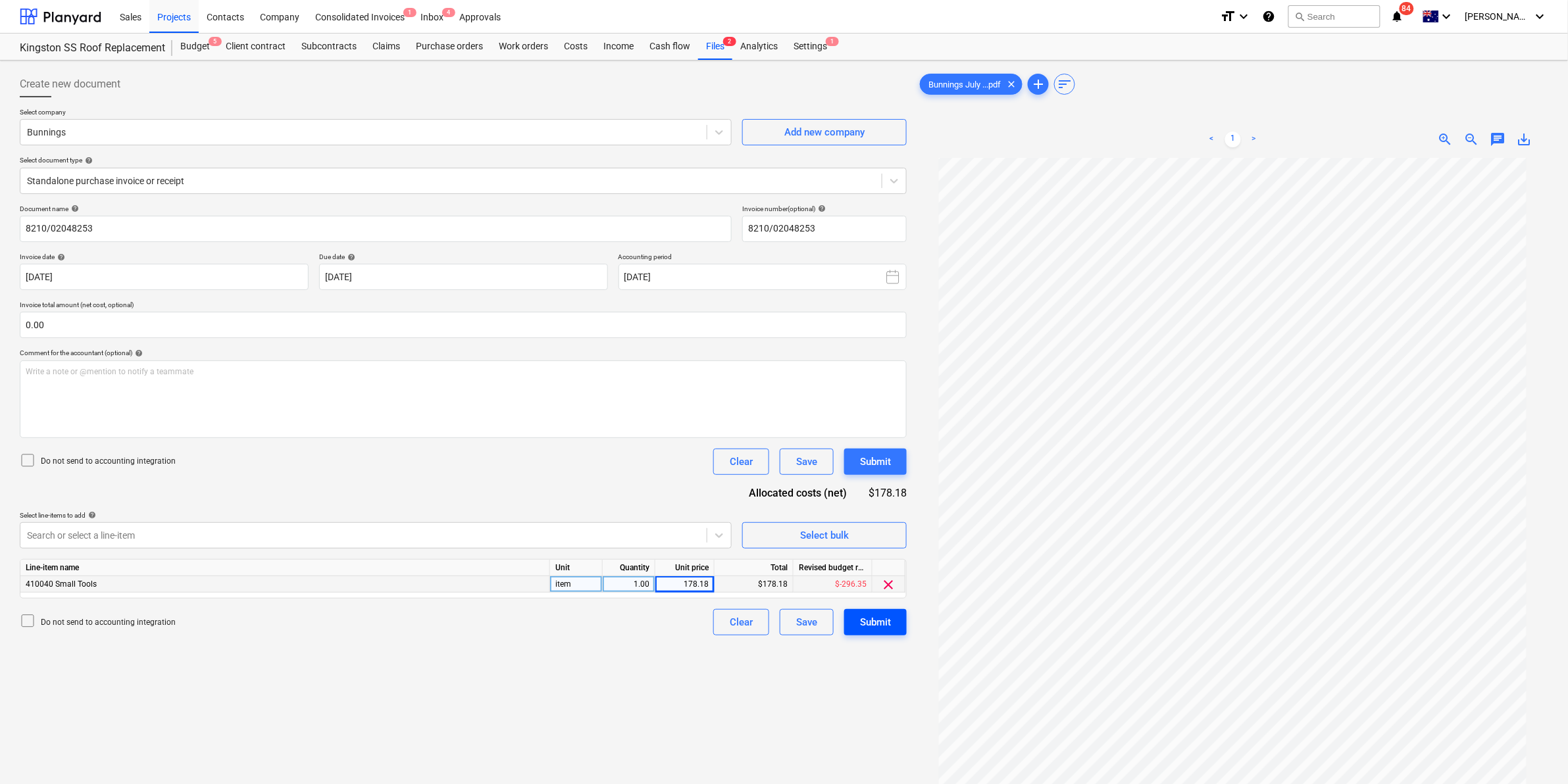
click at [874, 616] on div "Submit" at bounding box center [876, 622] width 31 height 17
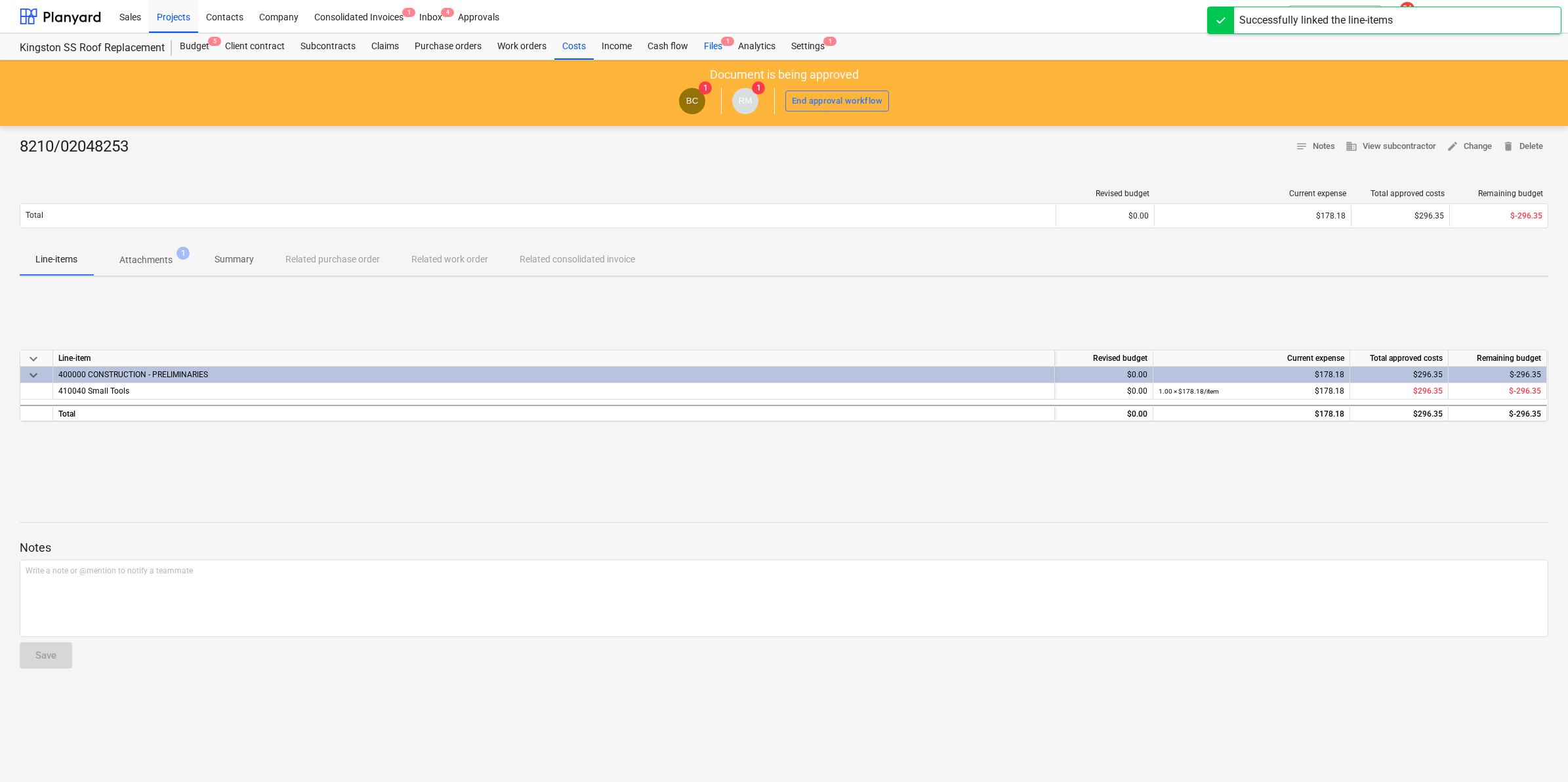
click at [707, 46] on div "Files 1" at bounding box center [713, 46] width 35 height 27
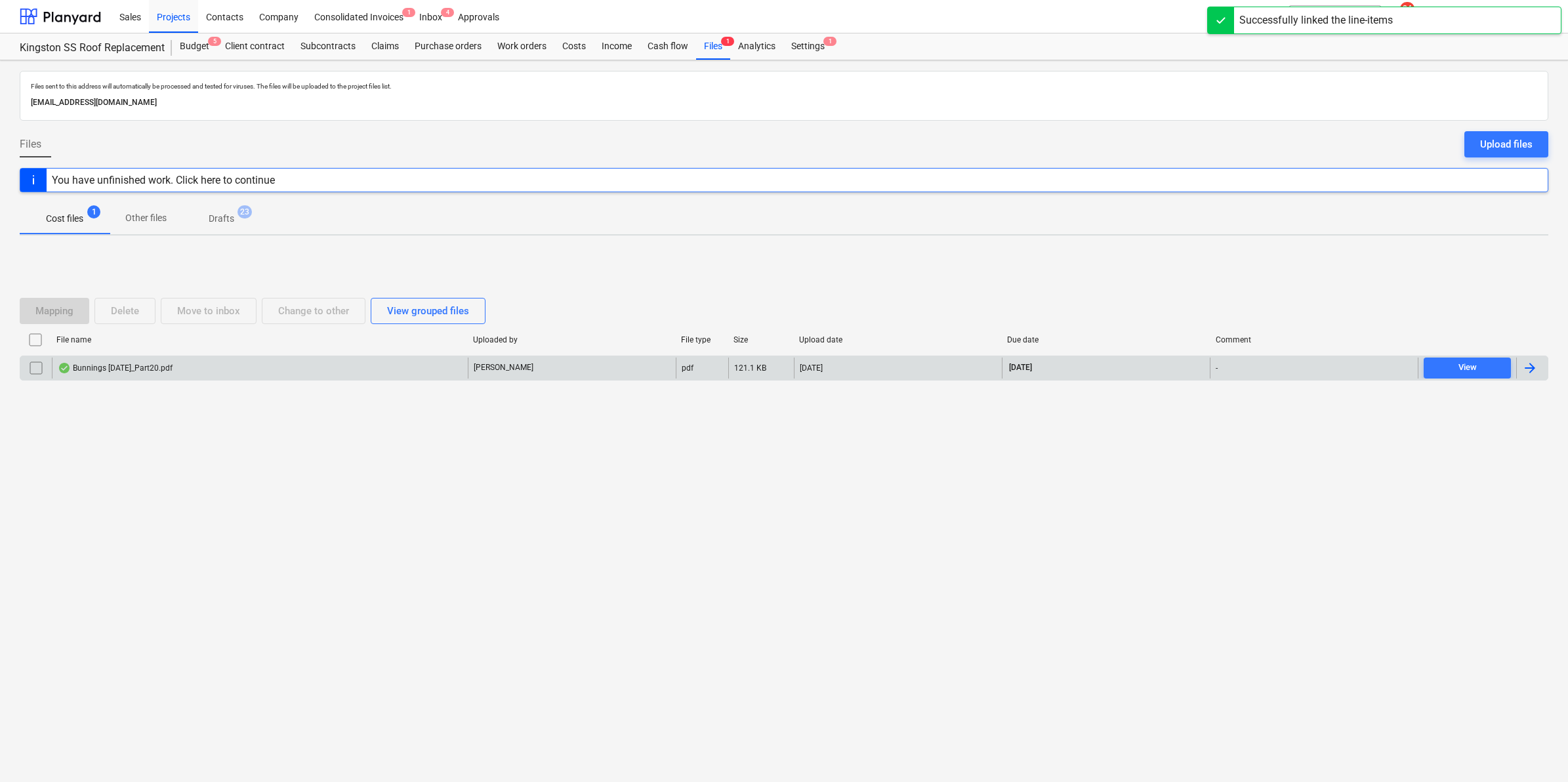
click at [121, 366] on div "Bunnings [DATE]_Part20.pdf" at bounding box center [115, 368] width 114 height 11
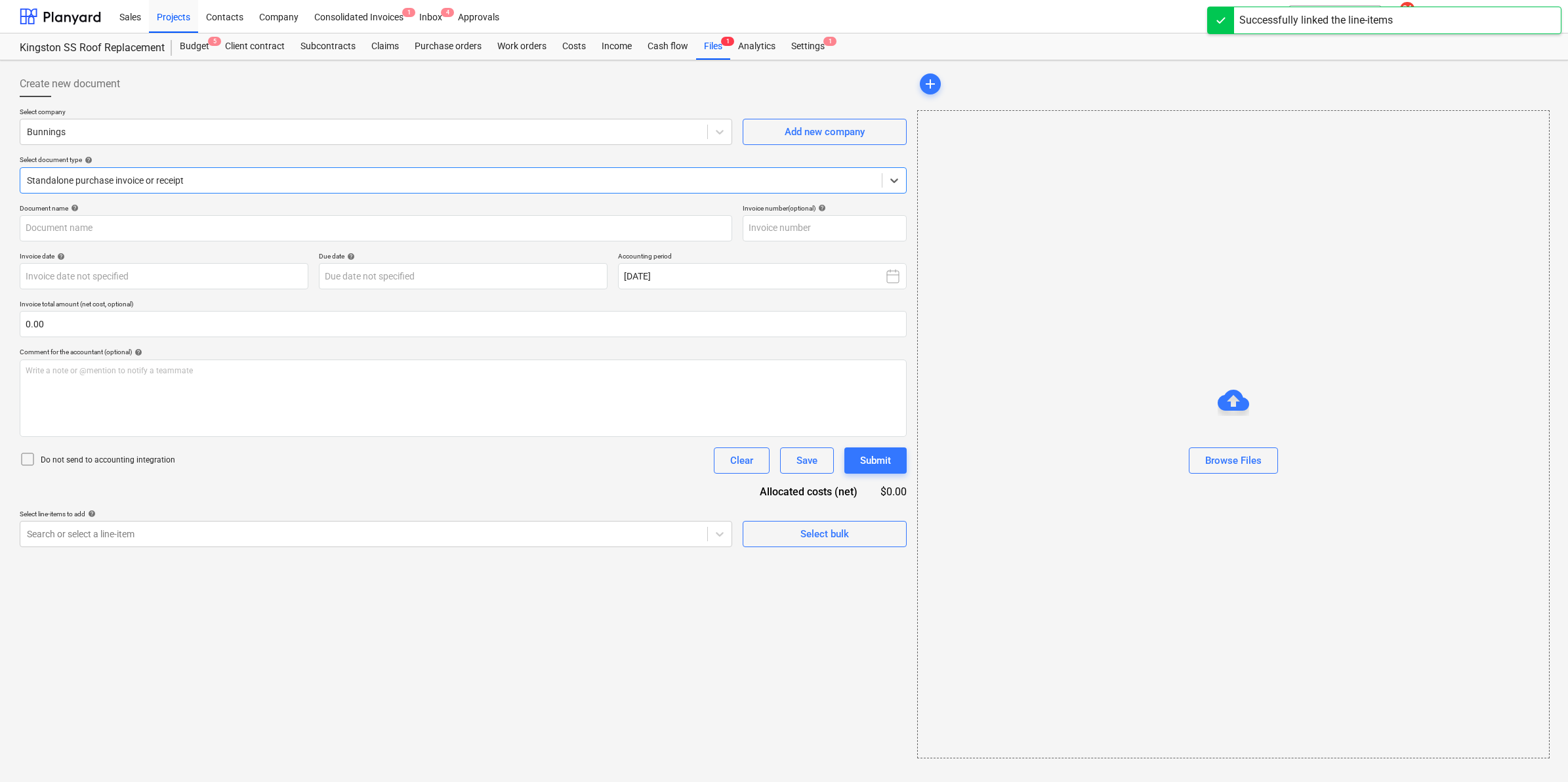
type input "8210/01358955"
type input "[DATE]"
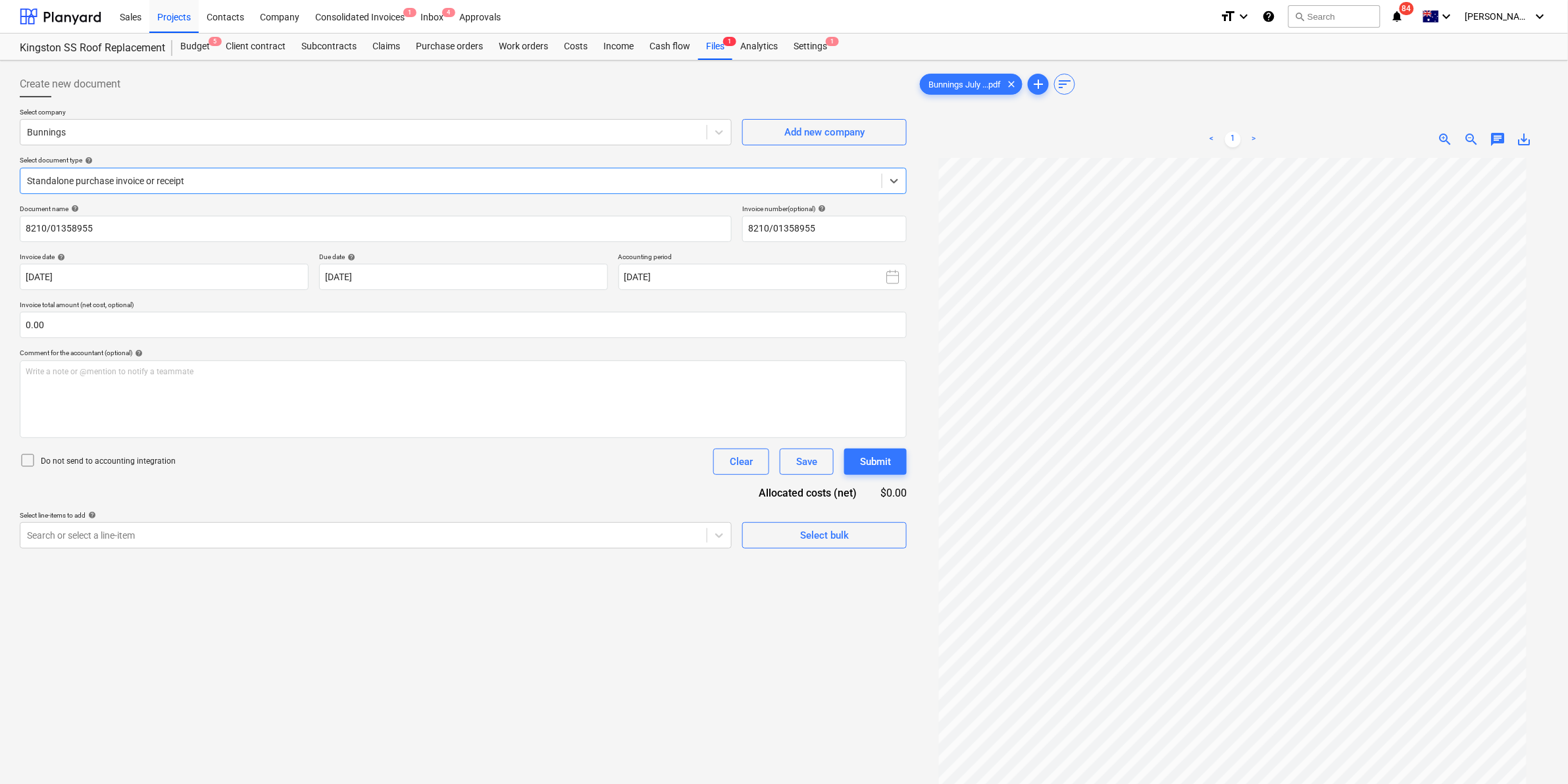
scroll to position [85, 0]
click at [133, 178] on div at bounding box center [451, 180] width 849 height 13
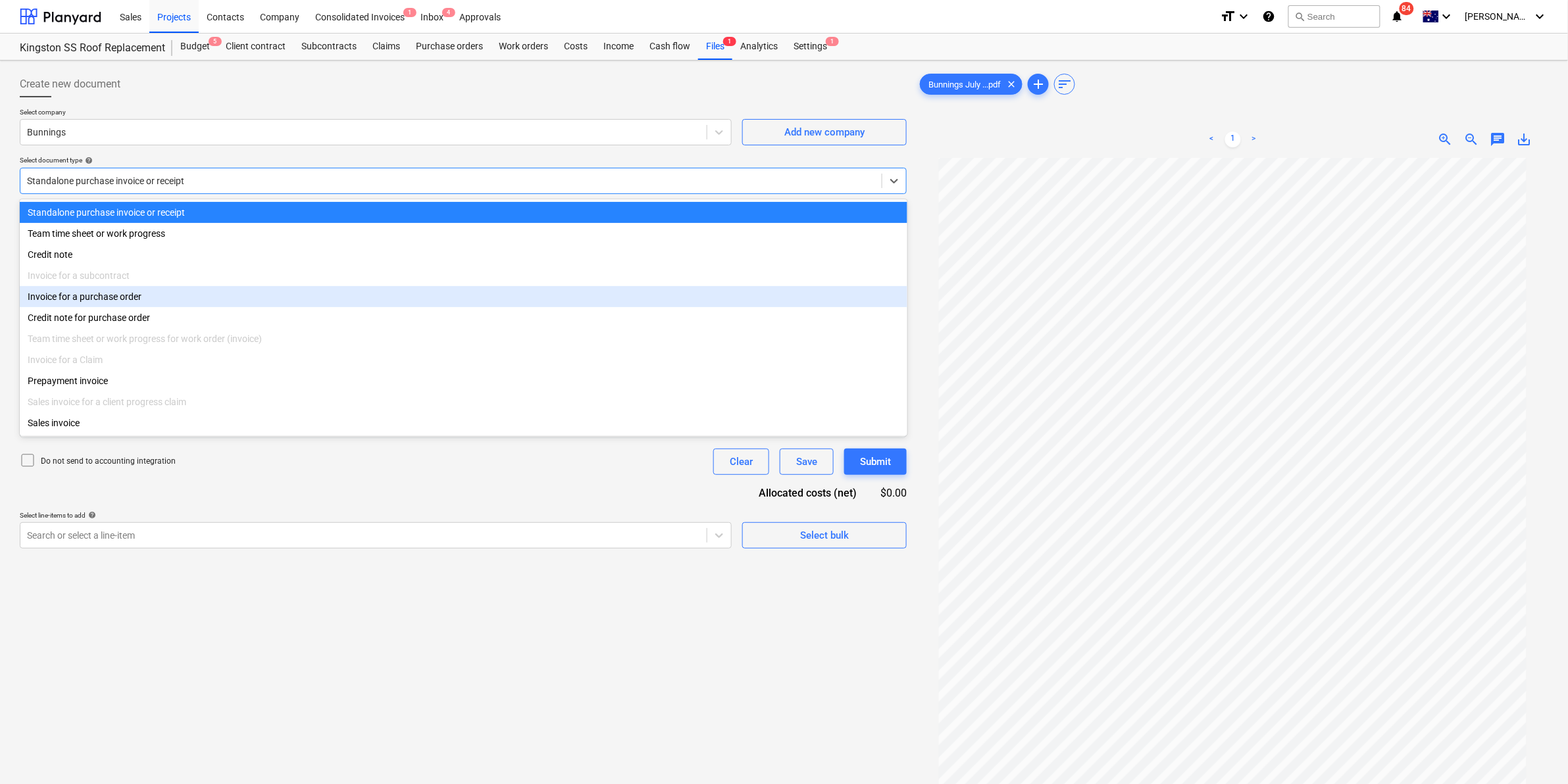
click at [103, 304] on div "Invoice for a purchase order" at bounding box center [463, 296] width 887 height 21
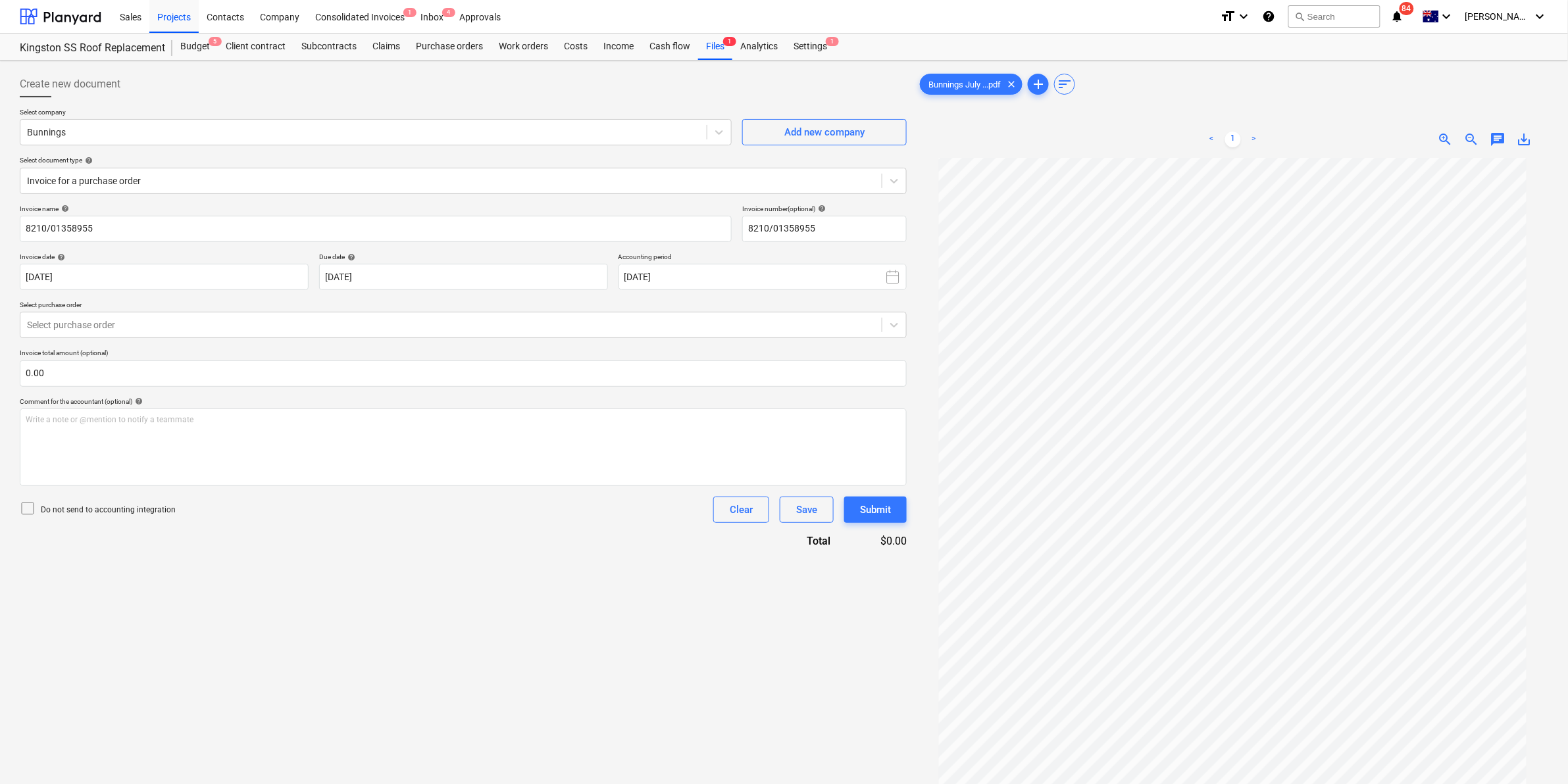
click at [102, 339] on div "Invoice name help 8210/01358955 Invoice number (optional) help 8210/01358955 In…" at bounding box center [463, 377] width 887 height 344
click at [103, 327] on div at bounding box center [451, 324] width 849 height 13
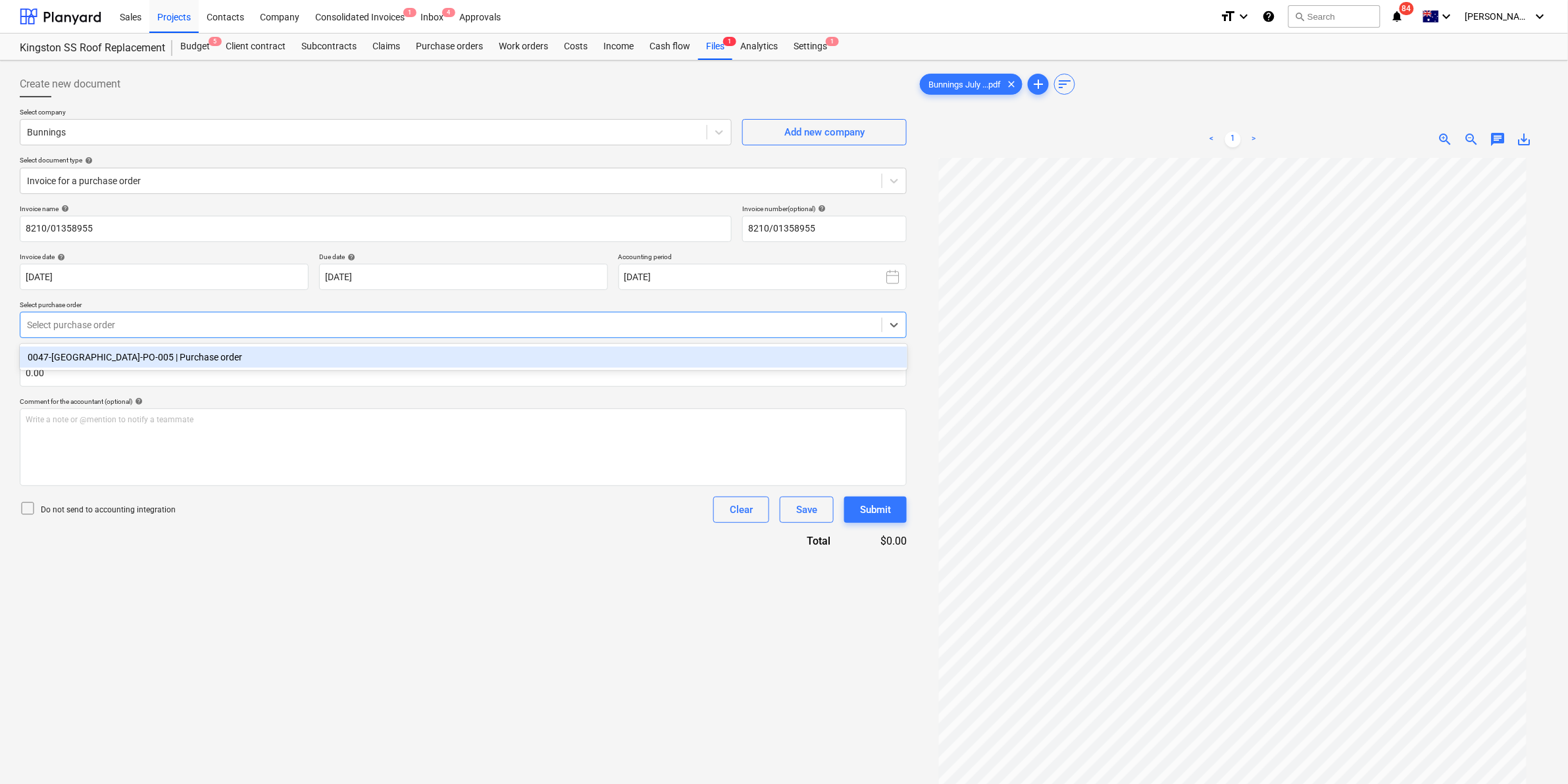
click at [100, 364] on div "0047-[GEOGRAPHIC_DATA]-PO-005 | Purchase order" at bounding box center [463, 357] width 887 height 21
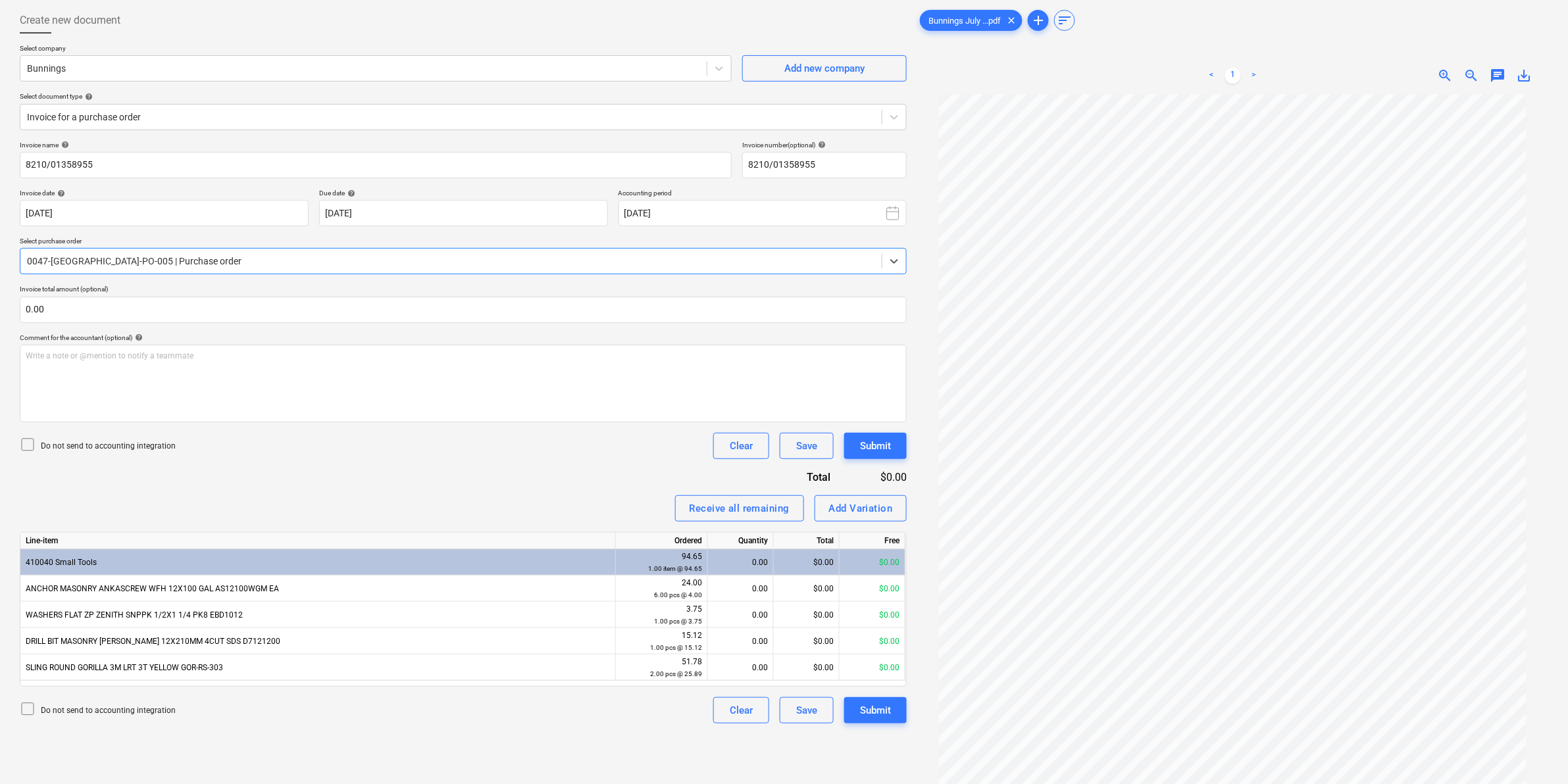
scroll to position [131, 0]
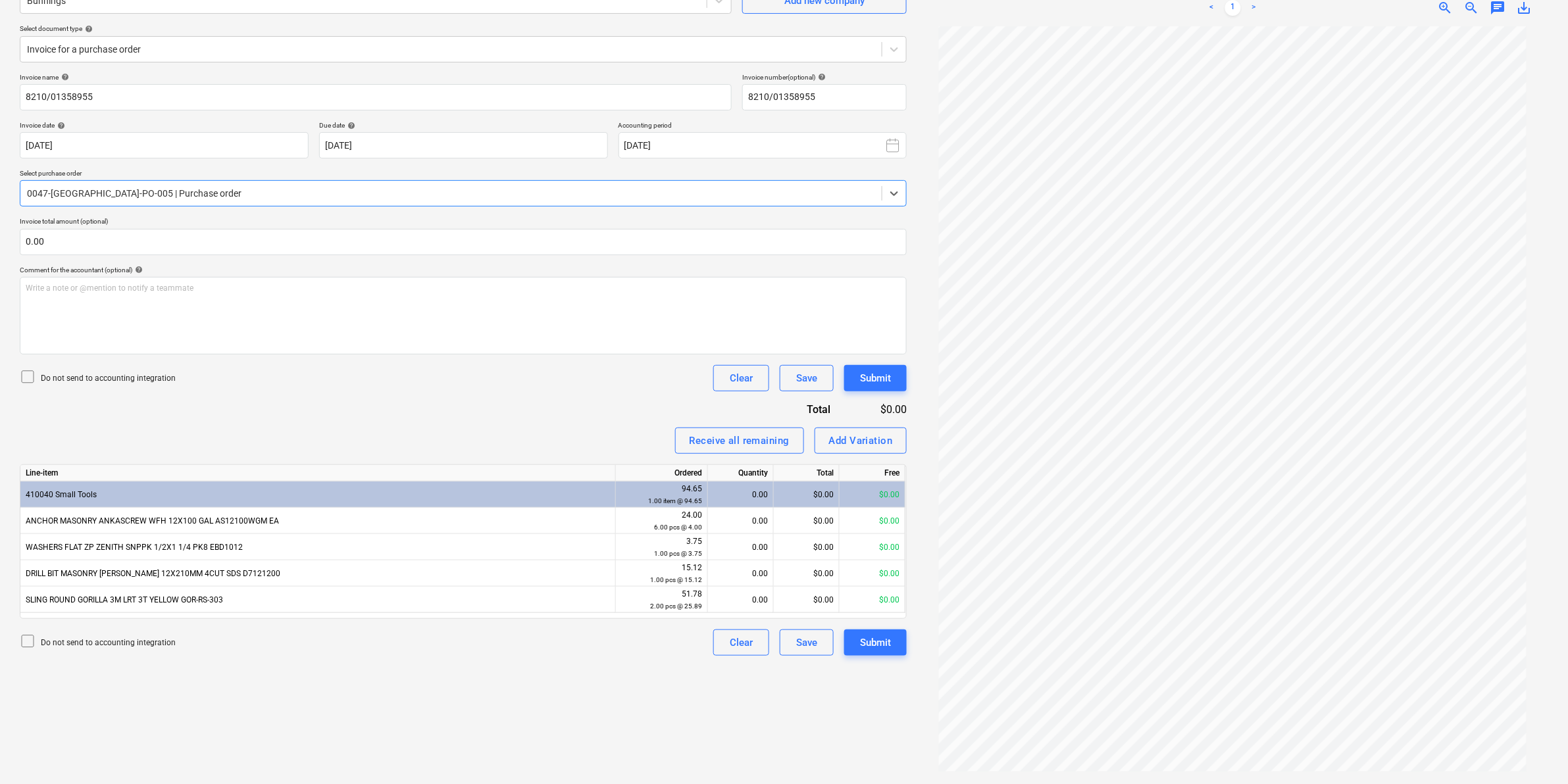
click at [320, 181] on div "0047-[GEOGRAPHIC_DATA]-PO-005 | Purchase order" at bounding box center [463, 193] width 887 height 27
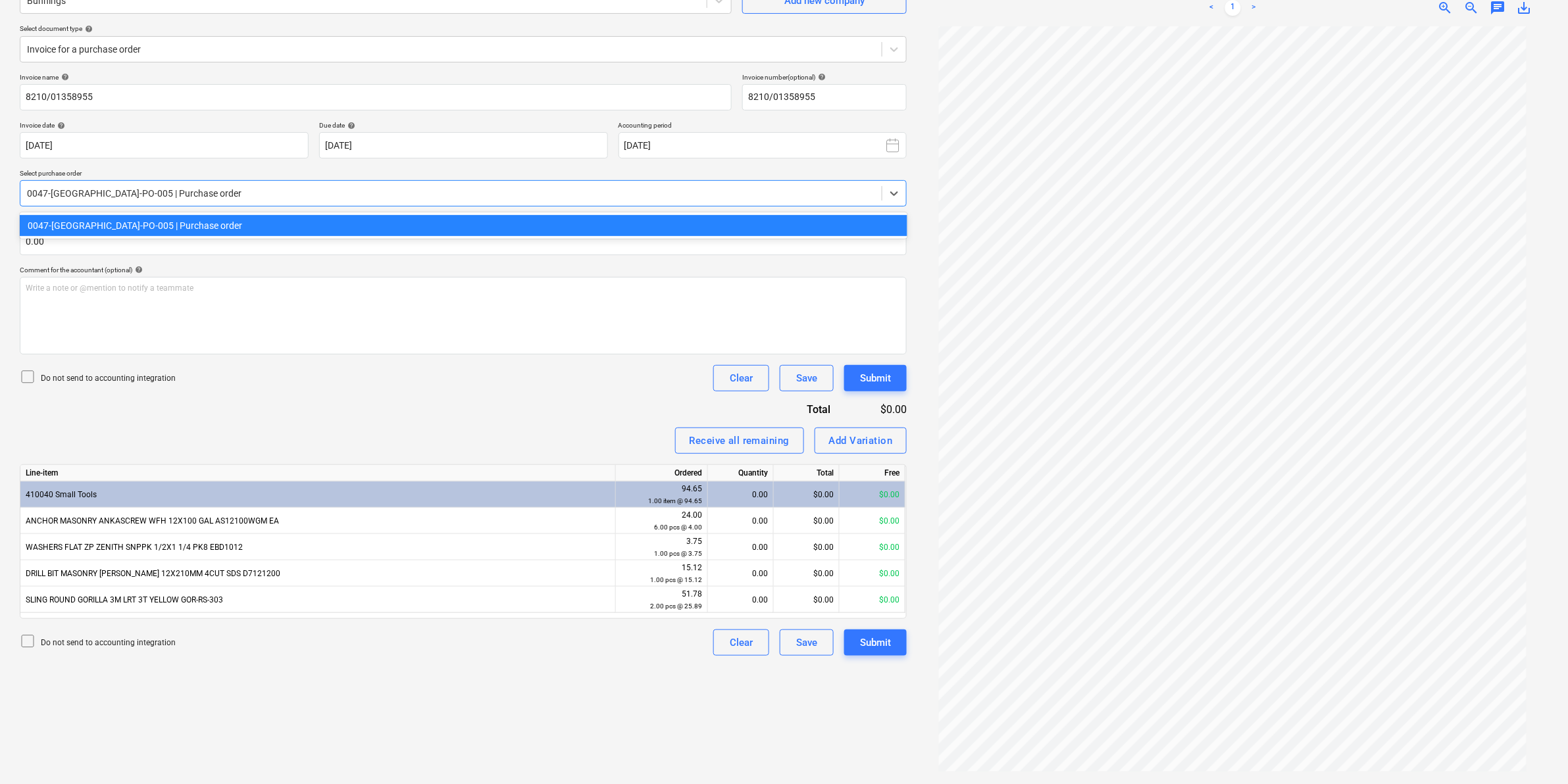
drag, startPoint x: 171, startPoint y: 222, endPoint x: 182, endPoint y: 179, distance: 44.4
click at [172, 221] on div "0047-[GEOGRAPHIC_DATA]-PO-005 | Purchase order" at bounding box center [463, 225] width 887 height 21
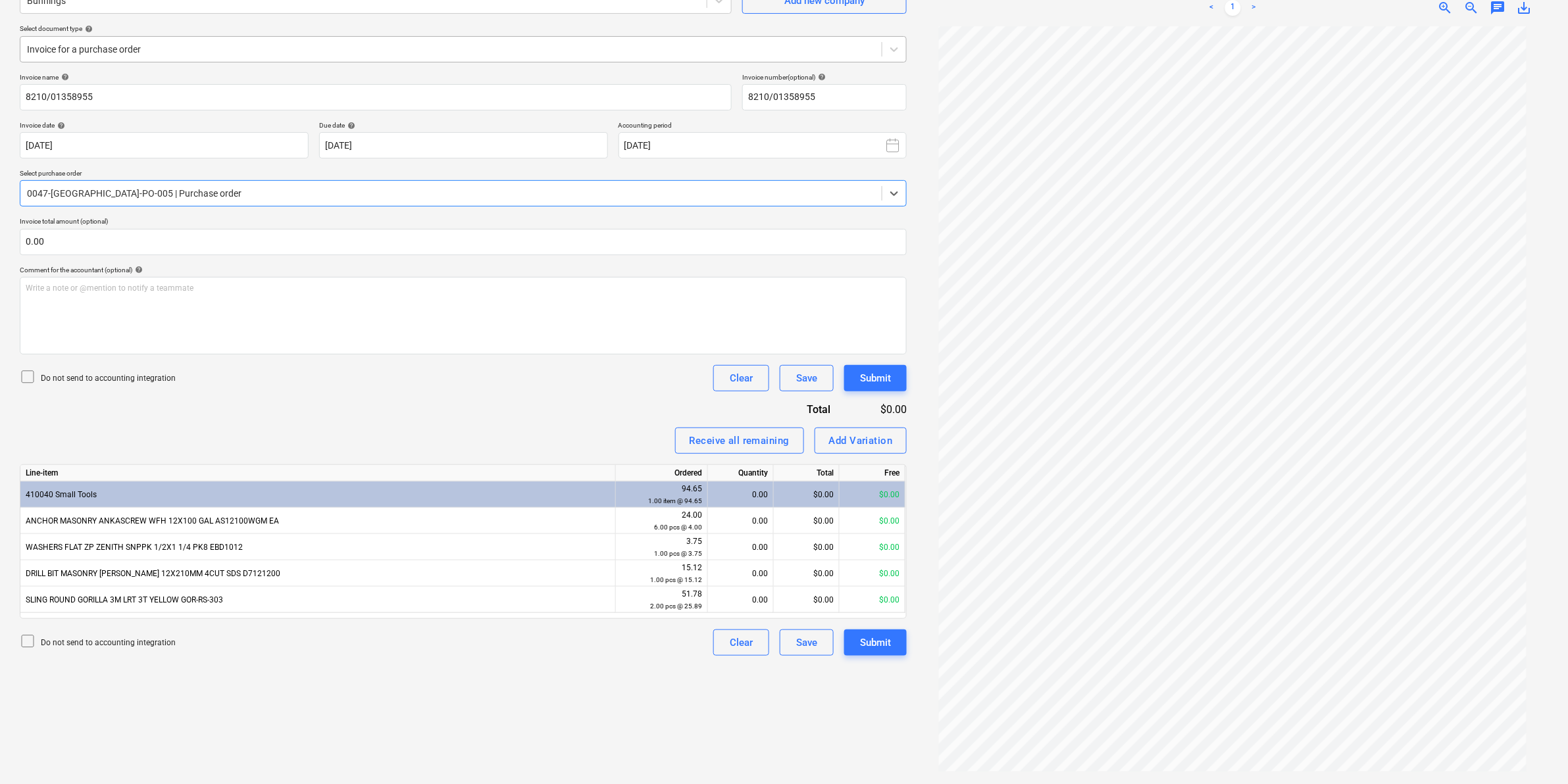
click at [333, 37] on div "Invoice for a purchase order" at bounding box center [463, 49] width 887 height 27
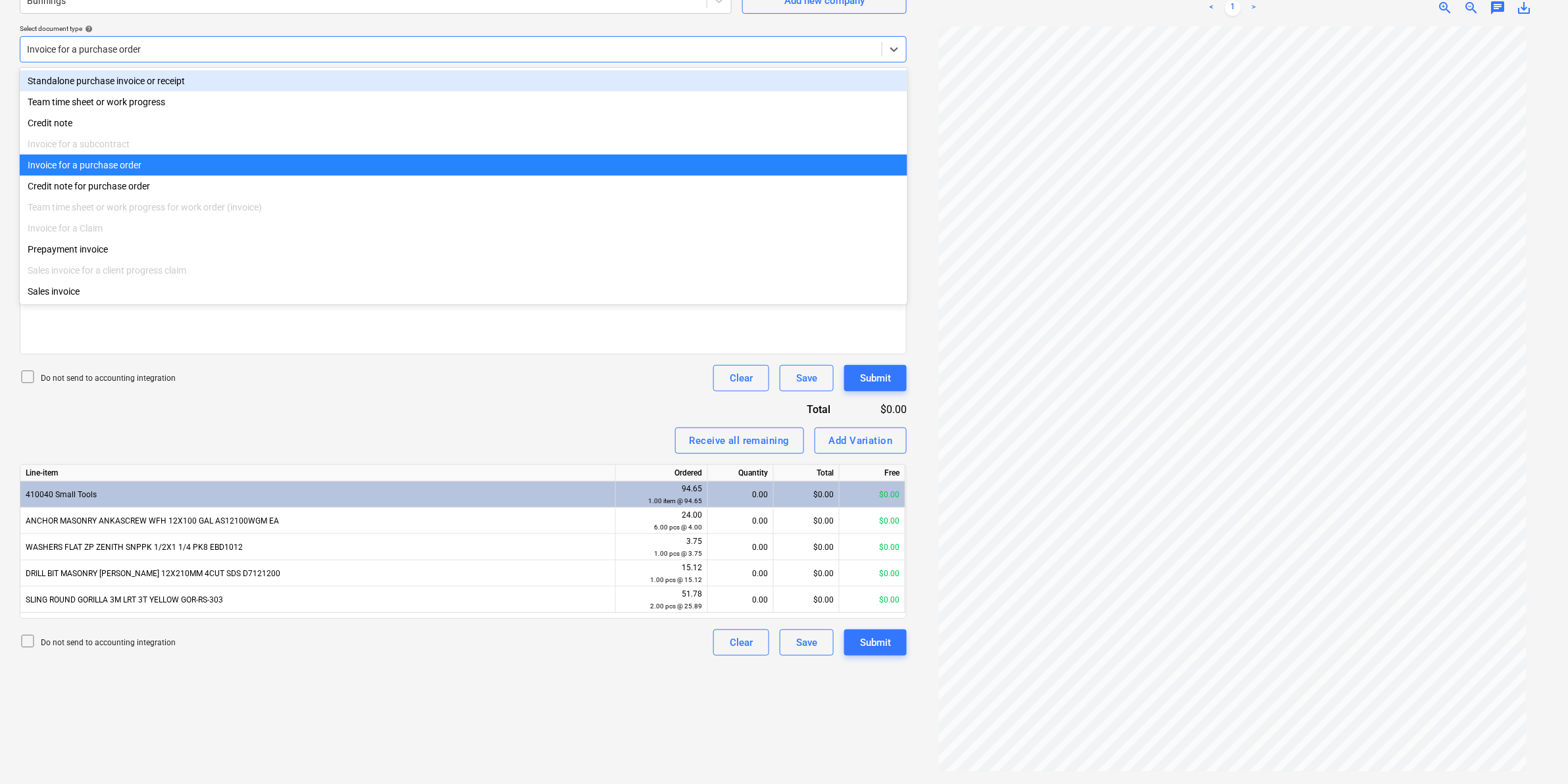
click at [192, 77] on div "Standalone purchase invoice or receipt" at bounding box center [463, 80] width 887 height 21
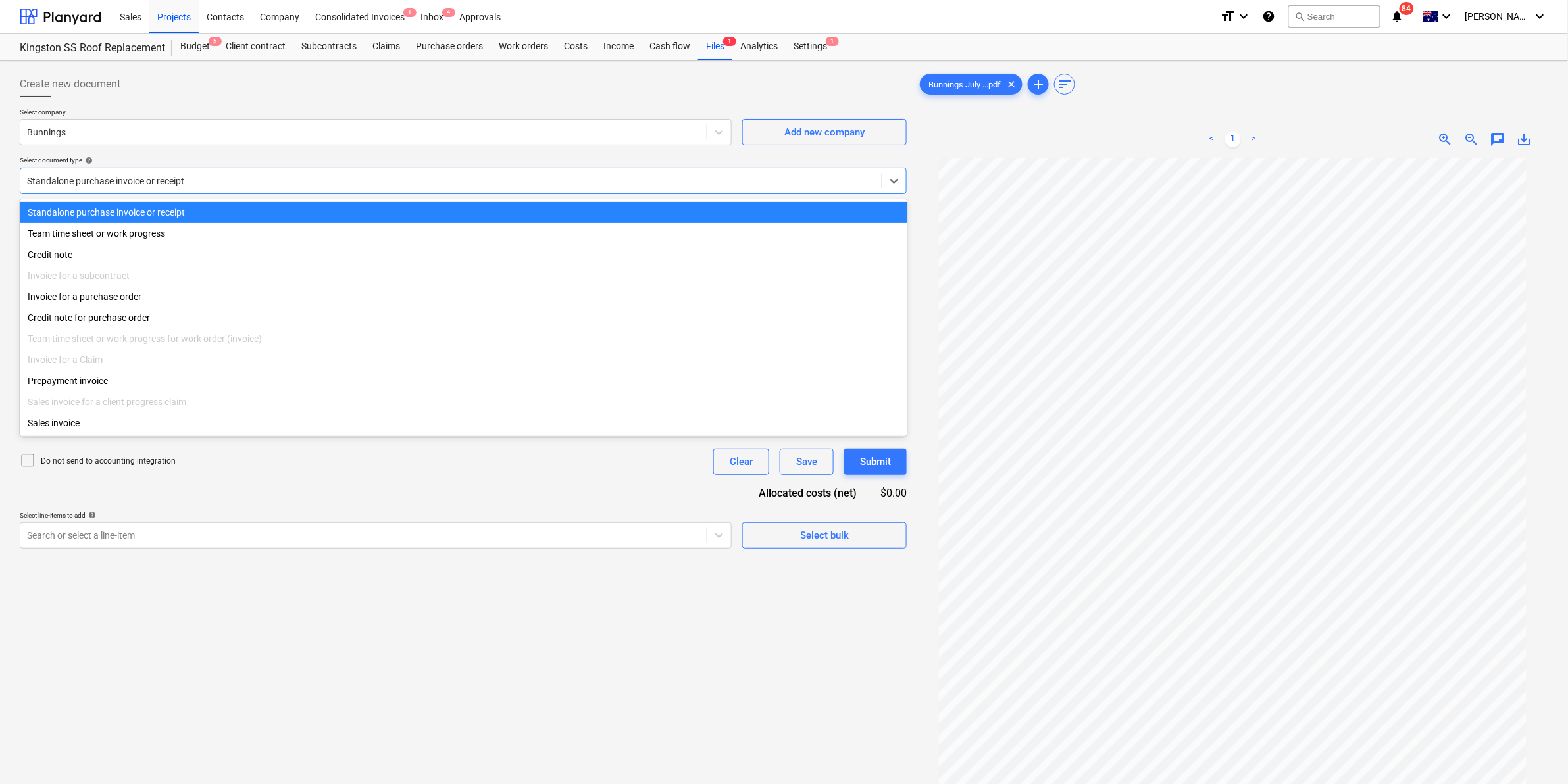
click at [188, 170] on div "Standalone purchase invoice or receipt" at bounding box center [463, 181] width 887 height 27
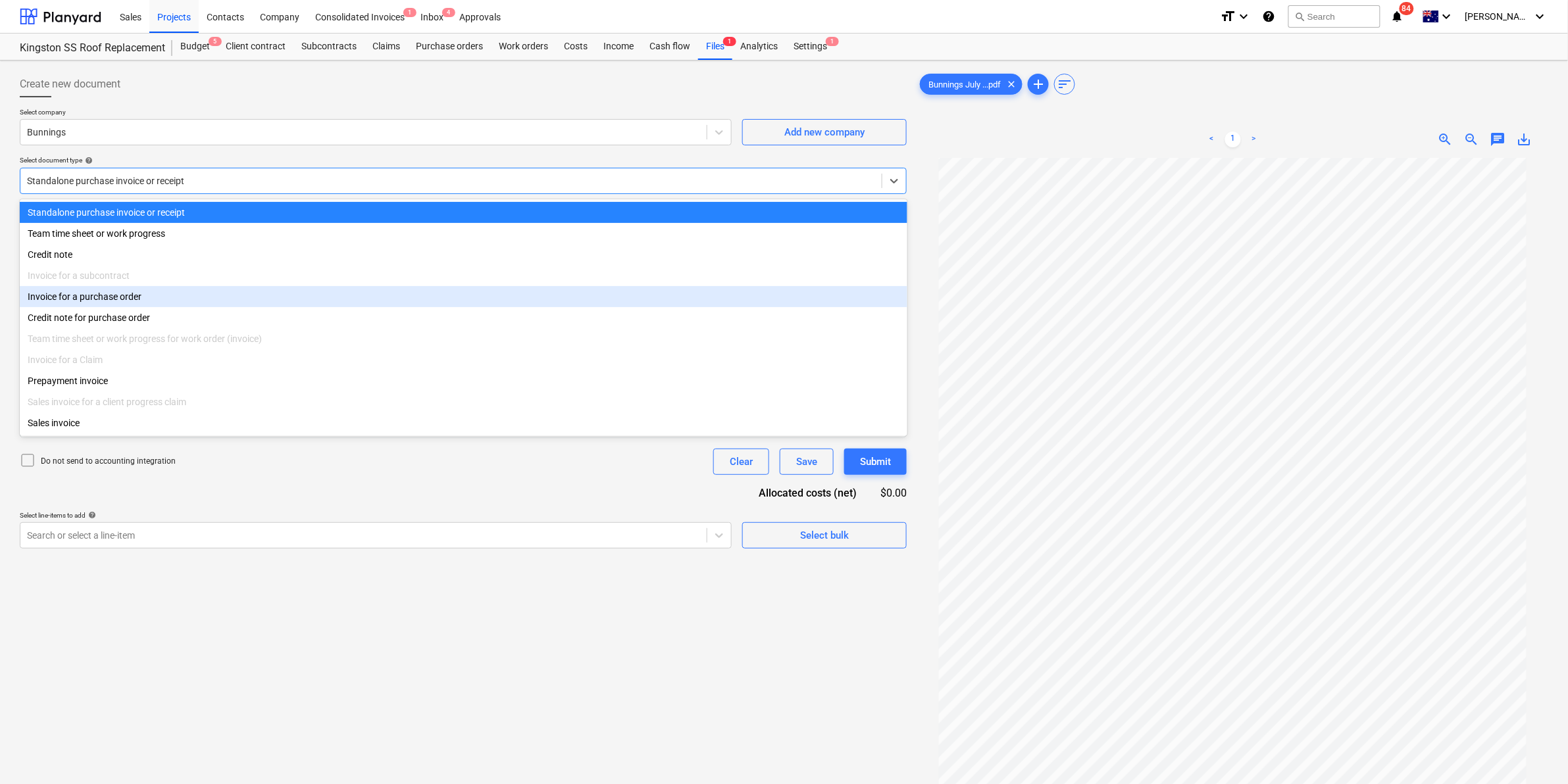
click at [127, 304] on div "Invoice for a purchase order" at bounding box center [463, 296] width 887 height 21
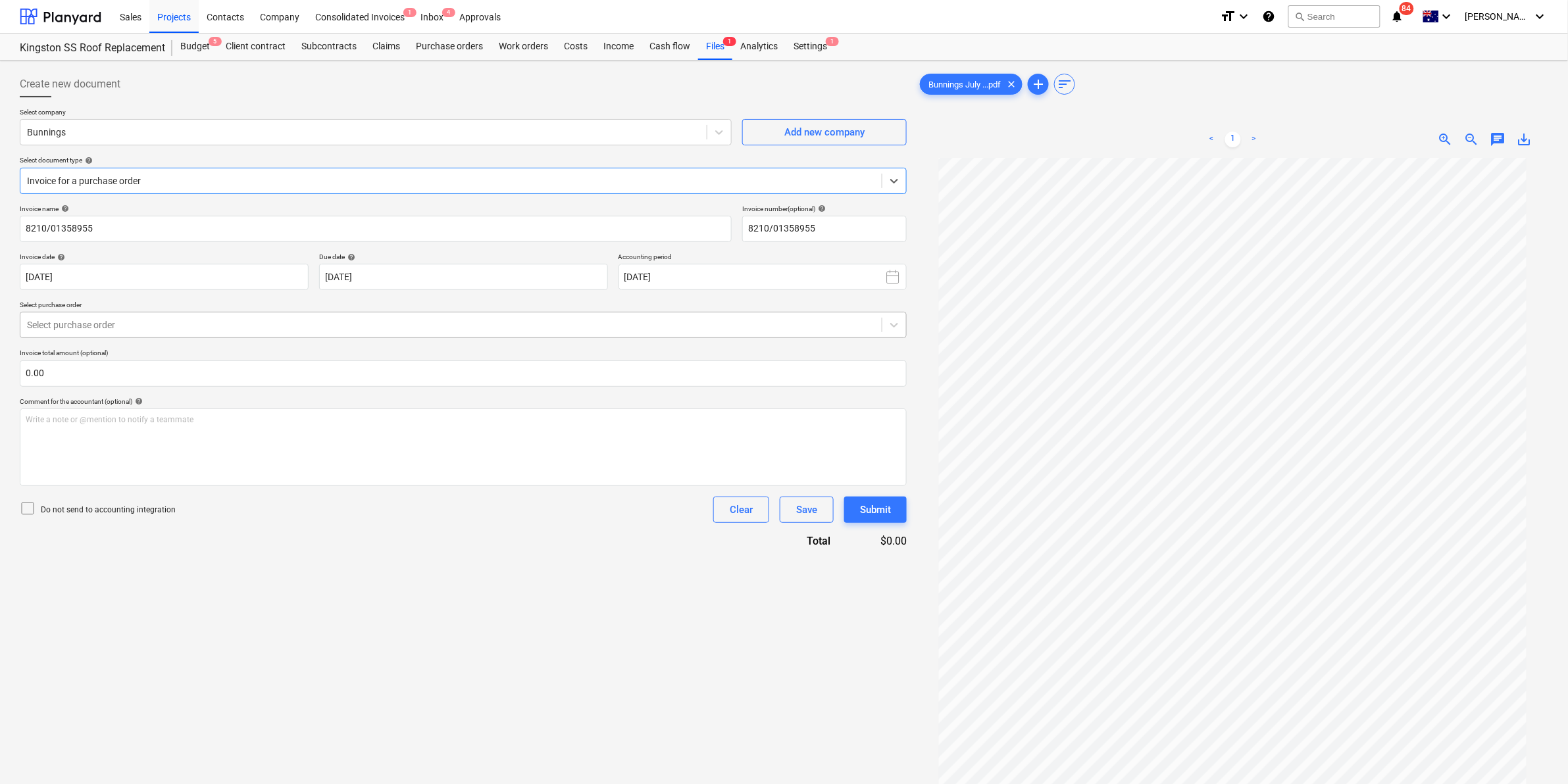
click at [134, 319] on div at bounding box center [451, 324] width 849 height 13
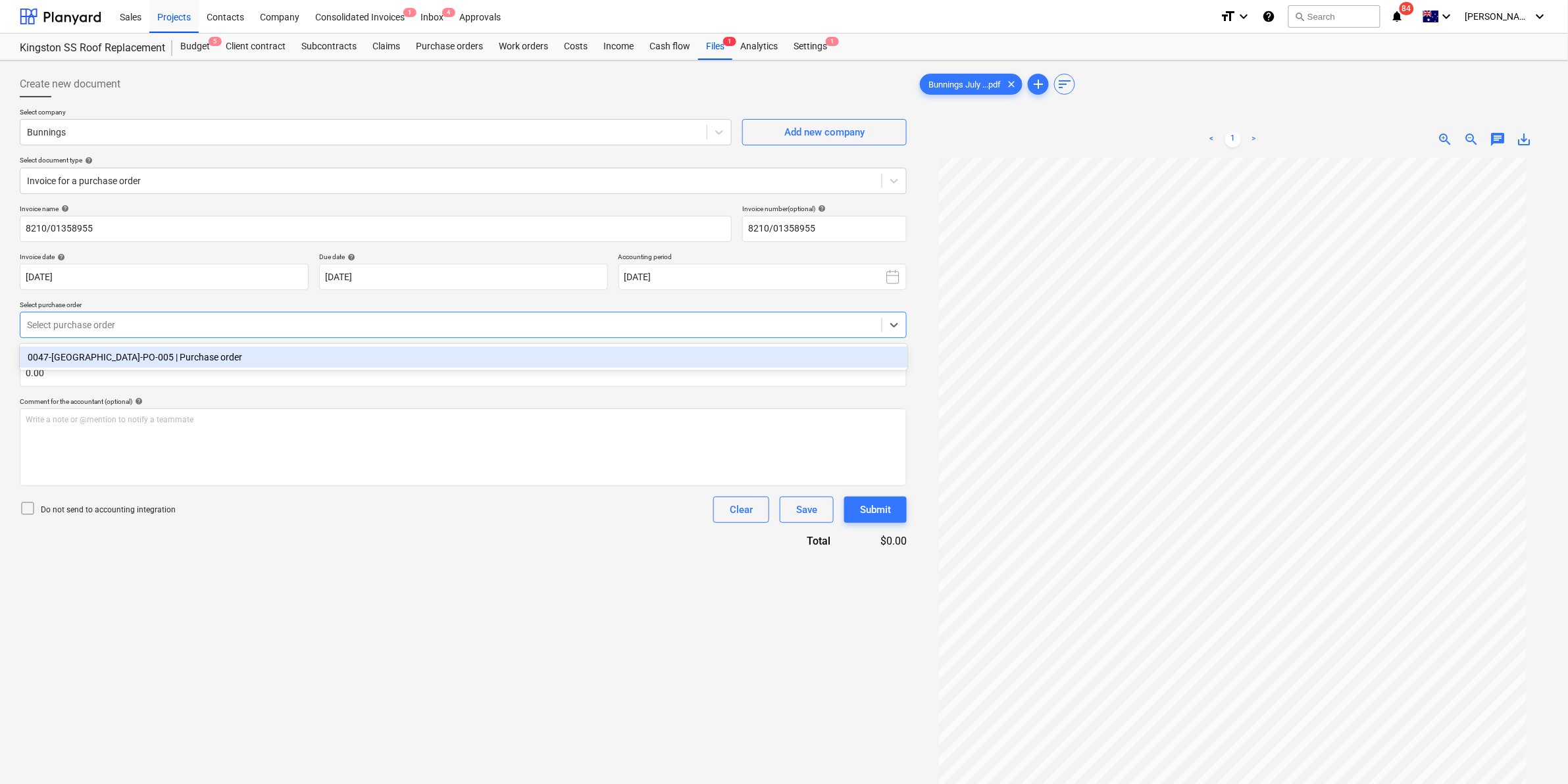
click at [134, 347] on div "0047-[GEOGRAPHIC_DATA]-PO-005 | Purchase order" at bounding box center [463, 357] width 887 height 21
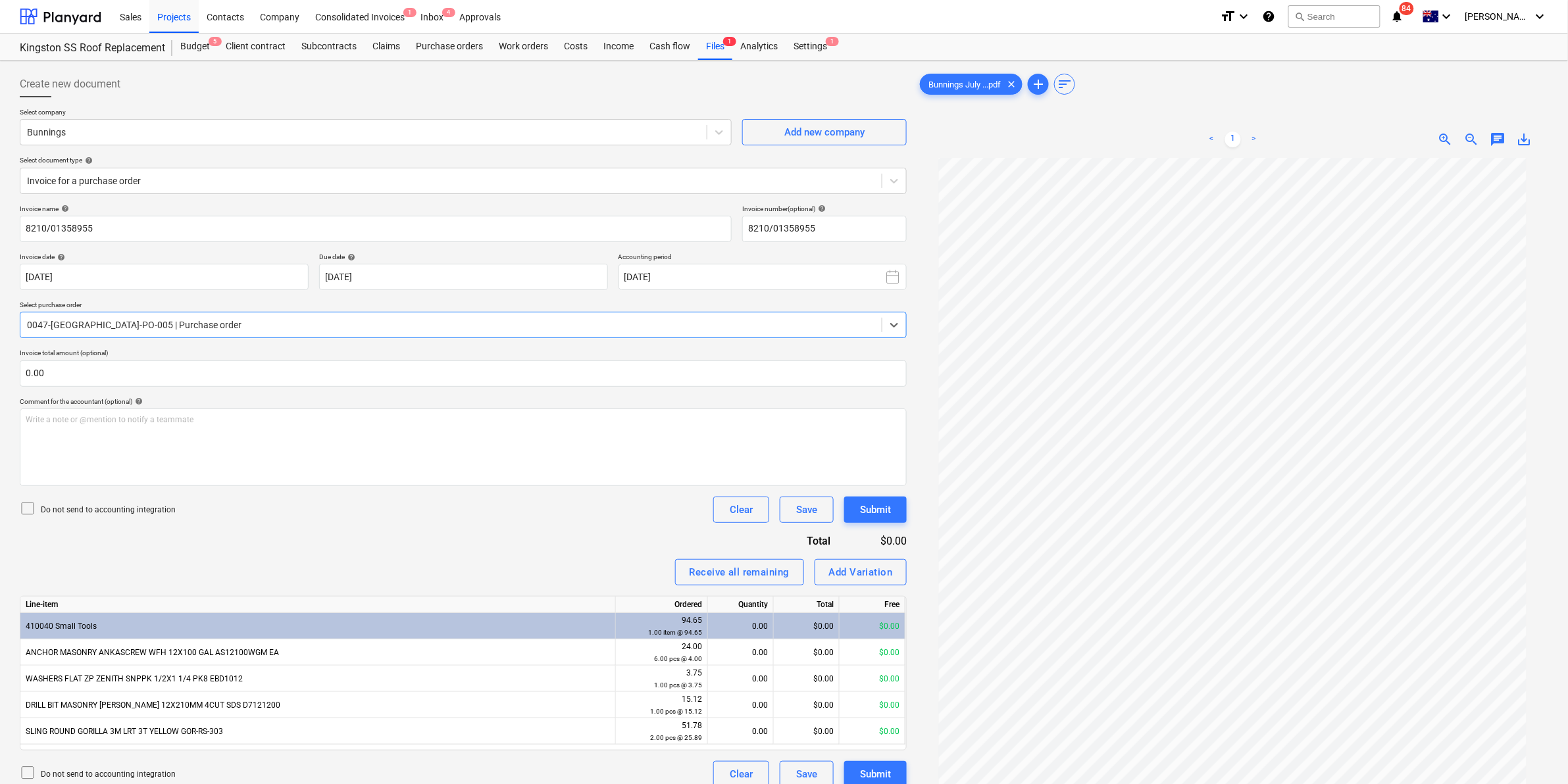
scroll to position [131, 0]
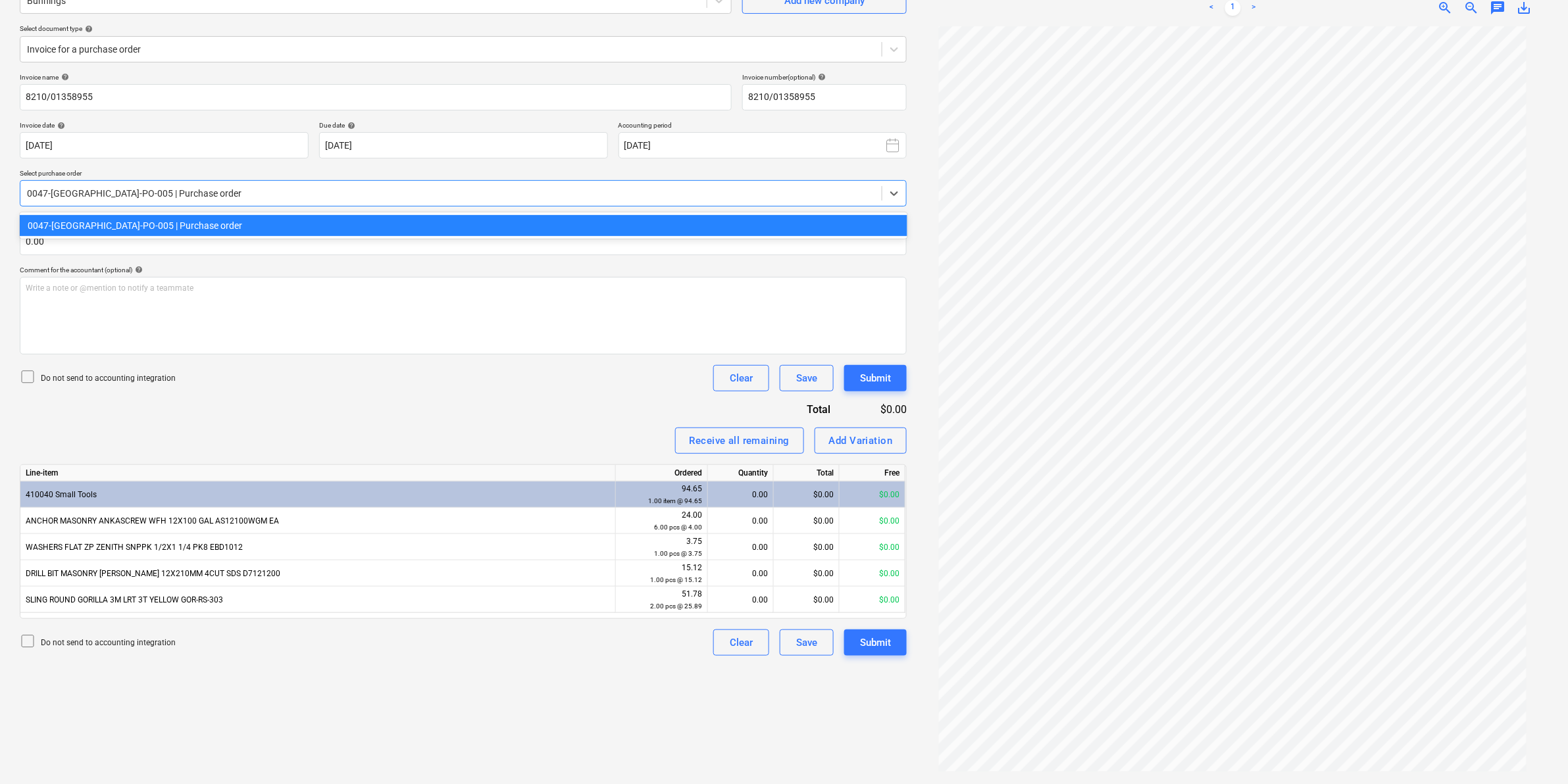
click at [296, 200] on div at bounding box center [451, 193] width 849 height 13
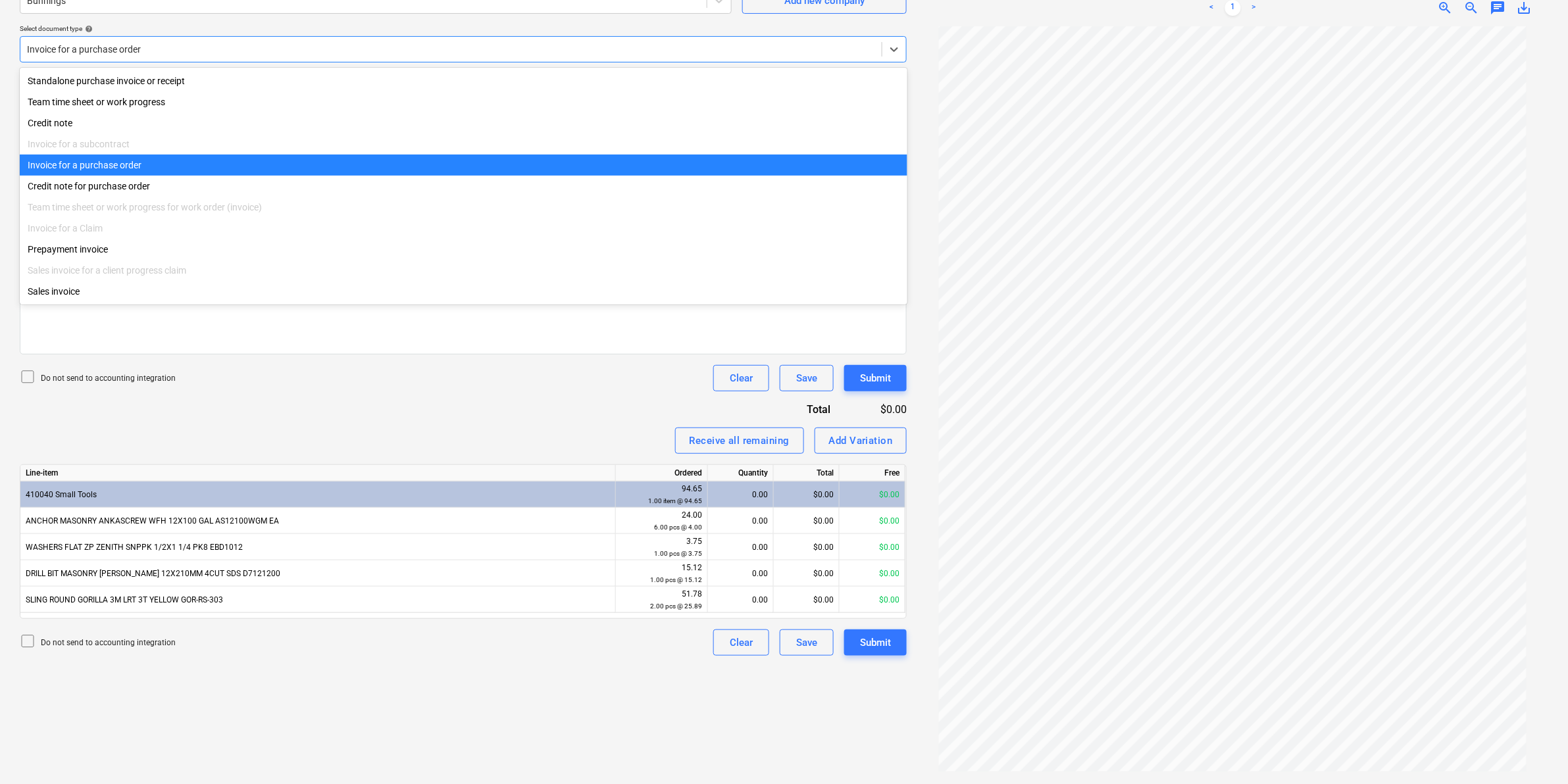
click at [188, 57] on div "Invoice for a purchase order" at bounding box center [451, 49] width 862 height 19
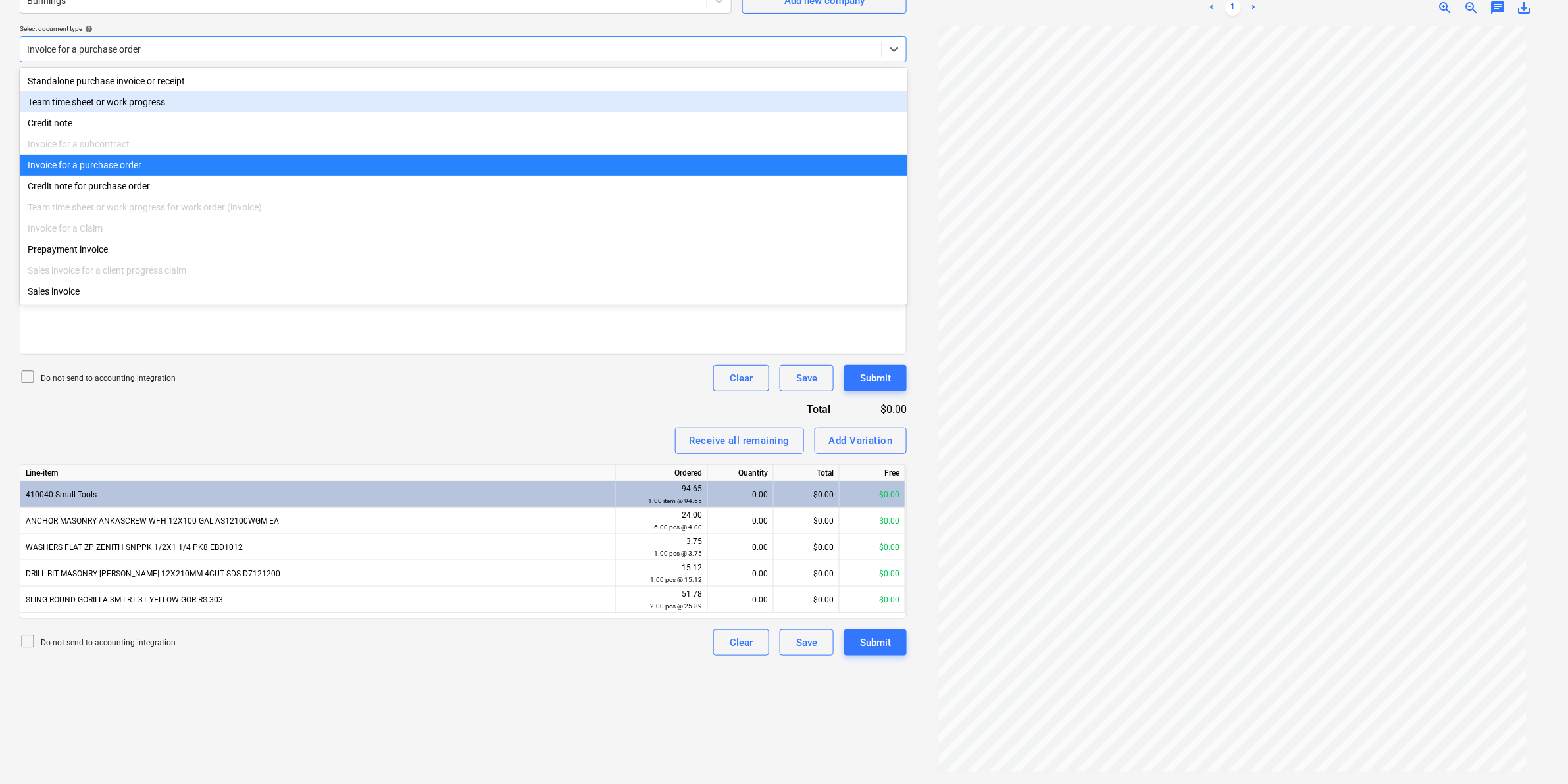
click at [160, 93] on div "Team time sheet or work progress" at bounding box center [463, 101] width 887 height 21
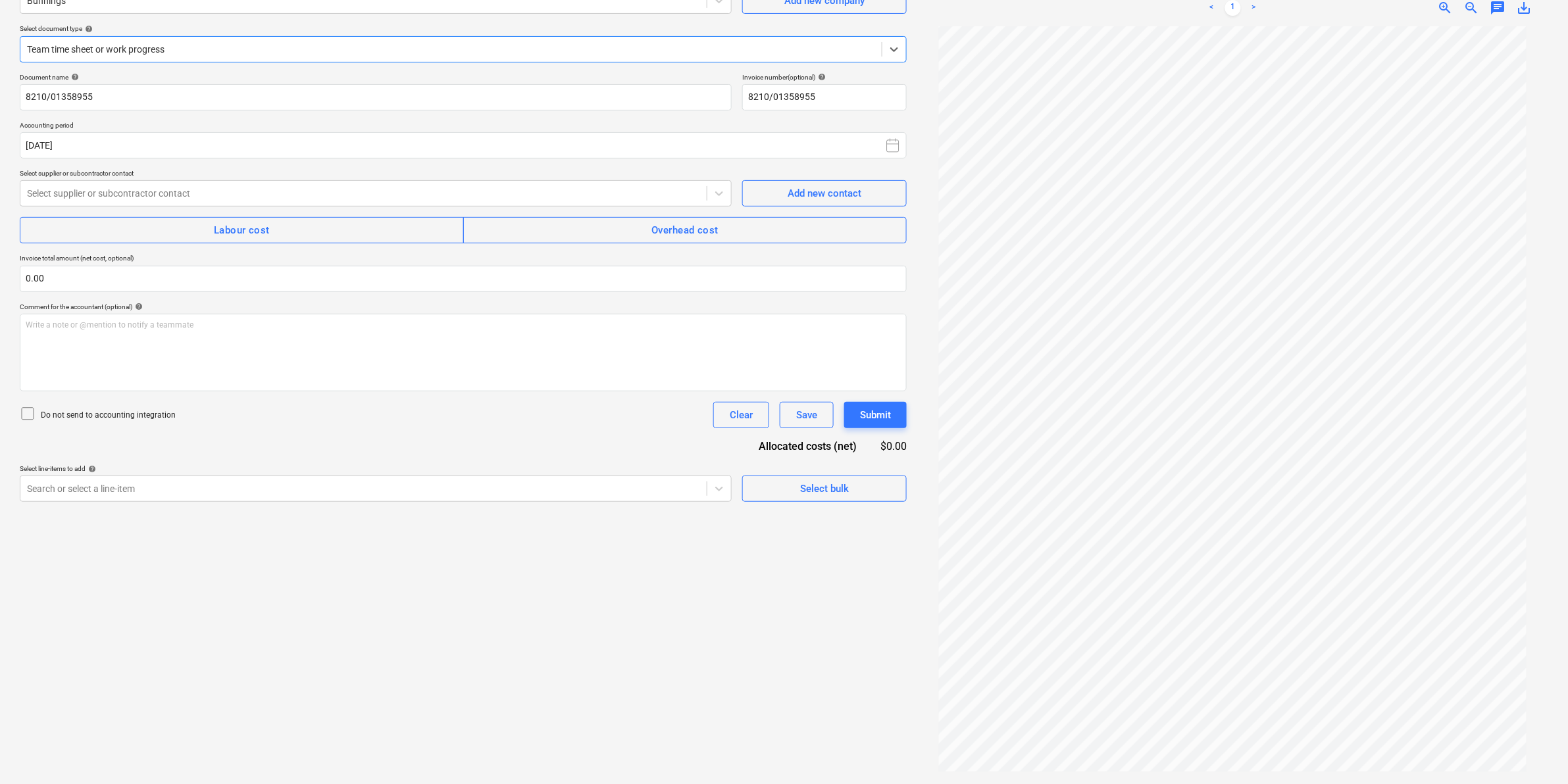
click at [160, 66] on div "Select company Bunnings Add new company Select document type help option Team t…" at bounding box center [463, 25] width 887 height 97
click at [166, 48] on div at bounding box center [451, 48] width 849 height 13
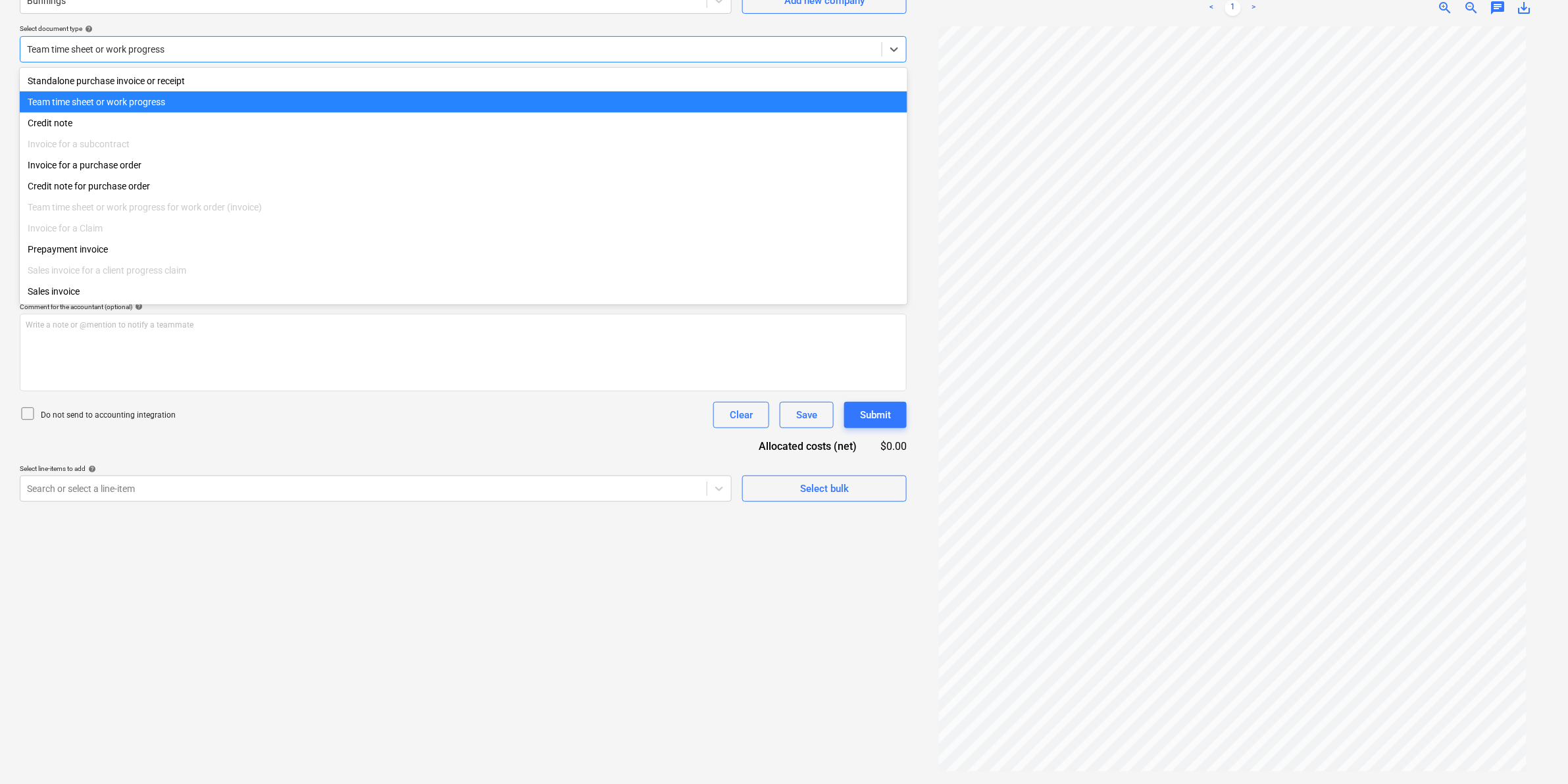
click at [158, 74] on div "Standalone purchase invoice or receipt" at bounding box center [463, 80] width 887 height 21
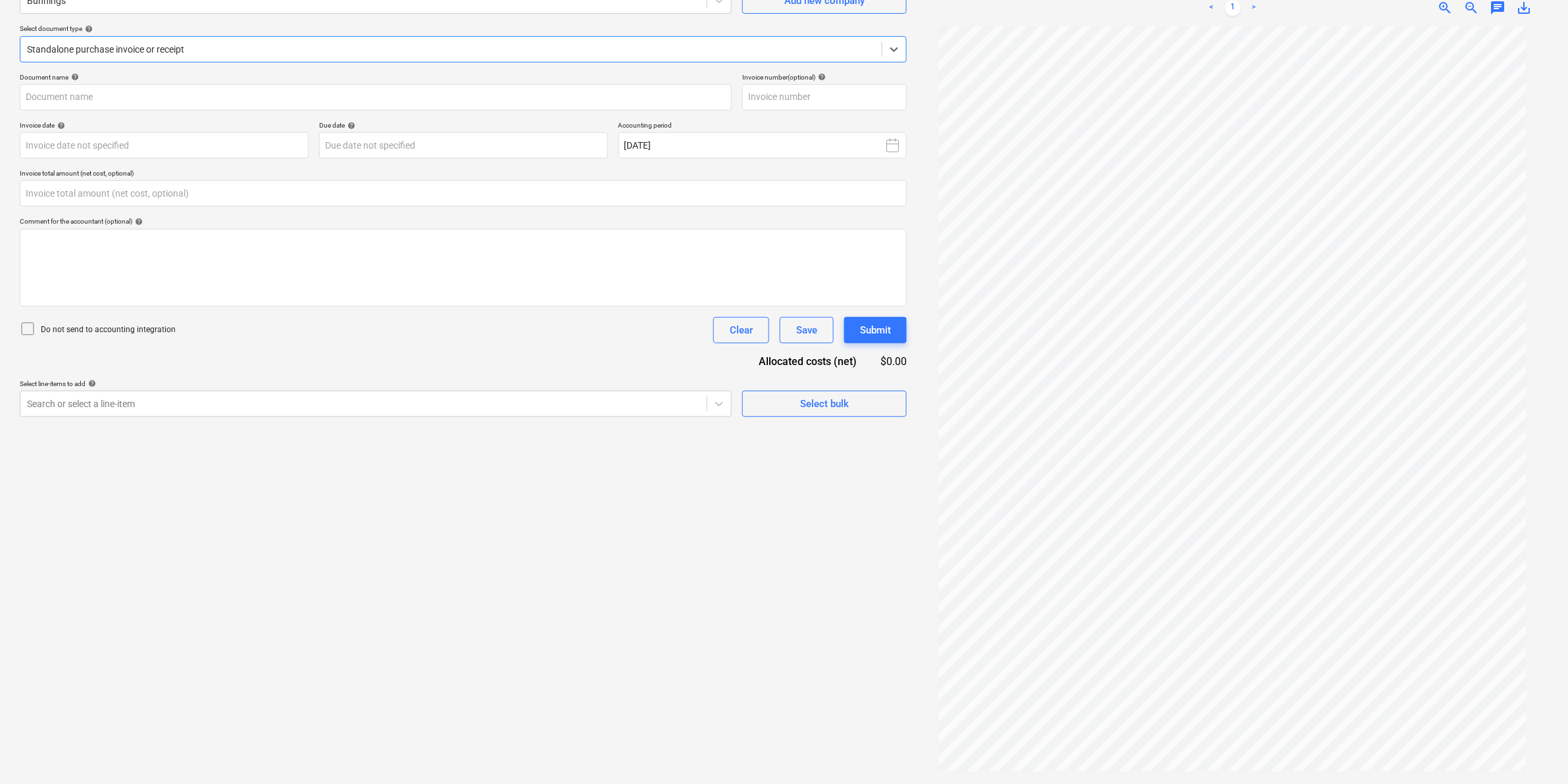
type input "8210/01358955"
type input "[DATE]"
type input "0.00"
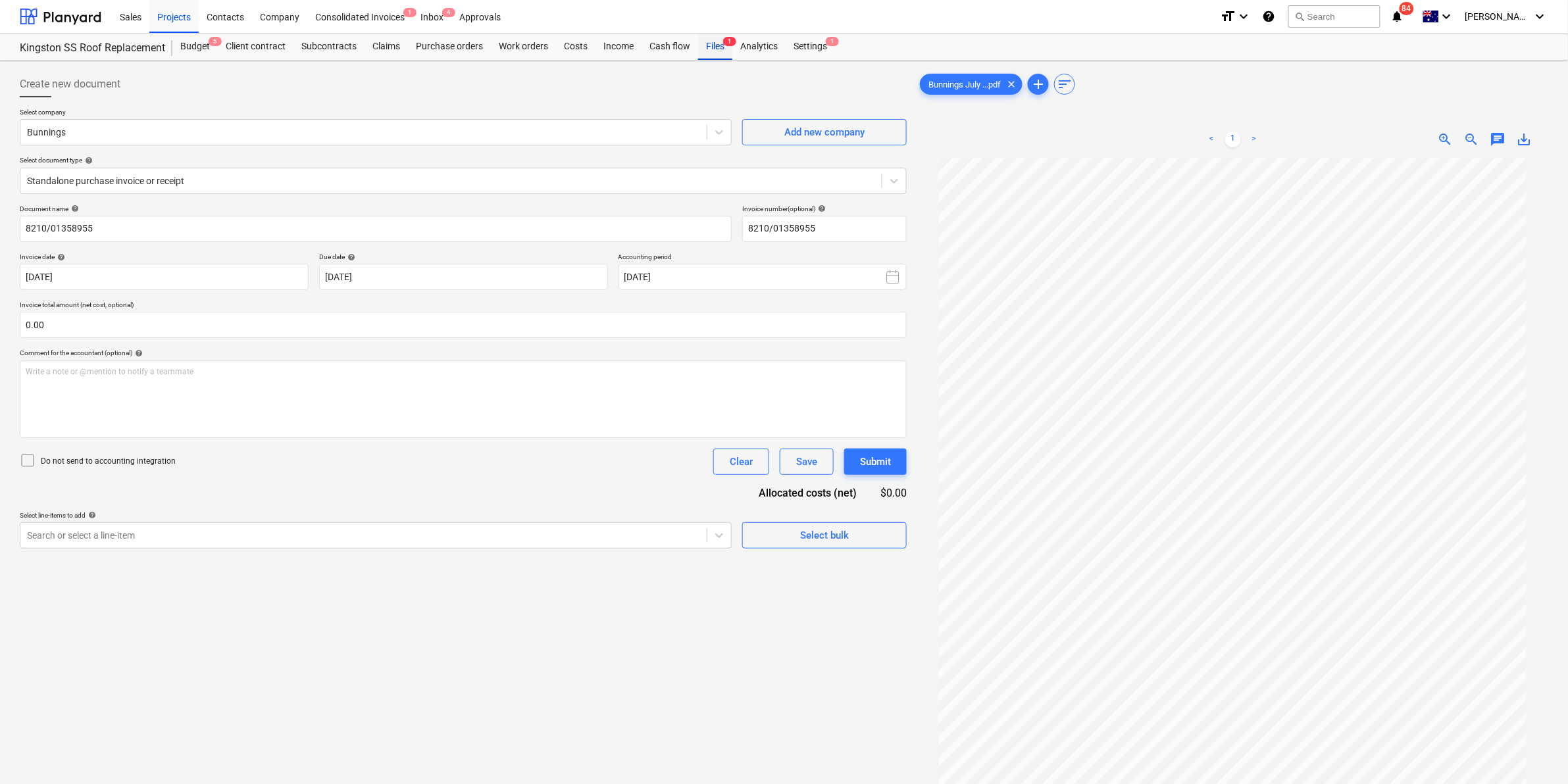
click at [721, 46] on div "Files 1" at bounding box center [715, 46] width 35 height 27
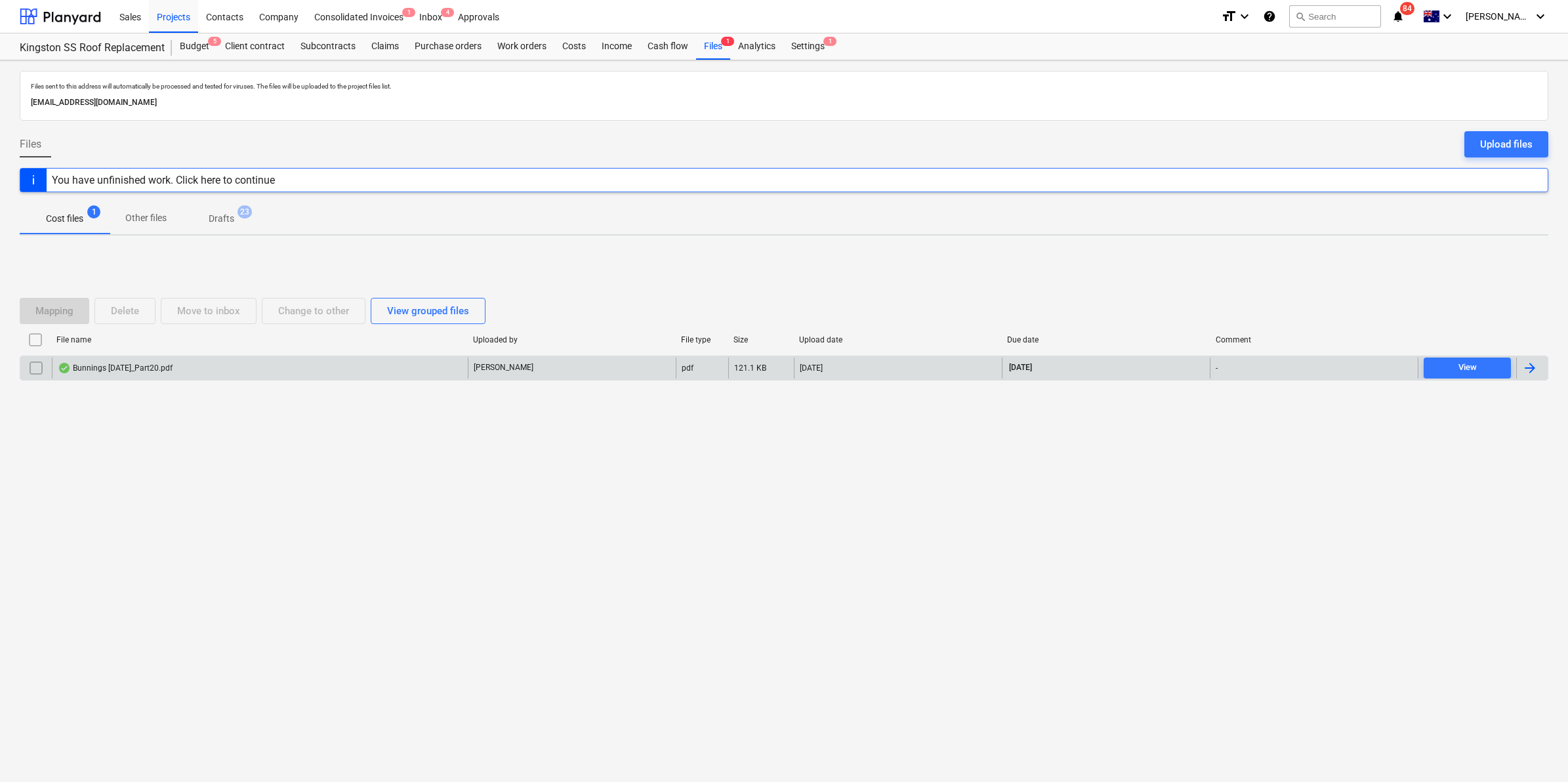
click at [35, 372] on input "checkbox" at bounding box center [36, 368] width 21 height 21
click at [229, 312] on div "Move to inbox" at bounding box center [209, 311] width 63 height 17
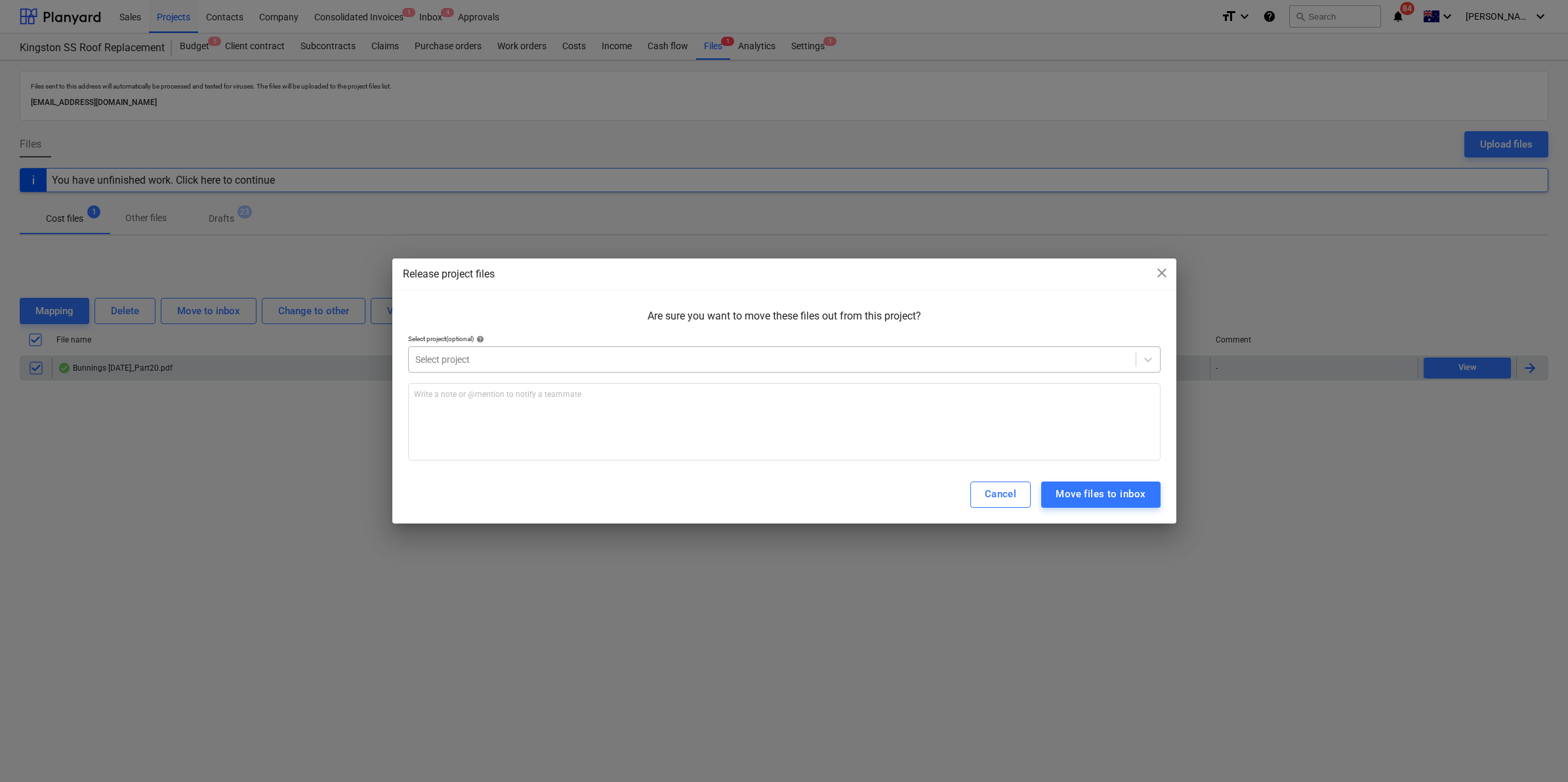
click at [482, 355] on div at bounding box center [772, 359] width 714 height 13
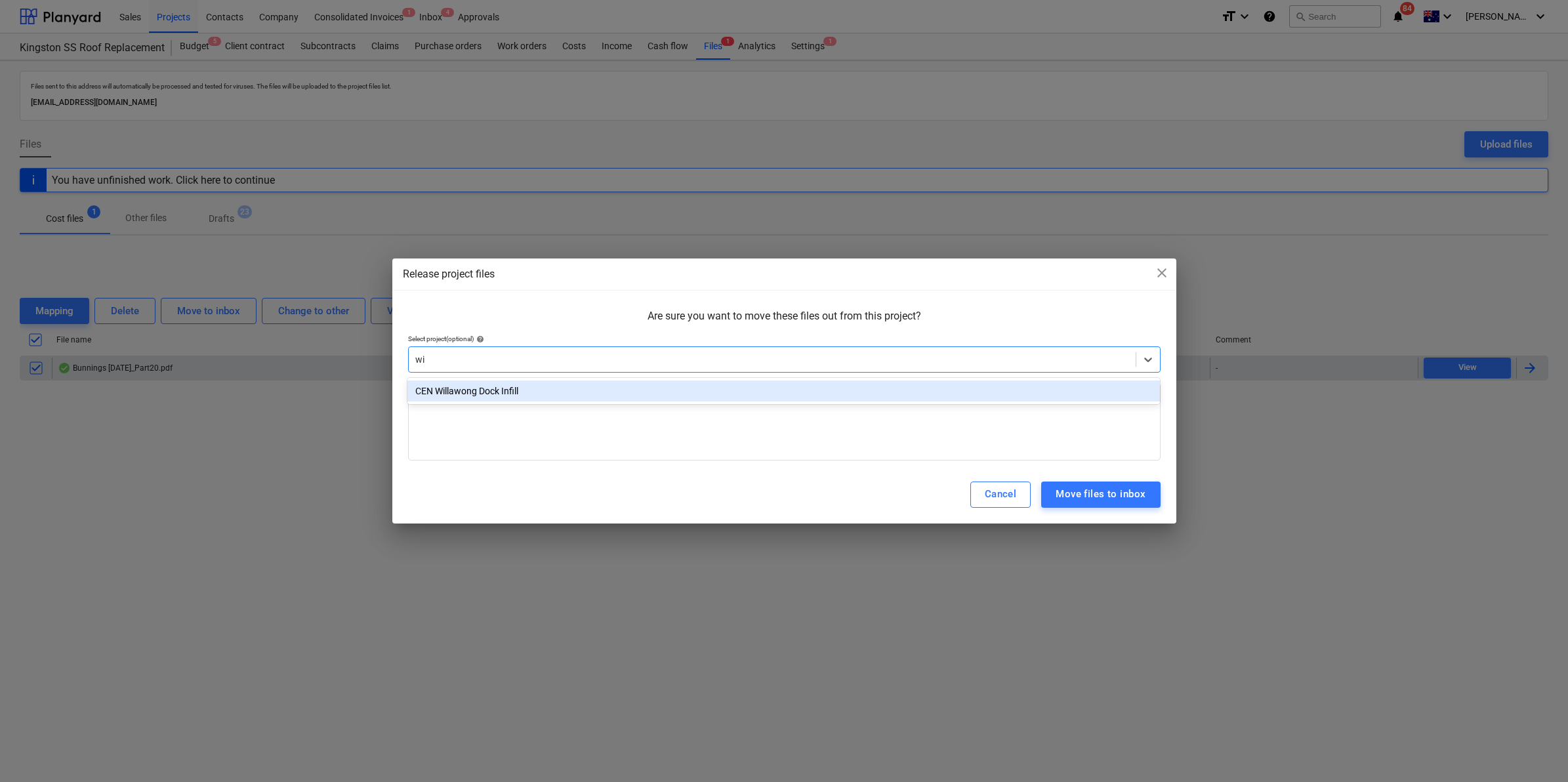
type input "wil"
click at [500, 391] on div "CEN Willawong Dock Infill" at bounding box center [783, 391] width 752 height 21
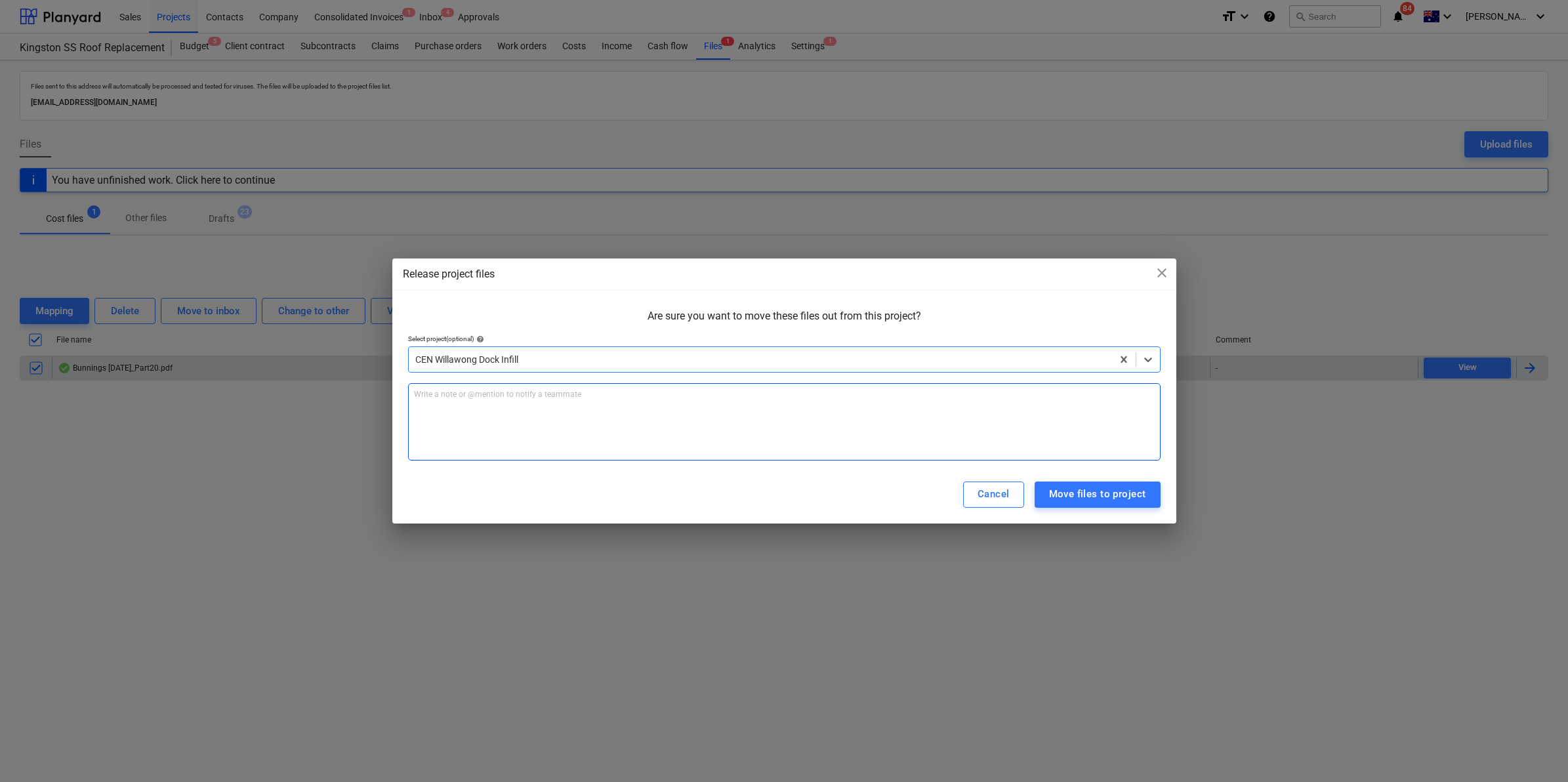
click at [473, 413] on div "Write a note or @mention to notify a teammate [PERSON_NAME]" at bounding box center [784, 422] width 752 height 78
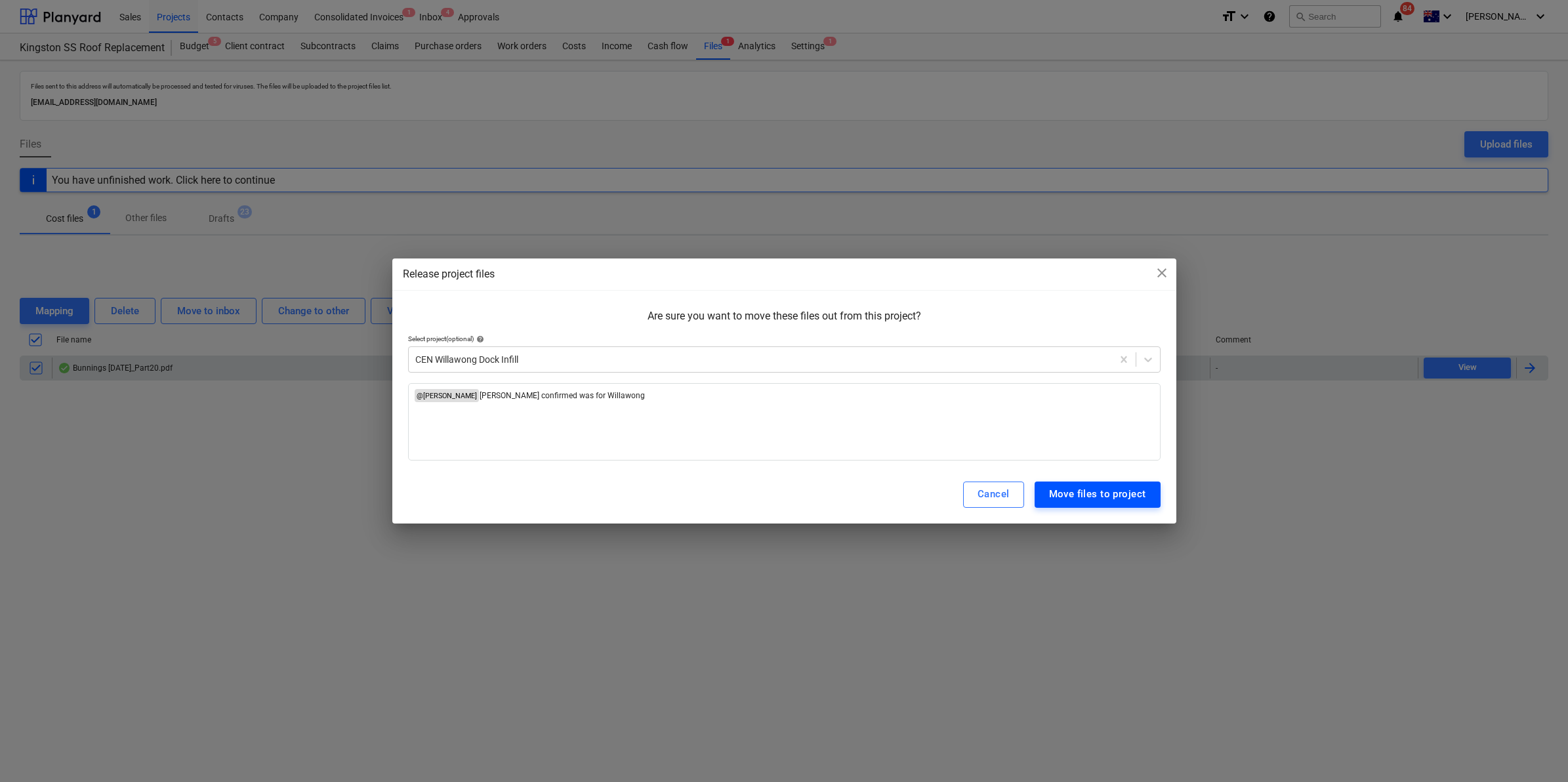
click at [1073, 490] on div "Move files to project" at bounding box center [1098, 493] width 97 height 17
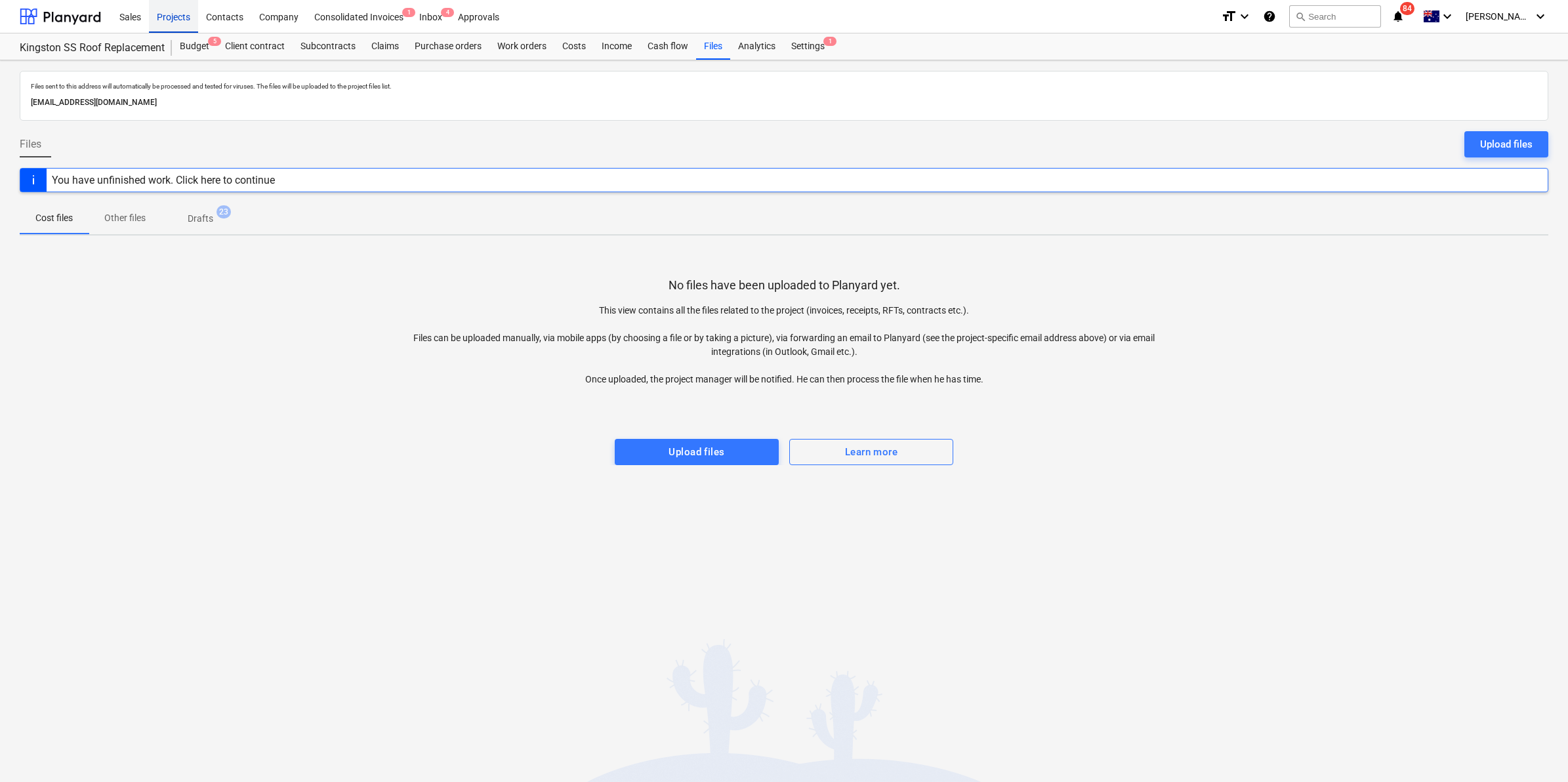
click at [182, 15] on div "Projects" at bounding box center [174, 16] width 49 height 34
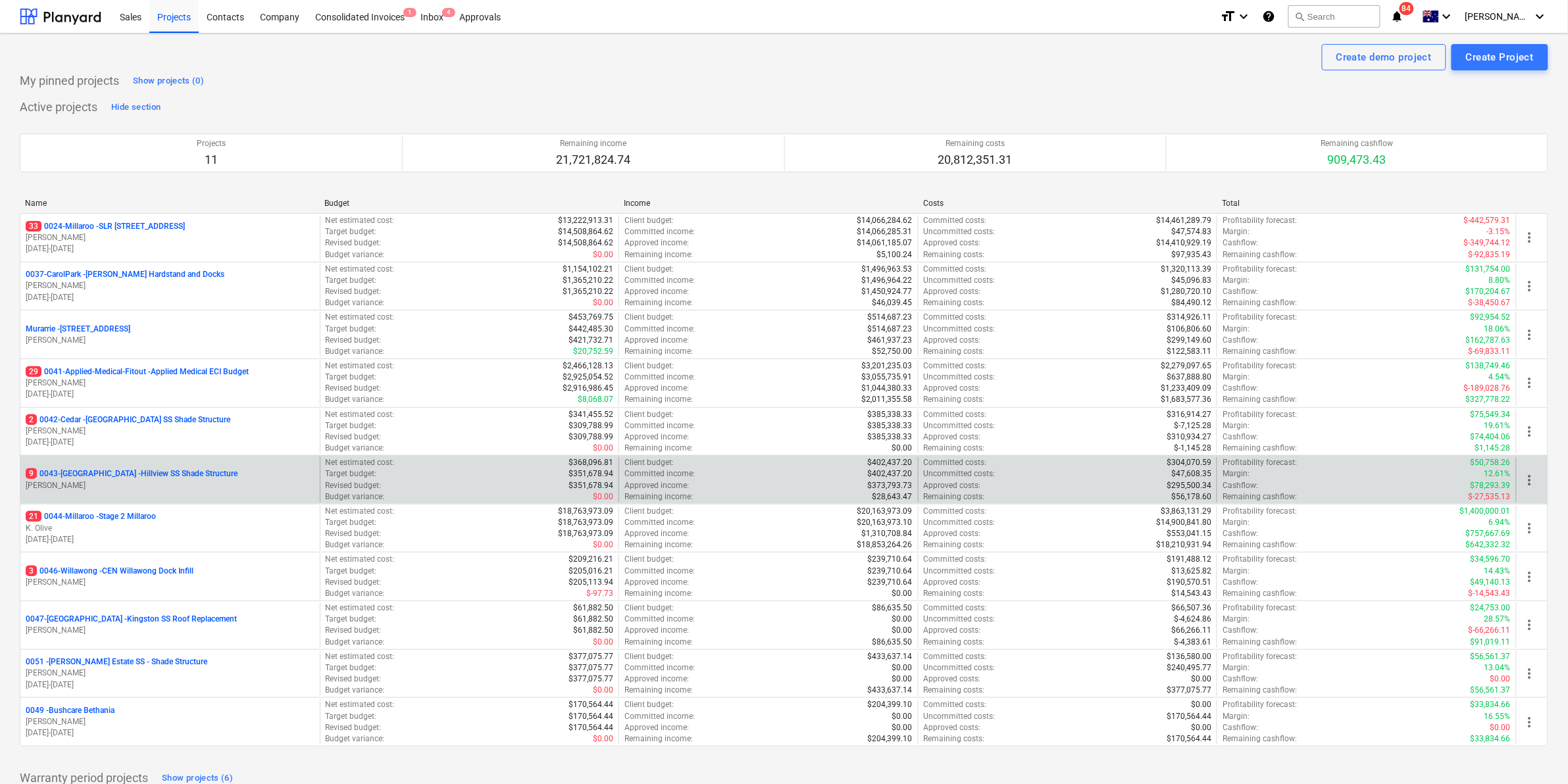
click at [145, 471] on p "9 0043-[GEOGRAPHIC_DATA] - [GEOGRAPHIC_DATA] [GEOGRAPHIC_DATA] Shade Structure" at bounding box center [132, 474] width 212 height 11
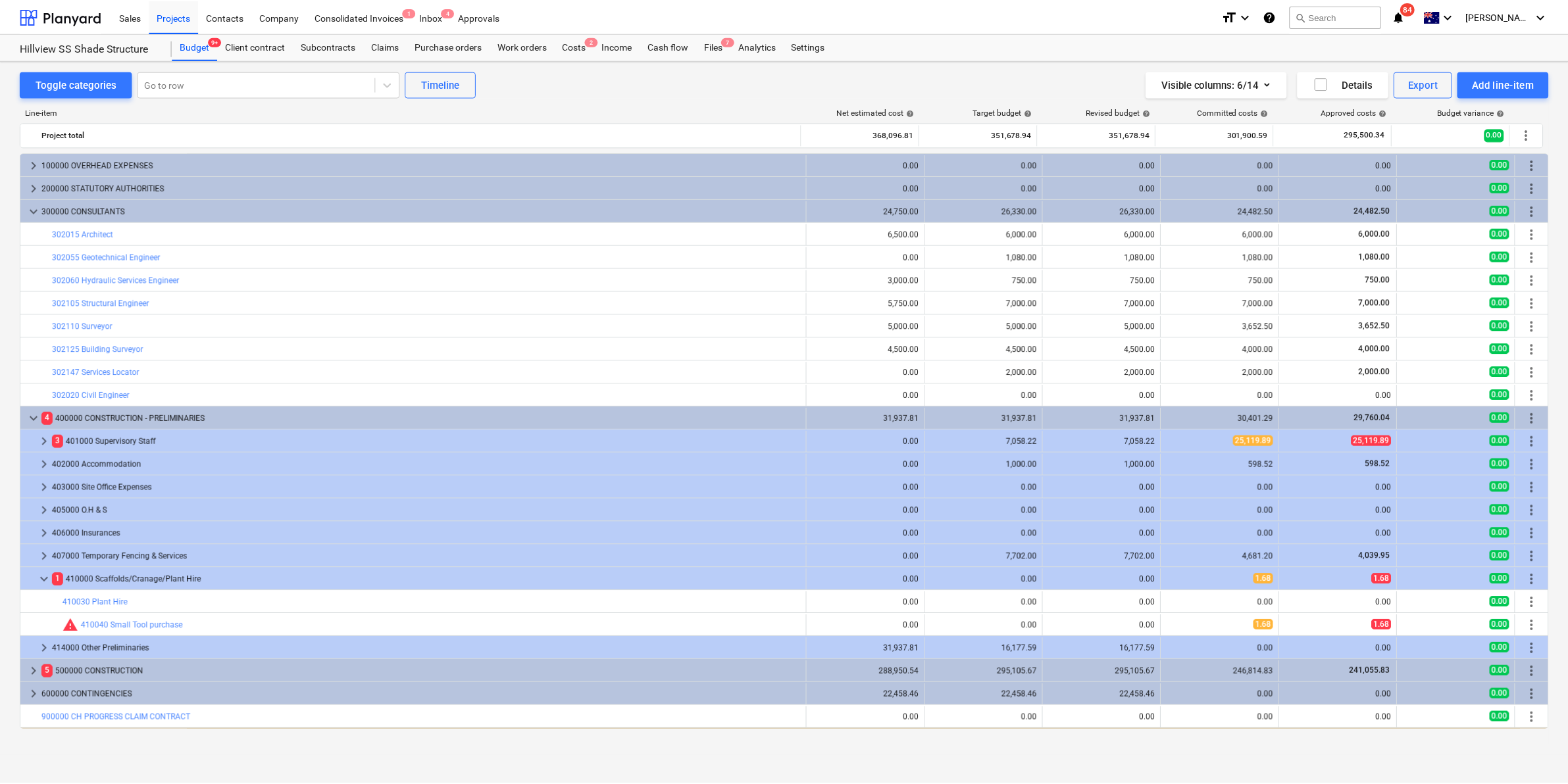
scroll to position [21, 0]
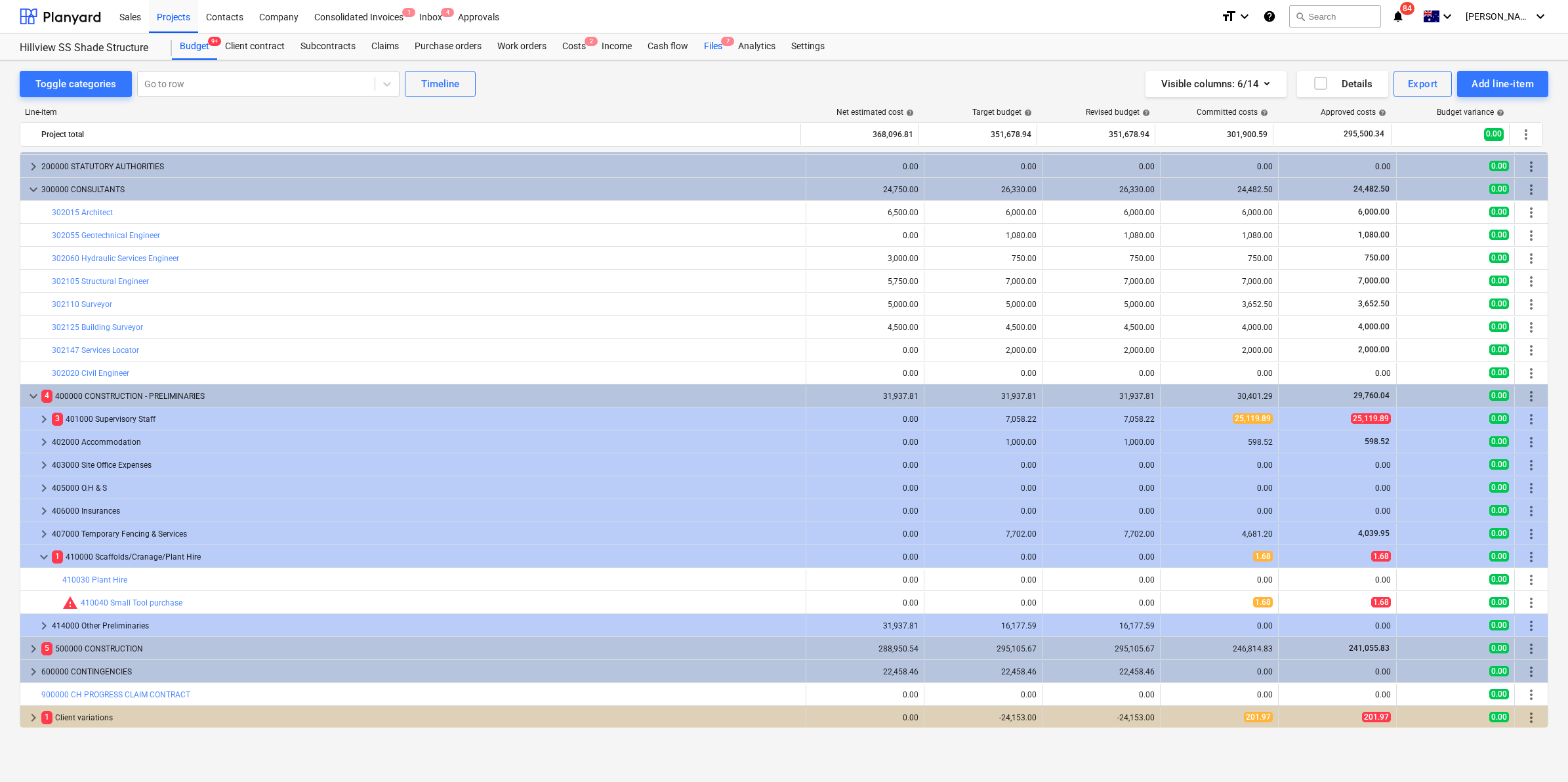
click at [713, 39] on div "Files 7" at bounding box center [713, 46] width 35 height 27
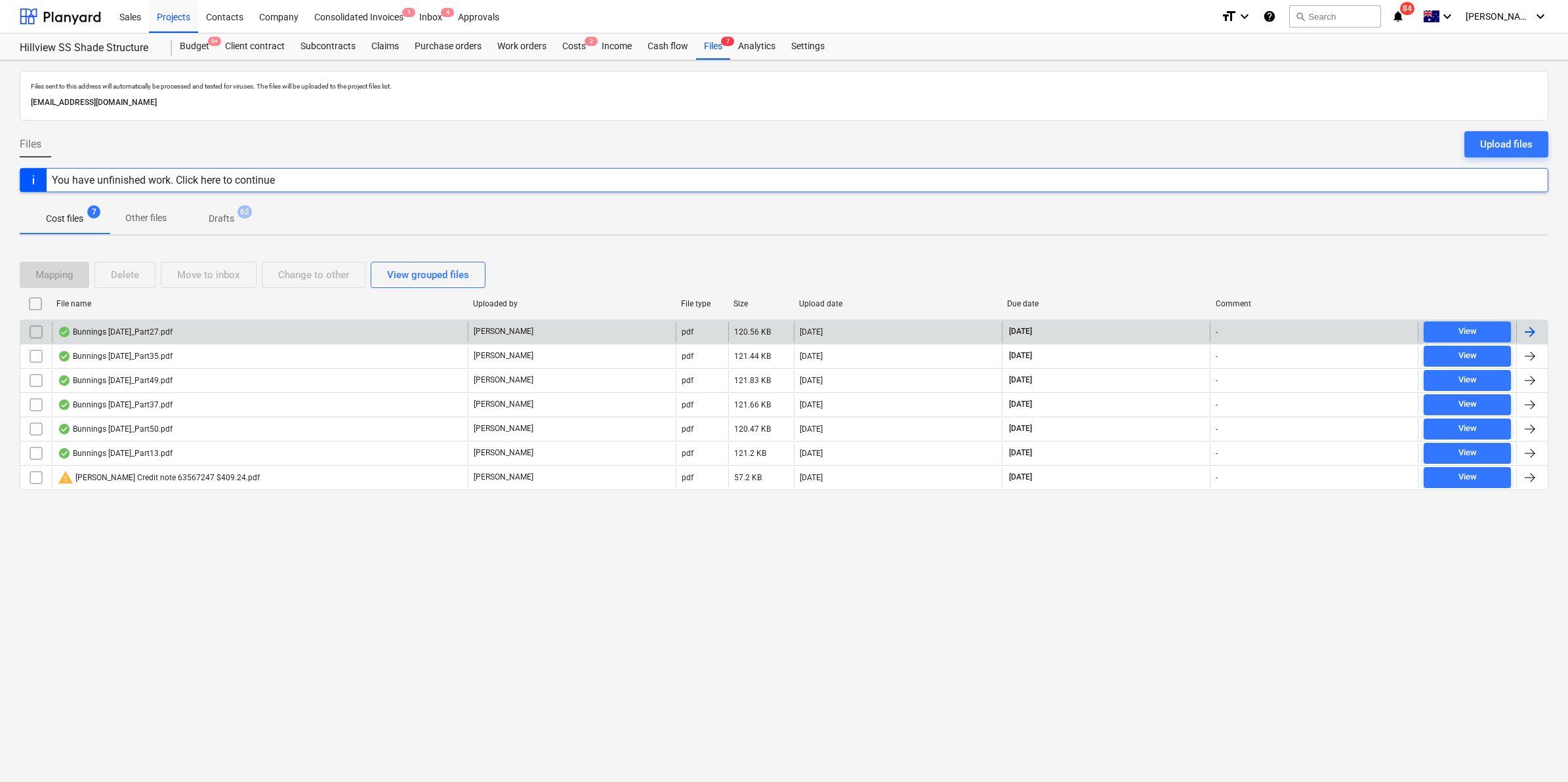
click at [139, 335] on div "Bunnings [DATE]_Part27.pdf" at bounding box center [115, 331] width 114 height 11
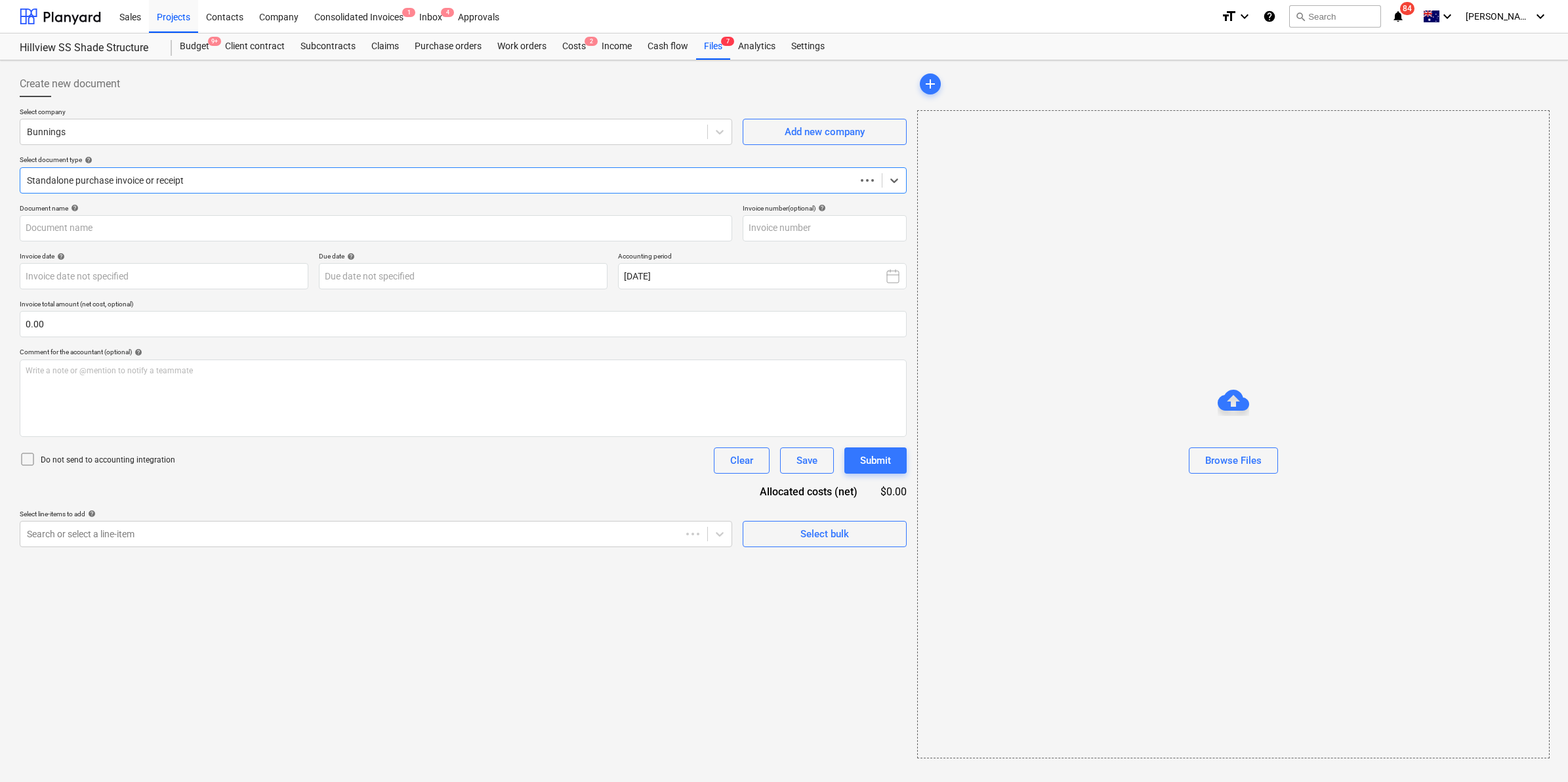
type input "8140/01334452"
type input "[DATE]"
click at [709, 44] on div "Files 7" at bounding box center [713, 46] width 35 height 27
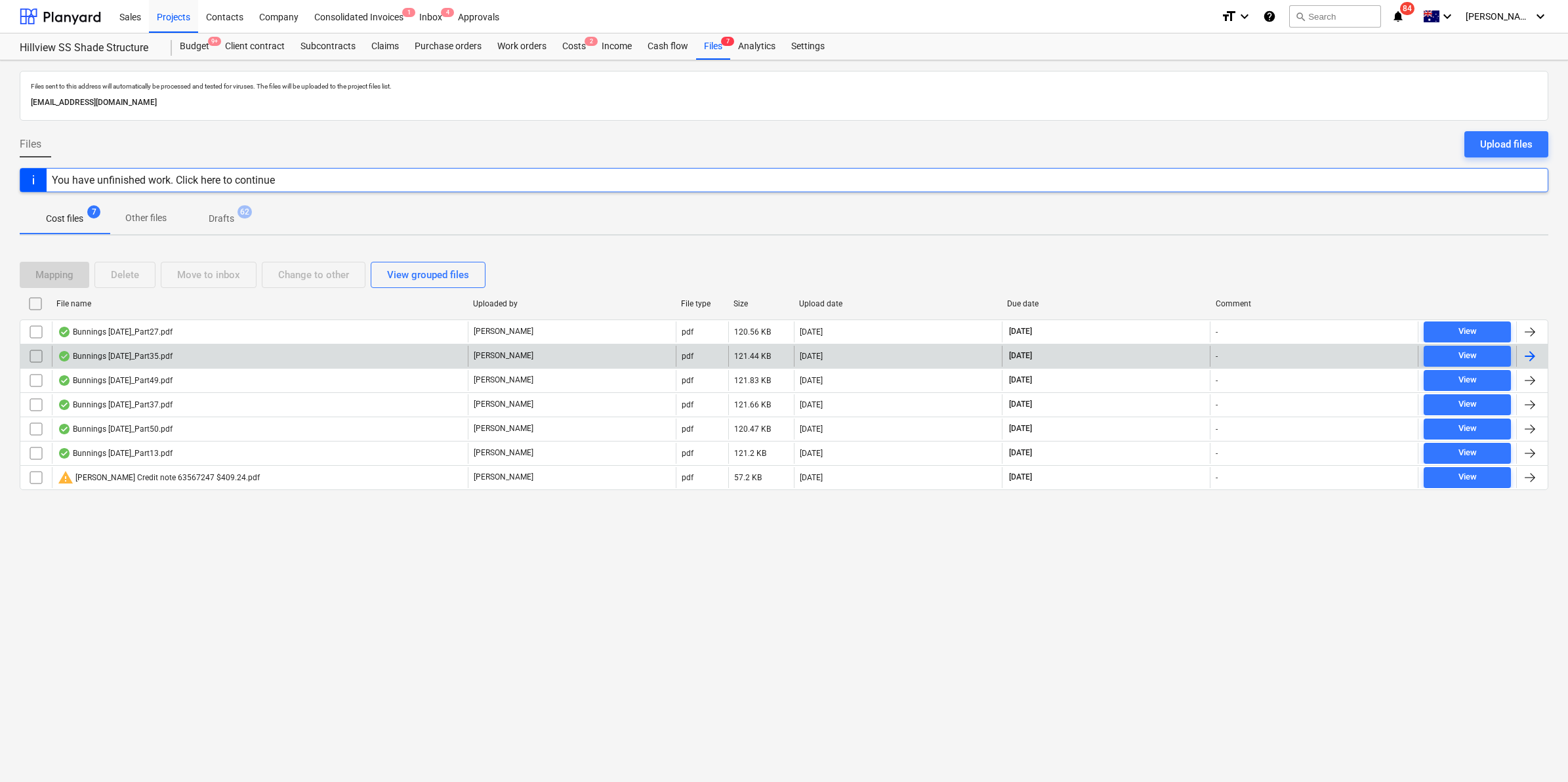
click at [118, 348] on div "Bunnings [DATE]_Part35.pdf" at bounding box center [260, 356] width 416 height 21
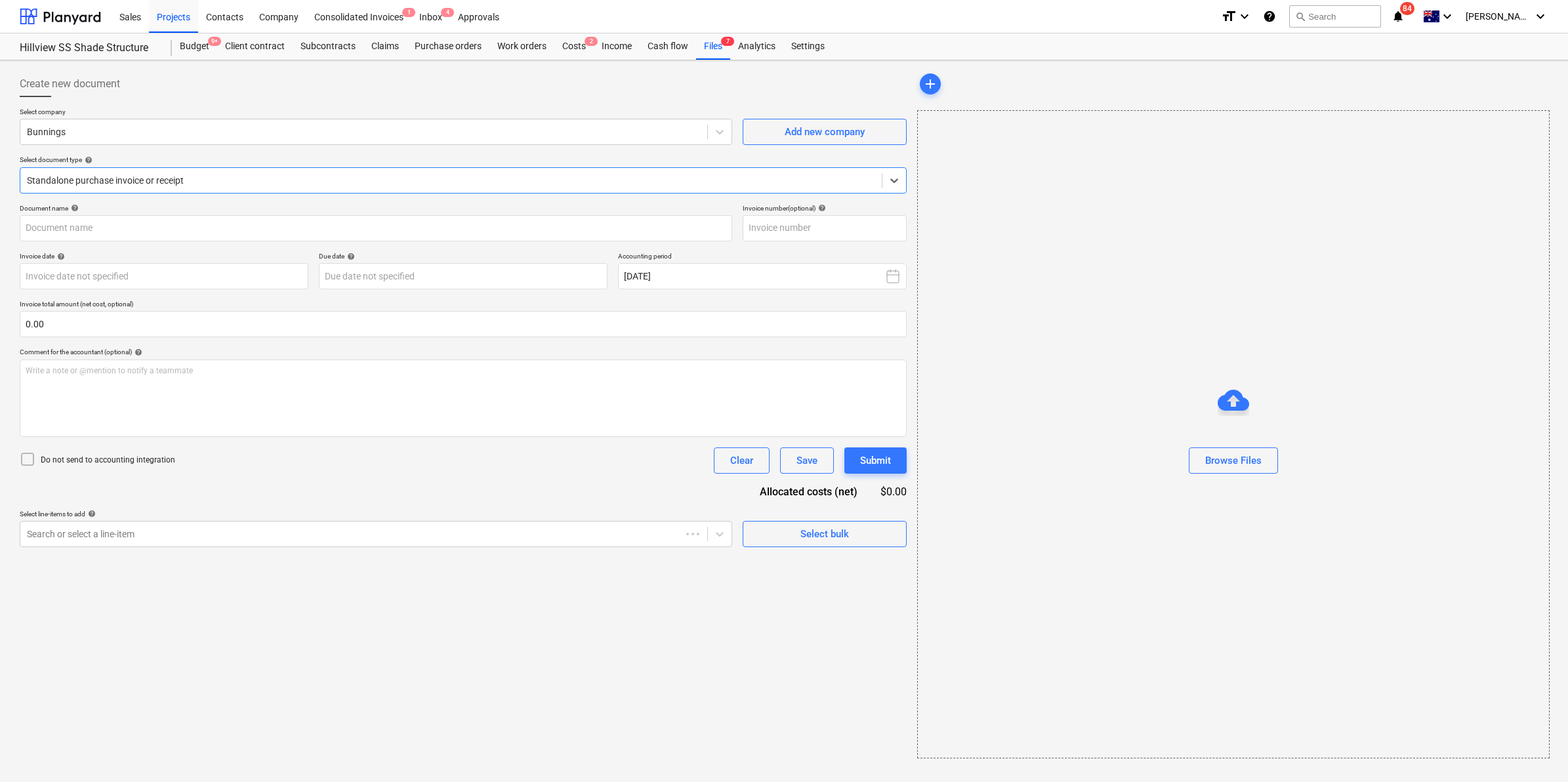
type input "8140/01196989"
type input "[DATE]"
click at [712, 48] on div "Files 7" at bounding box center [713, 46] width 35 height 27
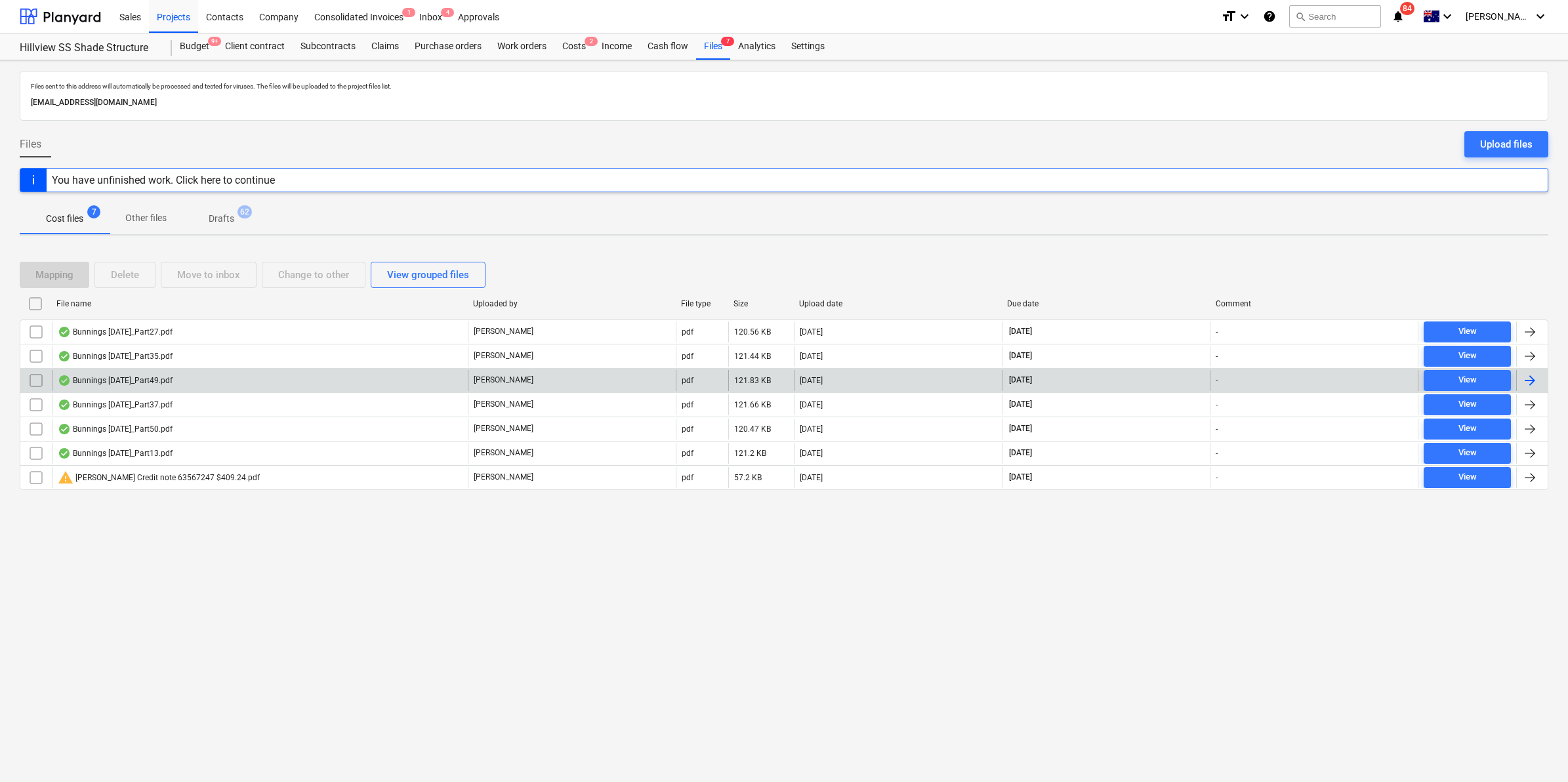
click at [100, 388] on div "Bunnings [DATE]_Part49.pdf" at bounding box center [260, 380] width 416 height 21
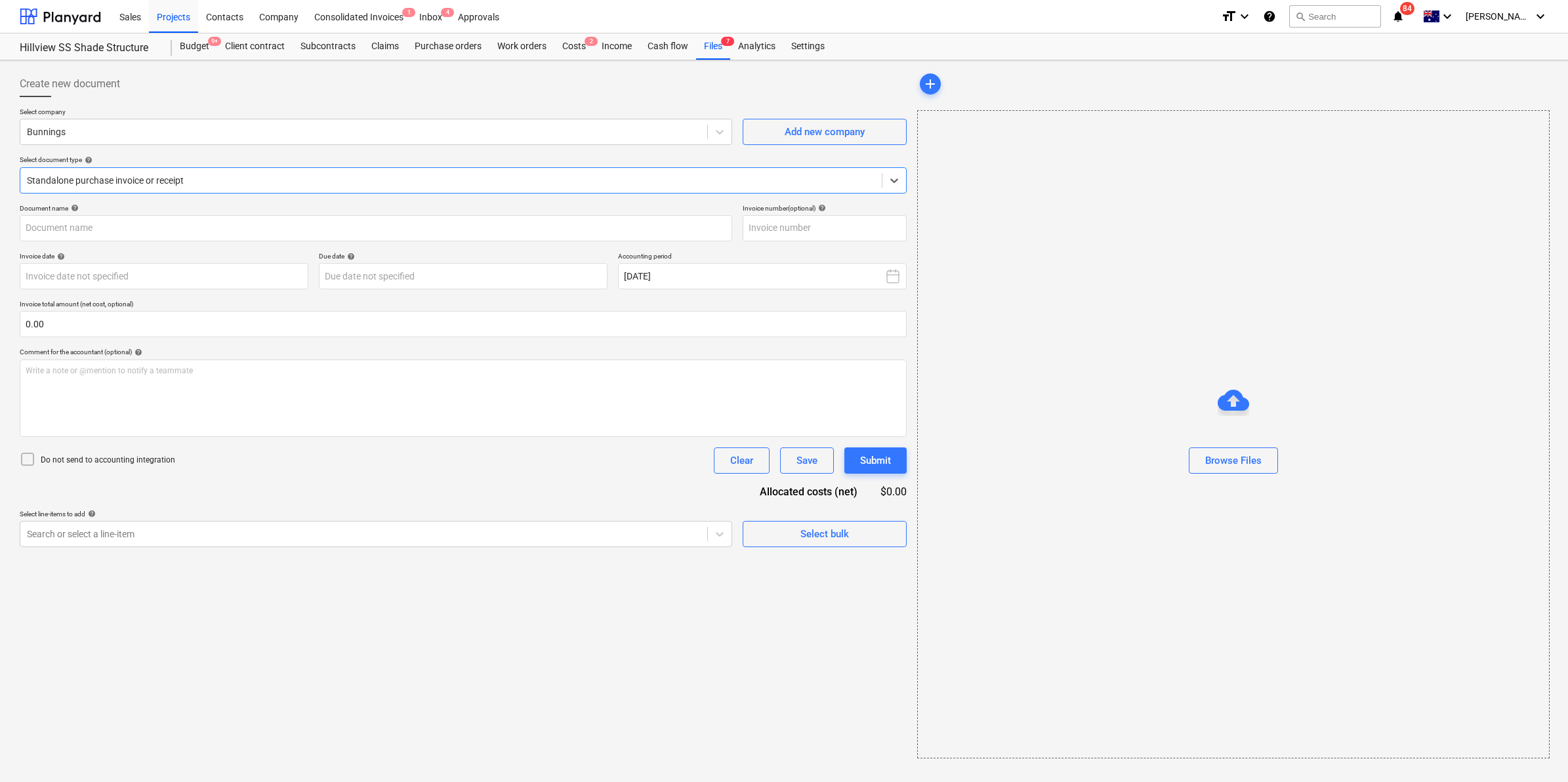
type input "8140/01349613"
type input "[DATE]"
click at [703, 52] on div "Files 7" at bounding box center [713, 46] width 35 height 27
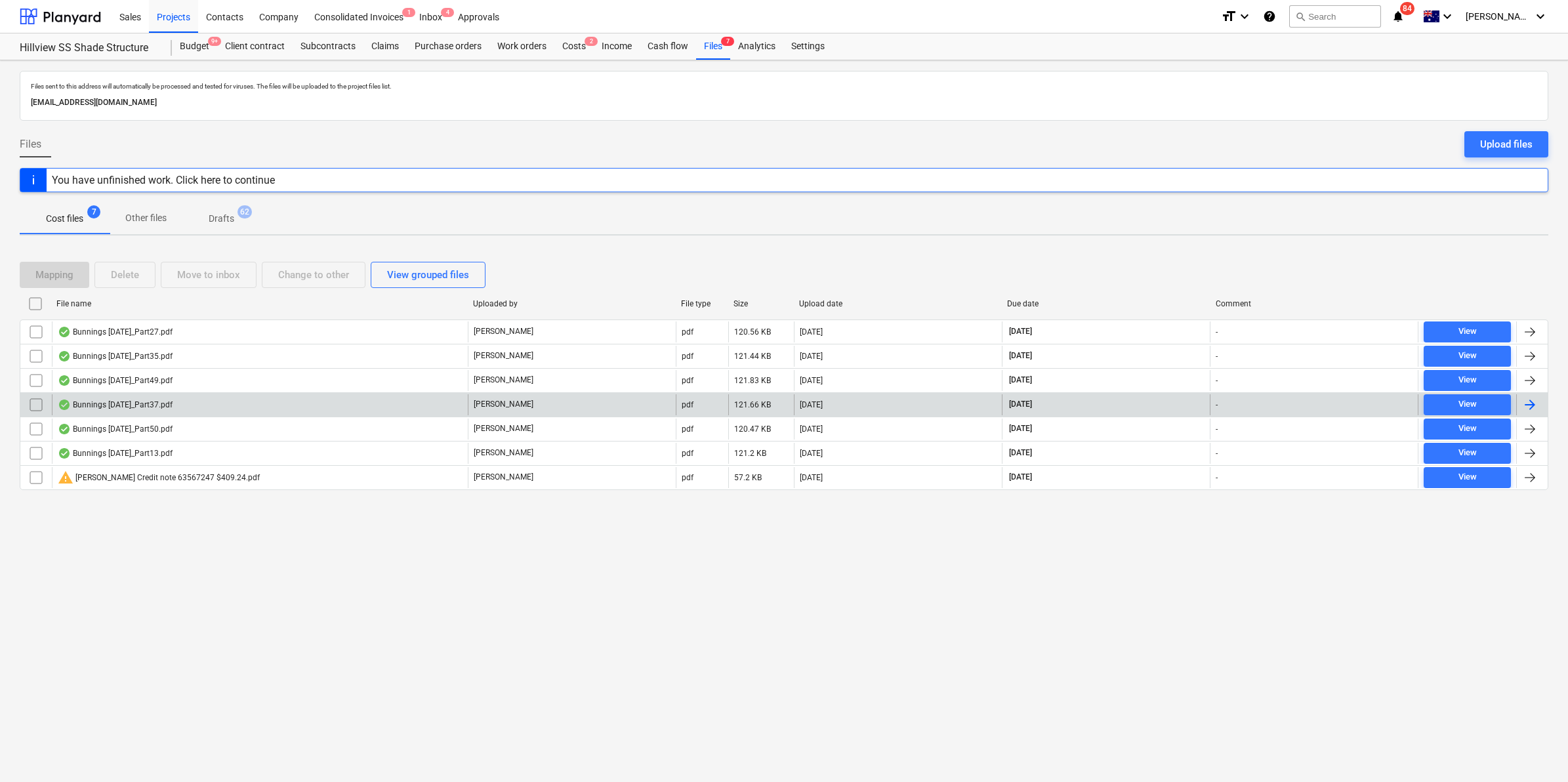
click at [175, 408] on div "Bunnings [DATE]_Part37.pdf" at bounding box center [260, 404] width 416 height 21
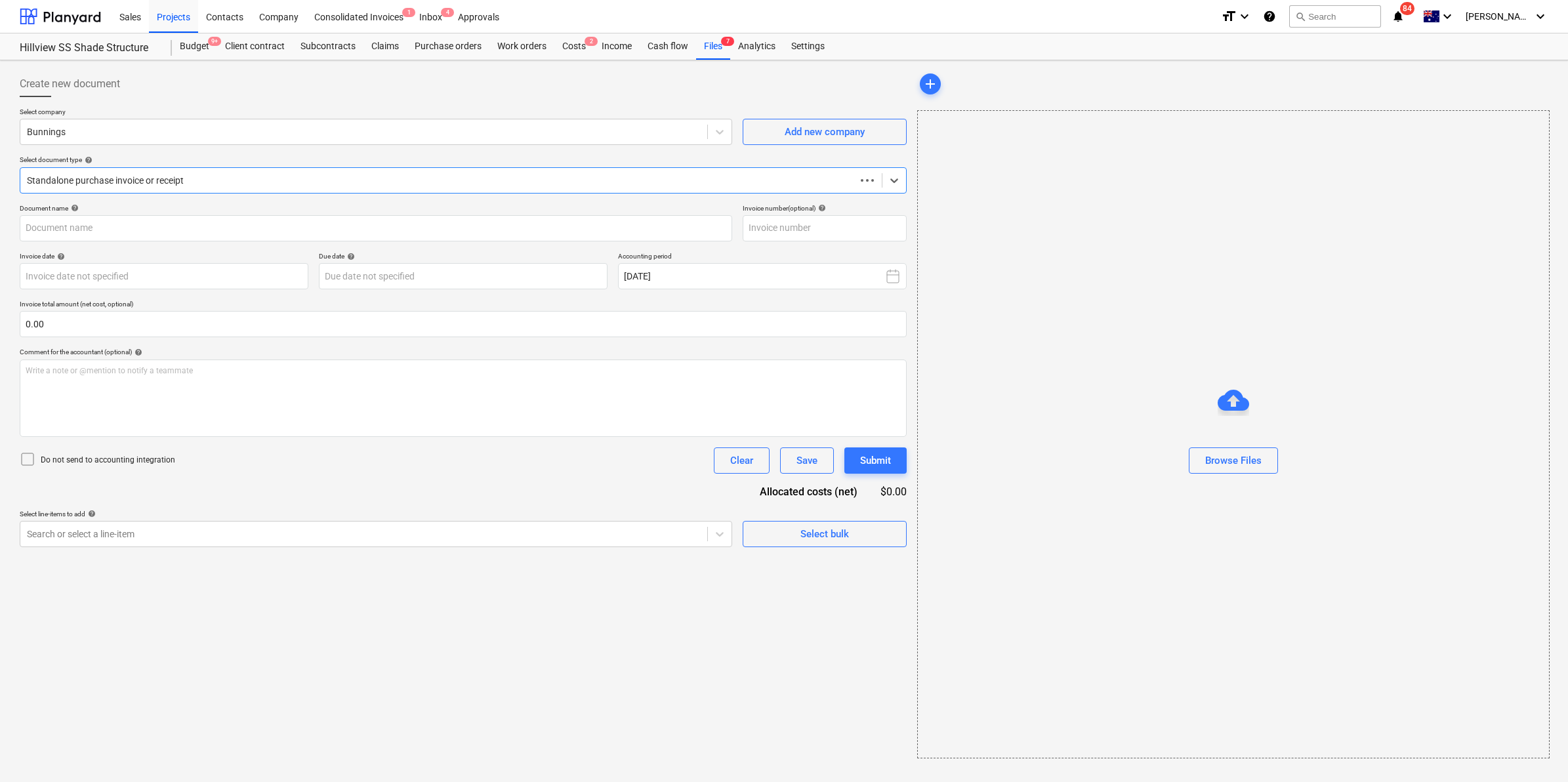
type input "8140/01340054"
type input "[DATE]"
click at [703, 46] on div "Files 7" at bounding box center [713, 46] width 35 height 27
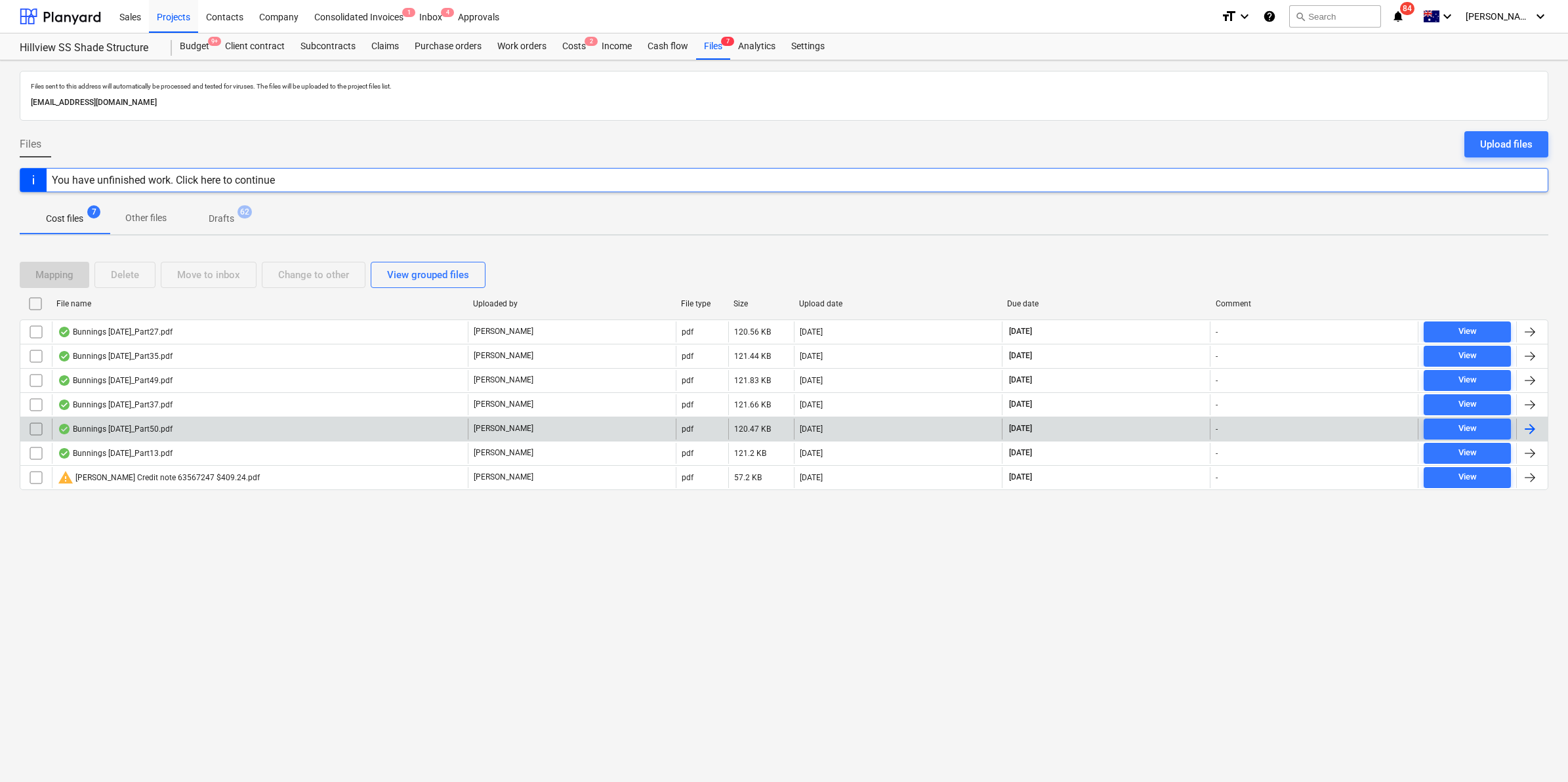
click at [105, 431] on div "Bunnings [DATE]_Part50.pdf" at bounding box center [115, 429] width 114 height 11
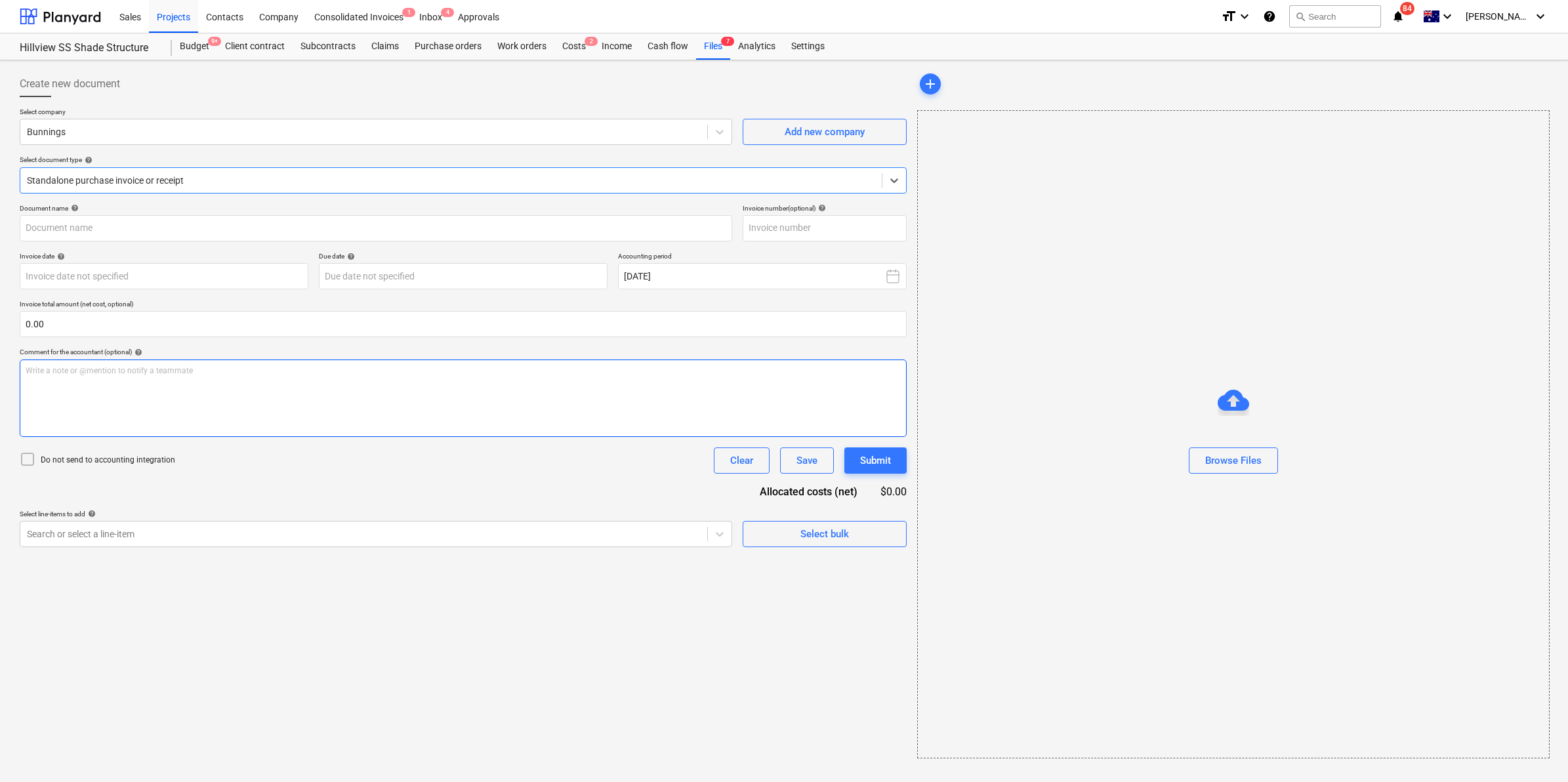
type input "8140/01667674"
type input "[DATE]"
click at [712, 40] on div "Files 7" at bounding box center [713, 46] width 35 height 27
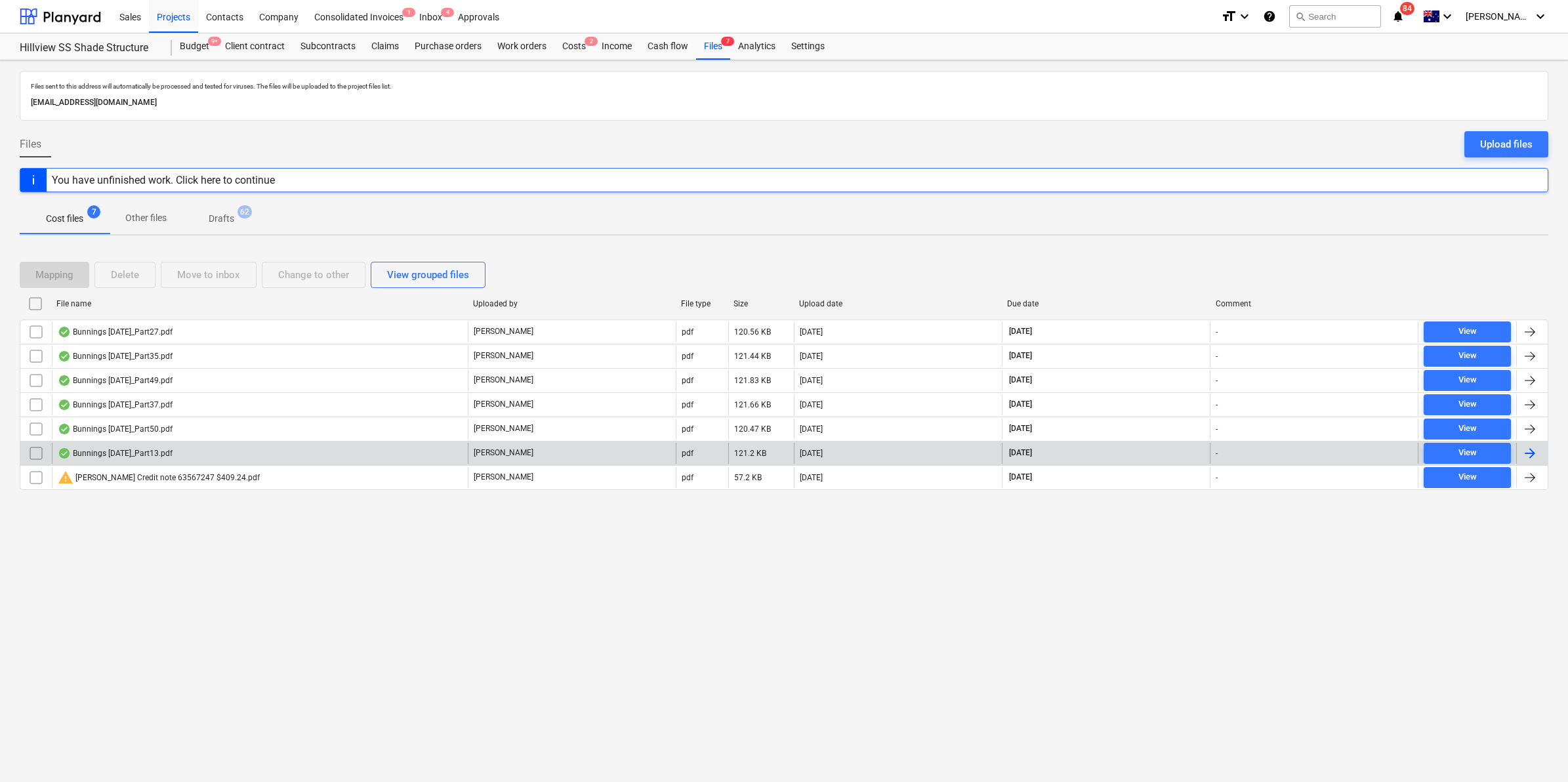
click at [144, 442] on div "Bunnings [DATE]_Part13.pdf [PERSON_NAME] pdf 121.2 KB [DATE] [DATE] - View" at bounding box center [784, 453] width 1529 height 25
click at [104, 451] on div "Bunnings [DATE]_Part13.pdf" at bounding box center [115, 453] width 114 height 11
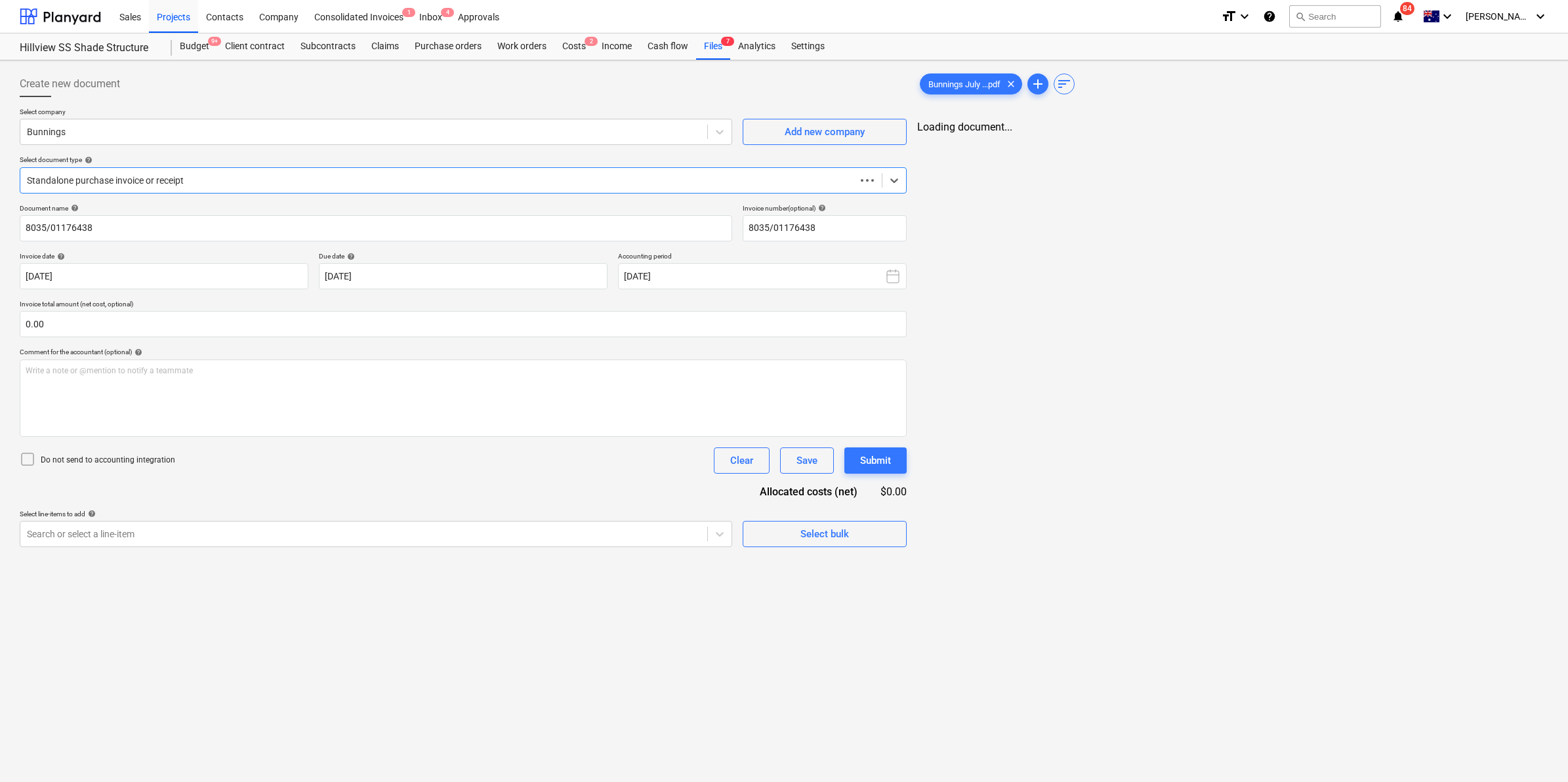
type input "8035/01176438"
type input "[DATE]"
click at [719, 41] on div "Files 7" at bounding box center [713, 46] width 35 height 27
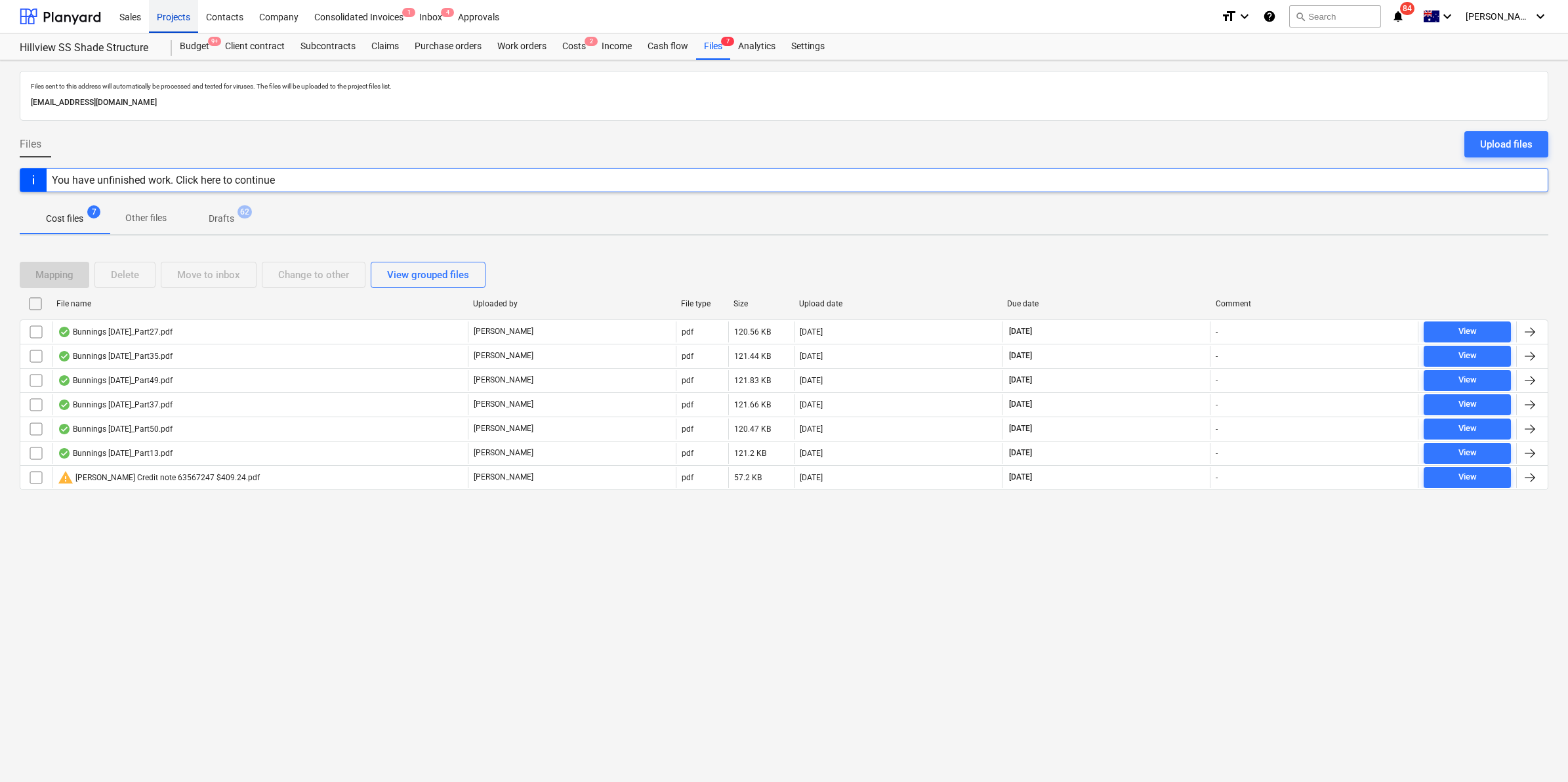
click at [166, 7] on div "Projects" at bounding box center [174, 16] width 49 height 34
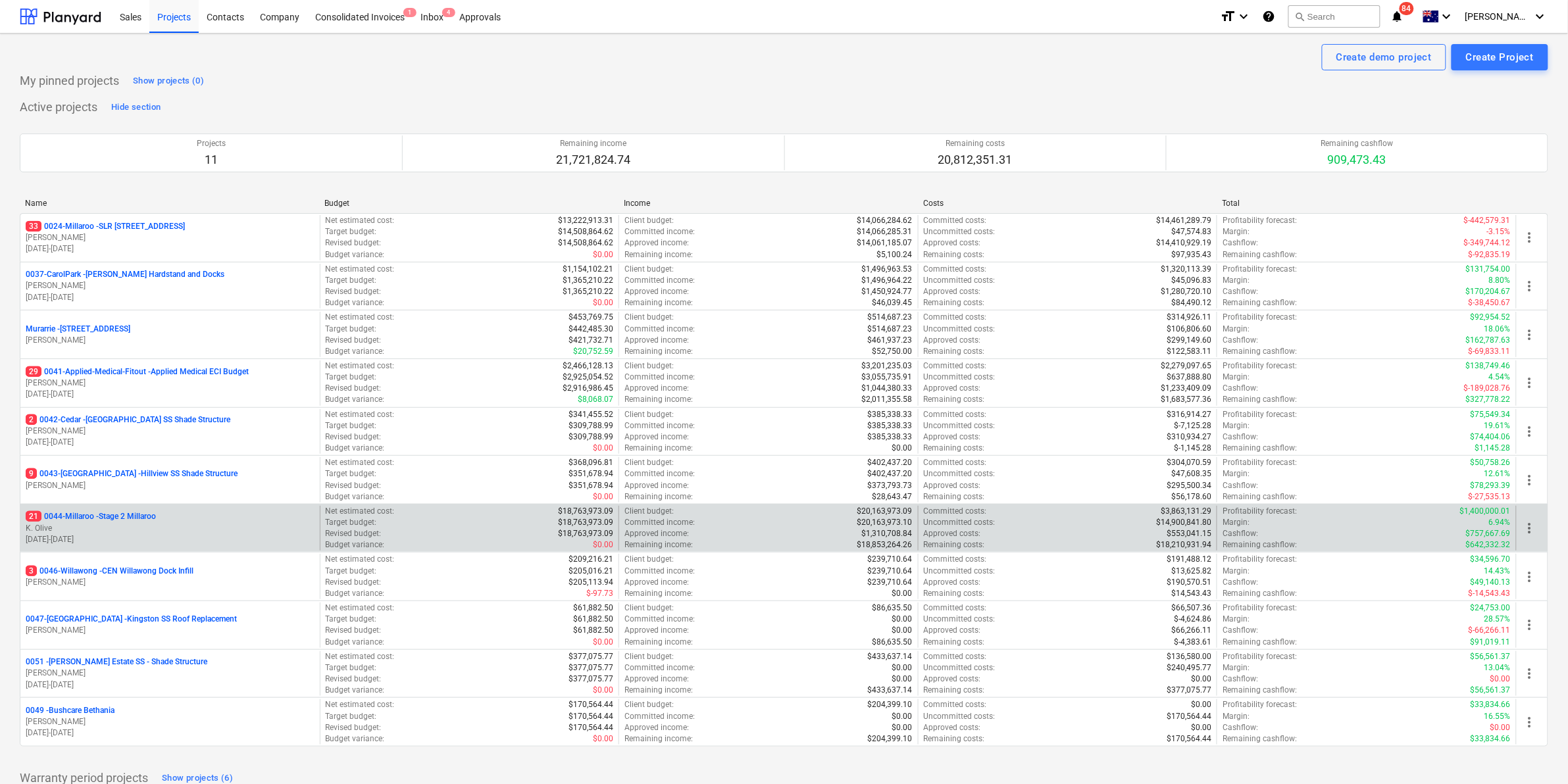
click at [113, 516] on p "21 0044-Millaroo - Stage 2 Millaroo" at bounding box center [91, 516] width 131 height 11
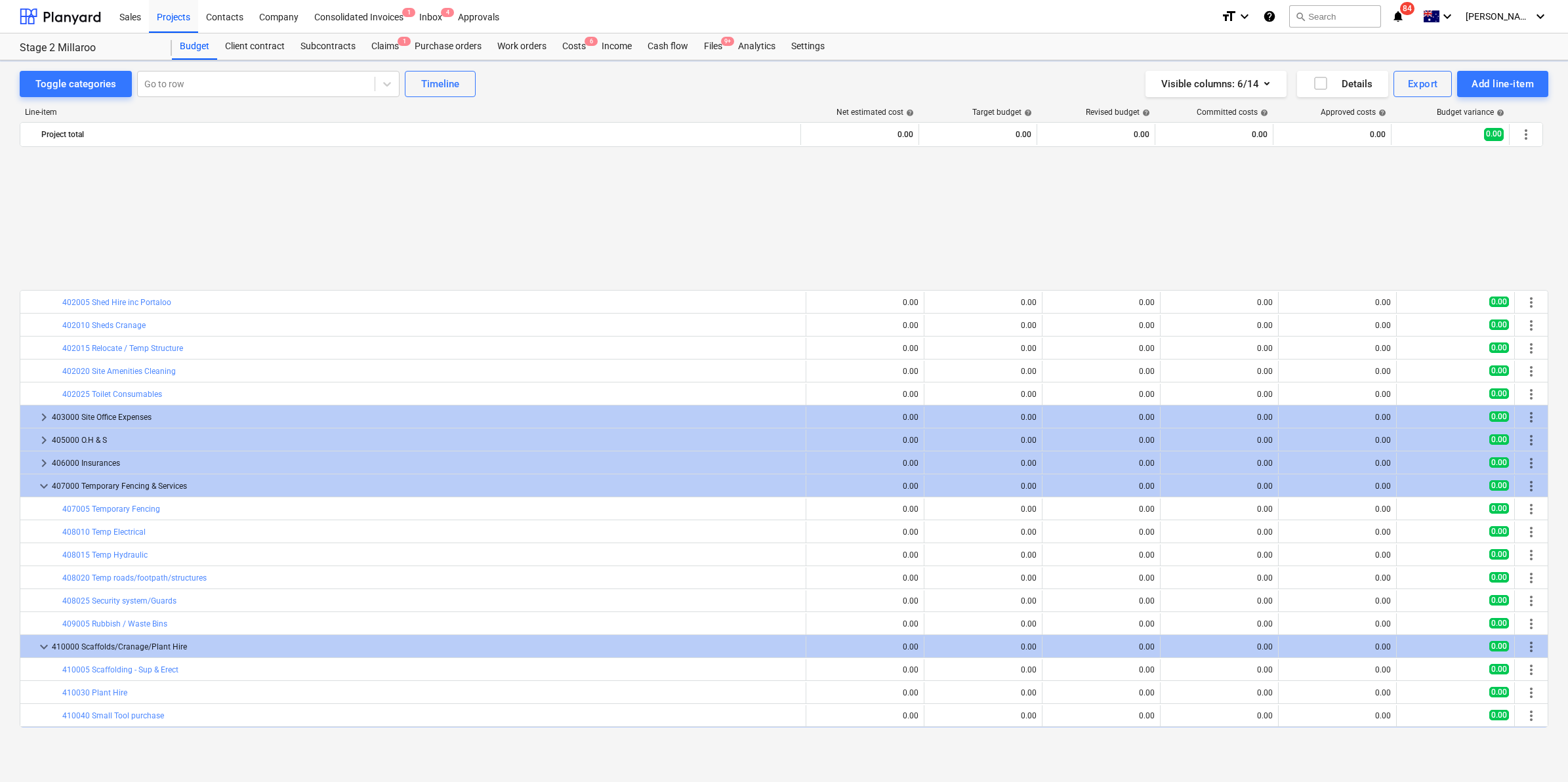
scroll to position [613, 0]
click at [450, 38] on div "Purchase orders" at bounding box center [448, 46] width 83 height 27
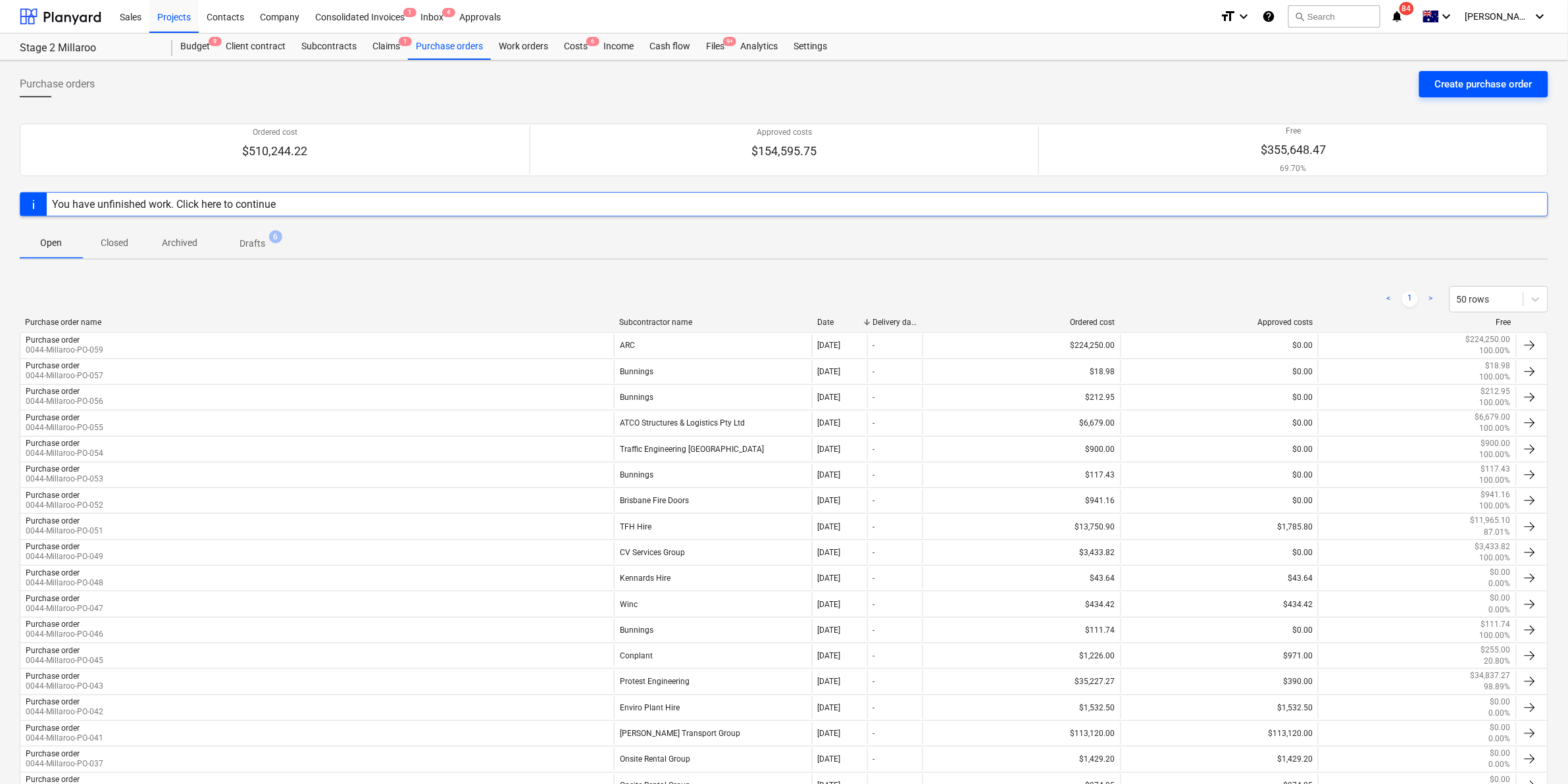
click at [1450, 92] on div "Create purchase order" at bounding box center [1484, 84] width 97 height 17
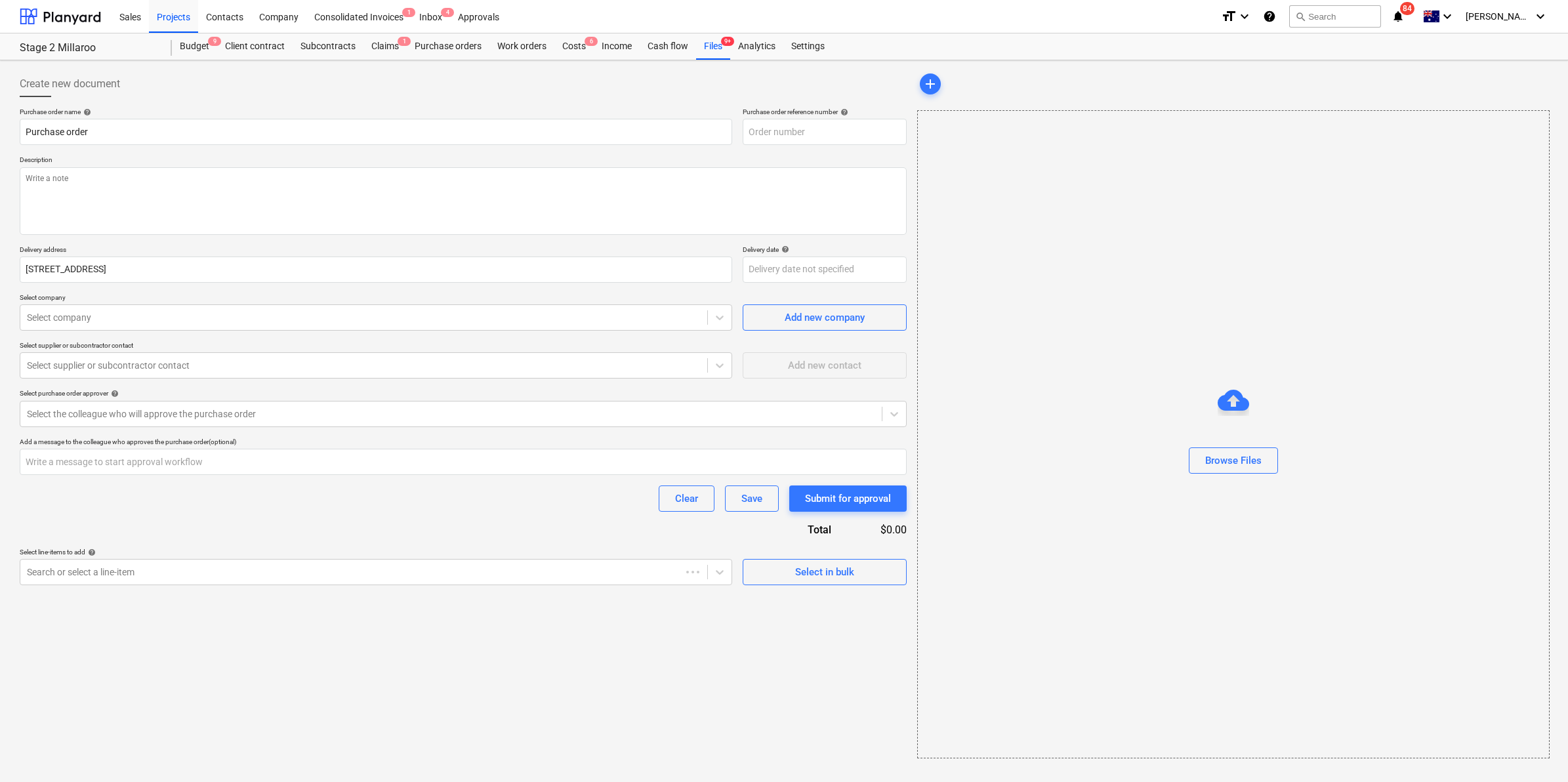
type textarea "x"
type input "0044-Millaroo-PO-060"
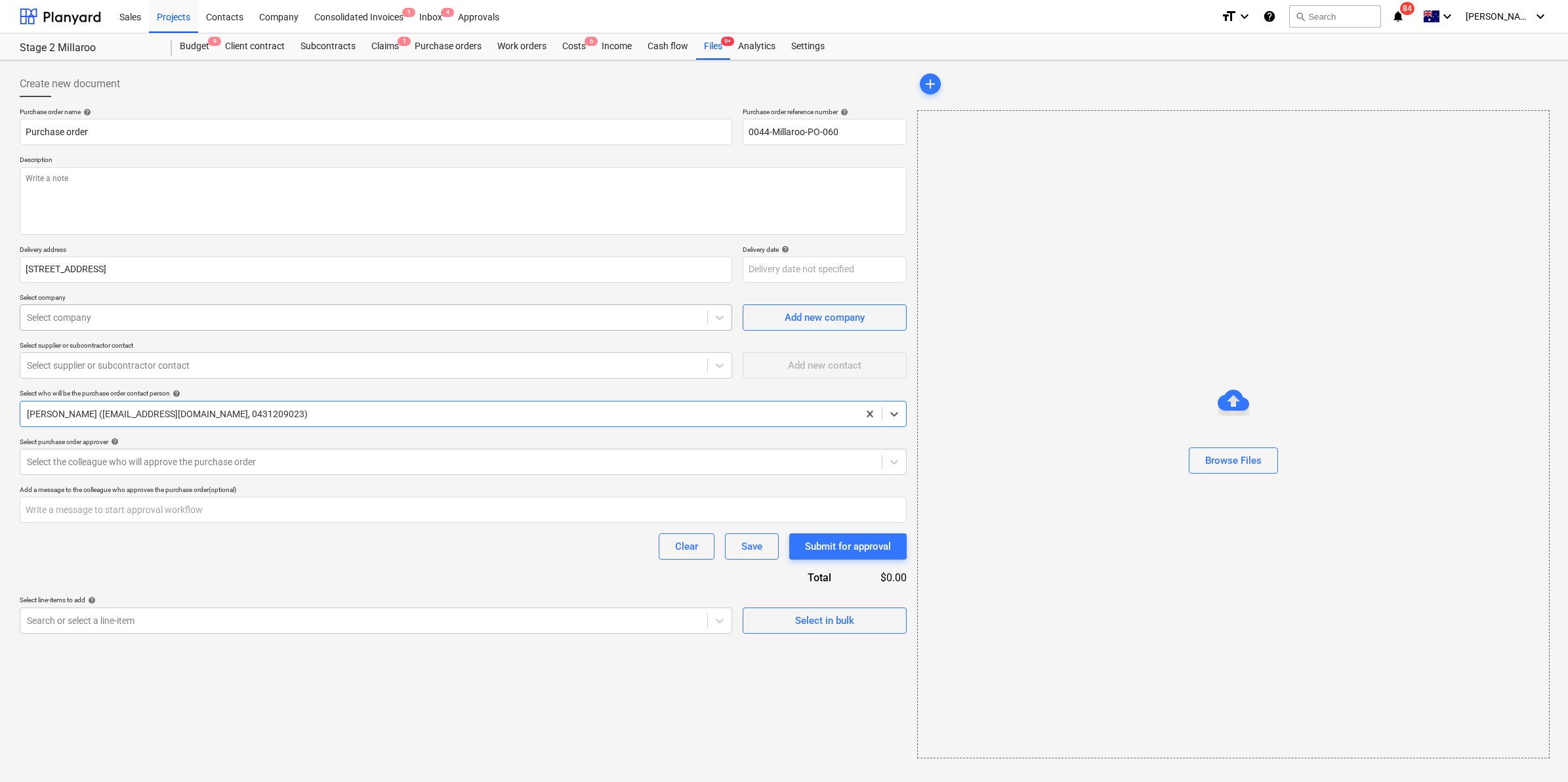
click at [107, 314] on div at bounding box center [363, 317] width 674 height 13
type textarea "x"
click at [228, 295] on p "Select company" at bounding box center [376, 298] width 712 height 11
click at [105, 312] on div at bounding box center [363, 317] width 674 height 13
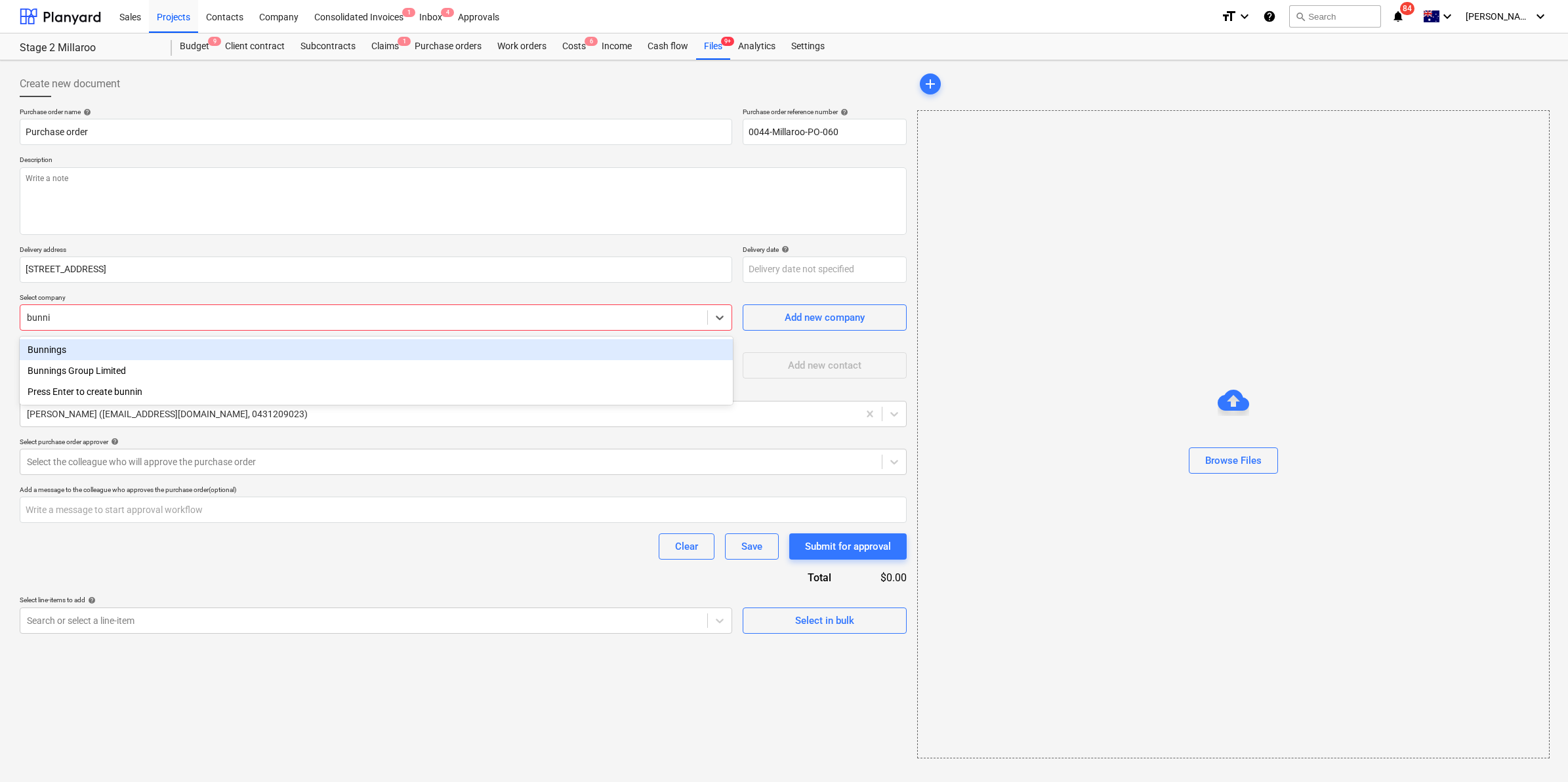
type input "bunnin"
type textarea "x"
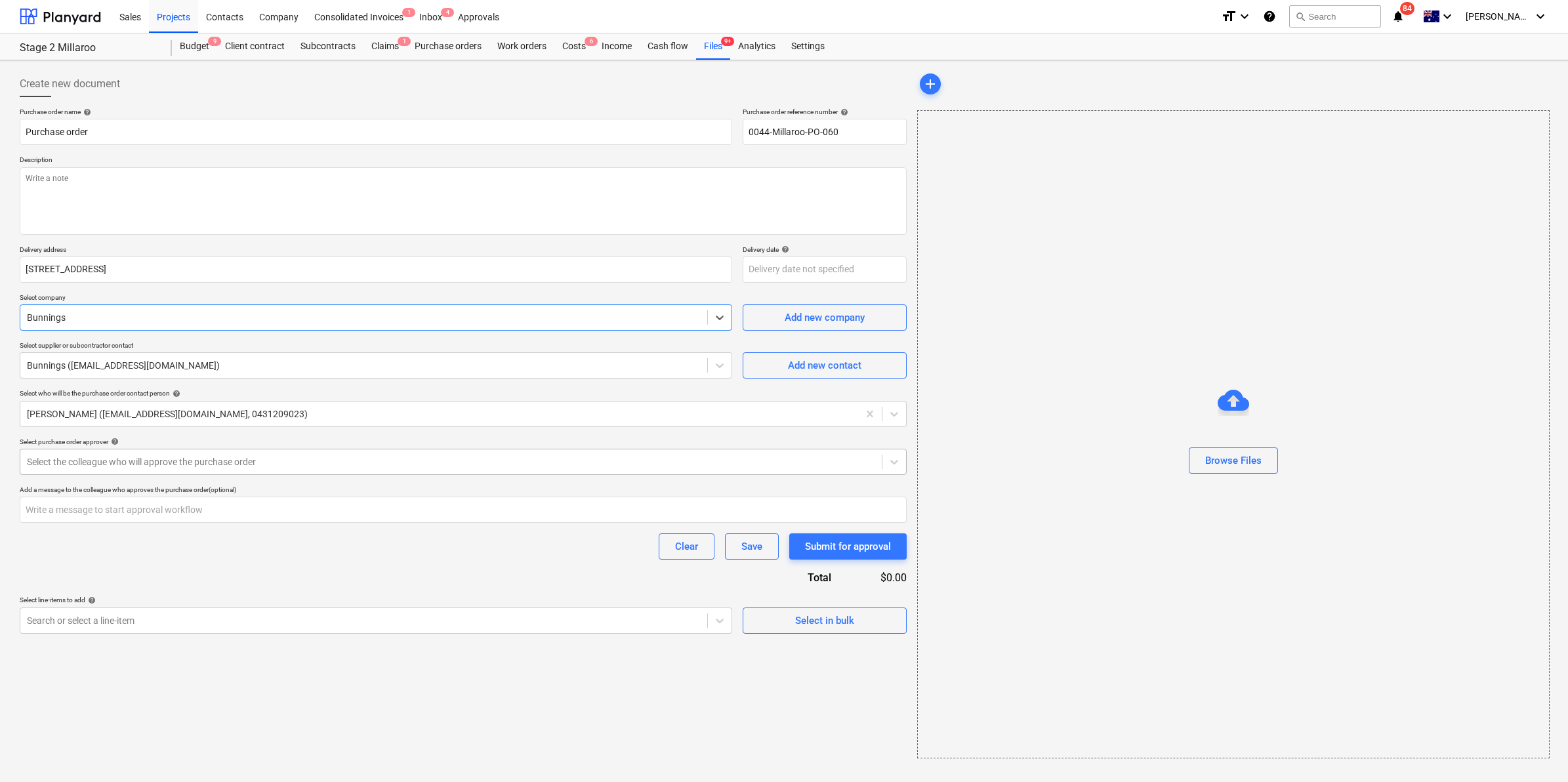
type textarea "x"
click at [225, 454] on div "Select the colleague who will approve the purchase order" at bounding box center [452, 462] width 862 height 19
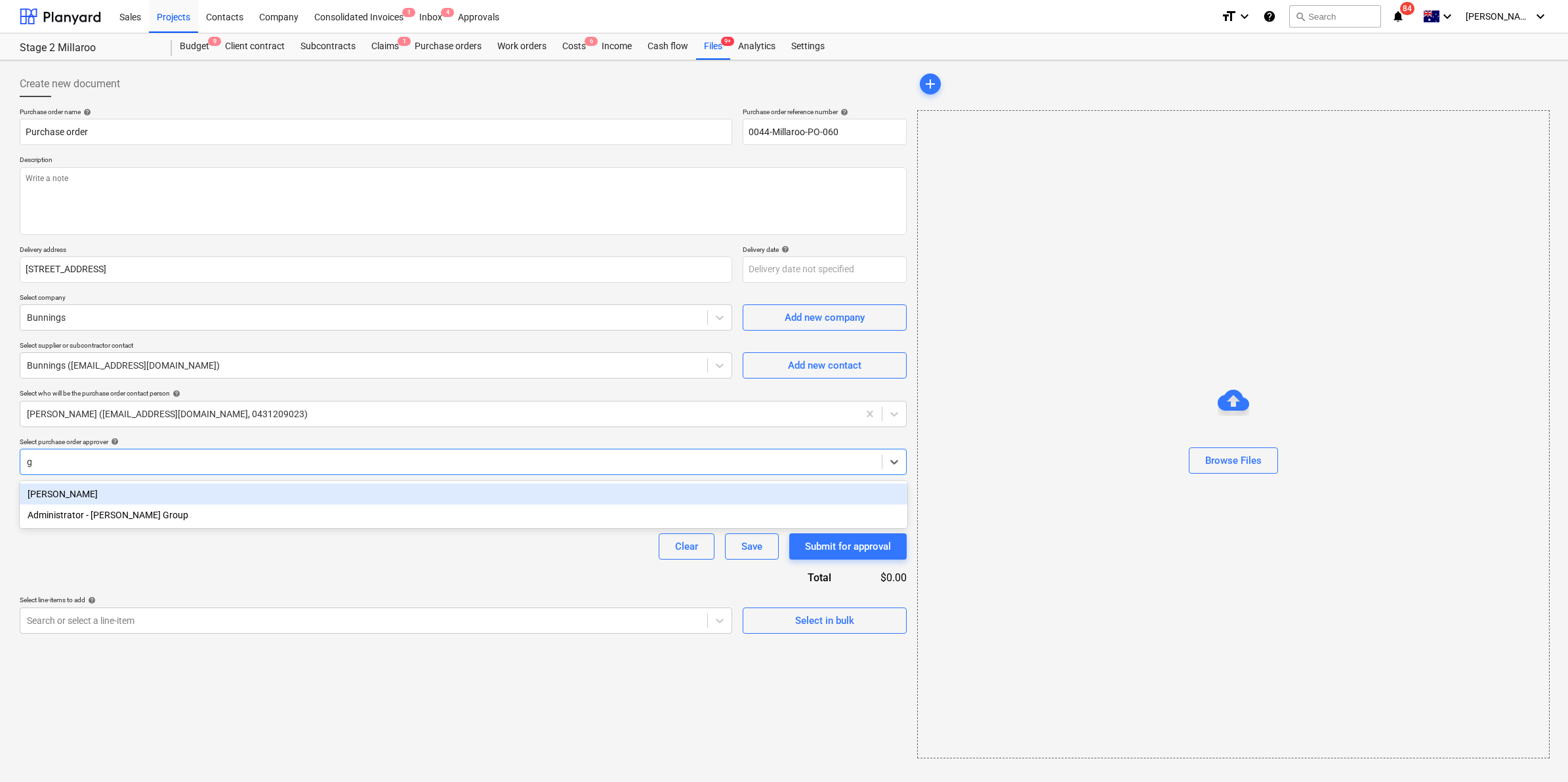
type input "ge"
click at [116, 496] on div "[PERSON_NAME]" at bounding box center [463, 493] width 888 height 21
type textarea "x"
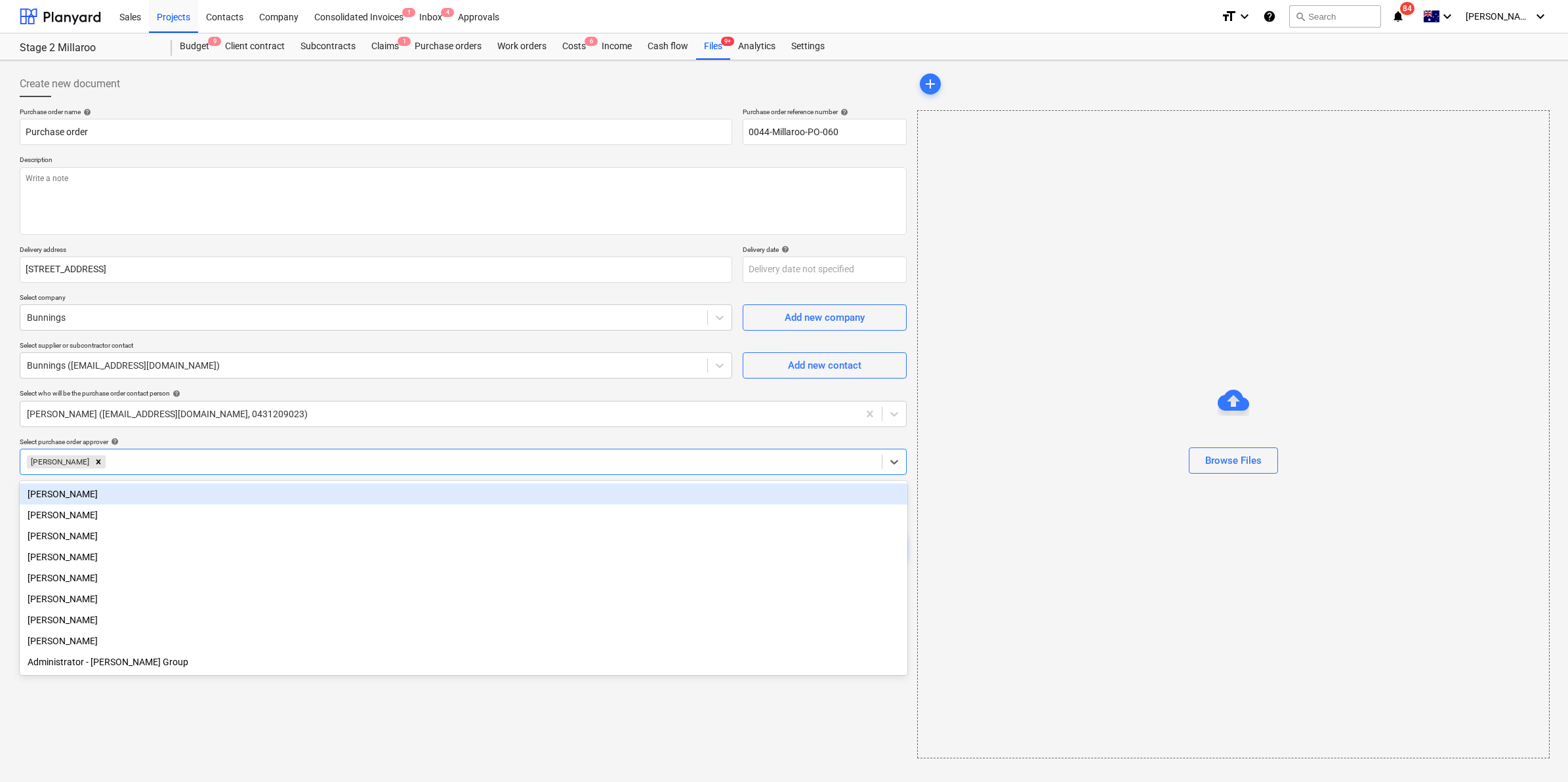
click at [209, 440] on div "Select purchase order approver help" at bounding box center [463, 442] width 887 height 9
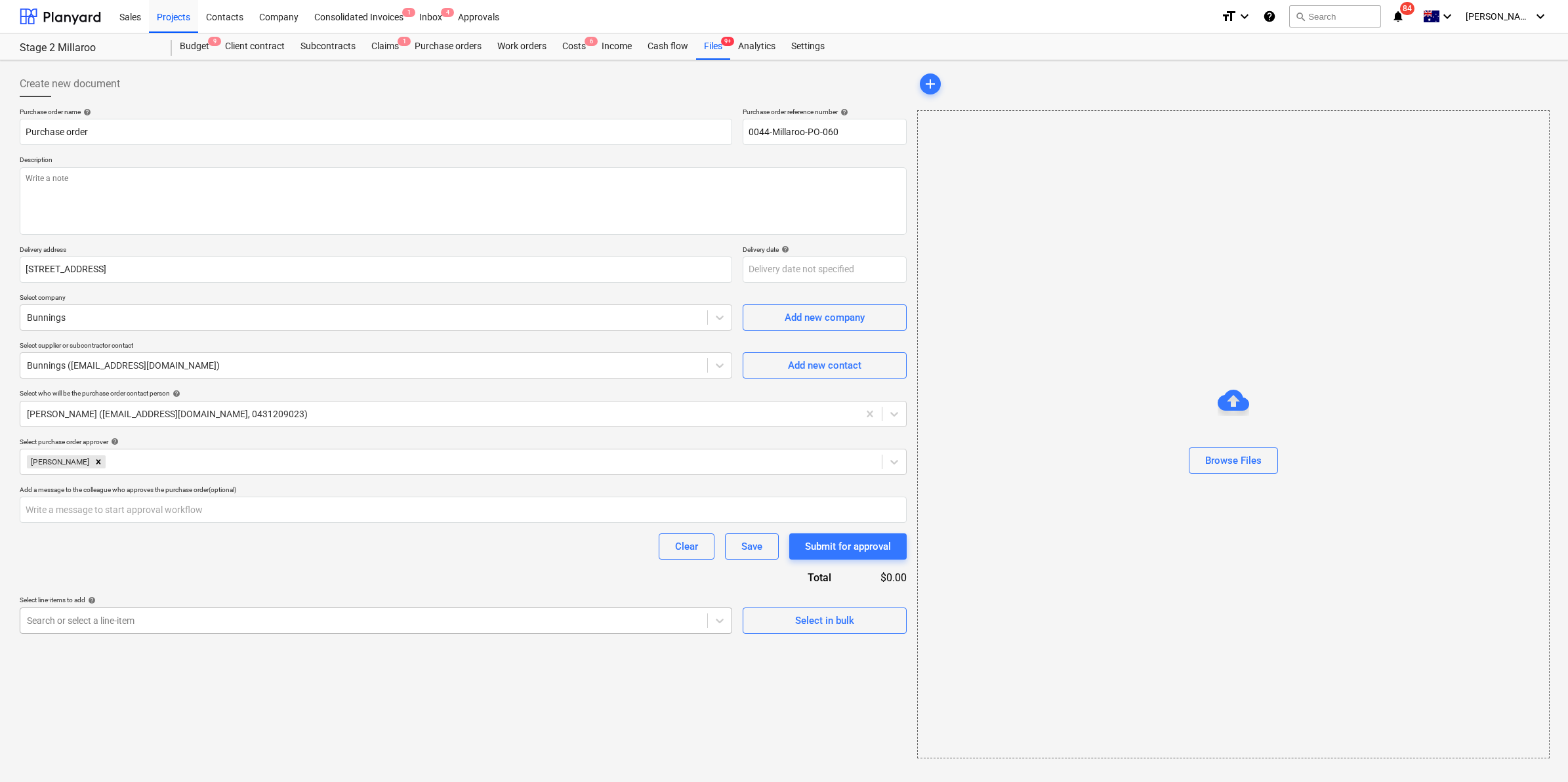
click at [139, 618] on div at bounding box center [363, 620] width 674 height 13
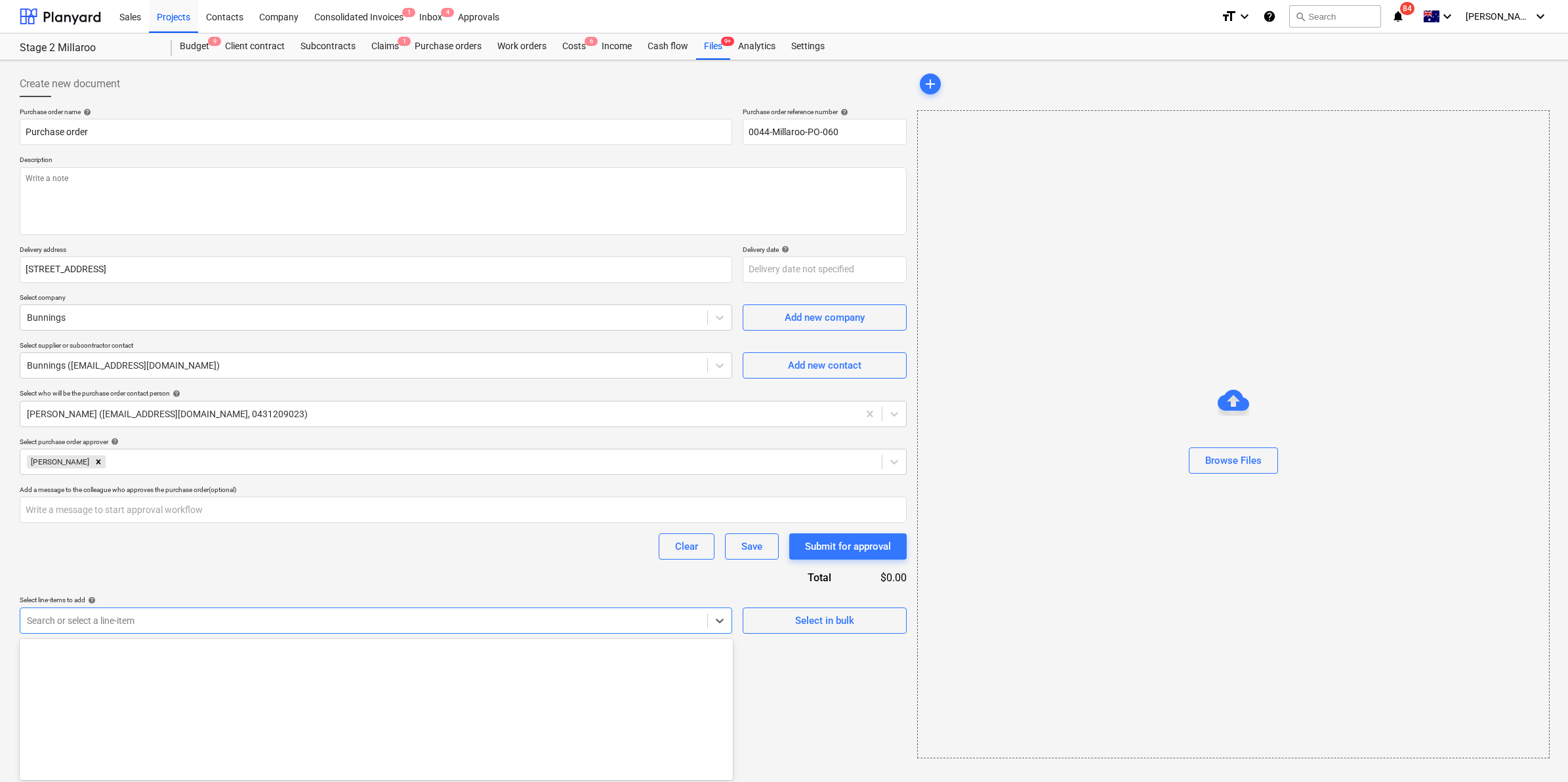
scroll to position [410, 0]
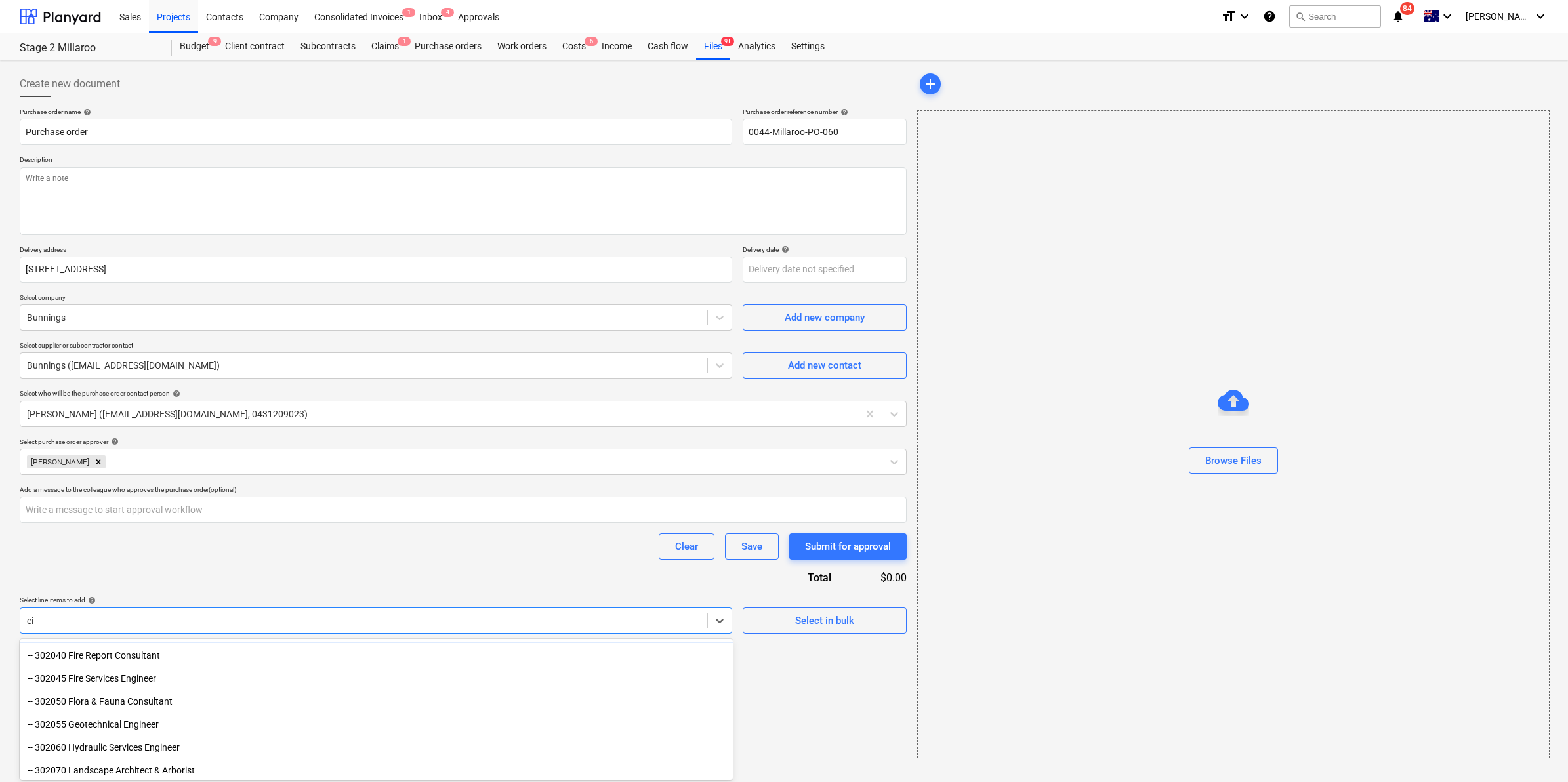
type input "civi"
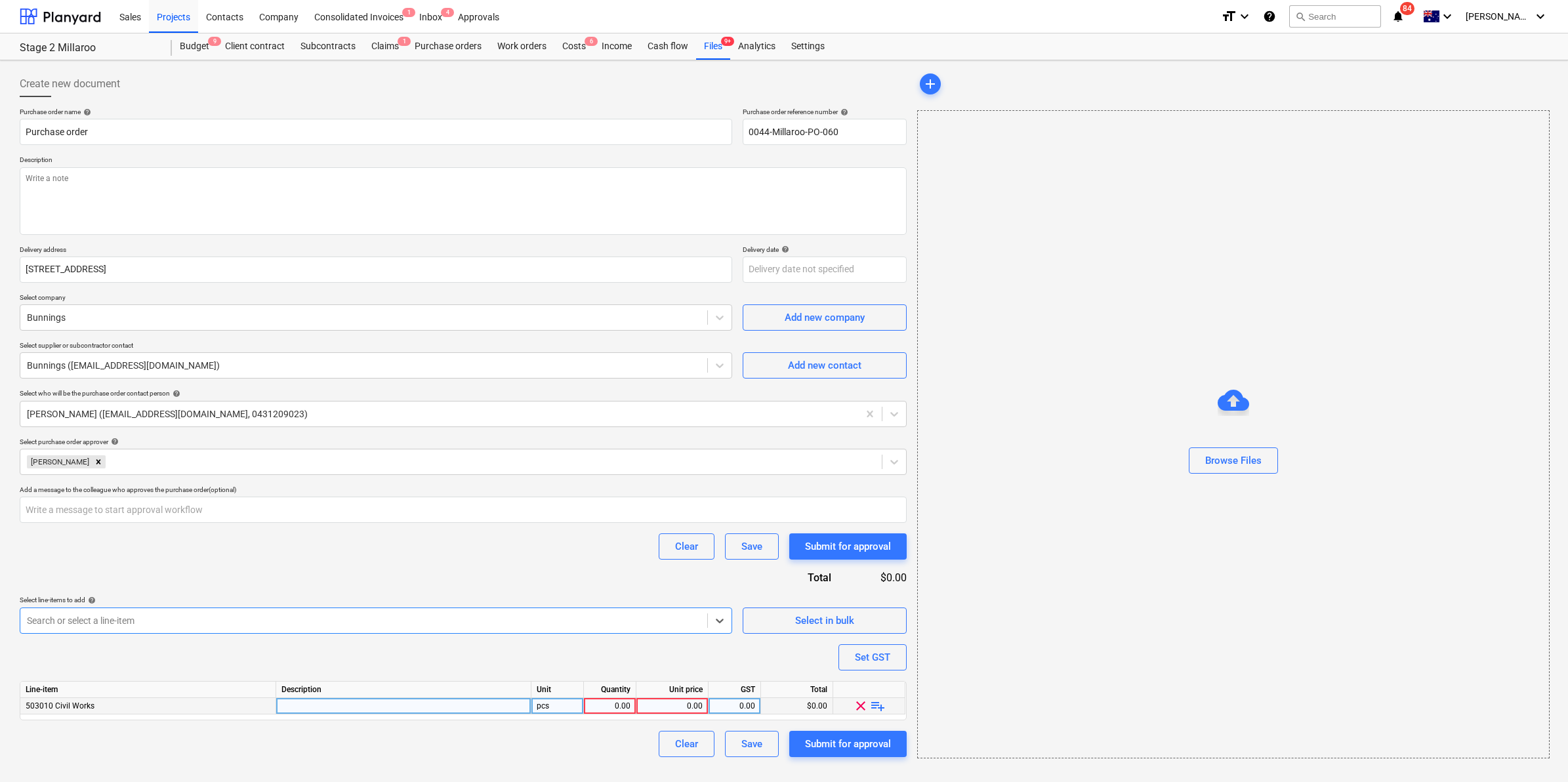
type textarea "x"
click at [610, 708] on div "0.00" at bounding box center [609, 706] width 41 height 17
type input "1"
type textarea "x"
type input "79.93"
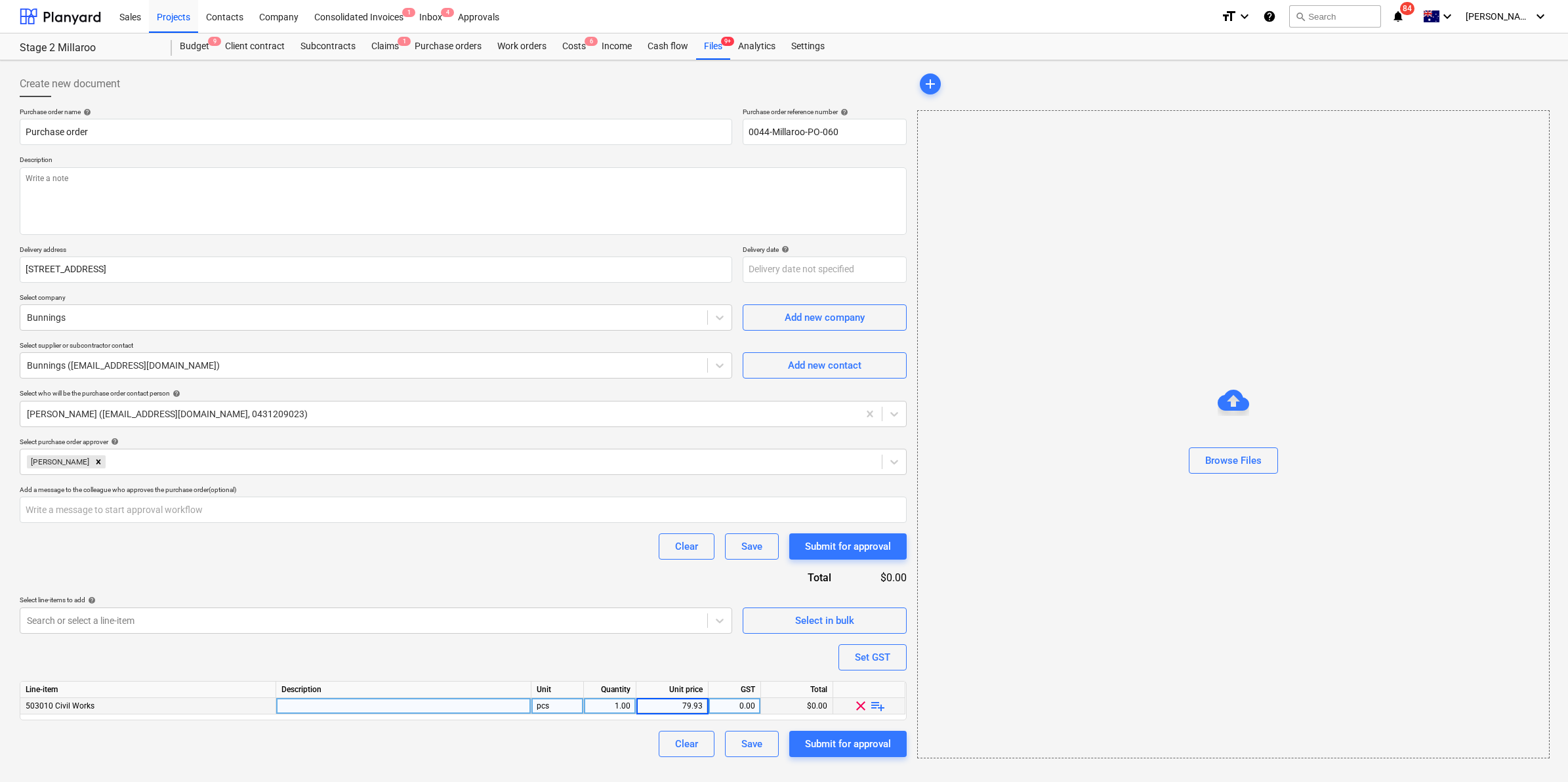
type textarea "x"
click at [501, 566] on div "Purchase order name help Purchase order Purchase order reference number help 00…" at bounding box center [463, 432] width 887 height 650
click at [322, 700] on div at bounding box center [403, 706] width 255 height 17
type input "G"
type input "Hose & nozzle"
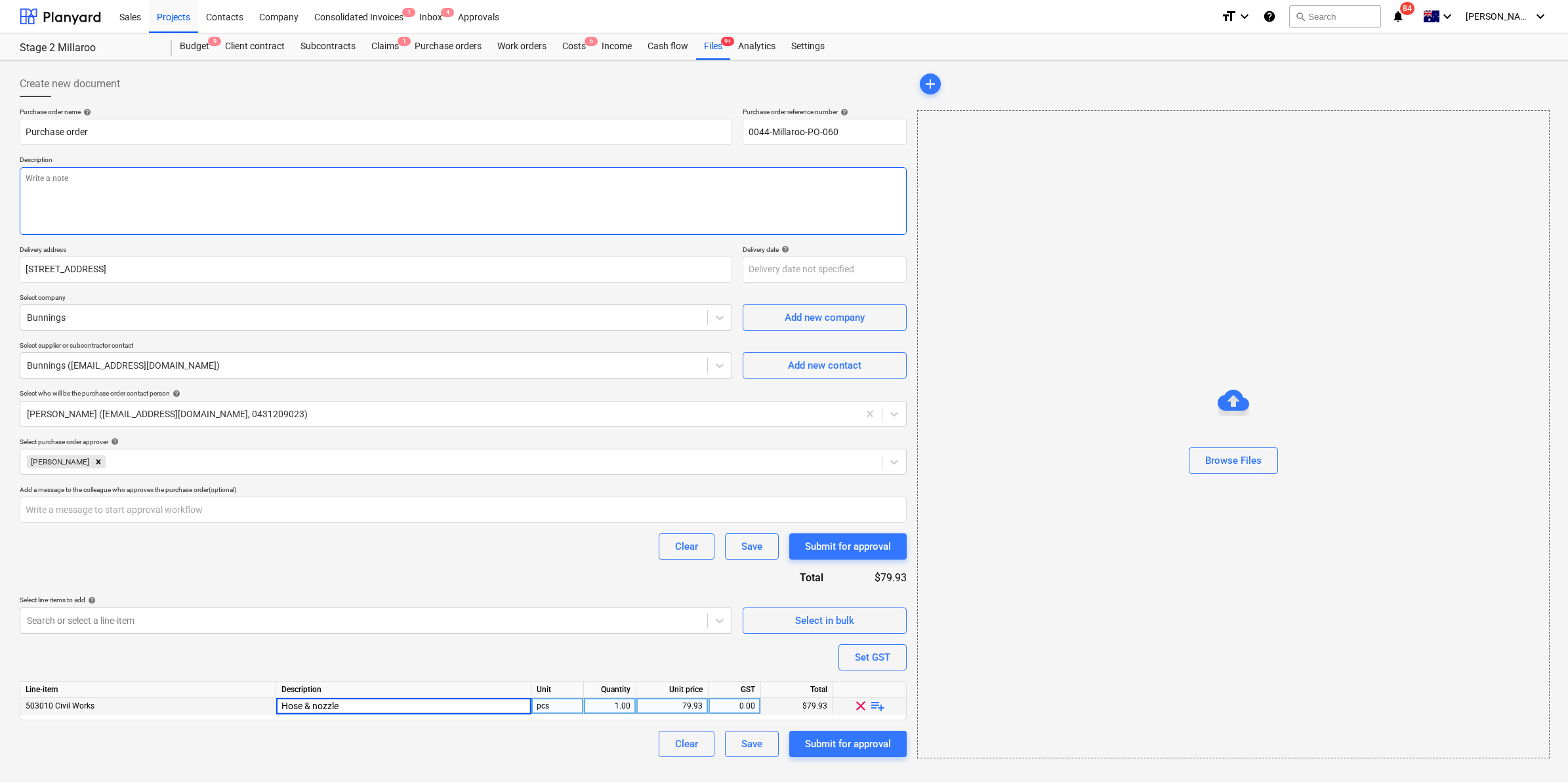
click at [132, 188] on textarea at bounding box center [463, 201] width 887 height 68
click at [91, 171] on textarea at bounding box center [463, 201] width 887 height 68
type textarea "x"
type textarea "H"
type textarea "x"
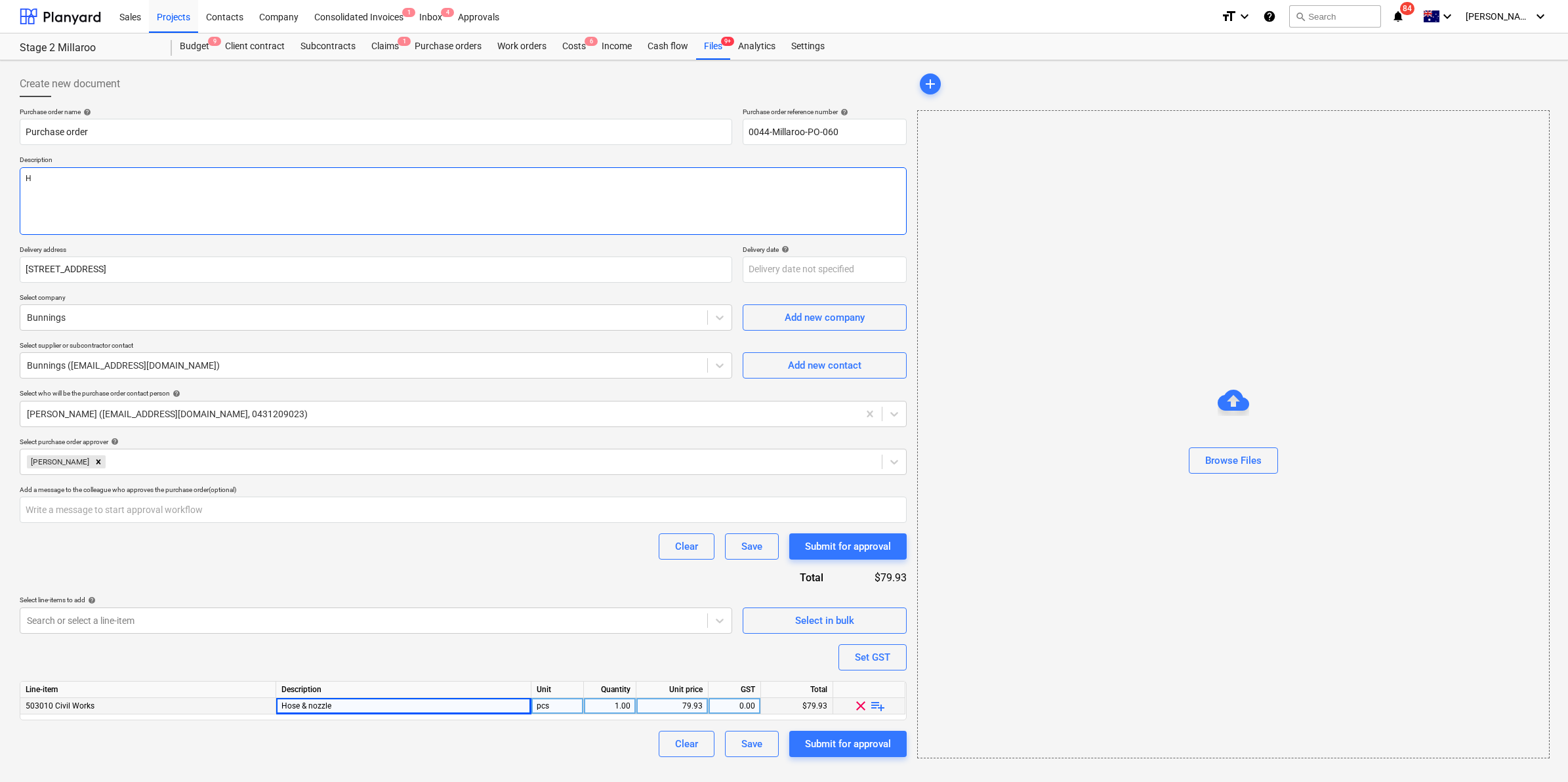
type textarea "Ho"
type textarea "x"
type textarea "Hos"
type textarea "x"
type textarea "Hose"
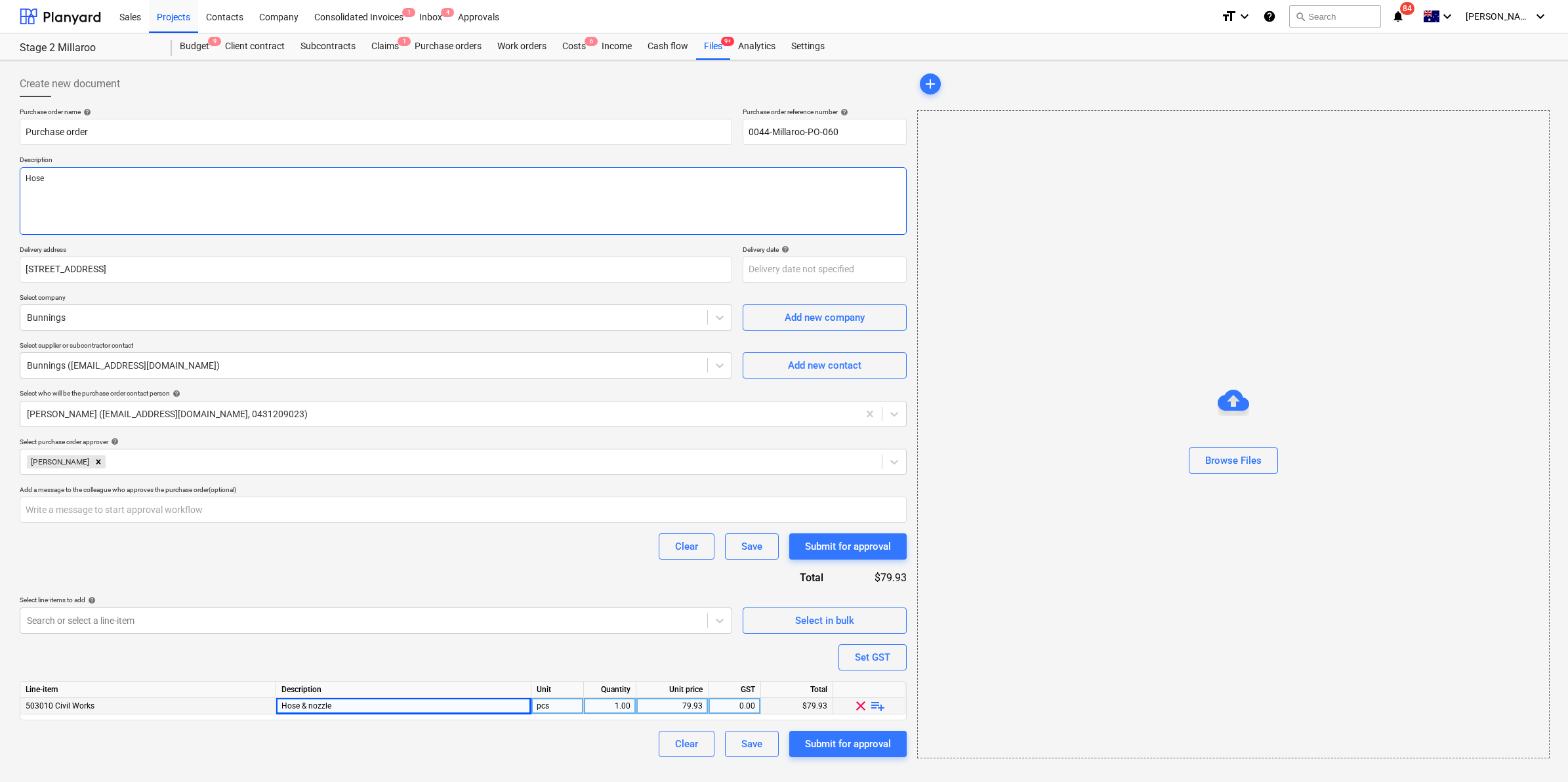
type textarea "x"
type textarea "Hose"
type textarea "x"
type textarea "Hose a"
type textarea "x"
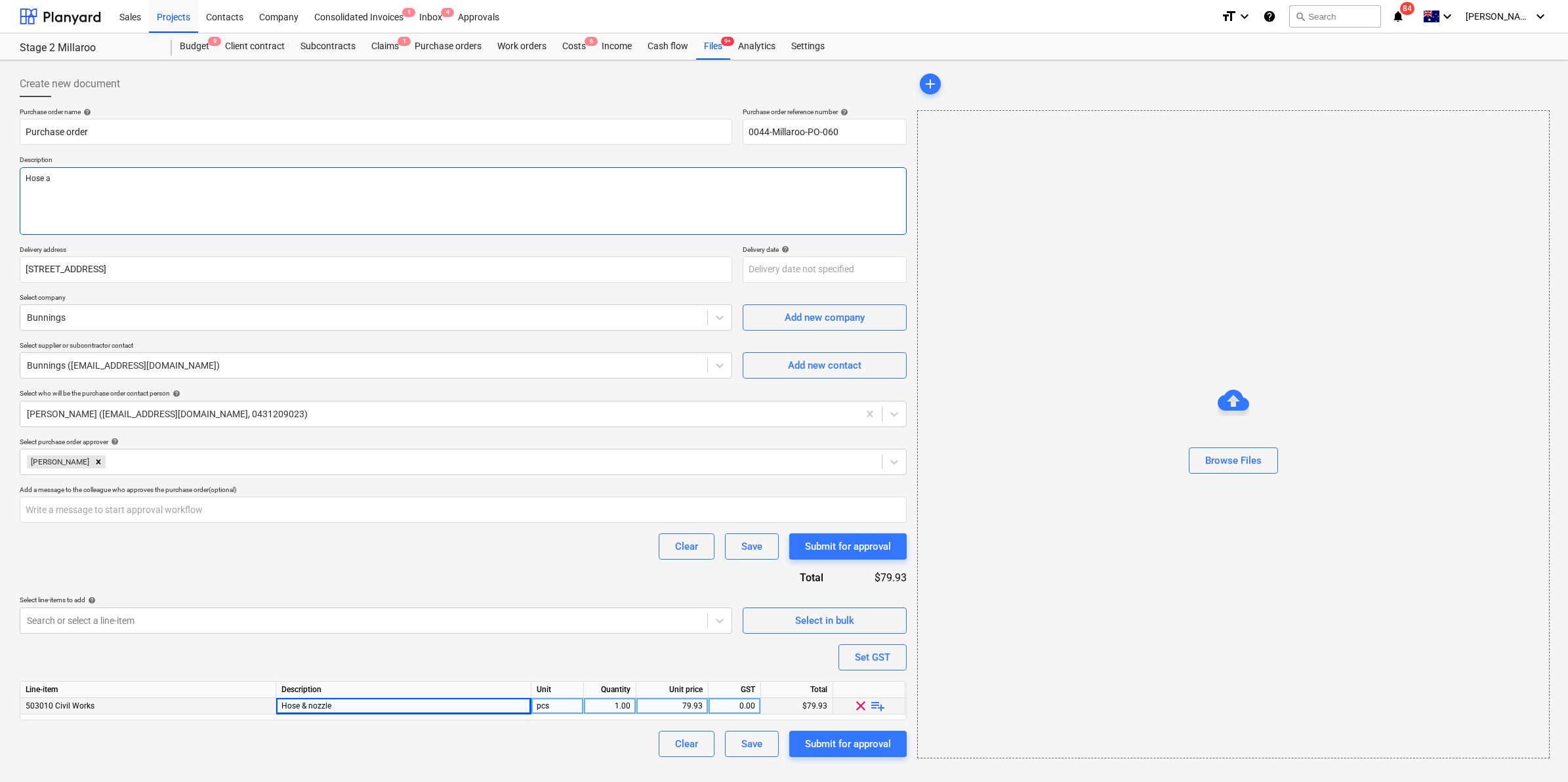
type textarea "Hose an"
type textarea "x"
type textarea "Hose and"
type textarea "x"
type textarea "Hose and"
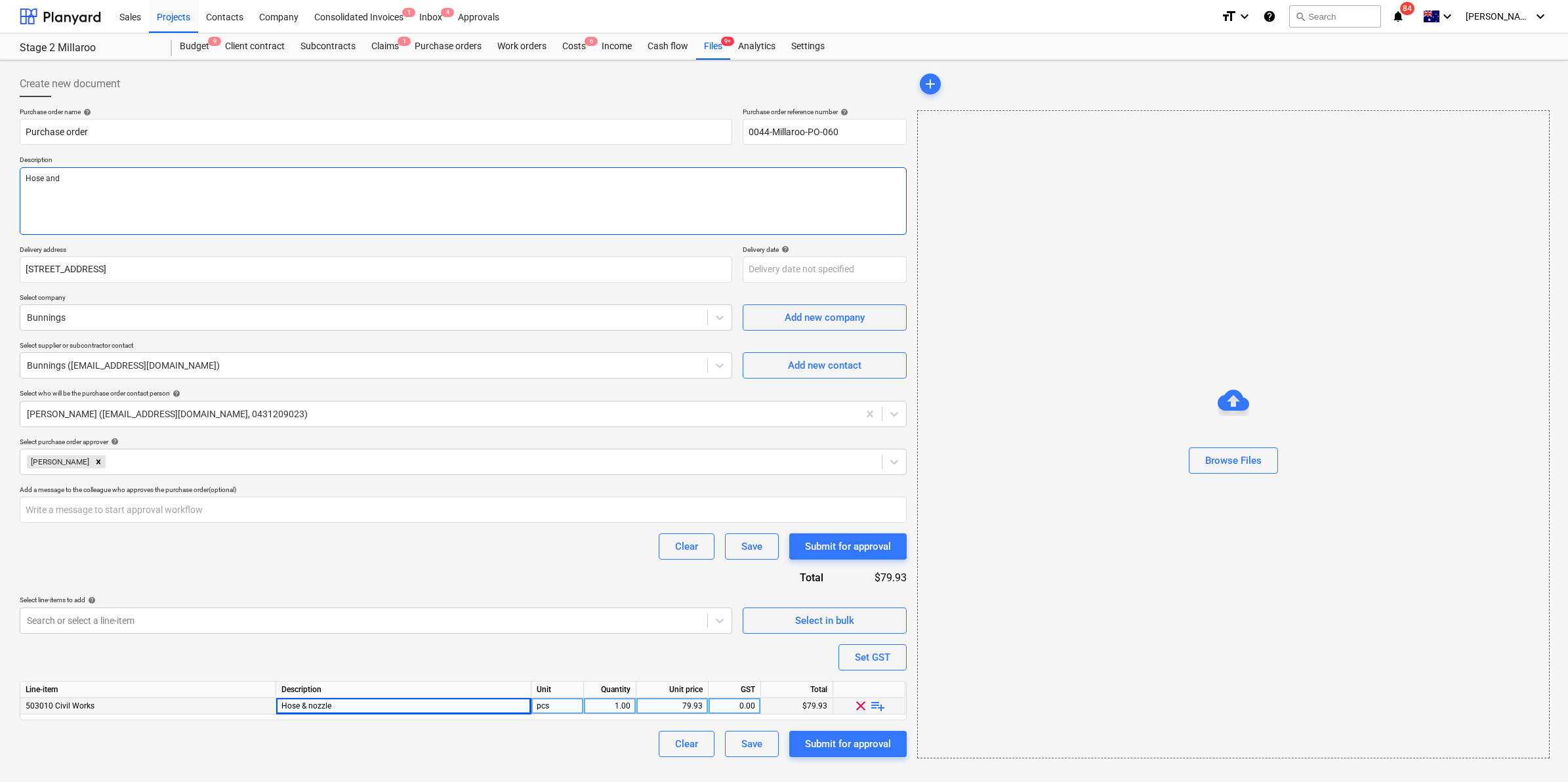
type textarea "x"
type textarea "Hose and n"
type textarea "x"
type textarea "Hose and no"
type textarea "x"
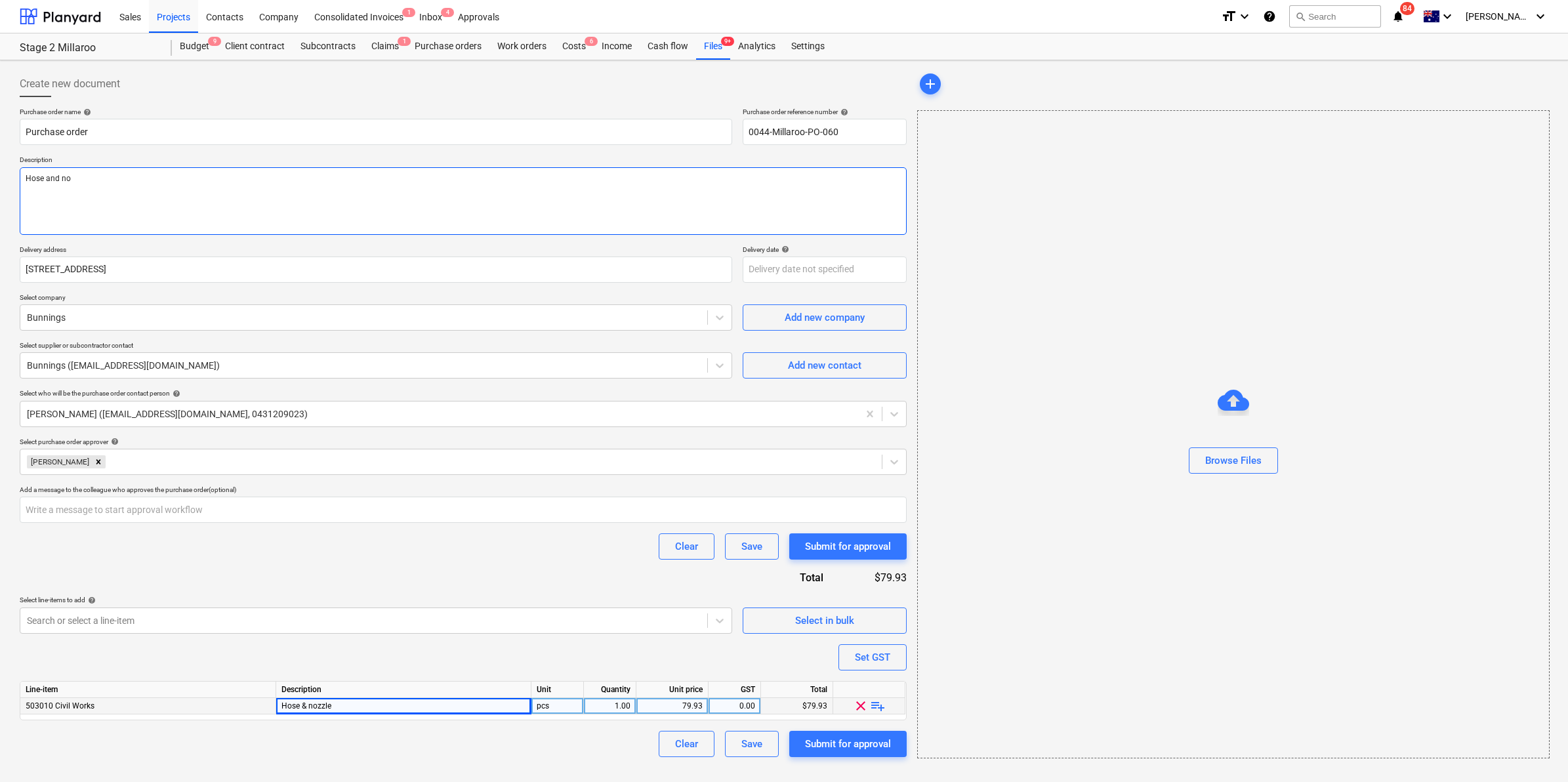
type textarea "Hose and noz"
type textarea "x"
type textarea "Hose and nozzl"
type textarea "x"
type textarea "Hose and nozzle"
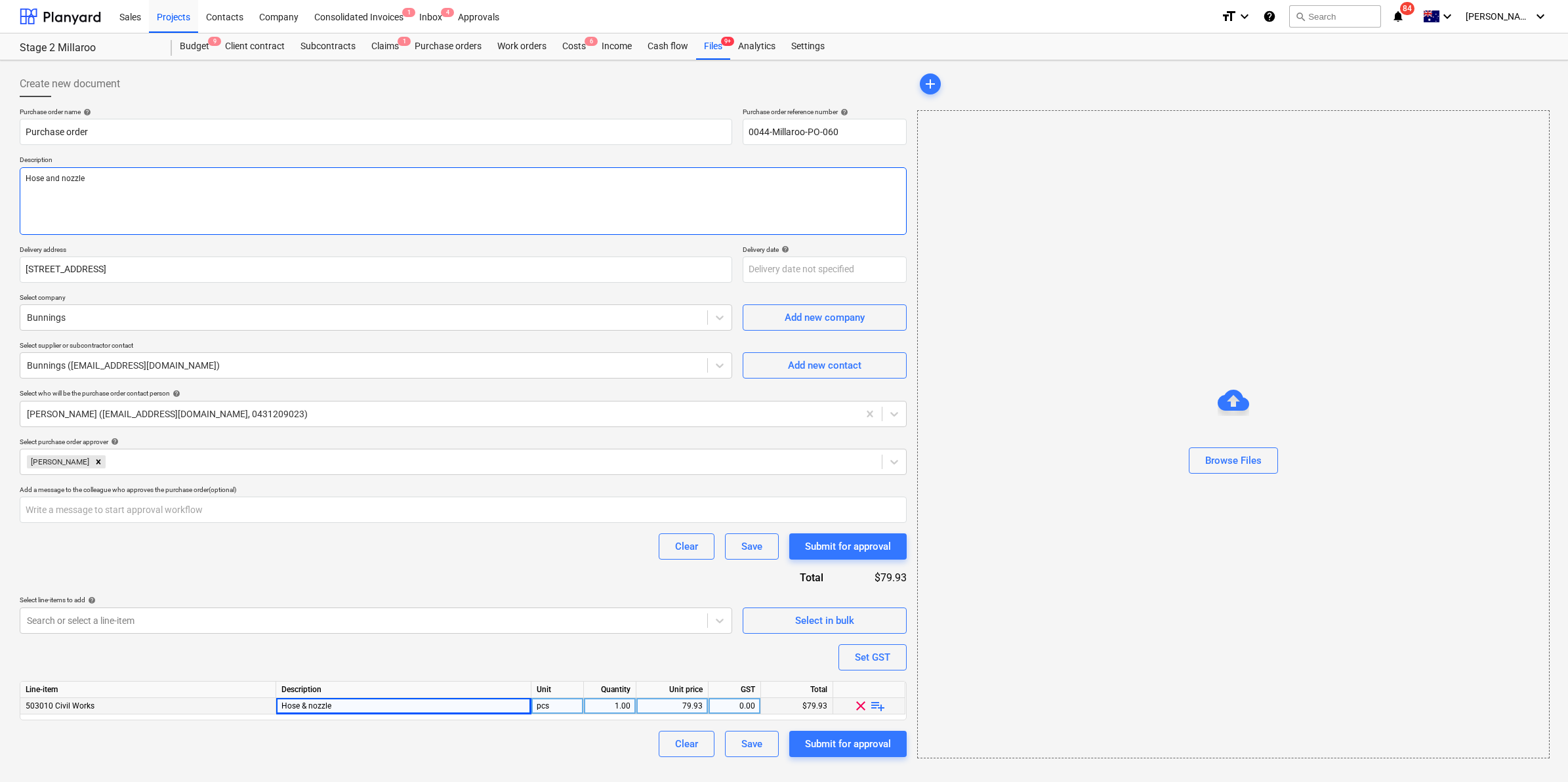
type textarea "x"
type textarea "Hose and nozzle"
type textarea "x"
type textarea "Hose and nozzle u"
type textarea "x"
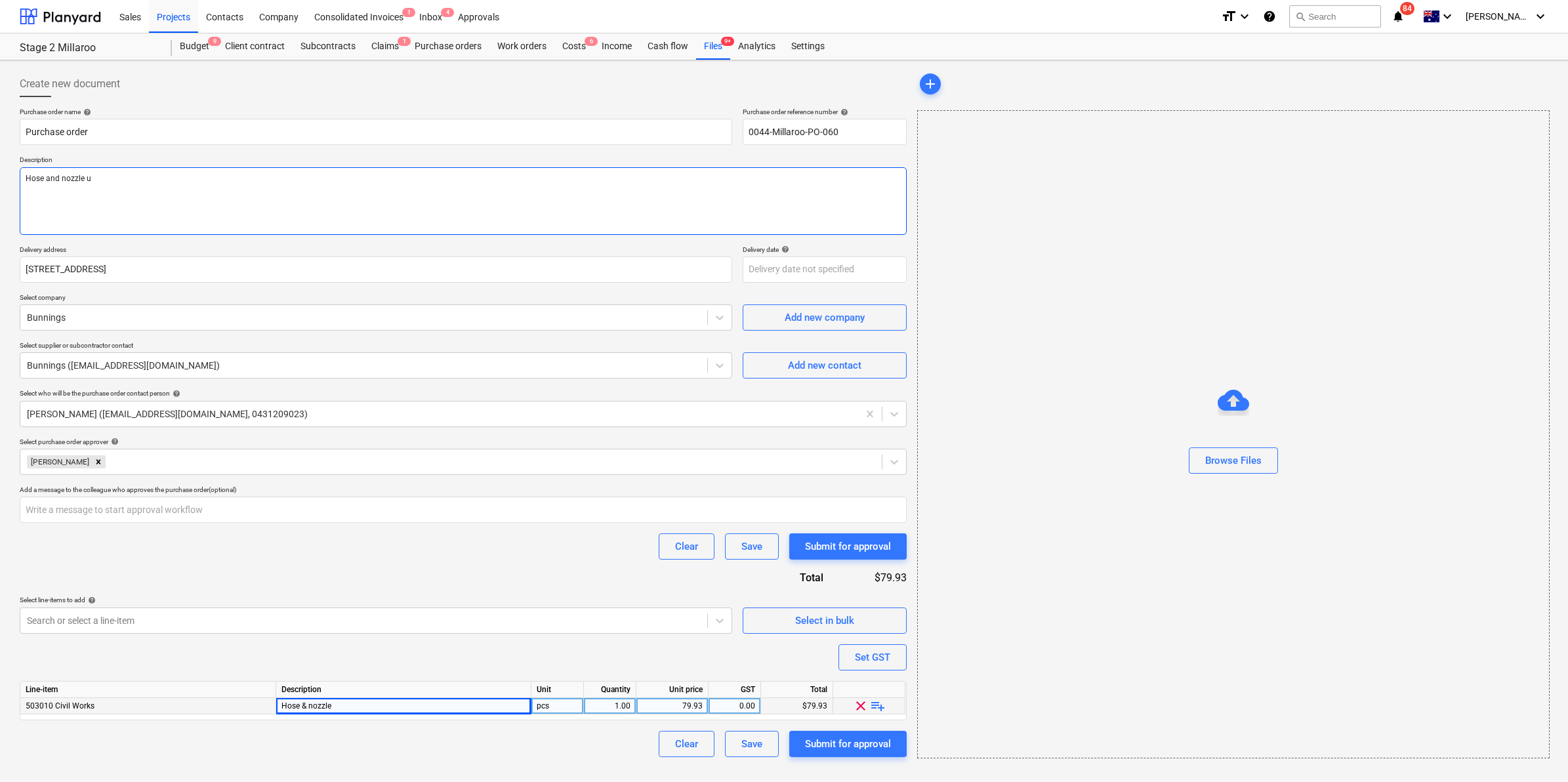
type textarea "Hose and nozzle us"
type textarea "x"
type textarea "Hose and nozzle use"
type textarea "x"
type textarea "Hose and nozzle used"
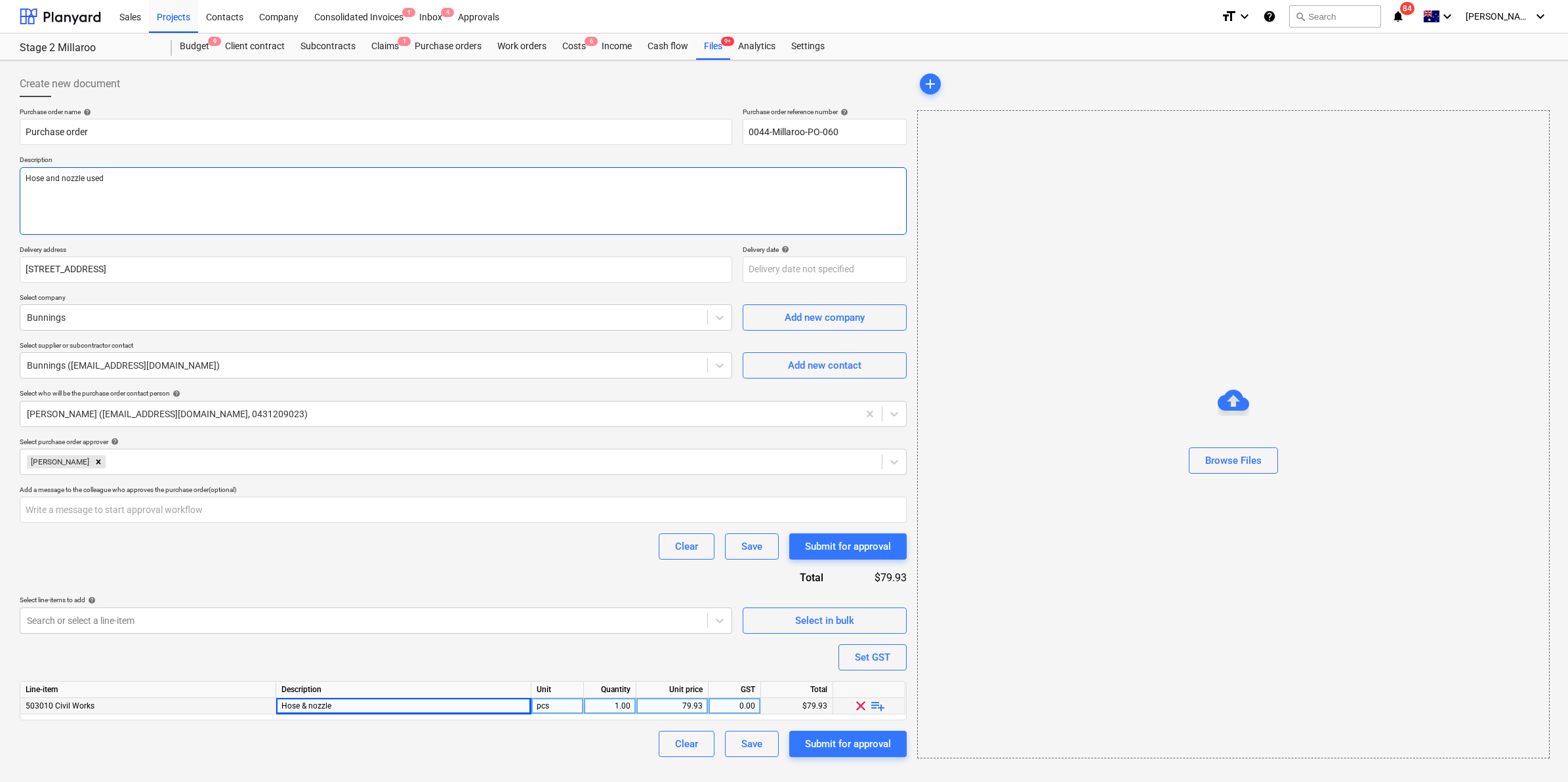
type textarea "x"
type textarea "Hose and nozzle used f"
type textarea "x"
type textarea "Hose and nozzle used fo"
type textarea "x"
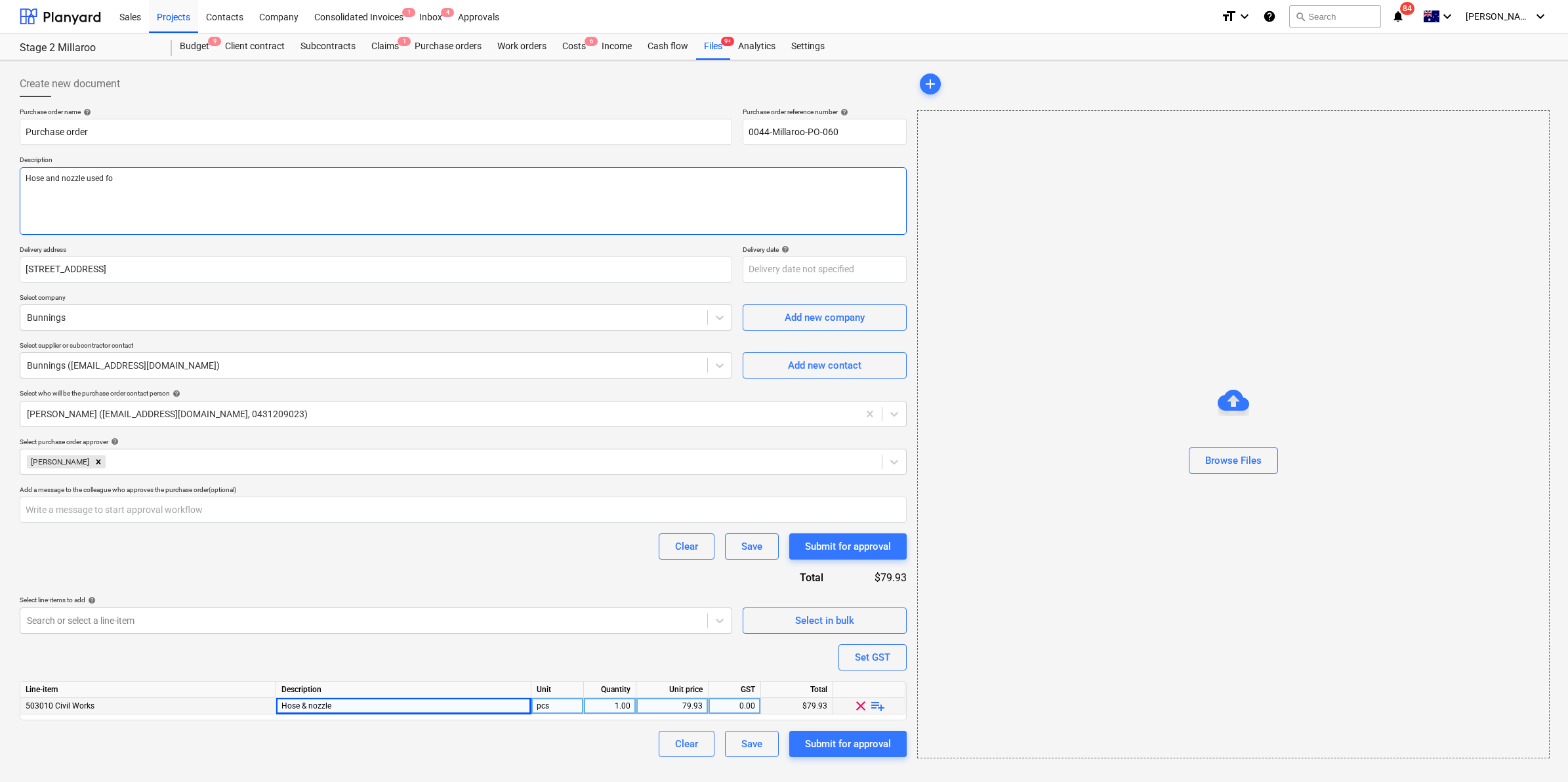
type textarea "Hose and nozzle used for"
type textarea "x"
type textarea "Hose and nozzle used for"
type textarea "x"
type textarea "Hose and nozzle used for w"
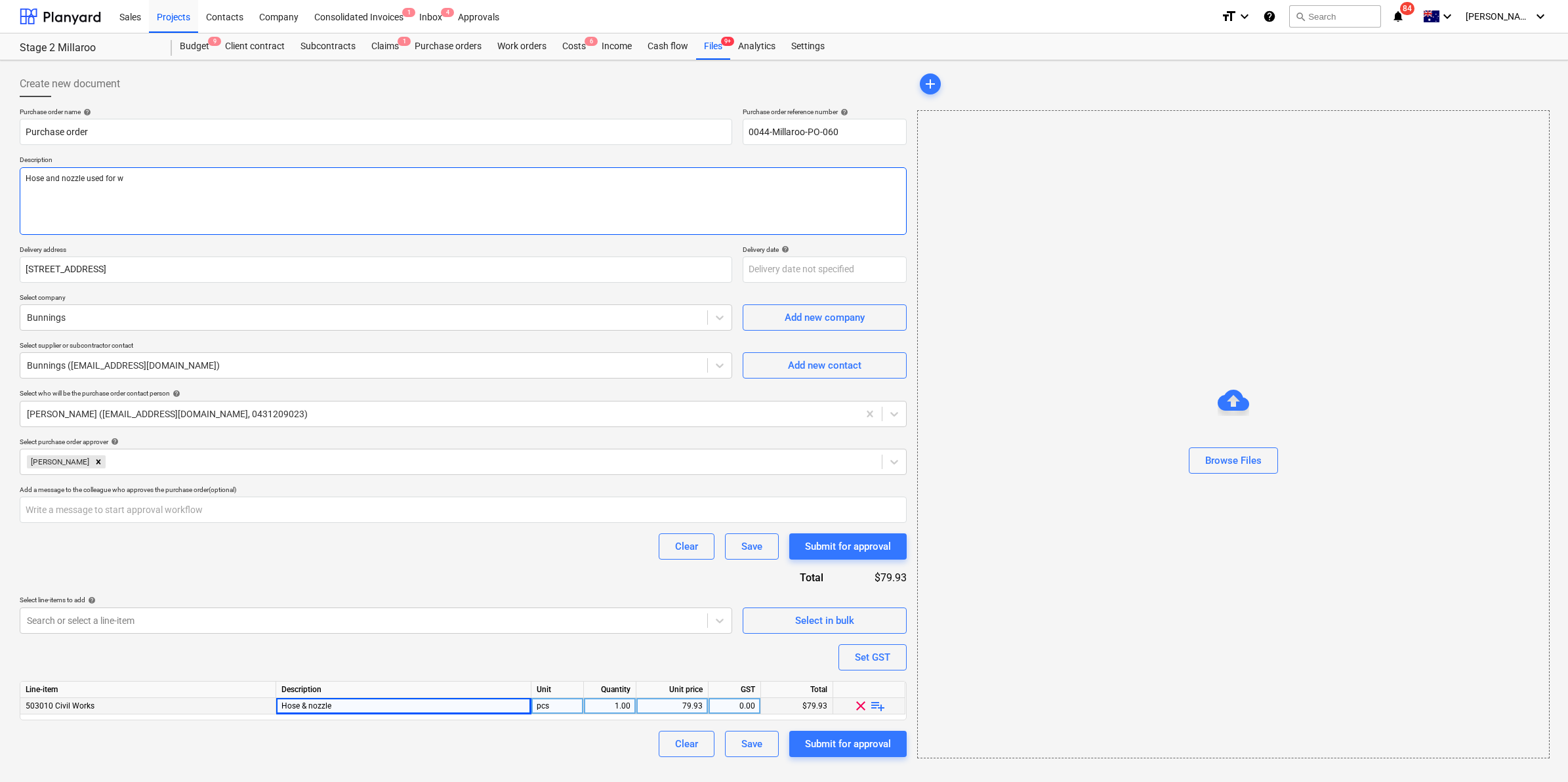
type textarea "x"
type textarea "Hose and nozzle used for wa"
click at [156, 178] on textarea "Hose and nozzle used for washing cars at entrance" at bounding box center [463, 201] width 887 height 68
drag, startPoint x: 252, startPoint y: 178, endPoint x: 253, endPoint y: 172, distance: 6.1
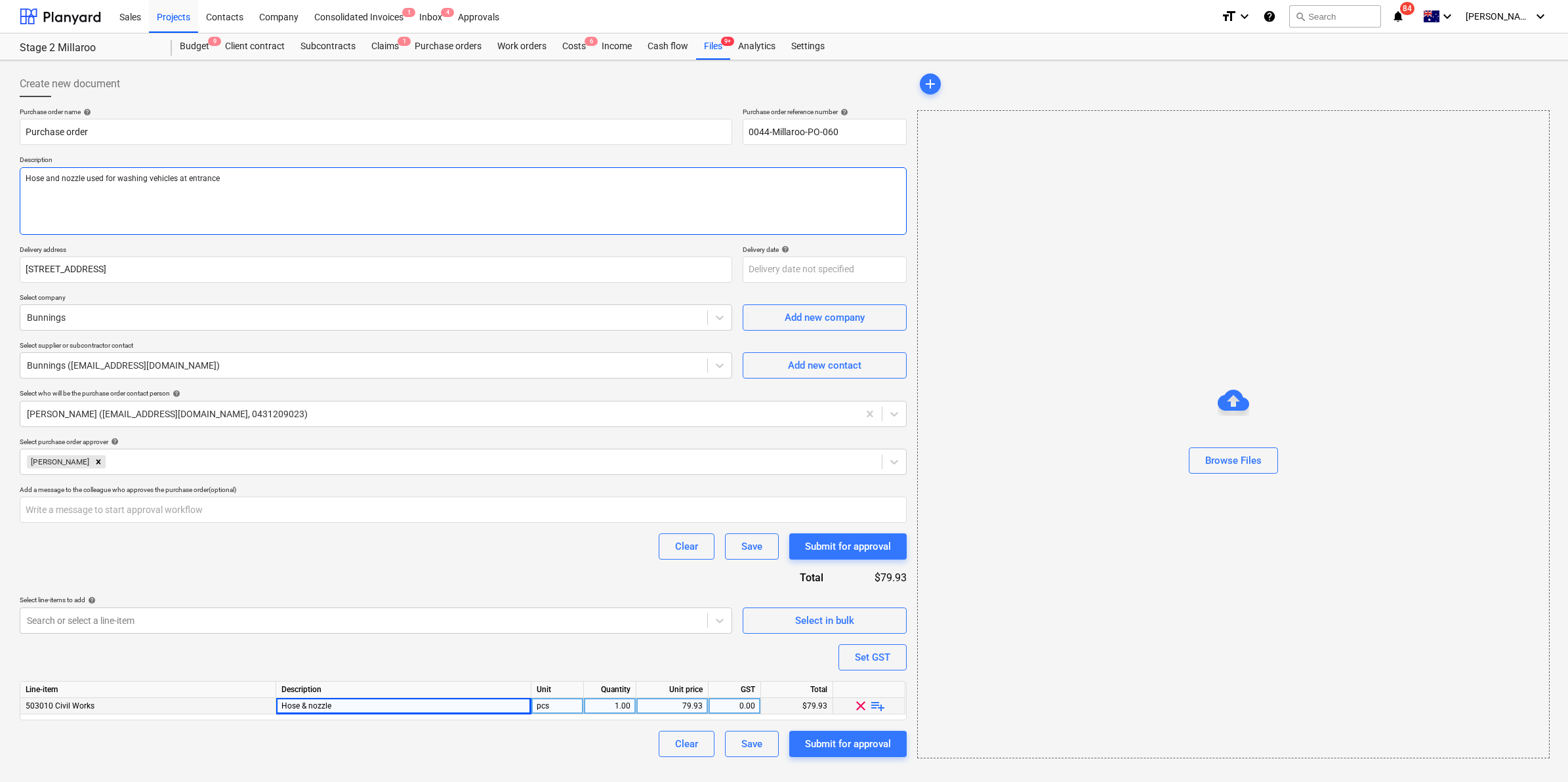
click at [252, 176] on textarea "Hose and nozzle used for washing vehicles at entrance" at bounding box center [463, 201] width 887 height 68
click at [834, 743] on div "Submit for approval" at bounding box center [847, 744] width 86 height 17
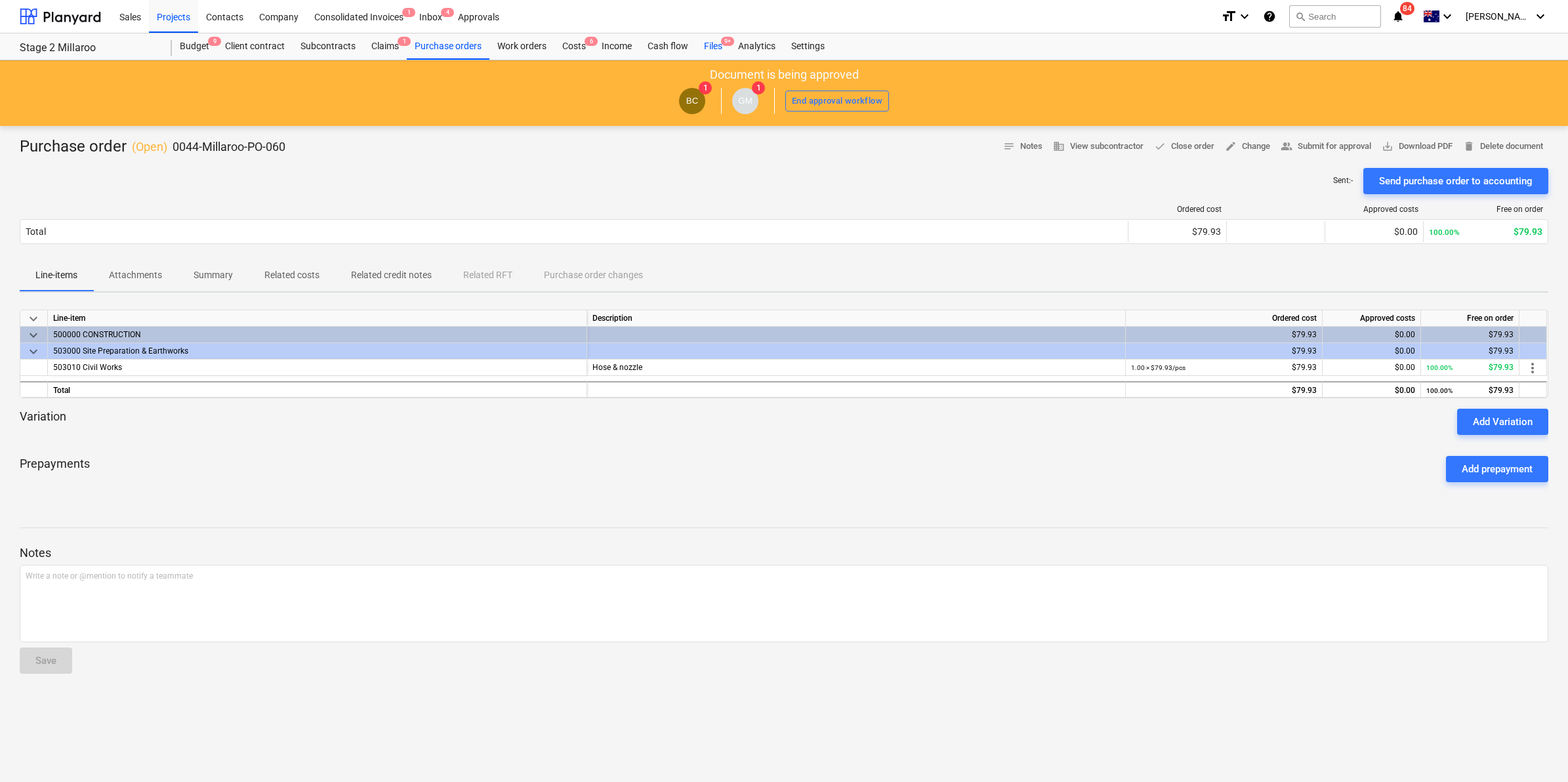
click at [704, 47] on div "Files 9+" at bounding box center [713, 46] width 35 height 27
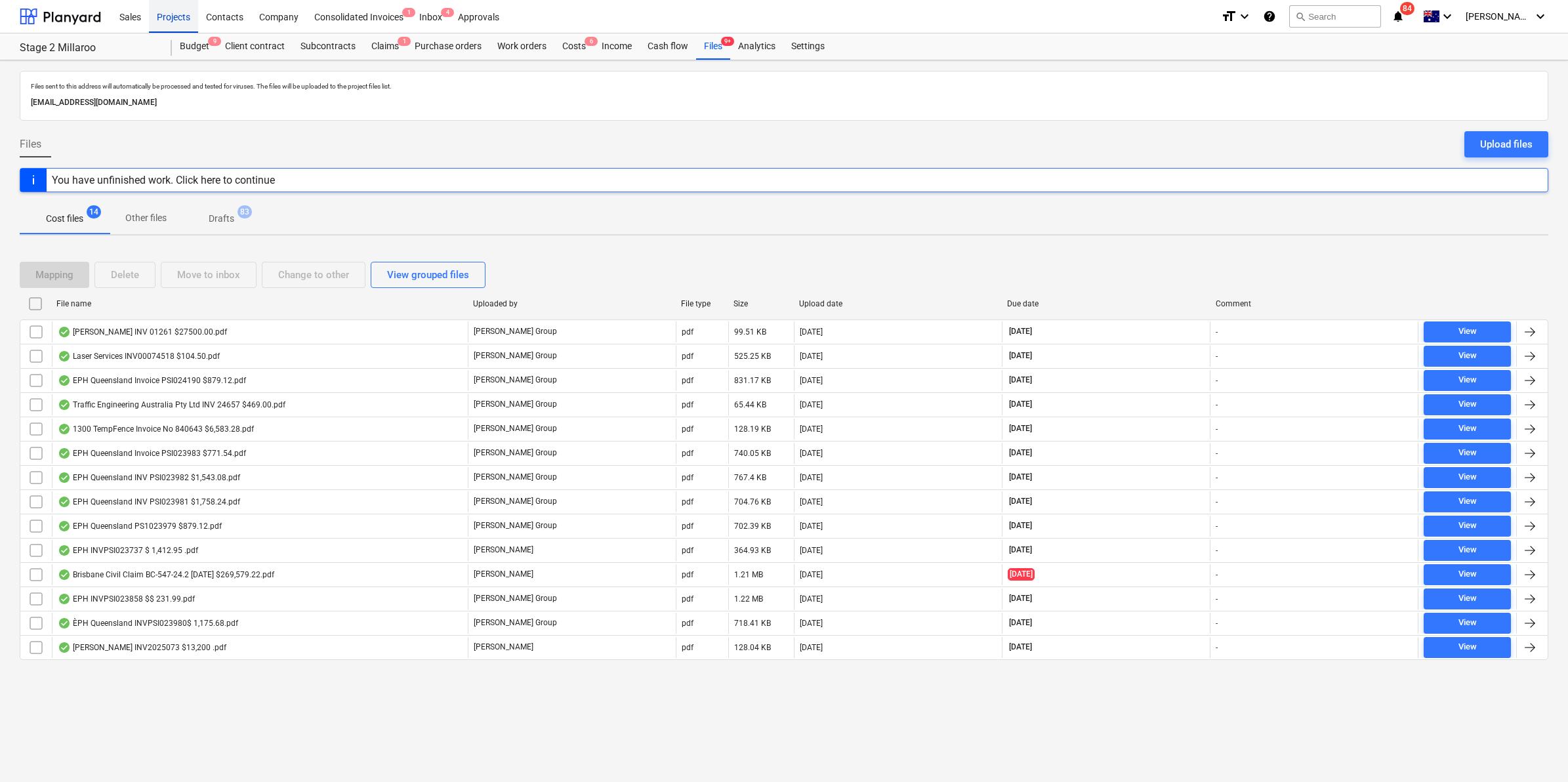
click at [173, 17] on div "Projects" at bounding box center [174, 16] width 49 height 34
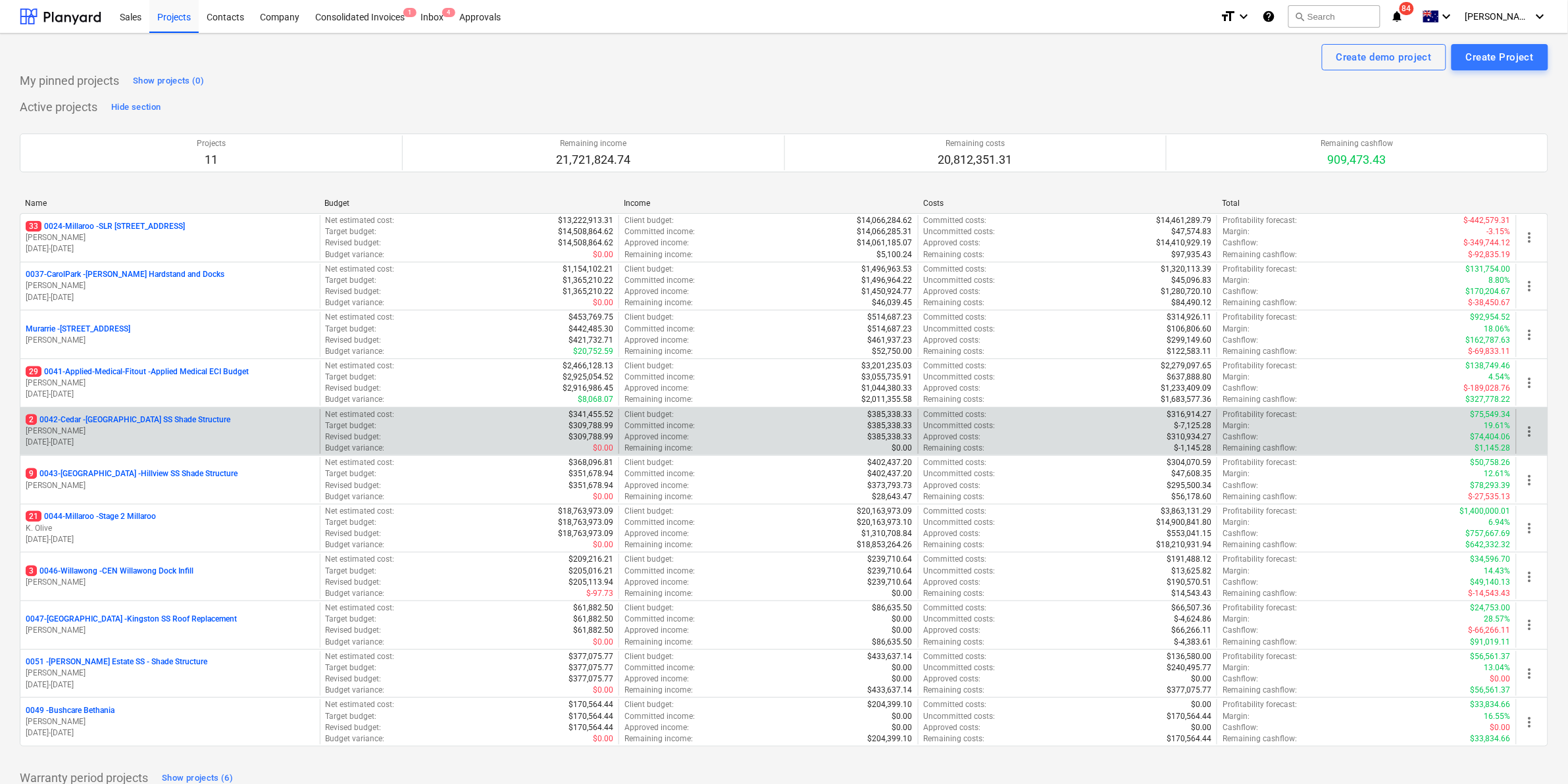
click at [110, 421] on p "2 0042-Cedar - [GEOGRAPHIC_DATA] SS Shade Structure" at bounding box center [128, 419] width 205 height 11
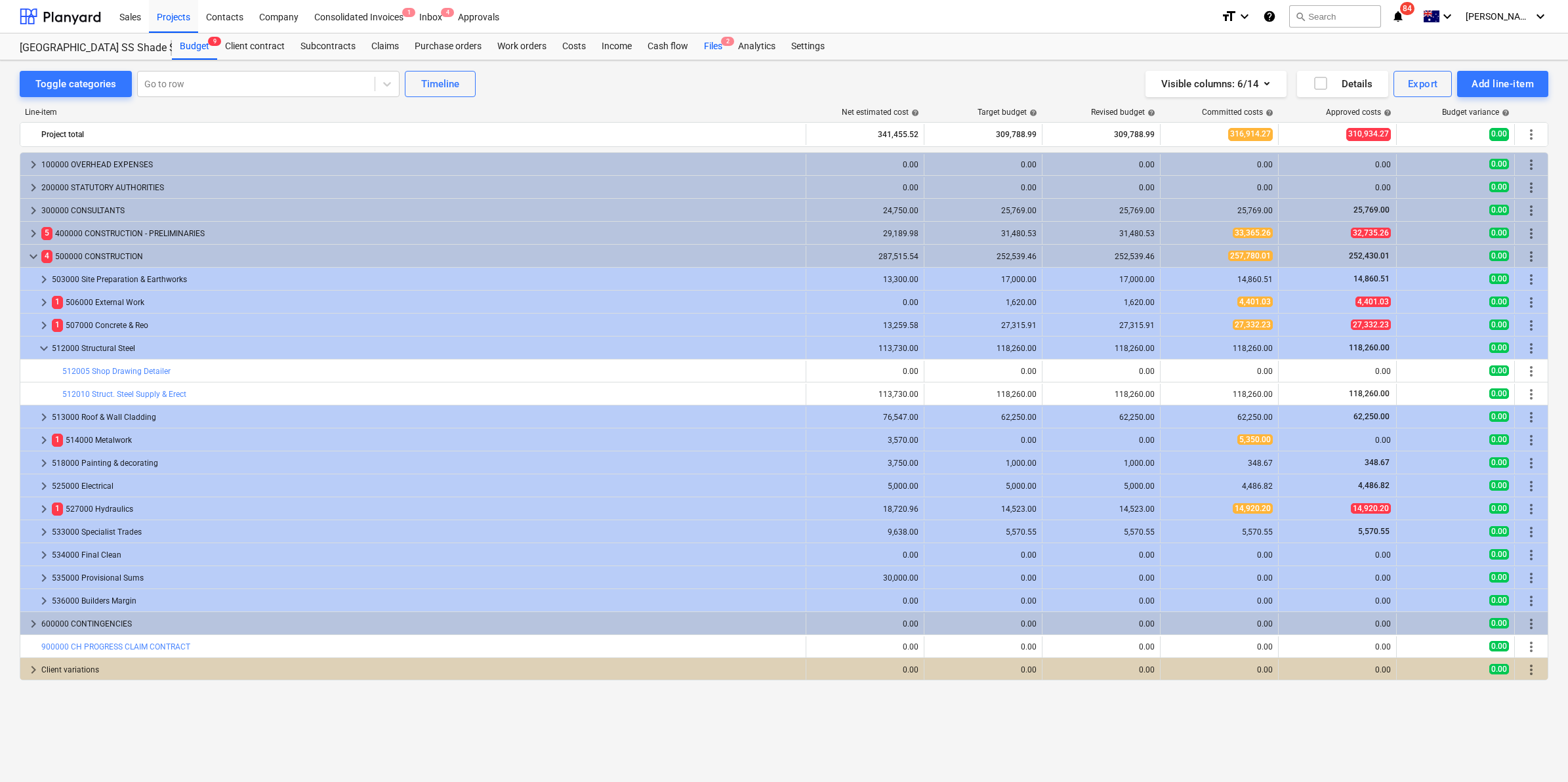
click at [710, 43] on div "Files 2" at bounding box center [713, 46] width 35 height 27
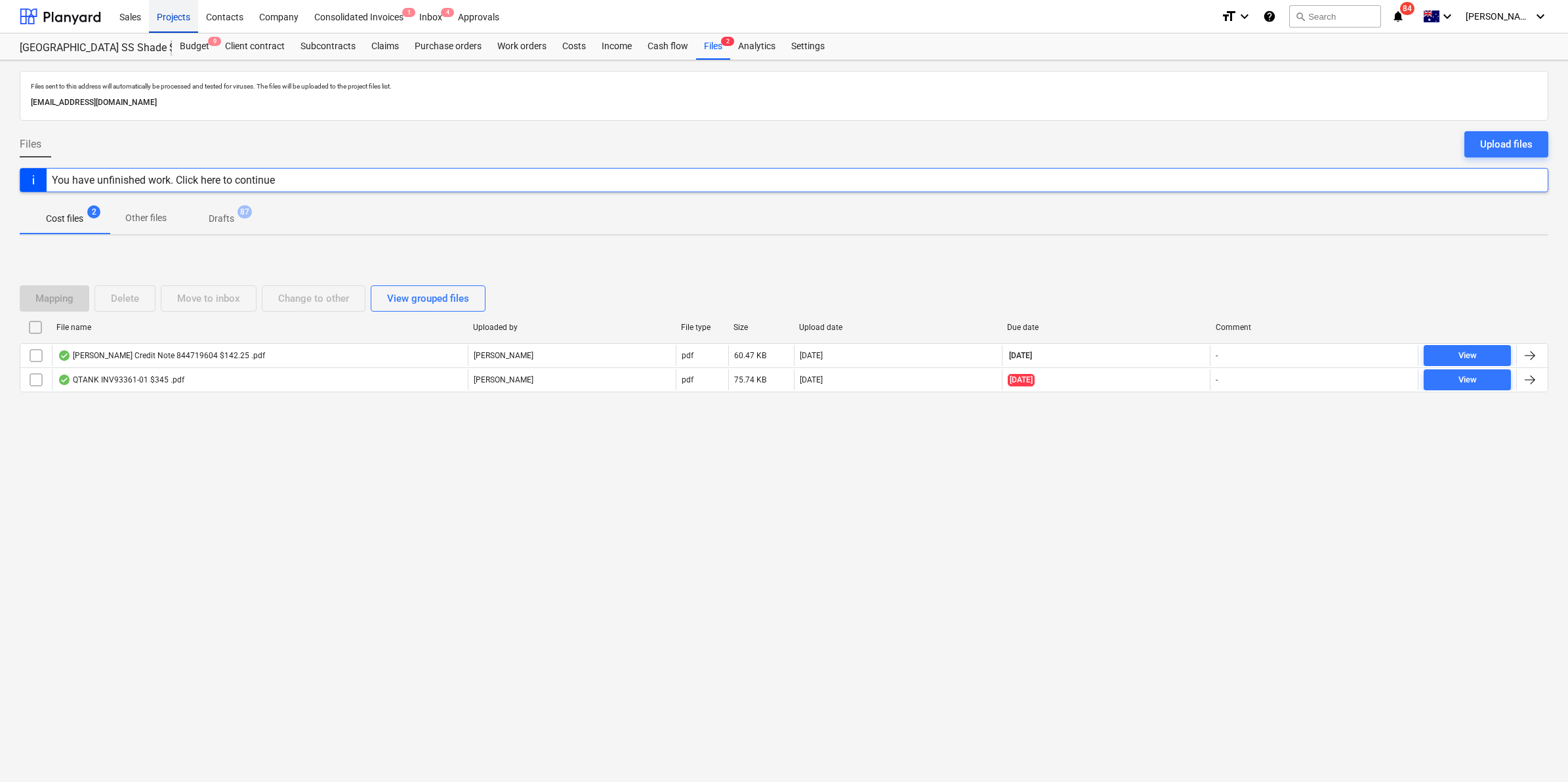
click at [176, 19] on div "Projects" at bounding box center [174, 16] width 49 height 34
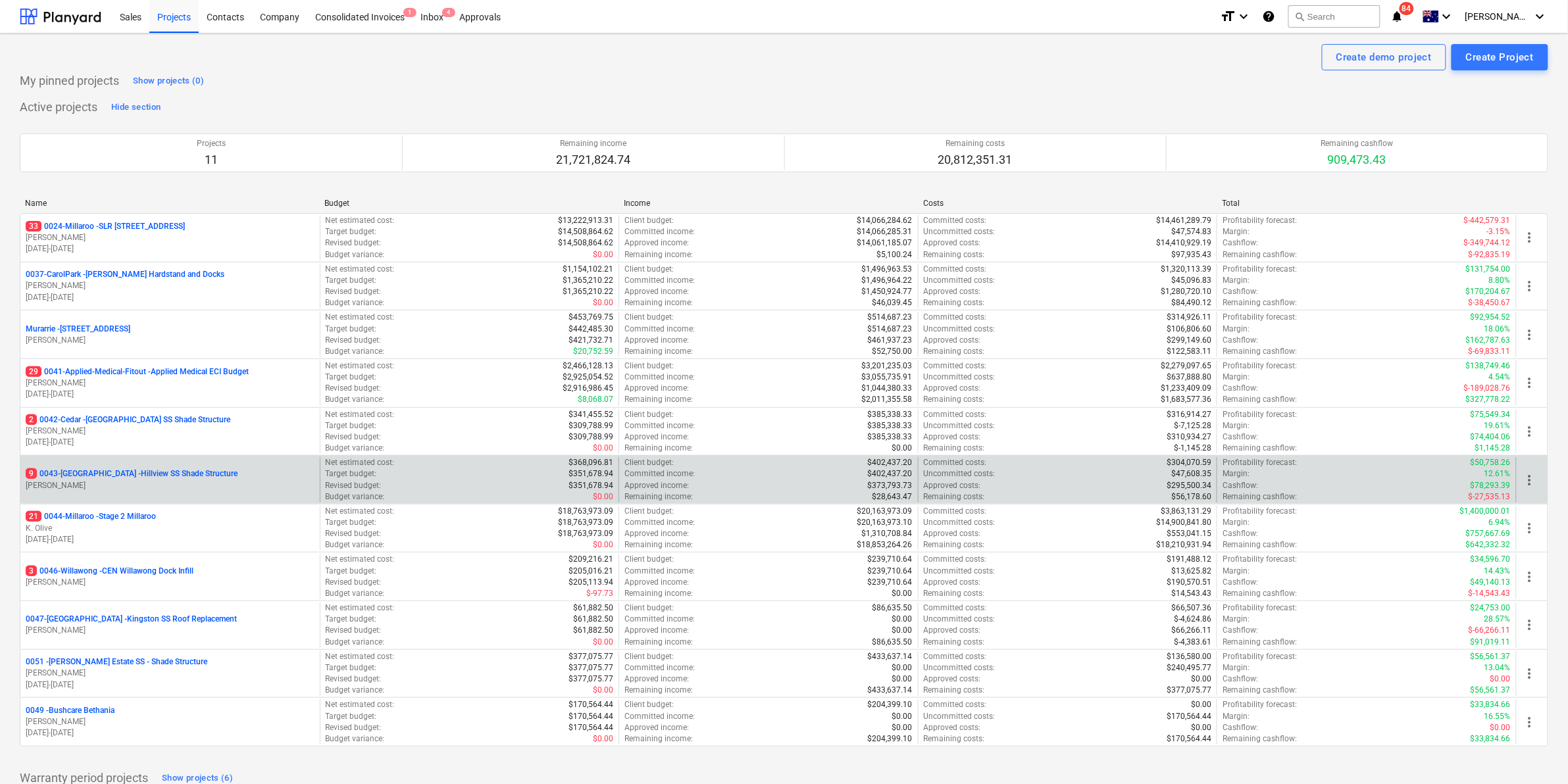
click at [104, 464] on div "9 0043-[GEOGRAPHIC_DATA] - [GEOGRAPHIC_DATA] [GEOGRAPHIC_DATA] Shade Structure …" at bounding box center [170, 479] width 300 height 45
click at [100, 471] on p "9 0043-[GEOGRAPHIC_DATA] - [GEOGRAPHIC_DATA] [GEOGRAPHIC_DATA] Shade Structure" at bounding box center [132, 474] width 212 height 11
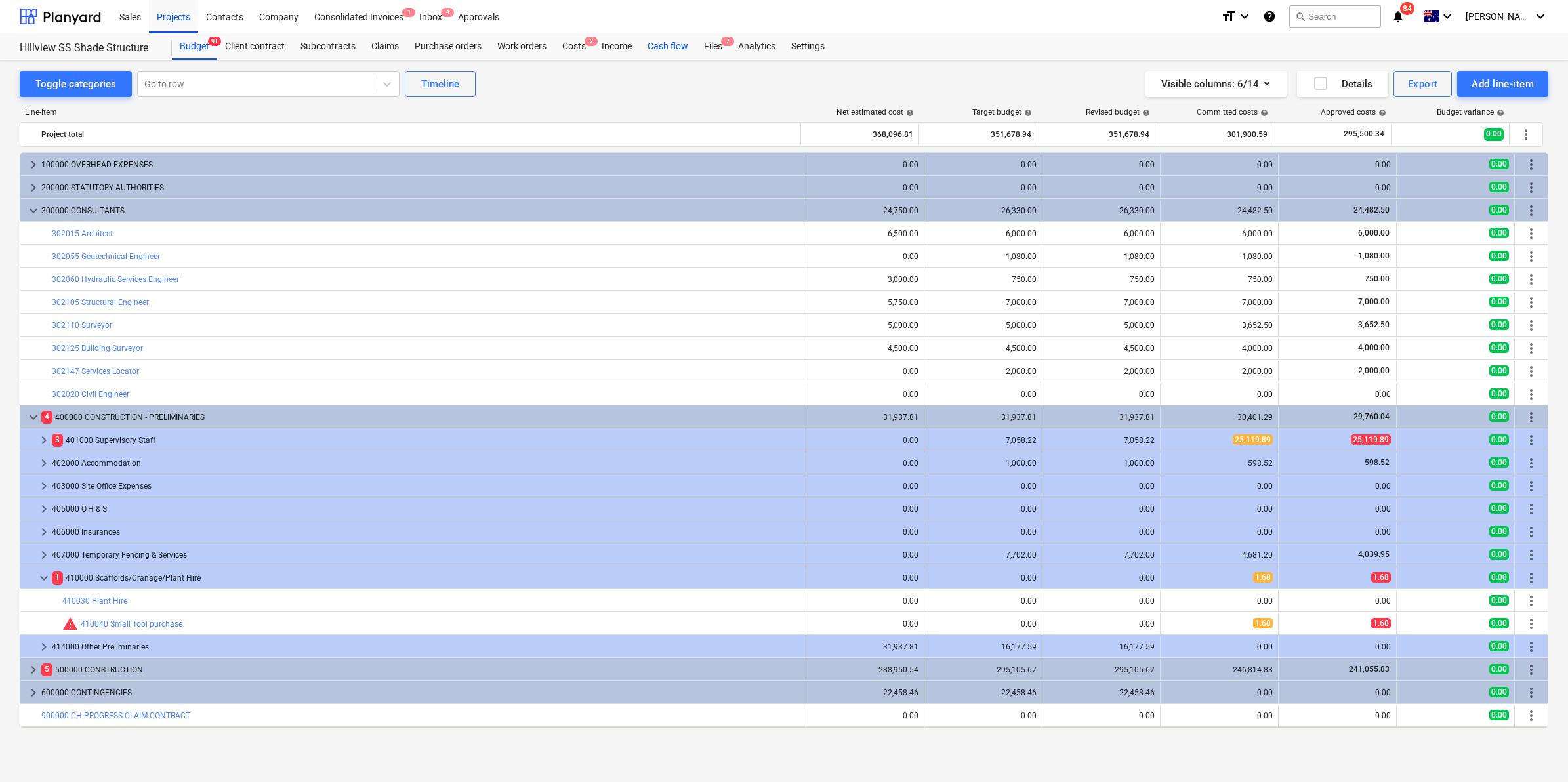
scroll to position [21, 0]
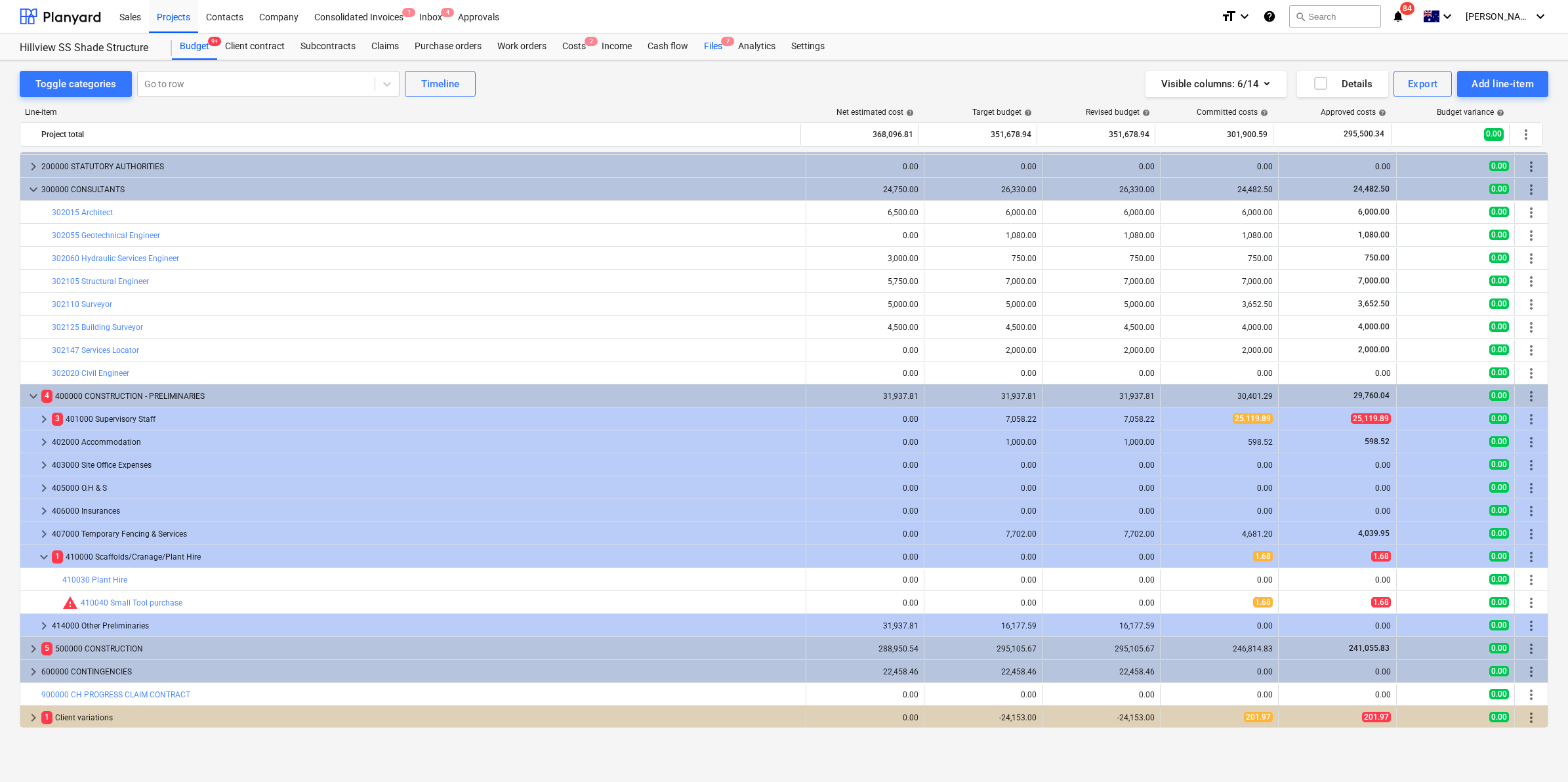
click at [724, 46] on span "7" at bounding box center [727, 40] width 13 height 9
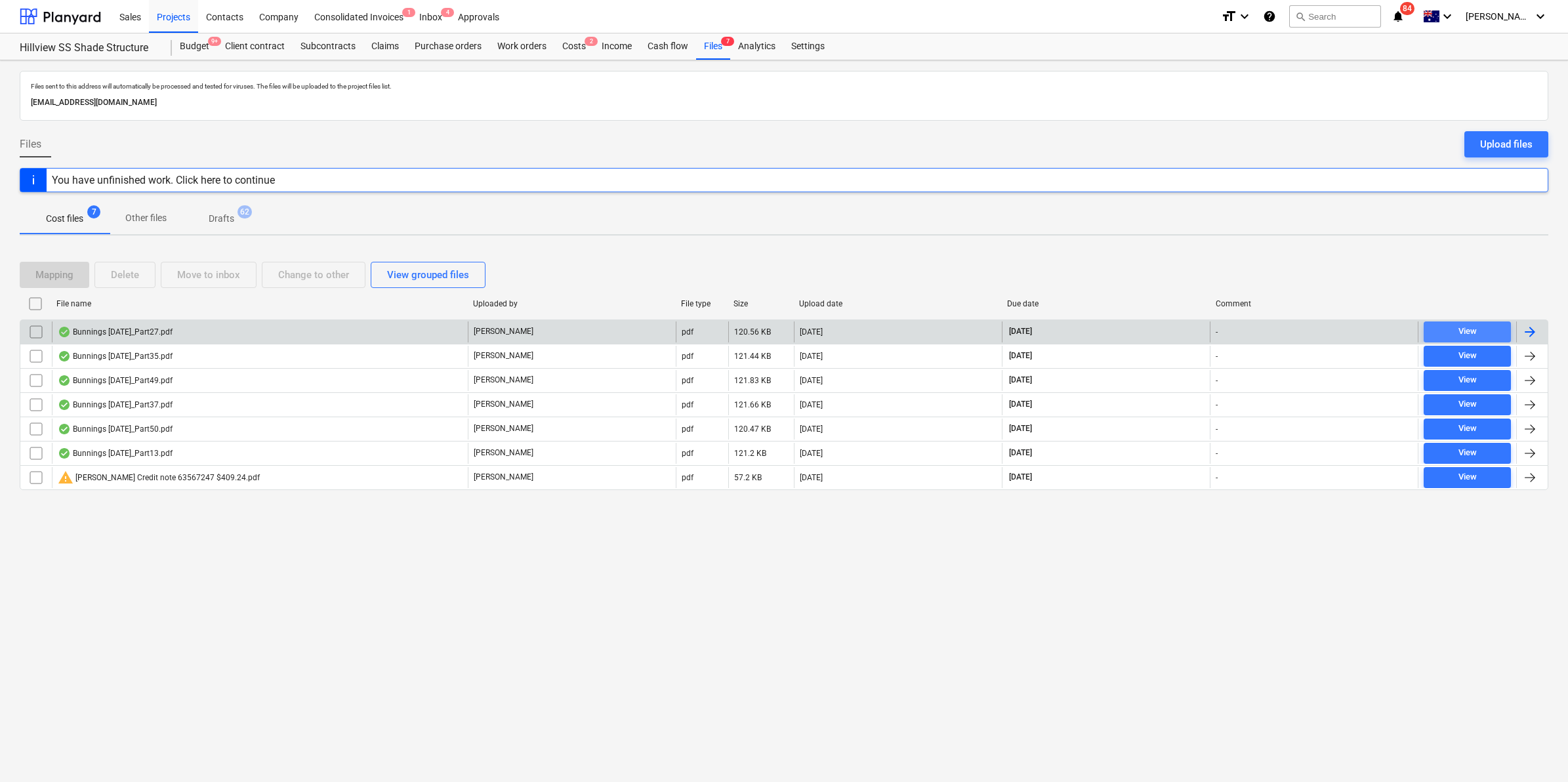
click at [1461, 330] on div "View" at bounding box center [1467, 331] width 19 height 15
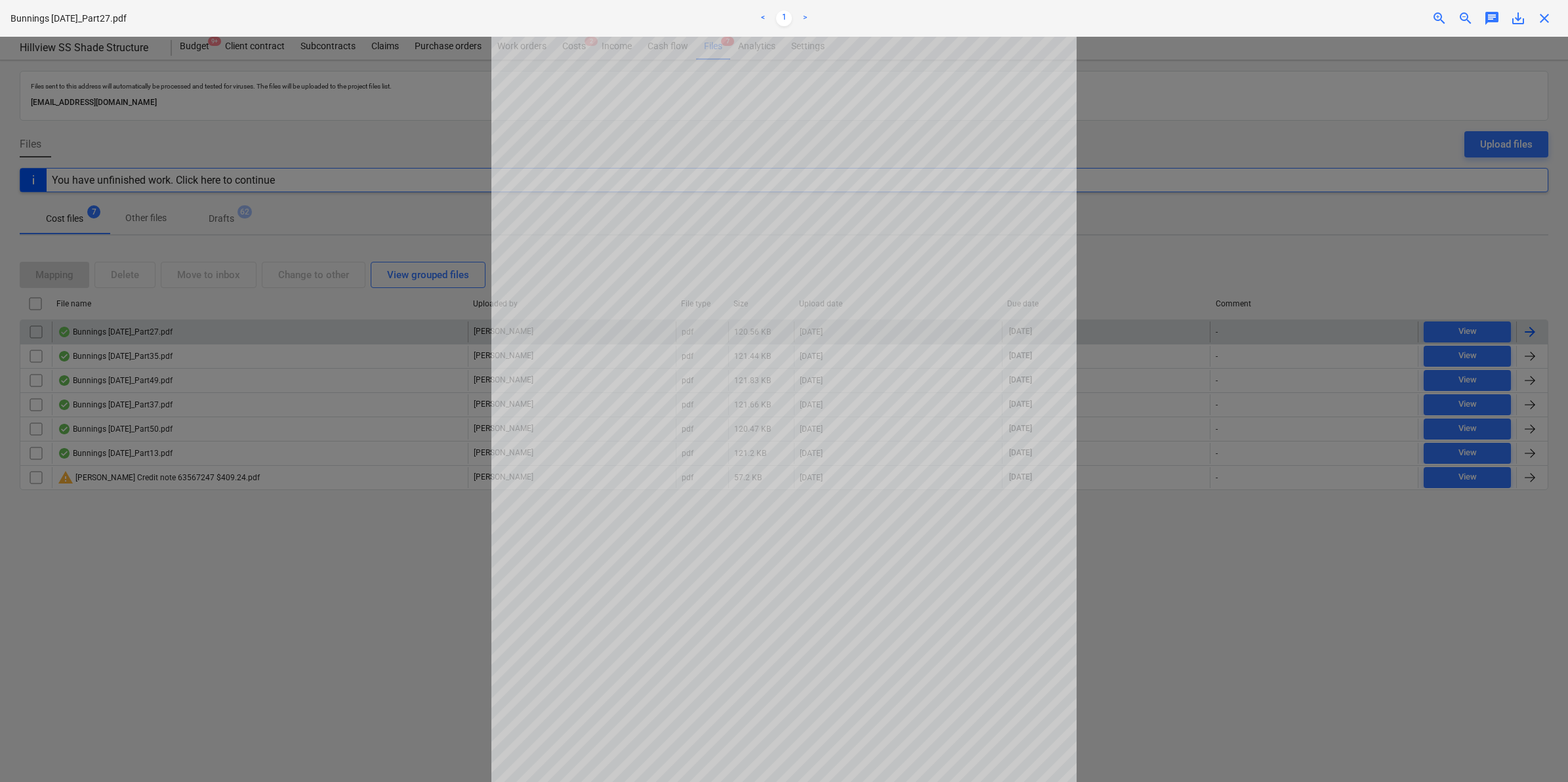
click at [1250, 237] on div at bounding box center [784, 409] width 1568 height 746
click at [1518, 23] on span "save_alt" at bounding box center [1518, 19] width 16 height 16
drag, startPoint x: 1132, startPoint y: 454, endPoint x: 1160, endPoint y: 426, distance: 39.6
click at [1132, 454] on div at bounding box center [784, 409] width 1568 height 746
click at [1545, 23] on span "close" at bounding box center [1544, 19] width 16 height 16
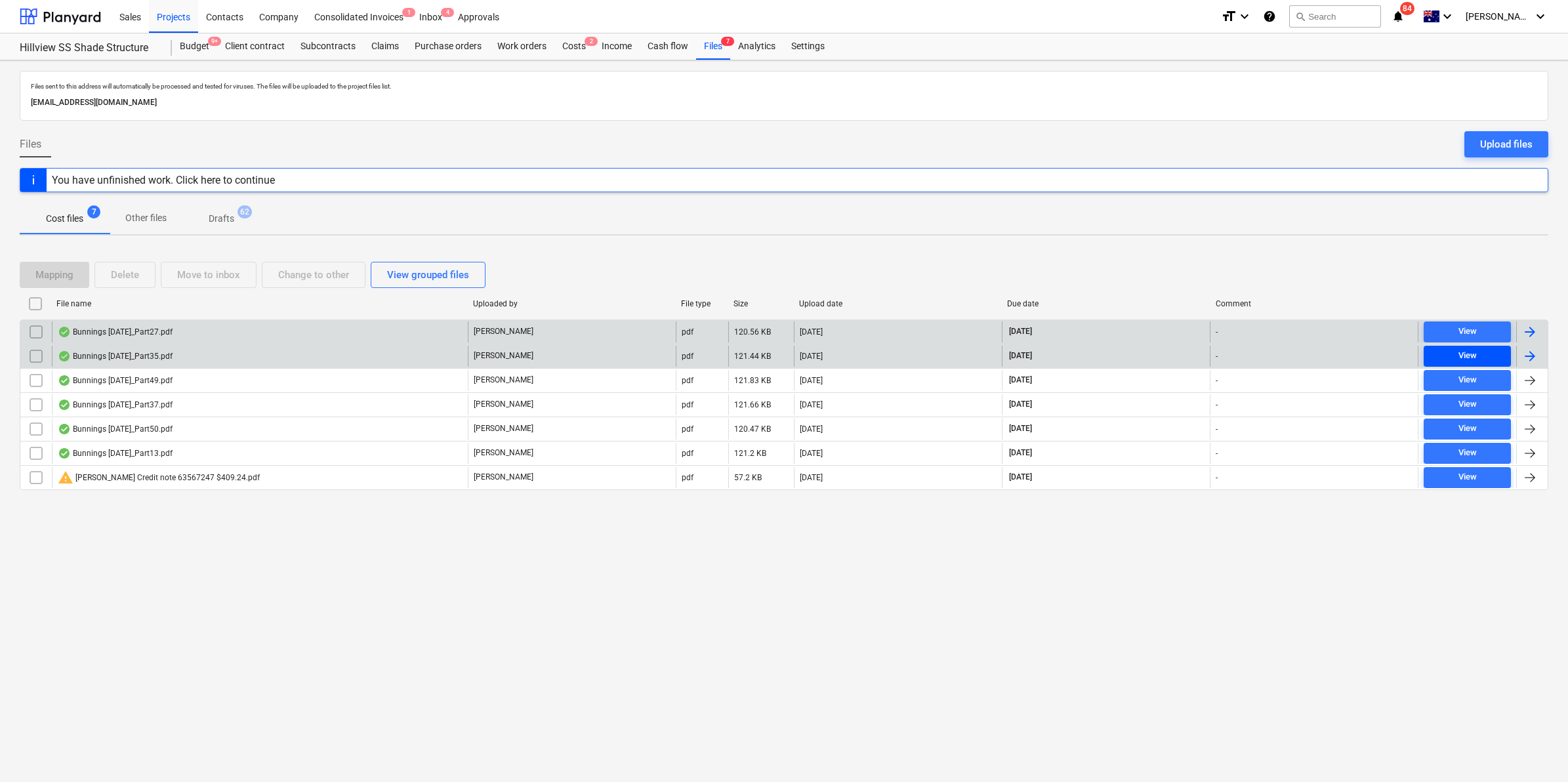
click at [1466, 354] on div "View" at bounding box center [1467, 355] width 19 height 15
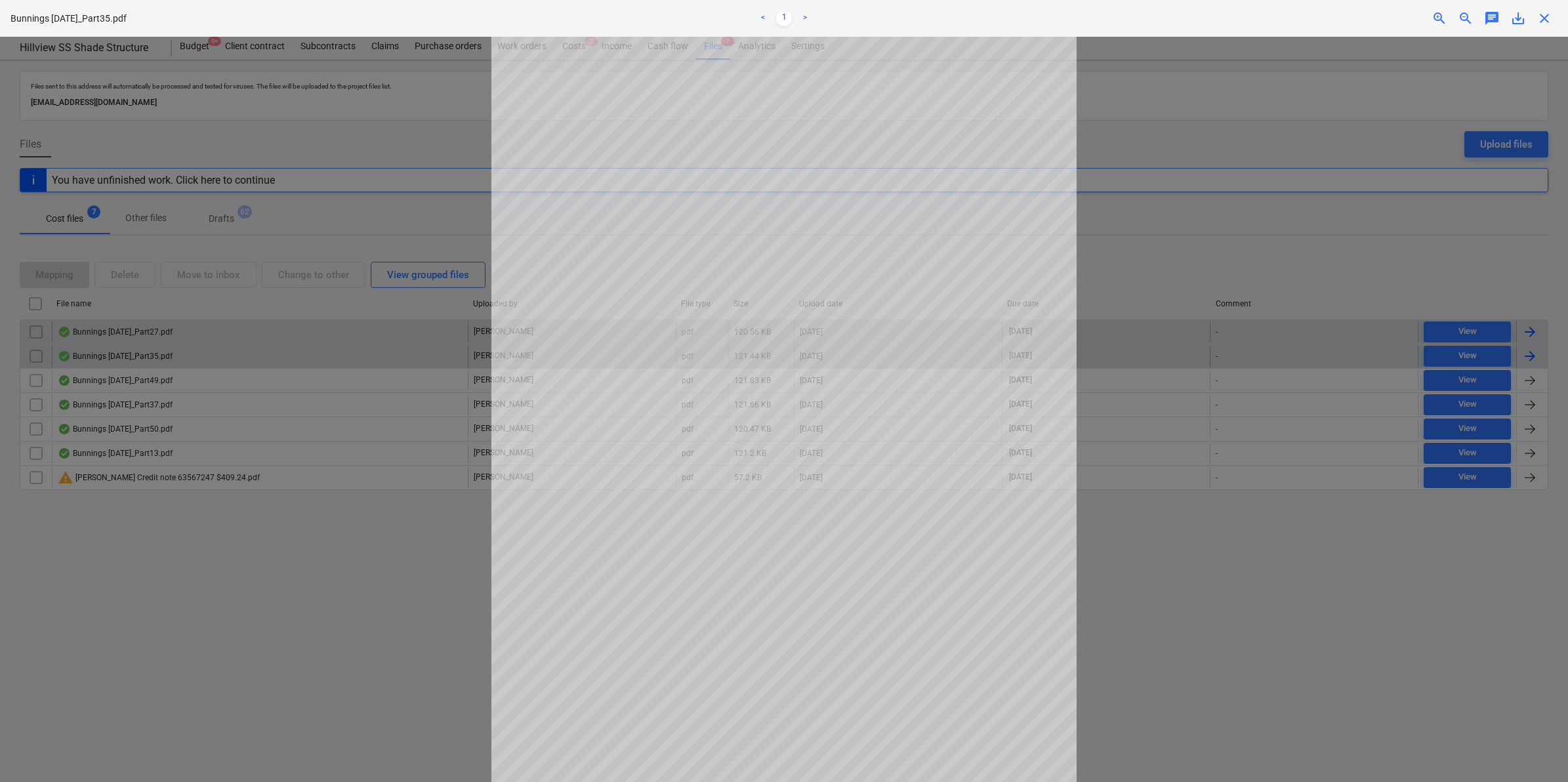
click at [1543, 18] on span "close" at bounding box center [1544, 19] width 16 height 16
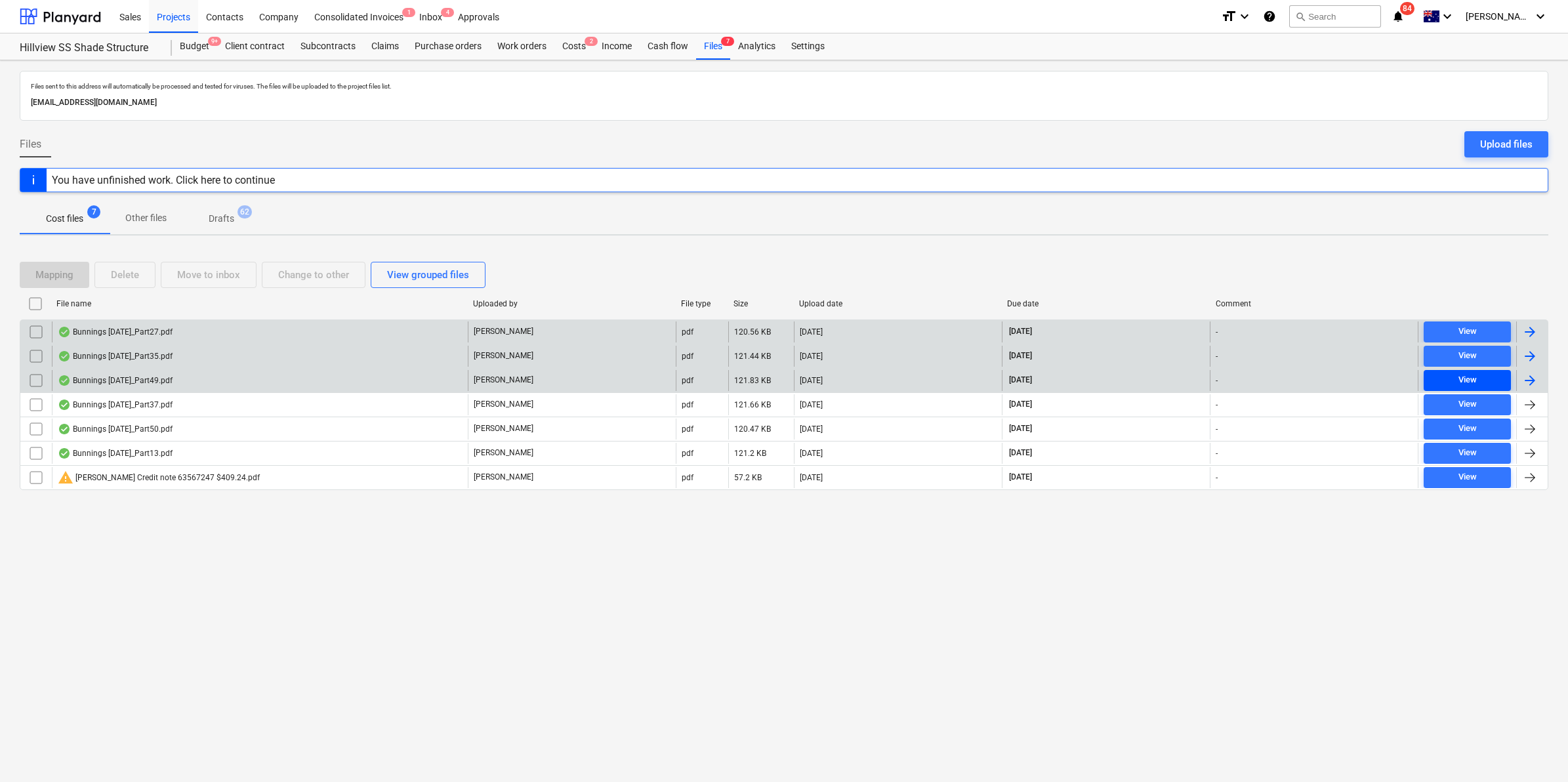
click at [1459, 380] on div "View" at bounding box center [1467, 380] width 19 height 15
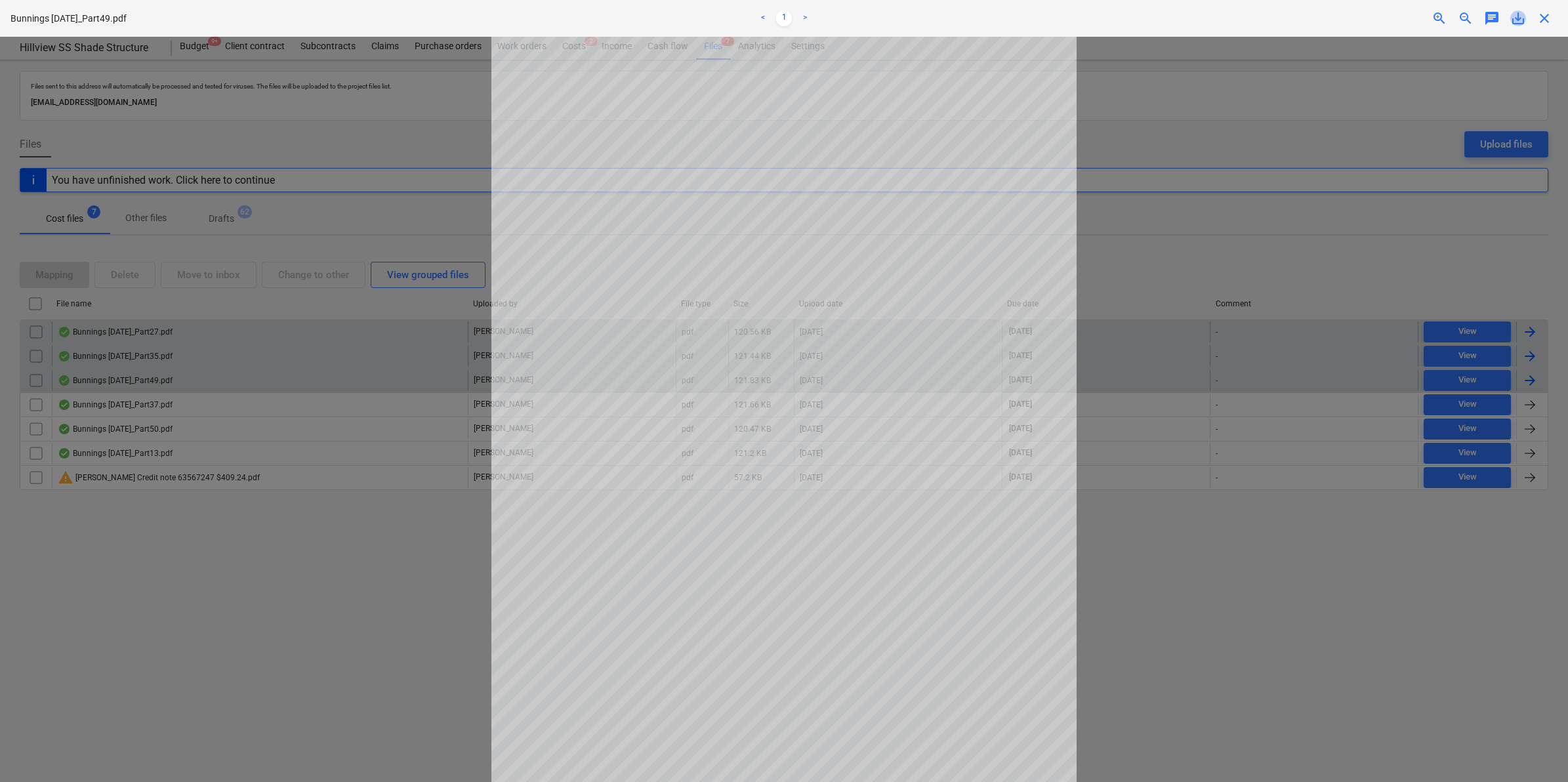
click at [1524, 15] on span "save_alt" at bounding box center [1518, 19] width 16 height 16
click at [1196, 499] on div at bounding box center [784, 409] width 1568 height 746
click at [1326, 379] on div at bounding box center [784, 409] width 1568 height 746
click at [1543, 15] on span "close" at bounding box center [1544, 19] width 16 height 16
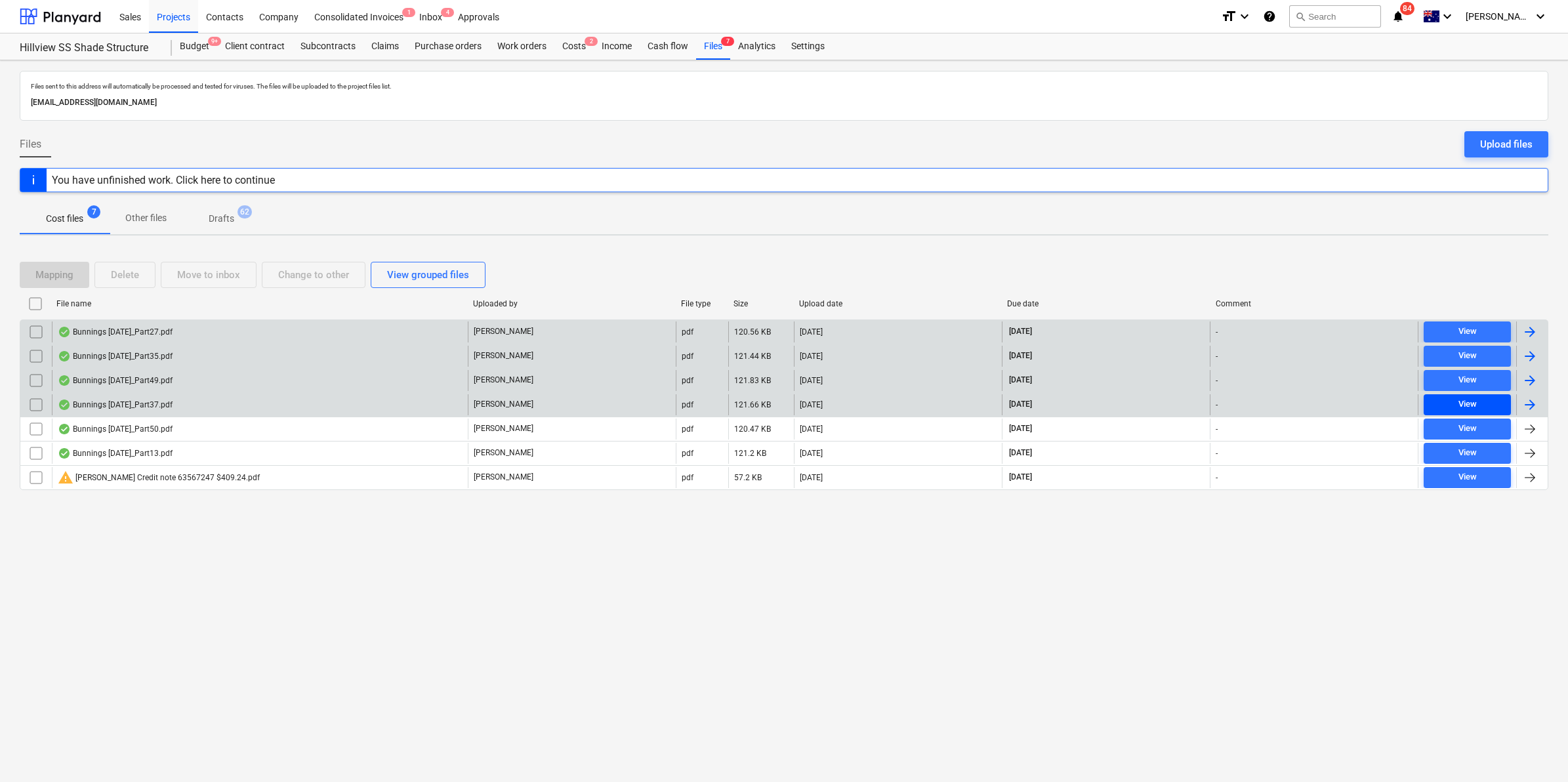
click at [1470, 403] on div "View" at bounding box center [1467, 403] width 19 height 15
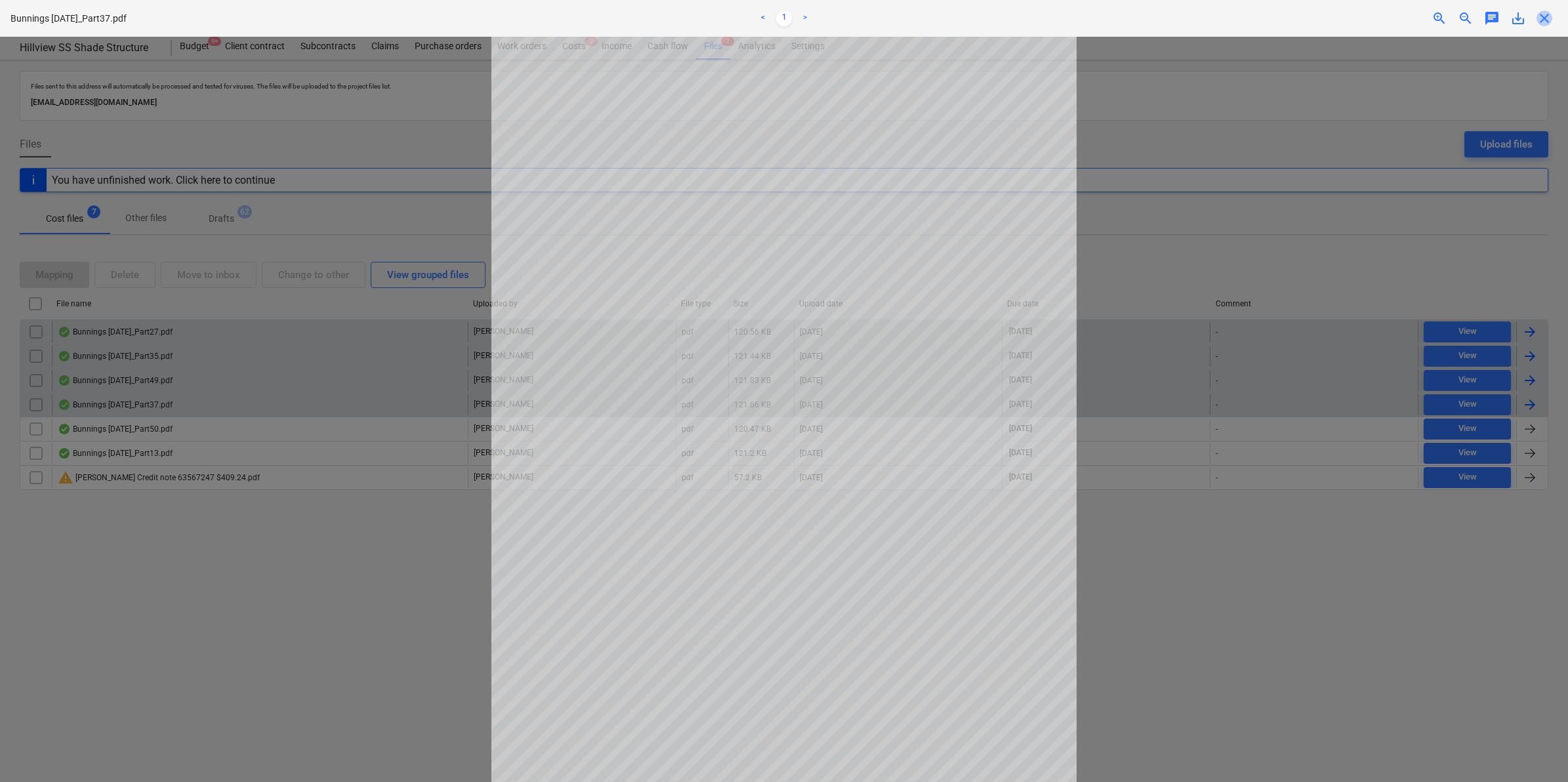
click at [1541, 18] on span "close" at bounding box center [1544, 19] width 16 height 16
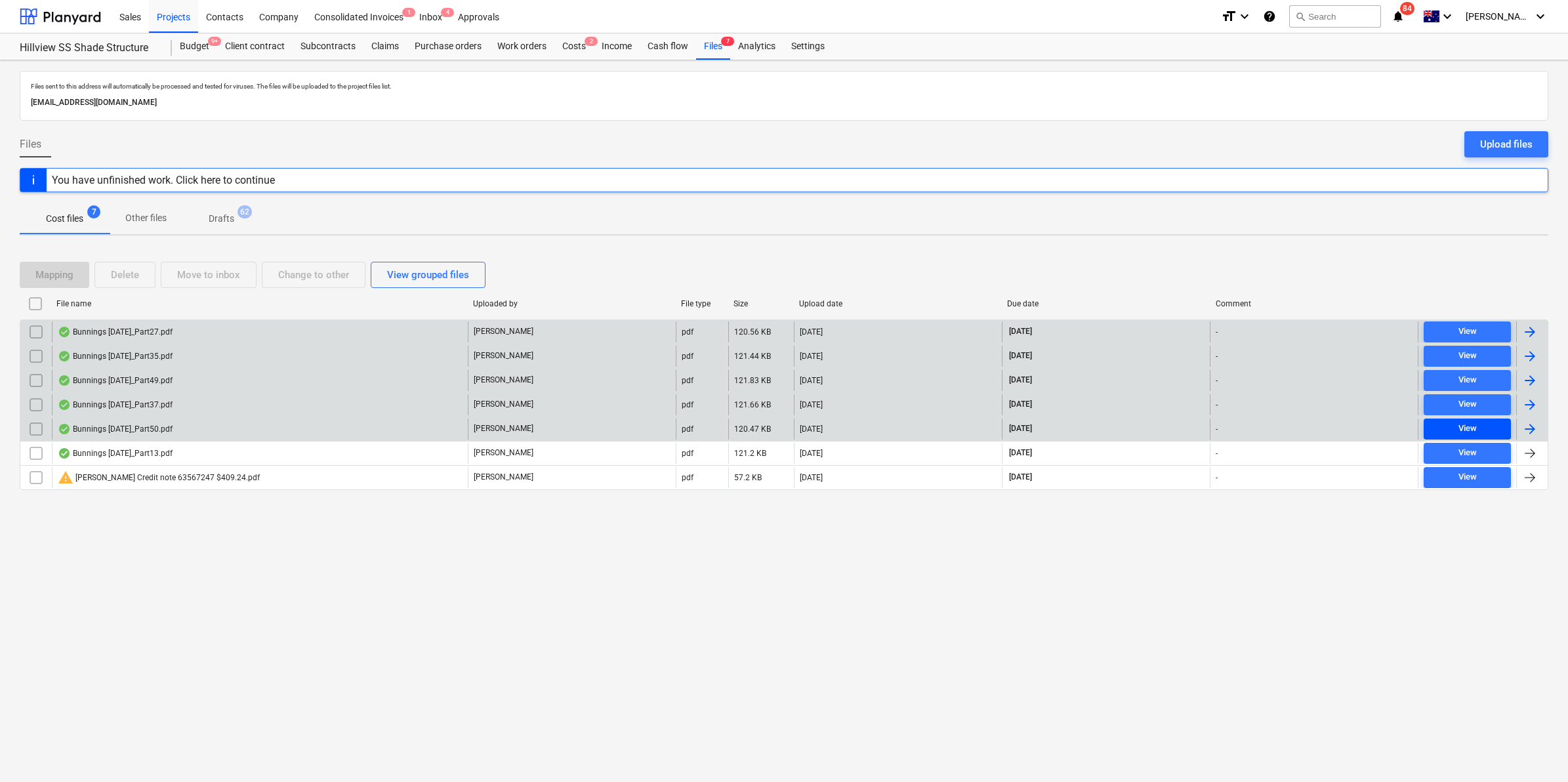
click at [1473, 420] on button "View" at bounding box center [1467, 428] width 87 height 21
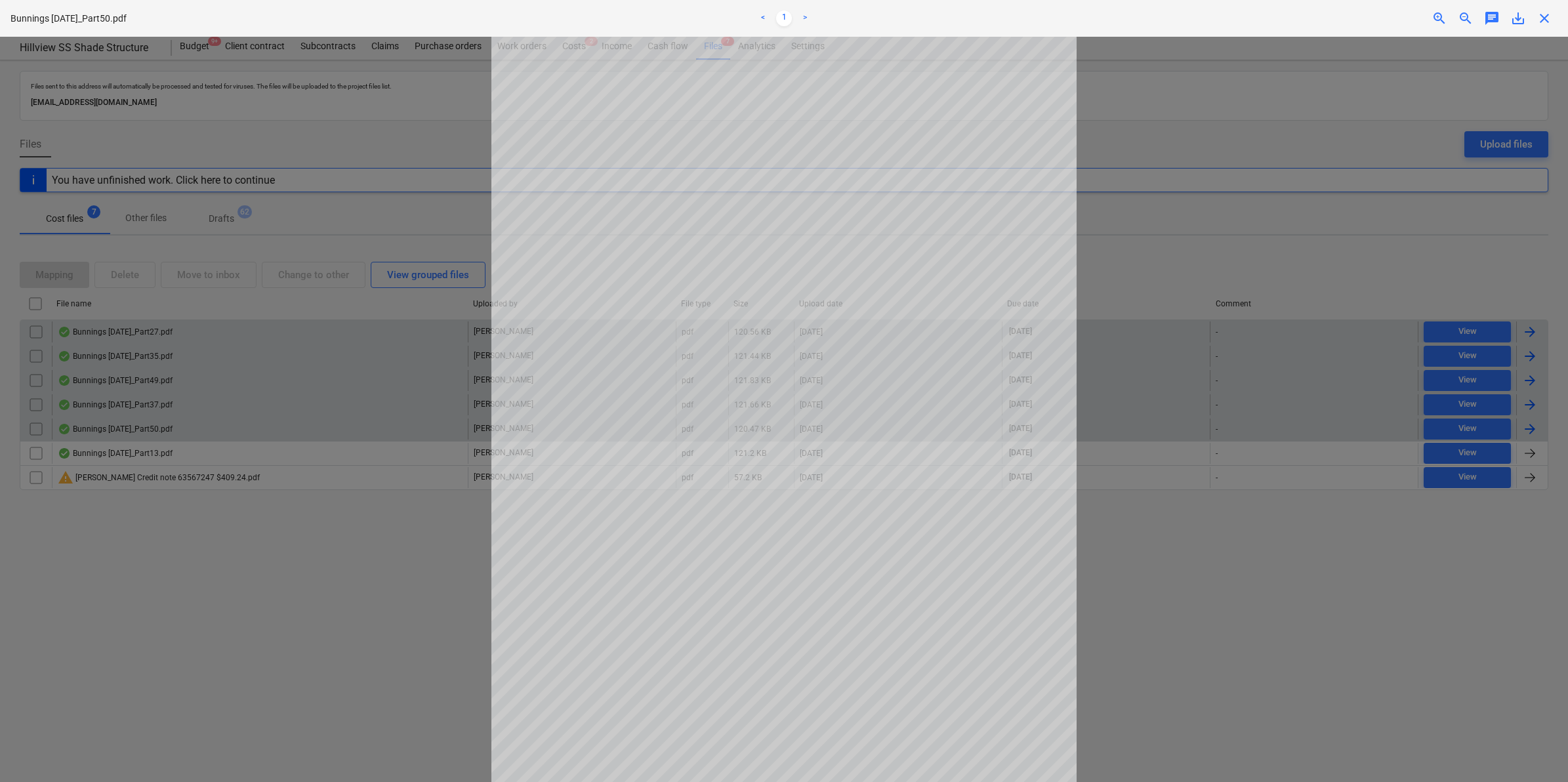
click at [1545, 15] on span "close" at bounding box center [1544, 19] width 16 height 16
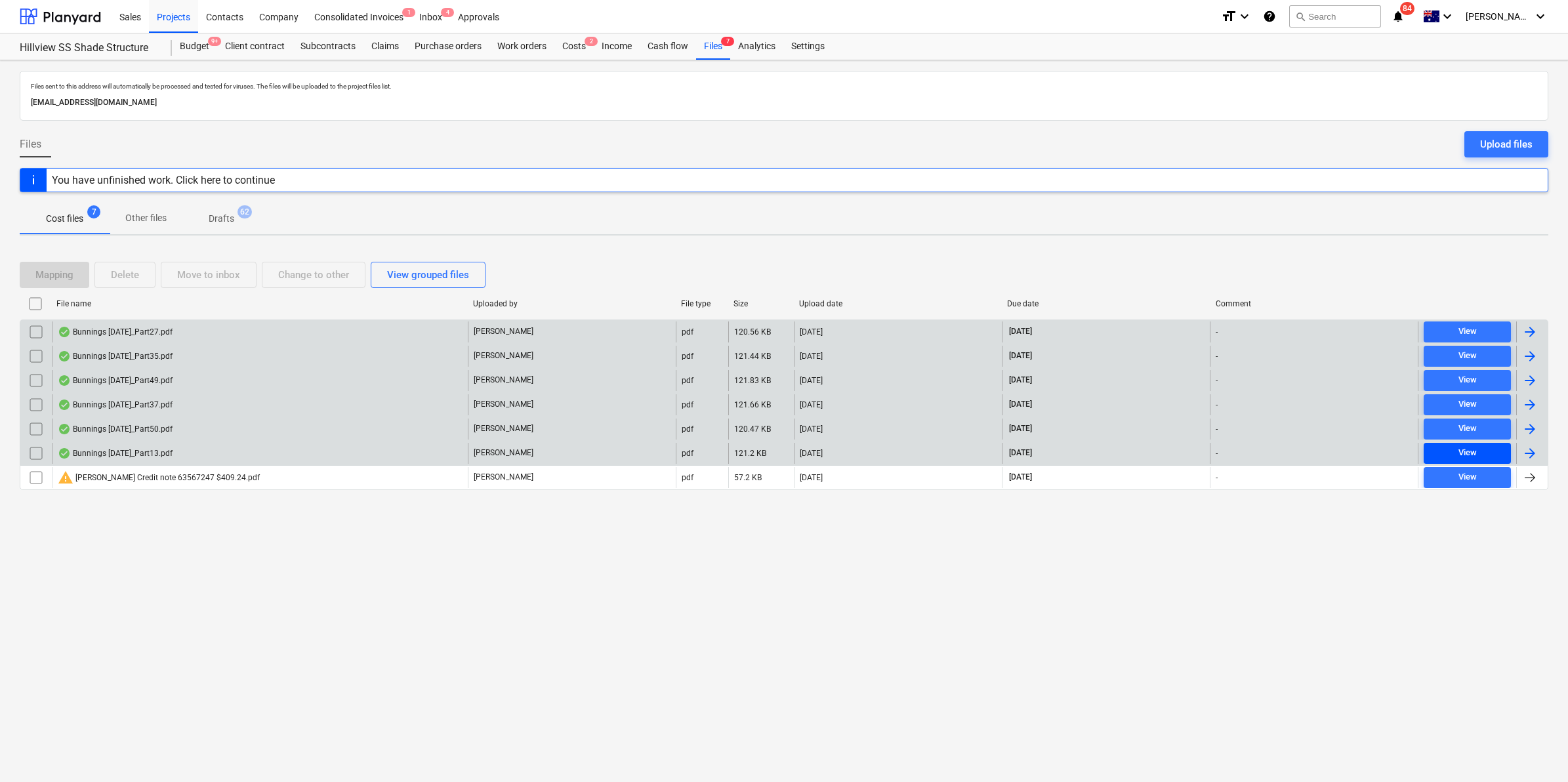
click at [1478, 450] on span "View" at bounding box center [1467, 453] width 77 height 15
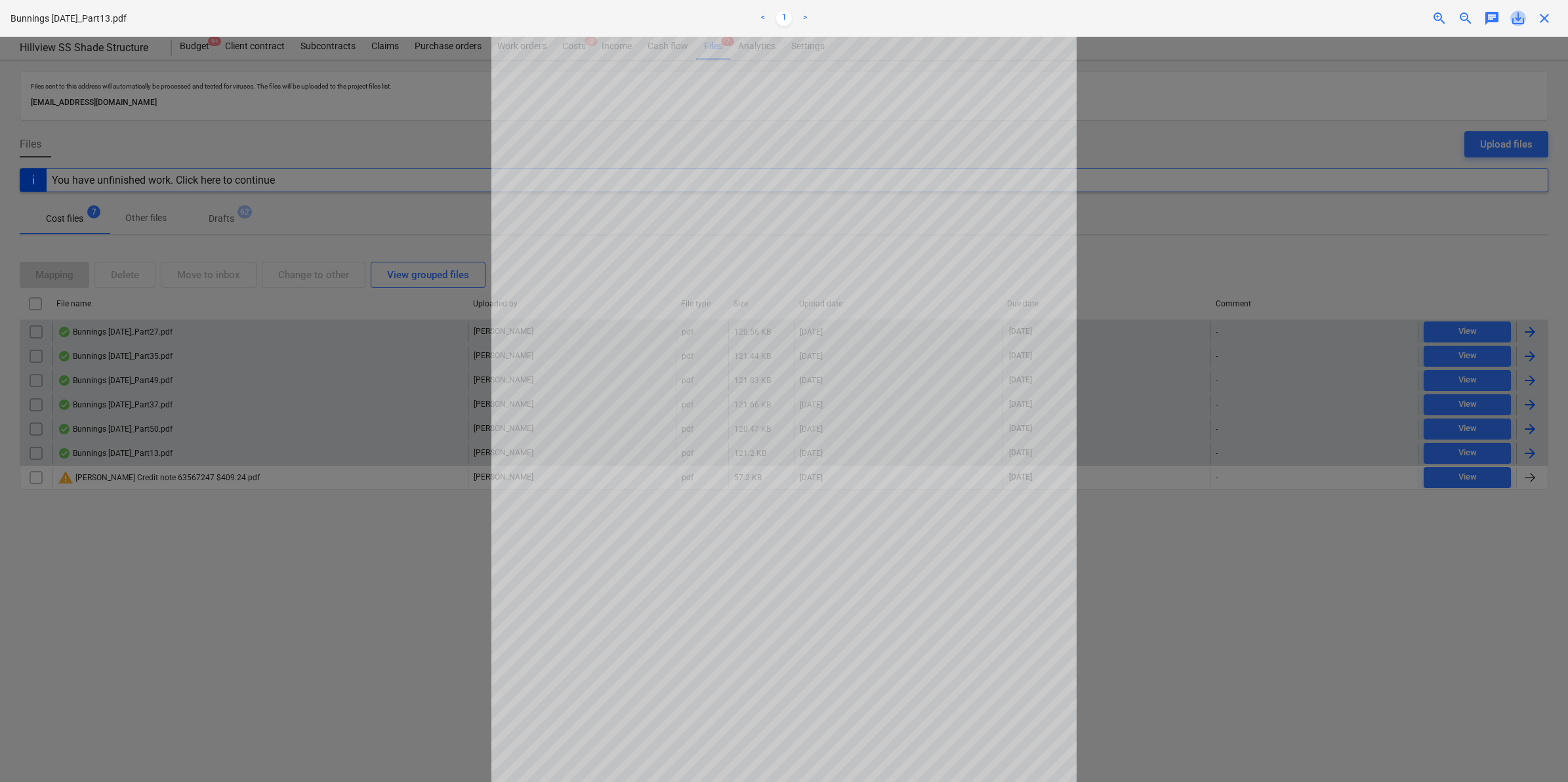
click at [1517, 15] on span "save_alt" at bounding box center [1518, 19] width 16 height 16
click at [1546, 21] on span "close" at bounding box center [1544, 19] width 16 height 16
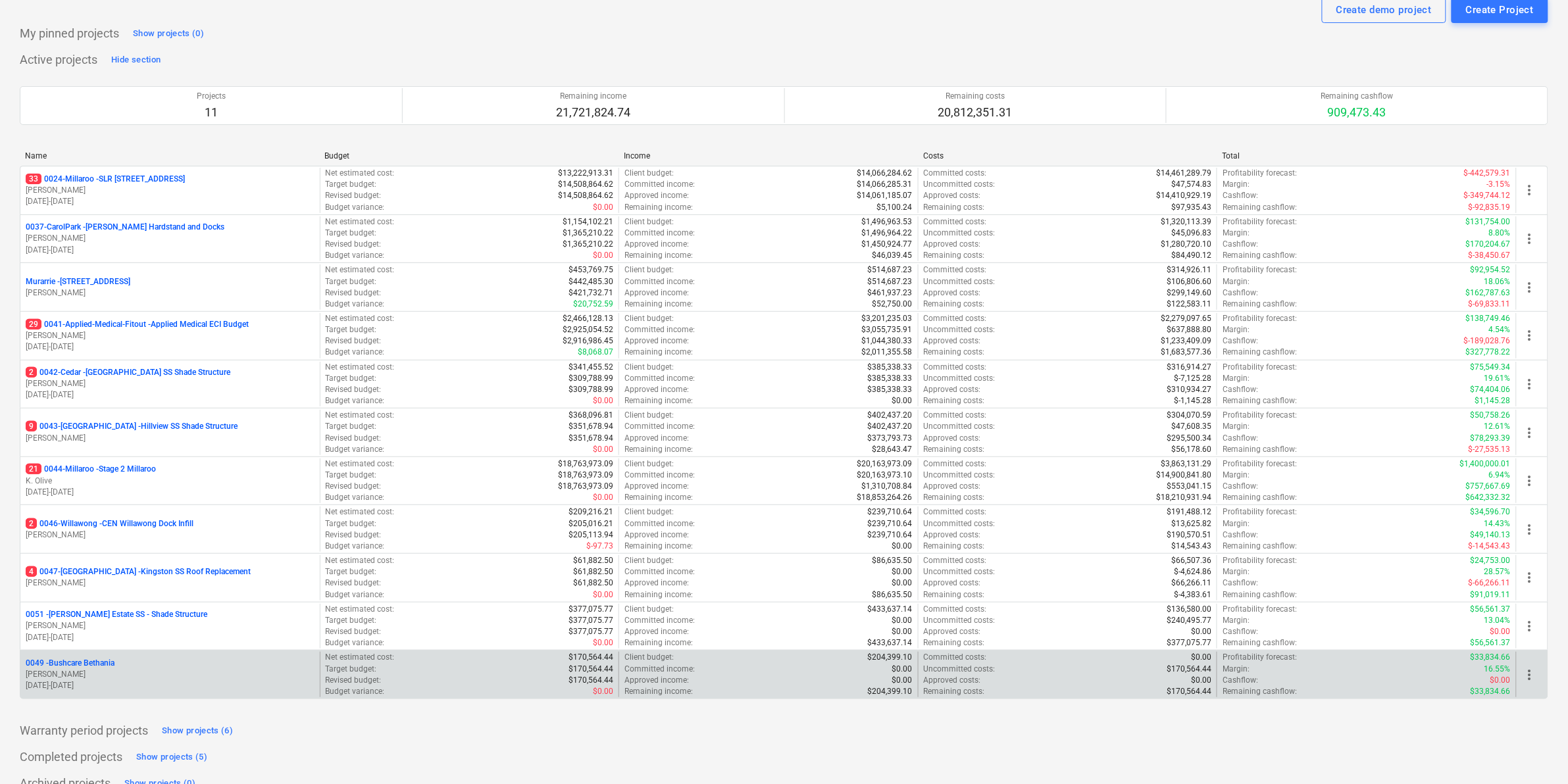
scroll to position [69, 0]
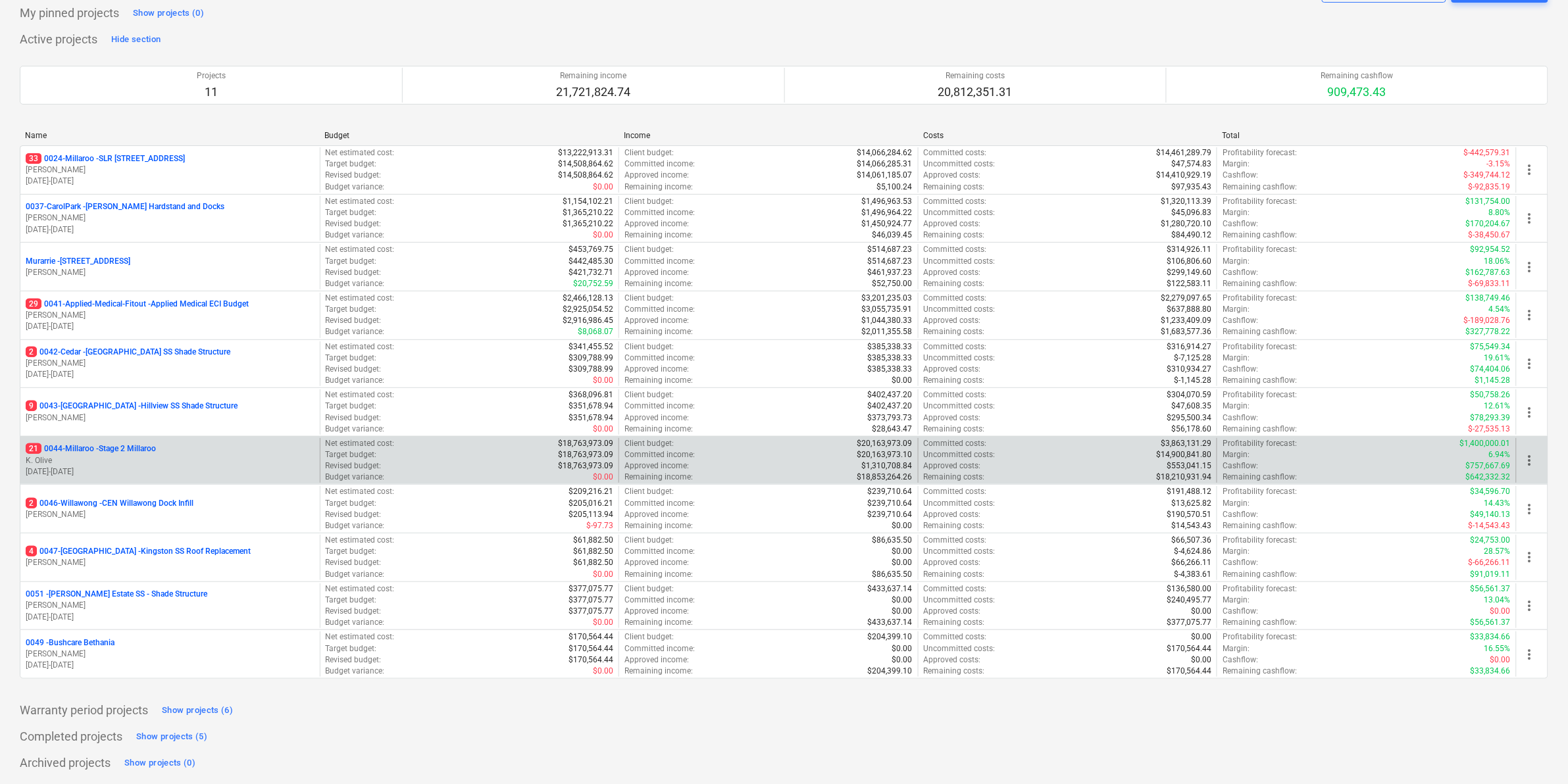
click at [126, 444] on p "21 0044-Millaroo - Stage 2 Millaroo" at bounding box center [91, 448] width 131 height 11
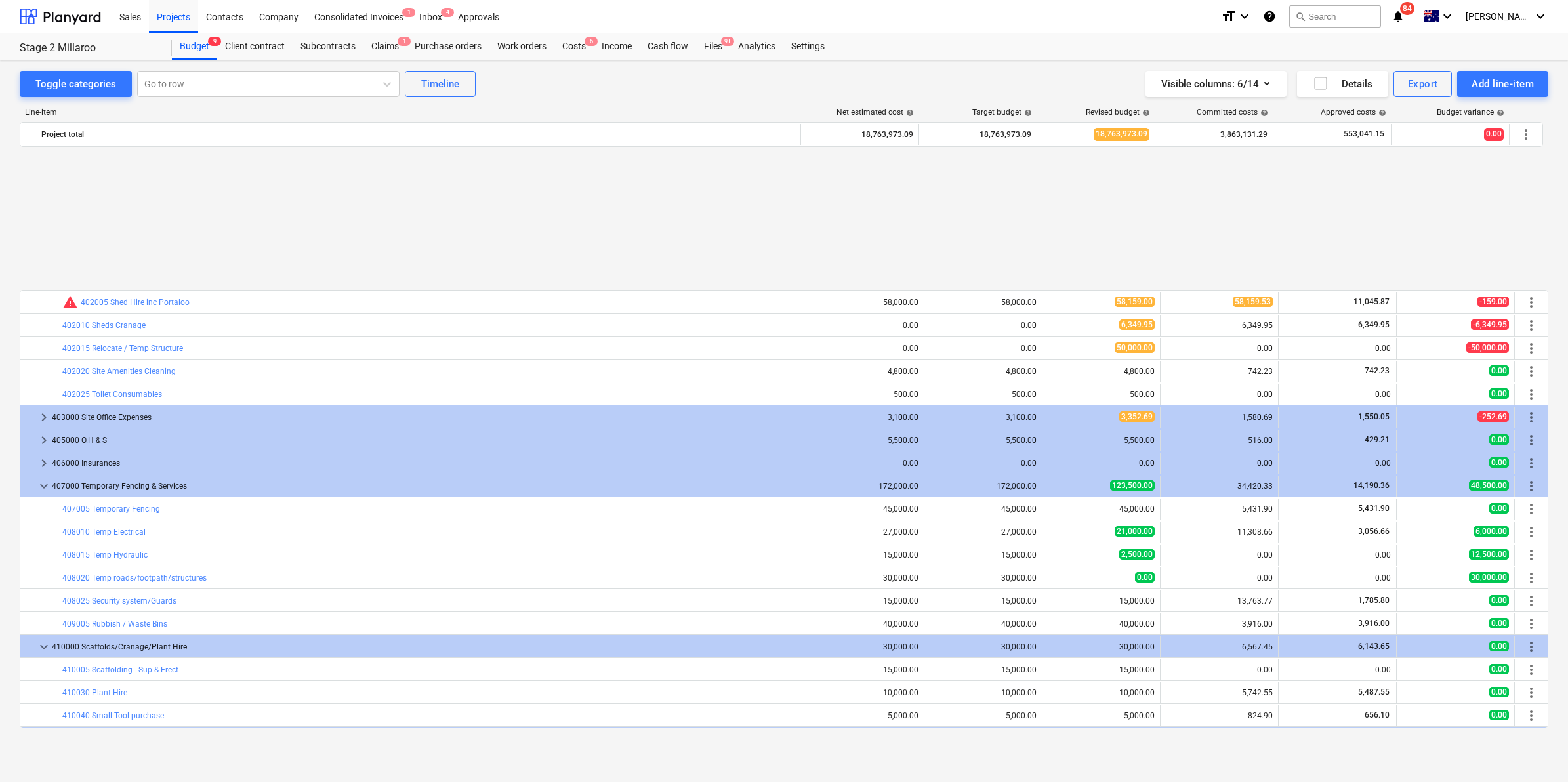
scroll to position [613, 0]
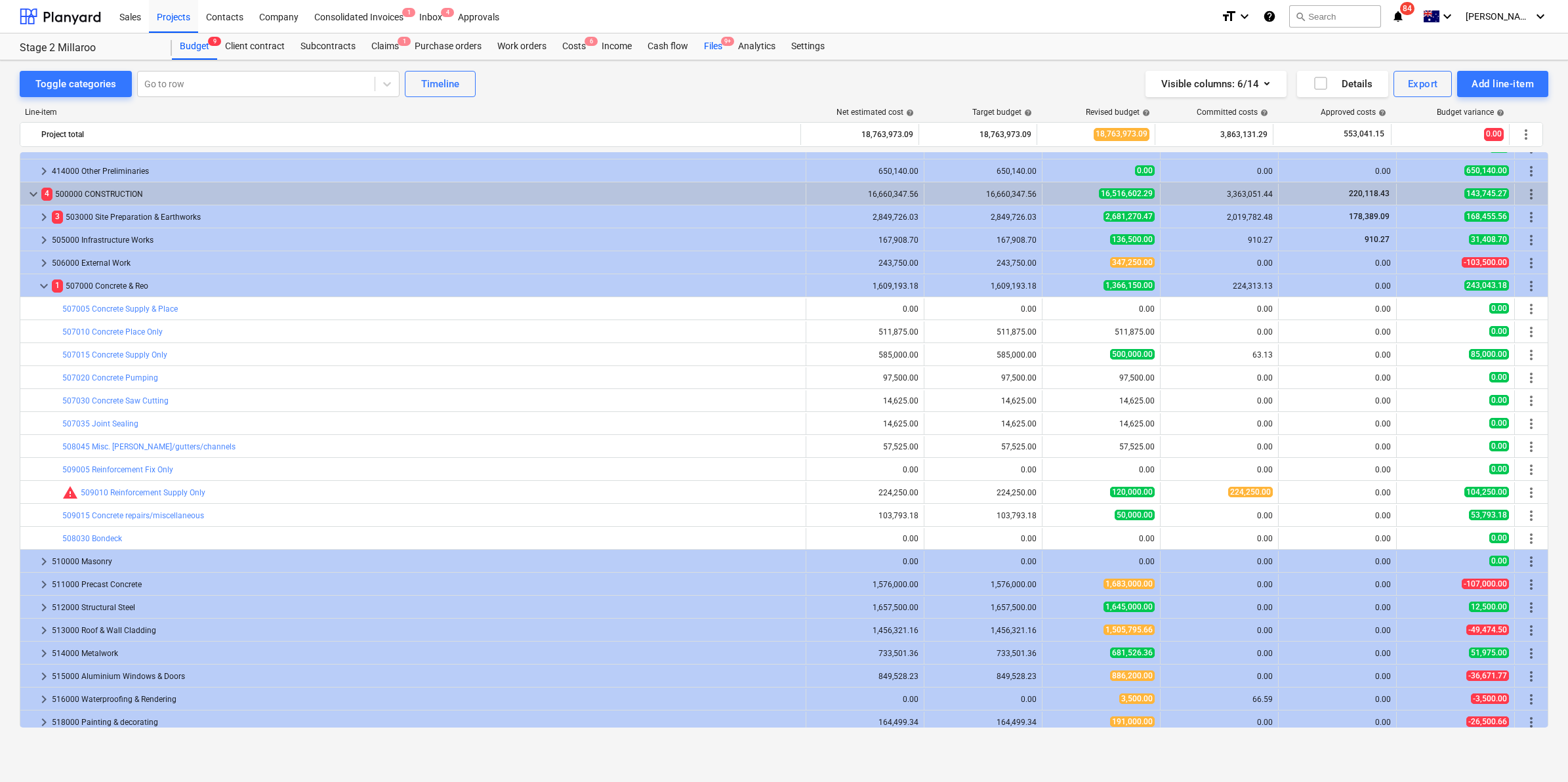
click at [712, 43] on div "Files 9+" at bounding box center [713, 46] width 35 height 27
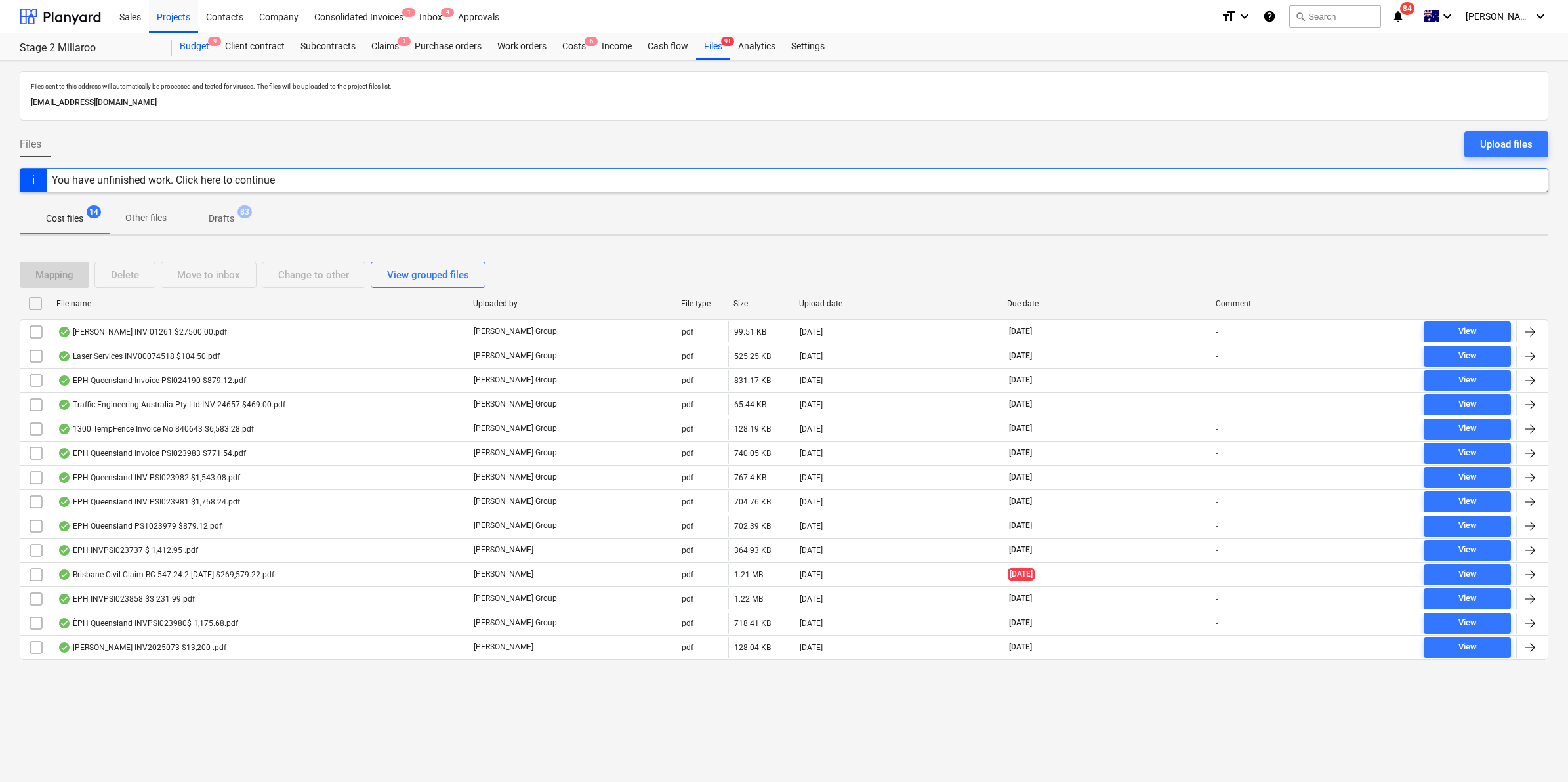
click at [179, 36] on div "Budget 9" at bounding box center [194, 46] width 45 height 27
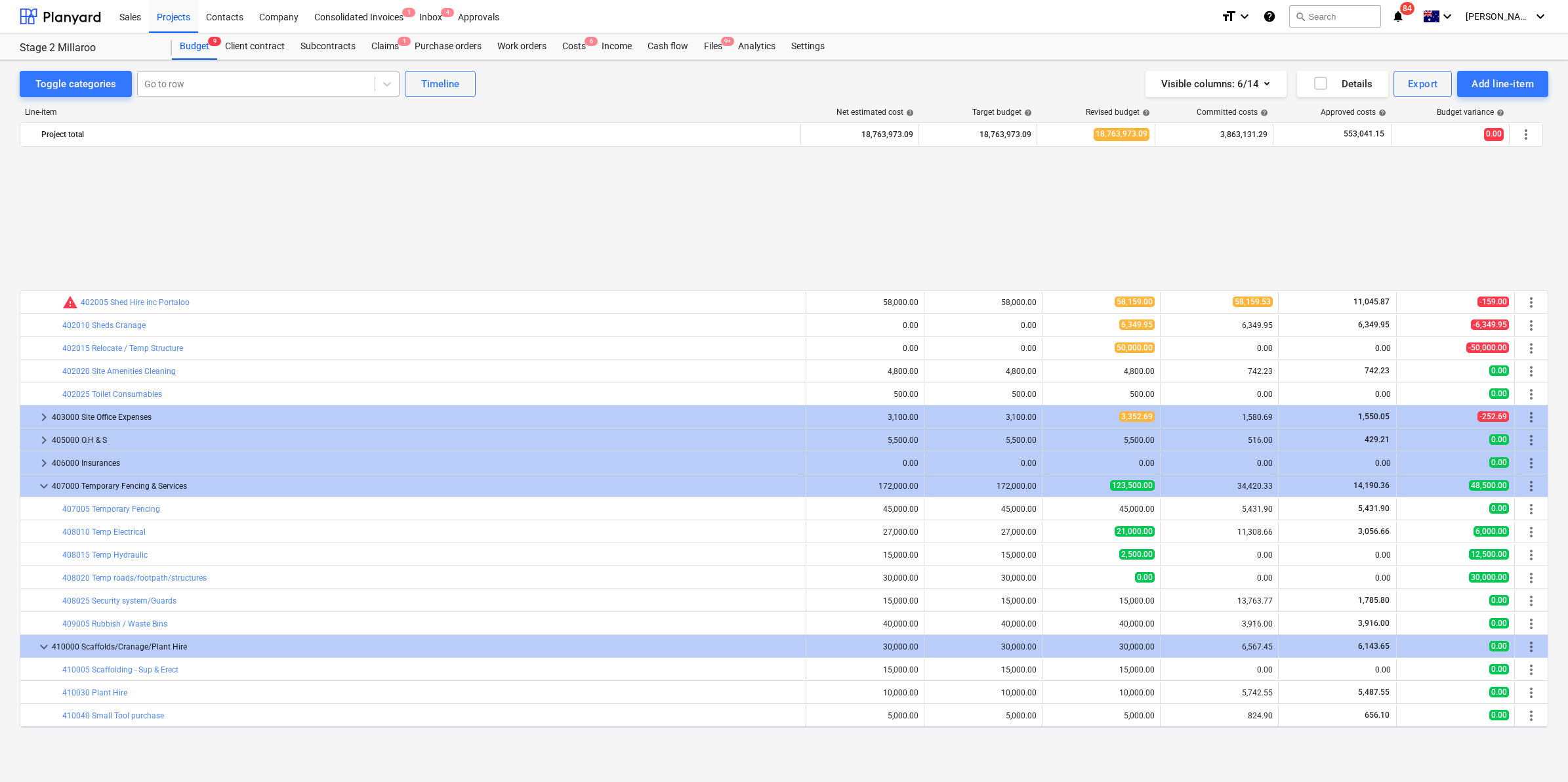
scroll to position [613, 0]
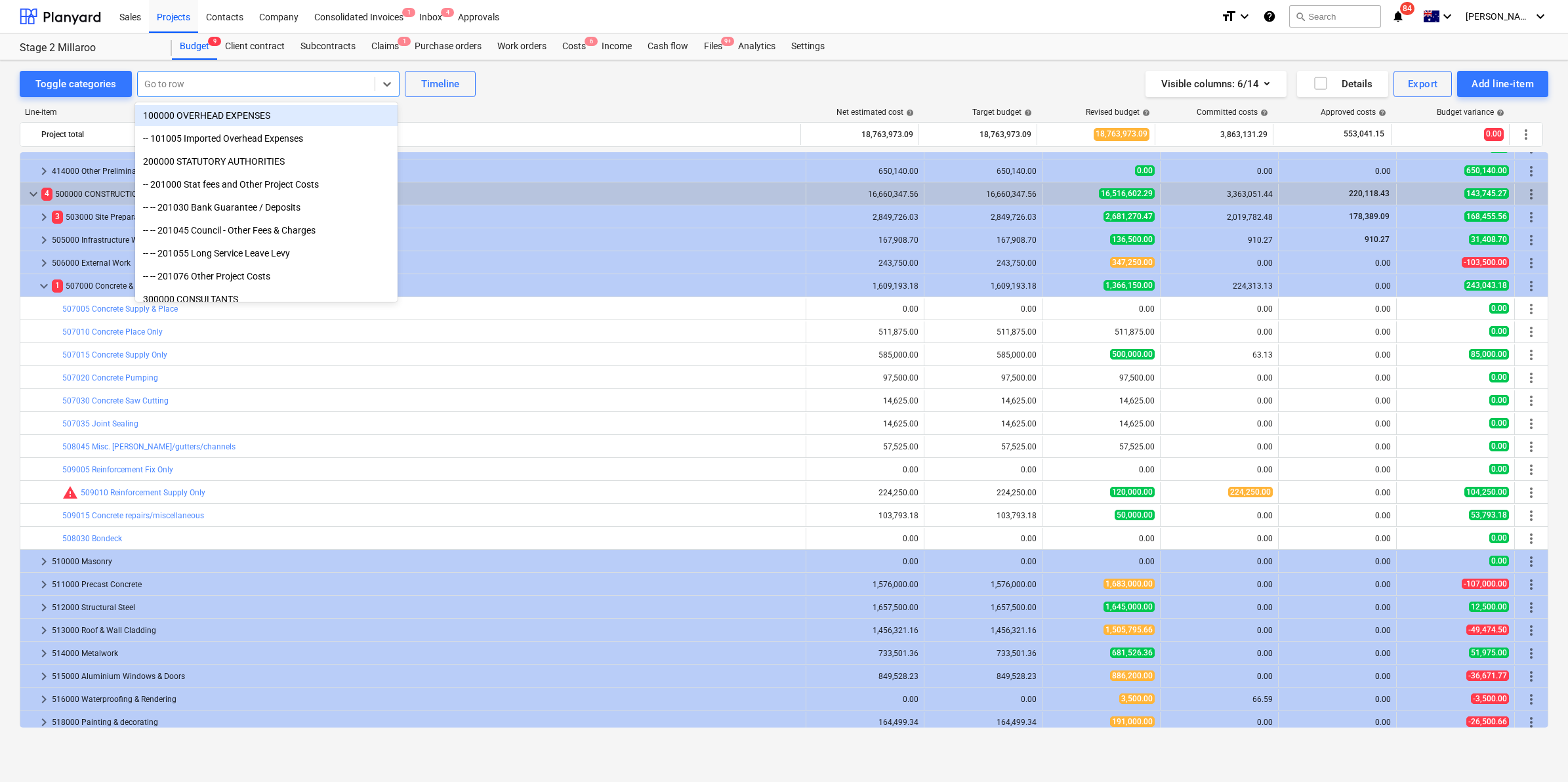
click at [195, 83] on div at bounding box center [255, 84] width 224 height 13
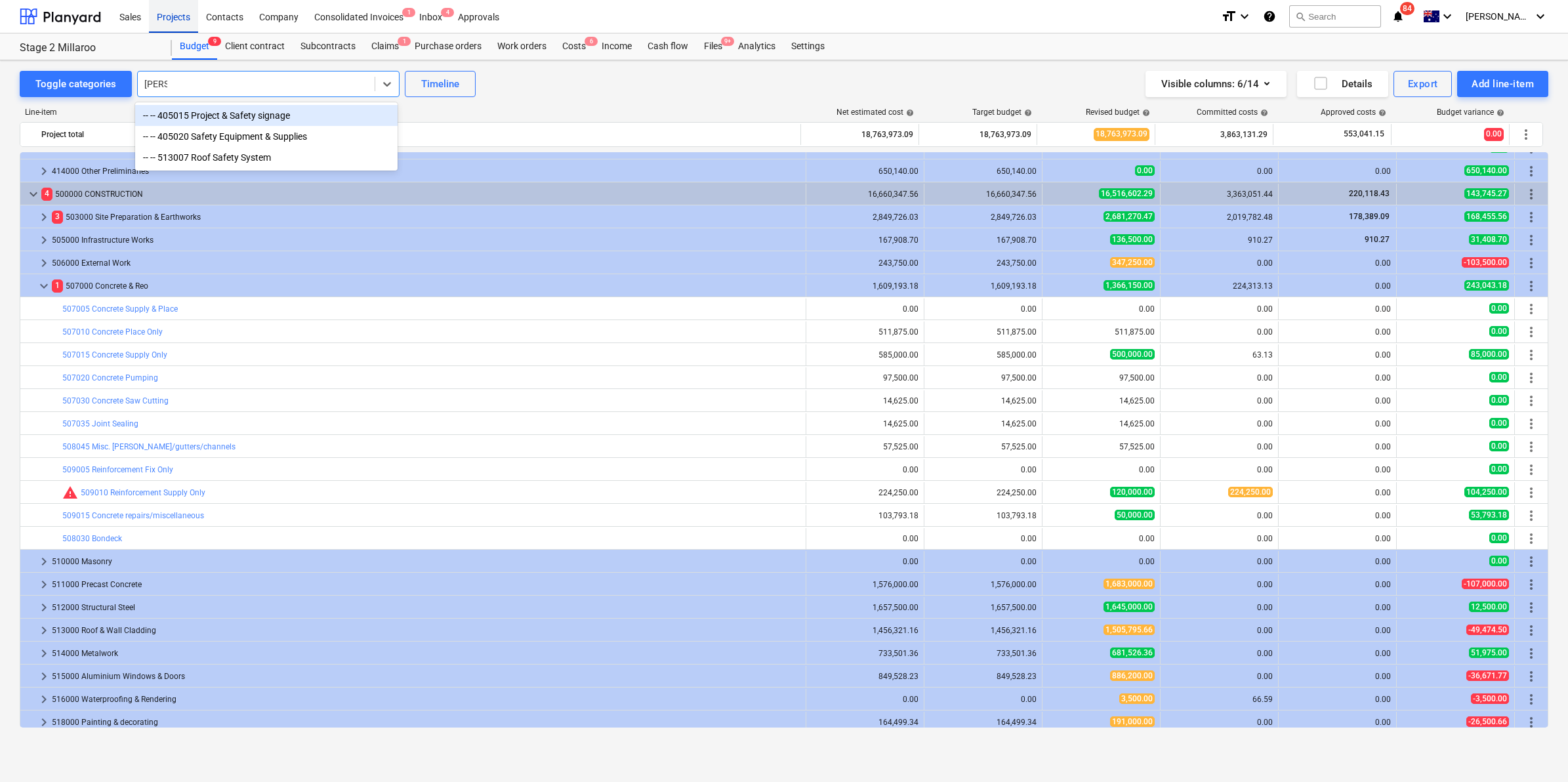
type input "[PERSON_NAME]"
